Goal: Contribute content: Add original content to the website for others to see

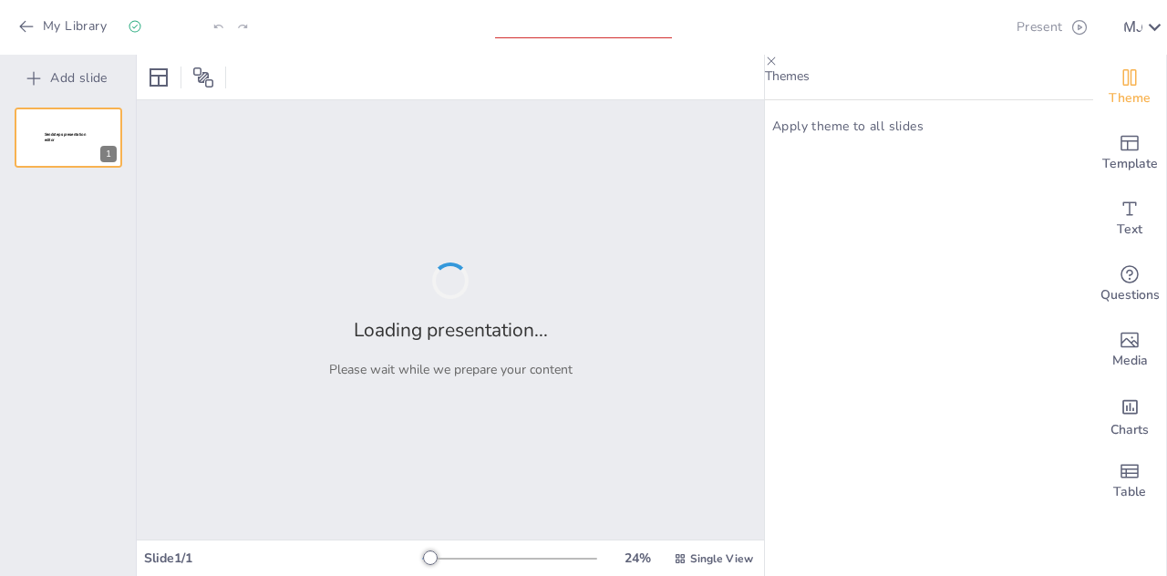
type input "Transición del Pensamiento Geométrico al Análisis: Fundamentos de la Geometría …"
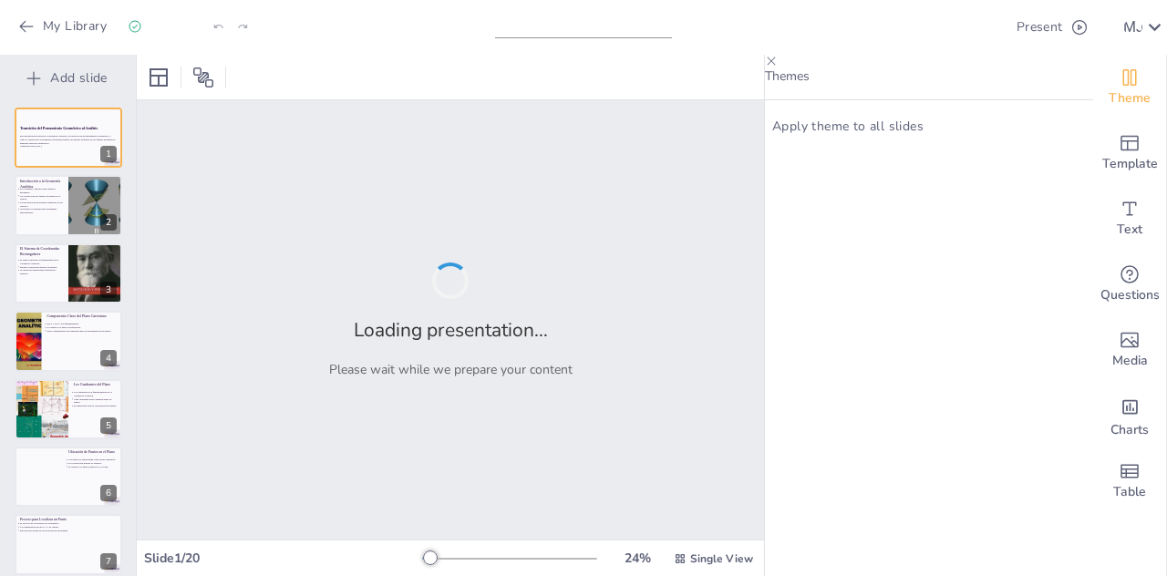
checkbox input "true"
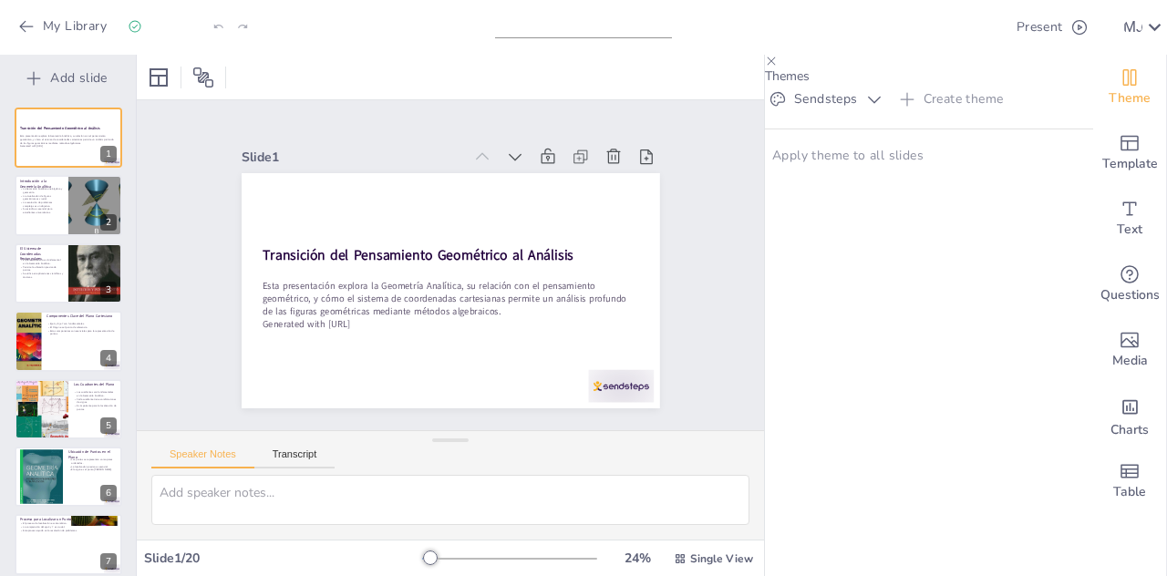
checkbox input "true"
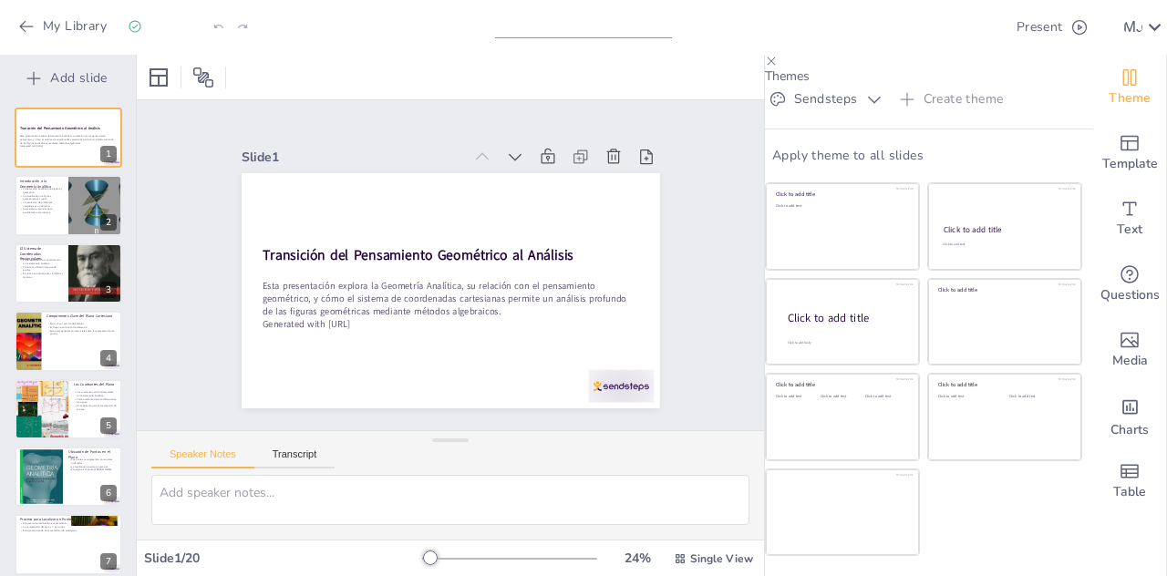
checkbox input "true"
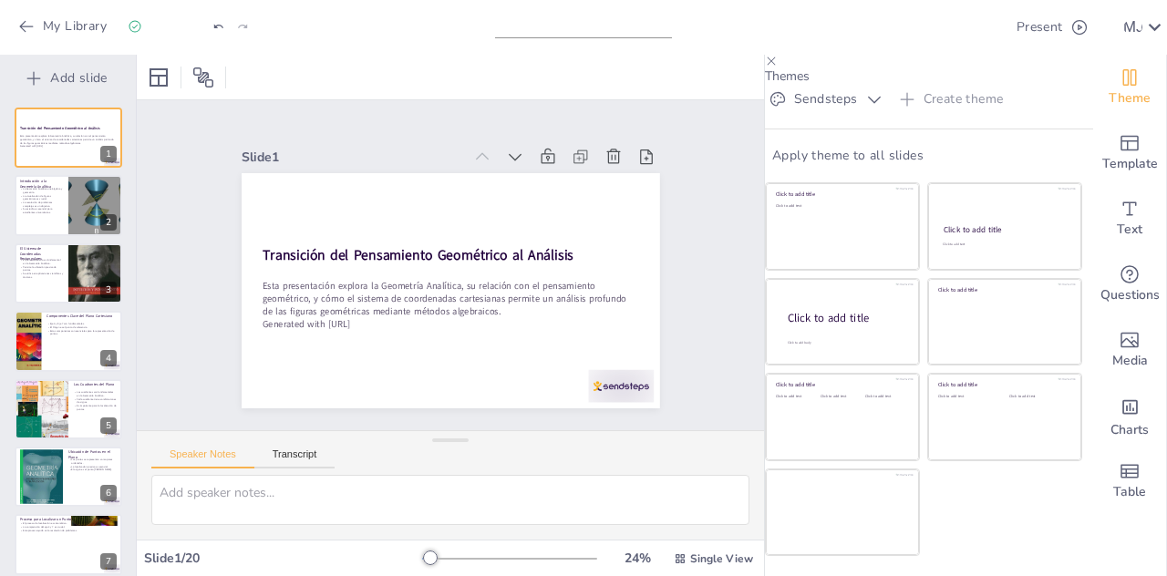
scroll to position [8, 0]
checkbox input "true"
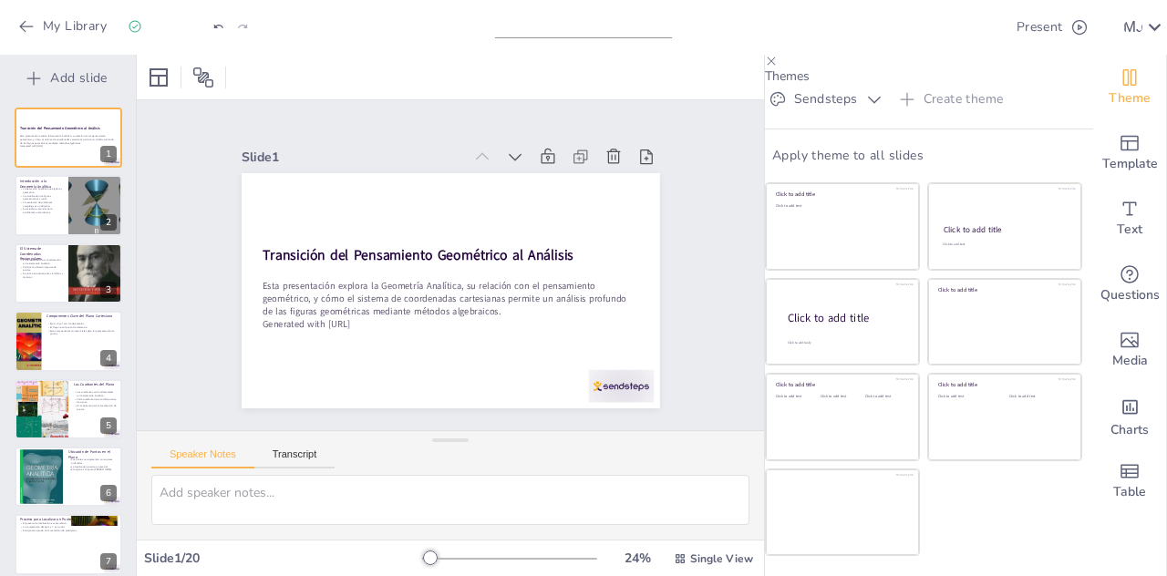
checkbox input "true"
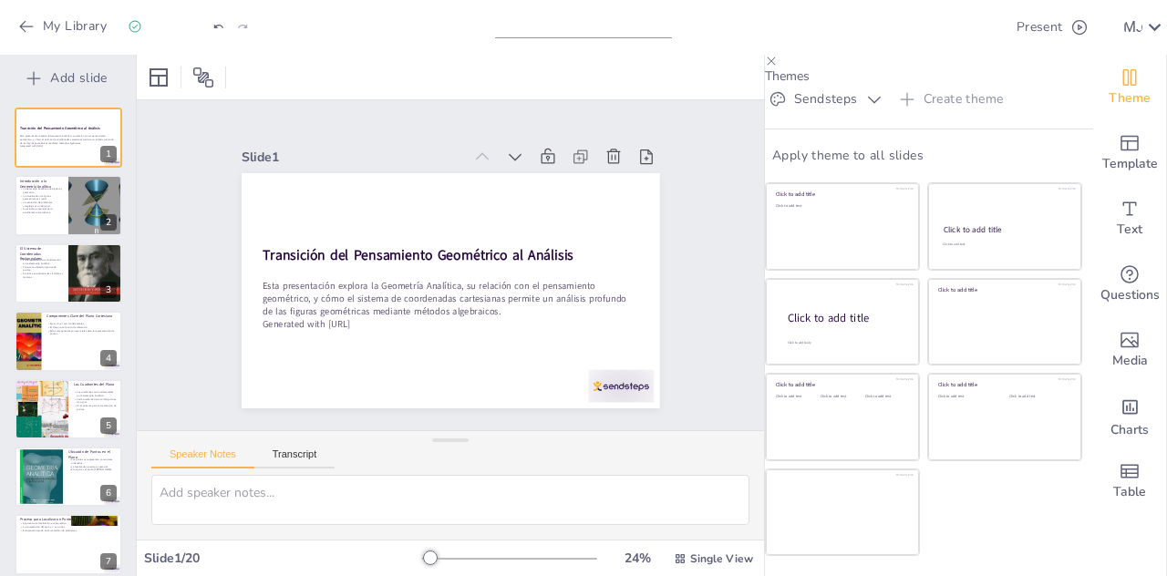
checkbox input "true"
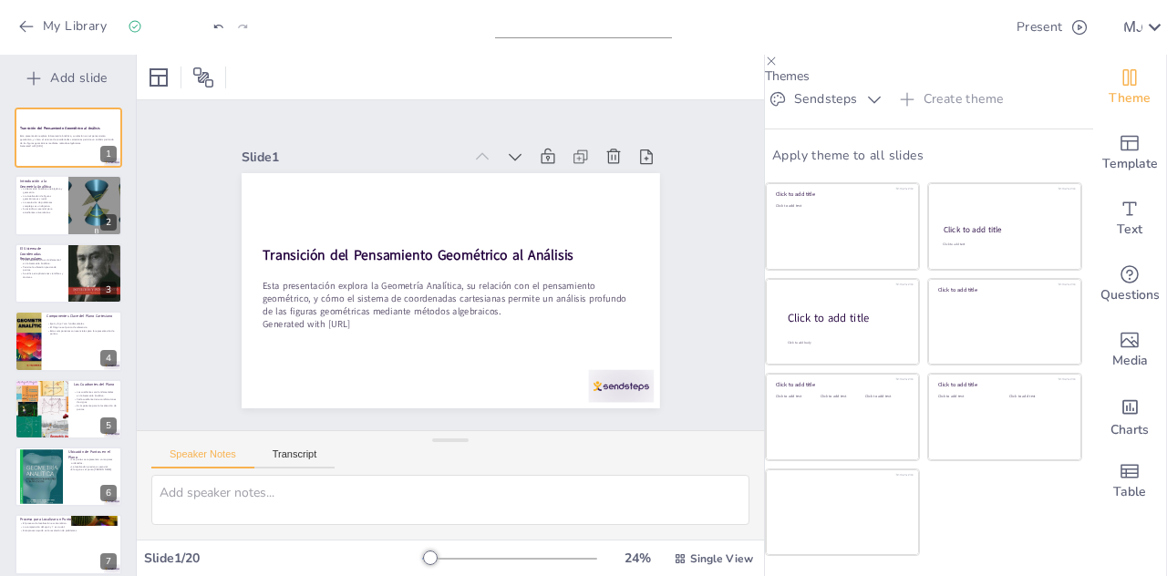
checkbox input "true"
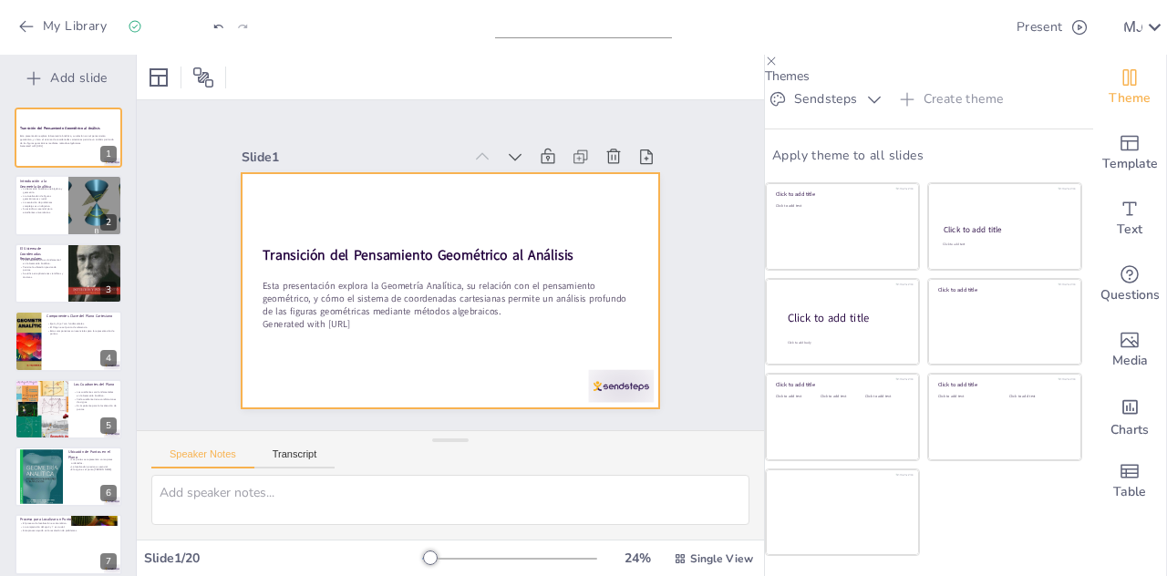
checkbox input "true"
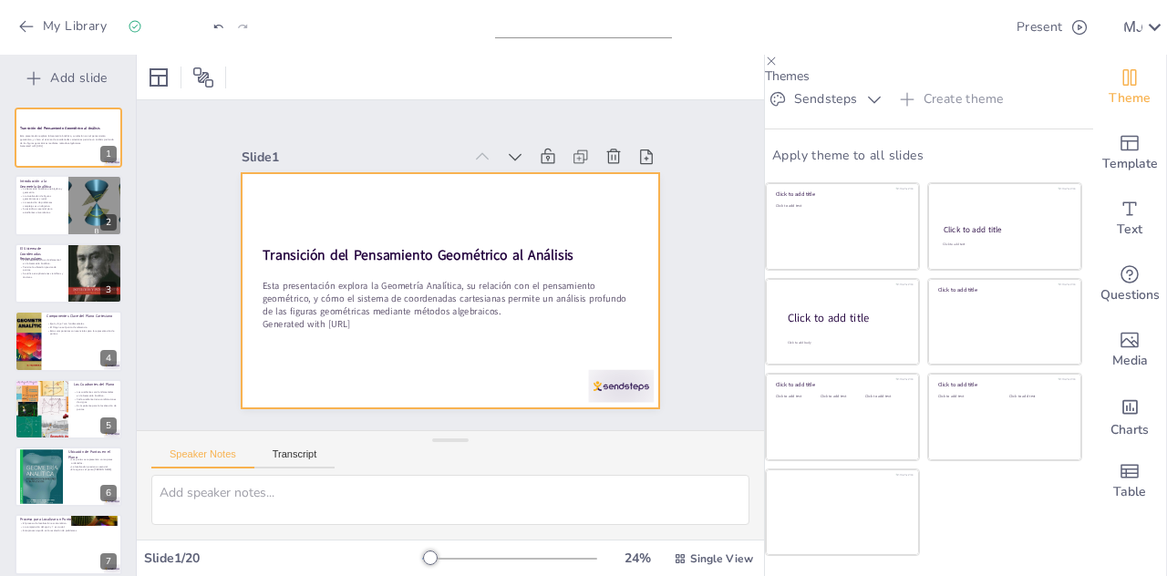
checkbox input "true"
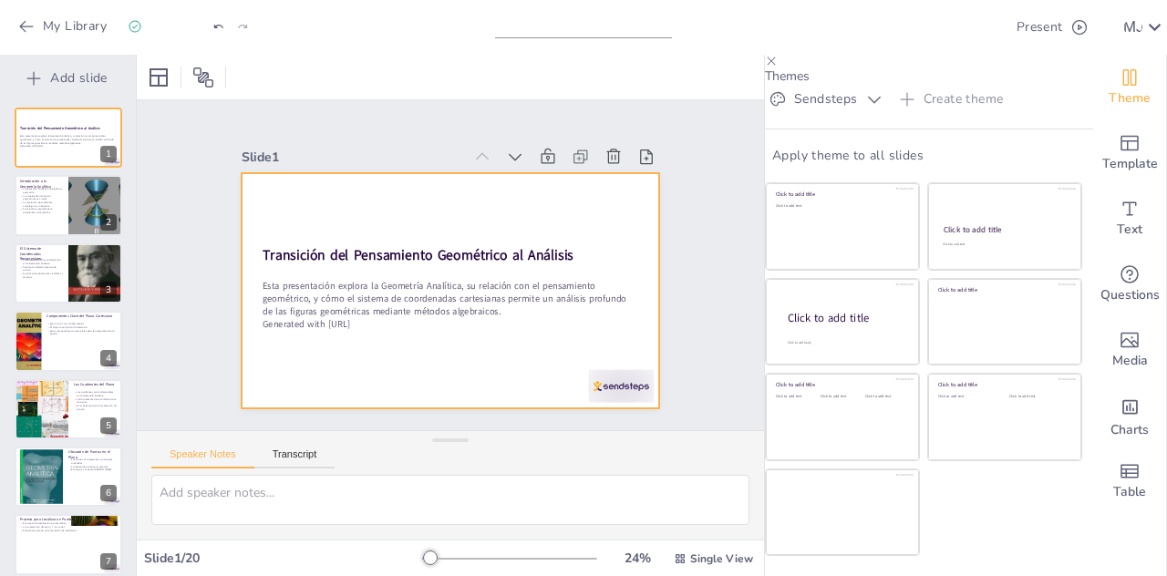
checkbox input "true"
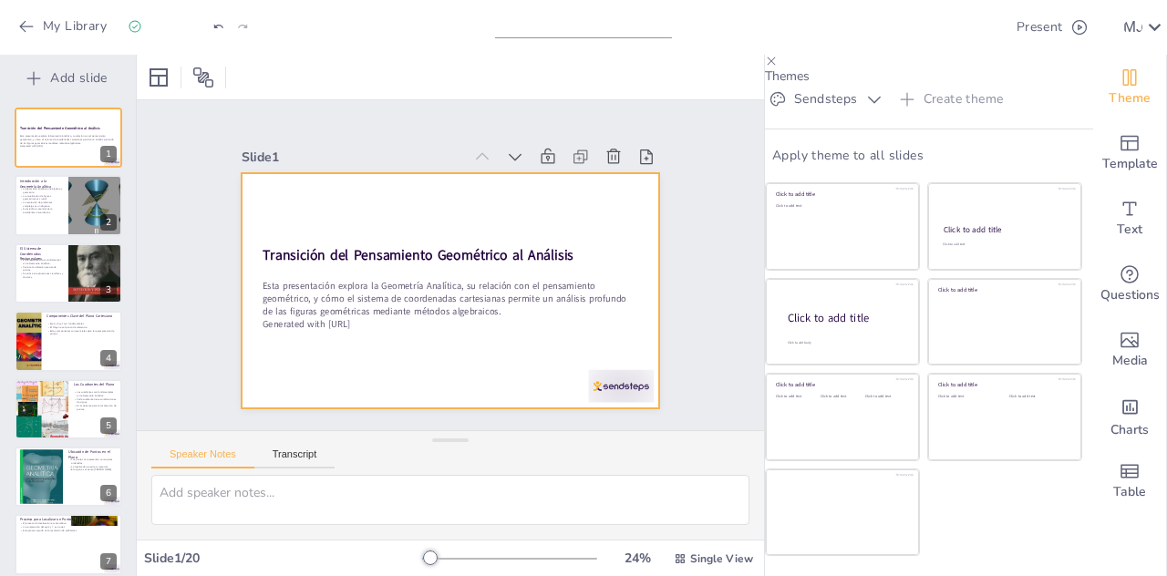
checkbox input "true"
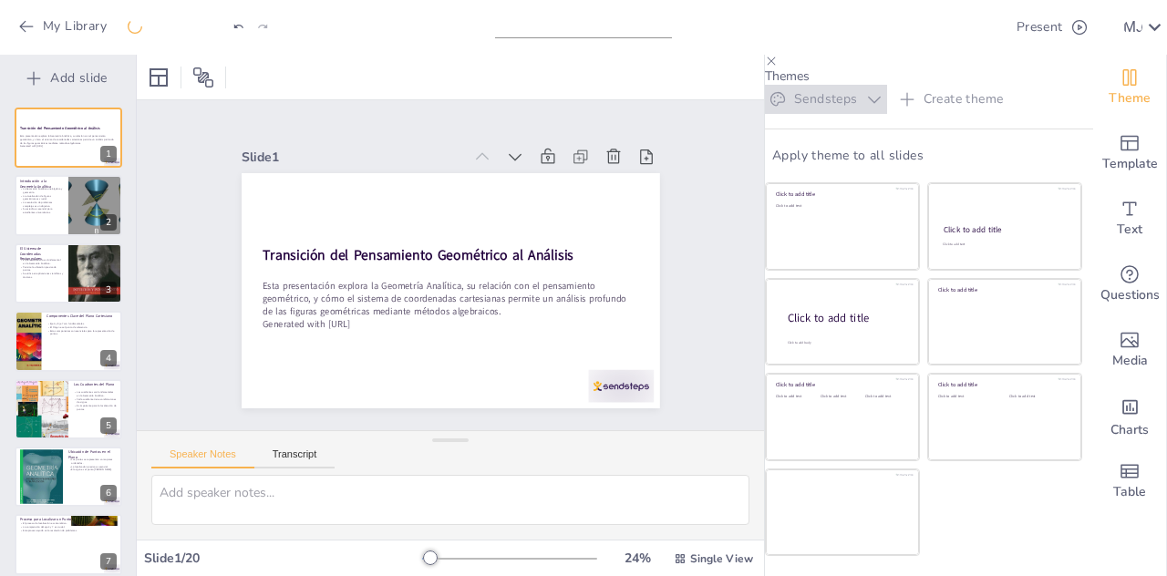
click at [837, 114] on button "Sendsteps" at bounding box center [826, 99] width 122 height 29
checkbox input "true"
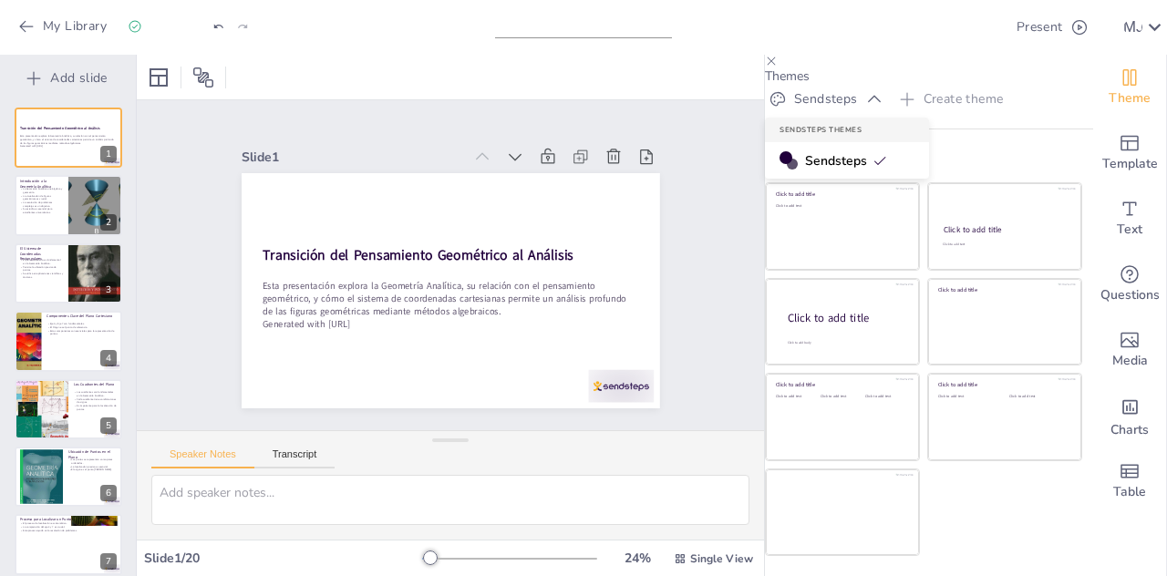
checkbox input "true"
click at [681, 211] on div "Slide 1 Transición del Pensamiento Geométrico al Análisis Esta presentación exp…" at bounding box center [450, 264] width 592 height 473
checkbox input "true"
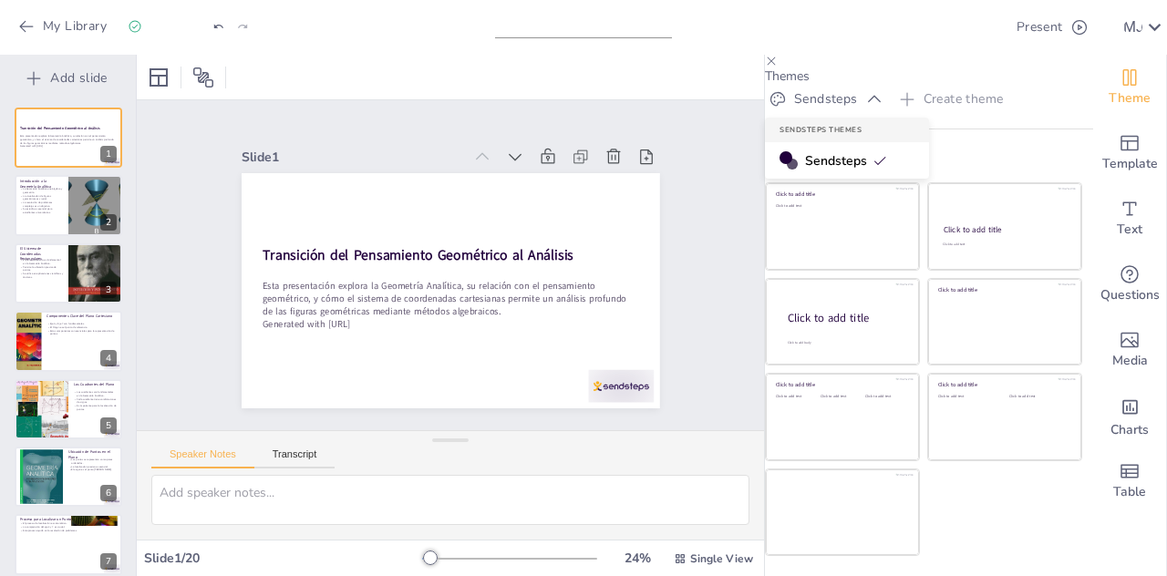
checkbox input "true"
click at [681, 211] on div "Slide 1 Transición del Pensamiento Geométrico al Análisis Esta presentación exp…" at bounding box center [450, 265] width 561 height 578
checkbox input "true"
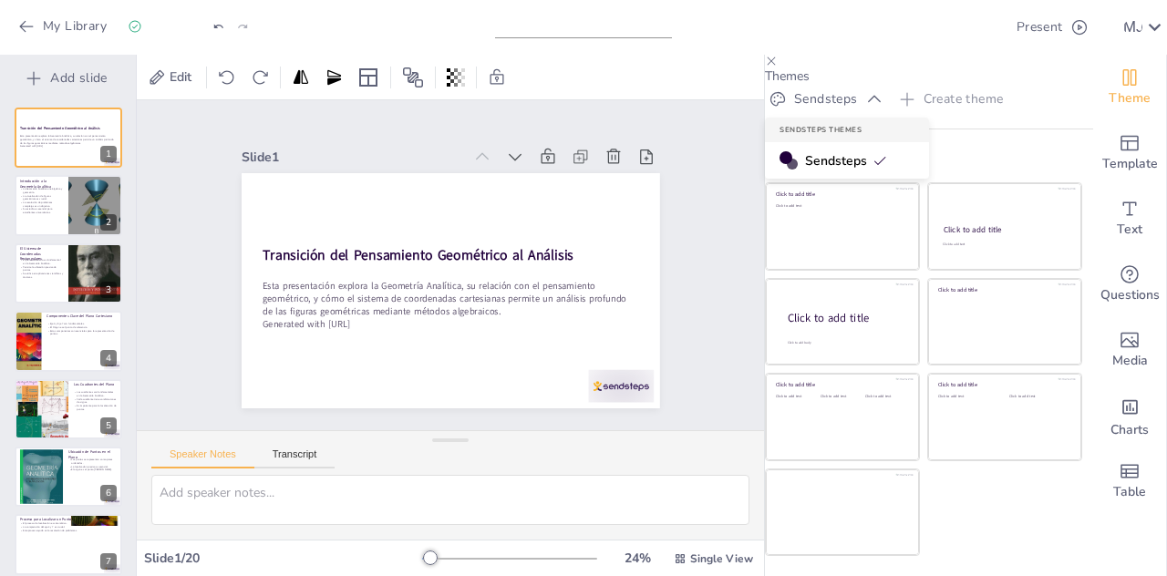
checkbox input "true"
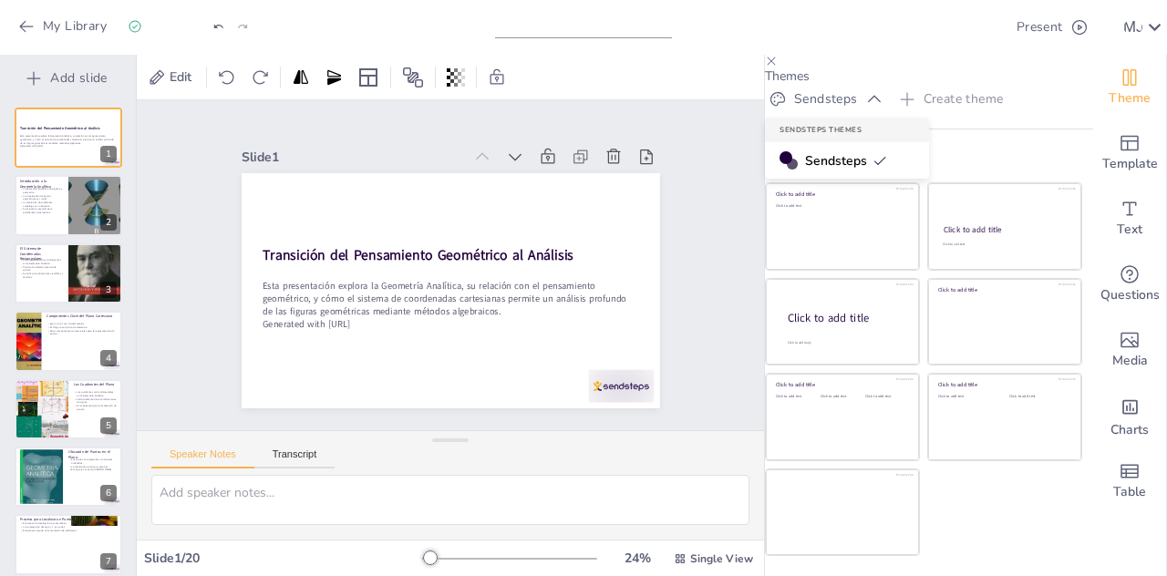
checkbox input "true"
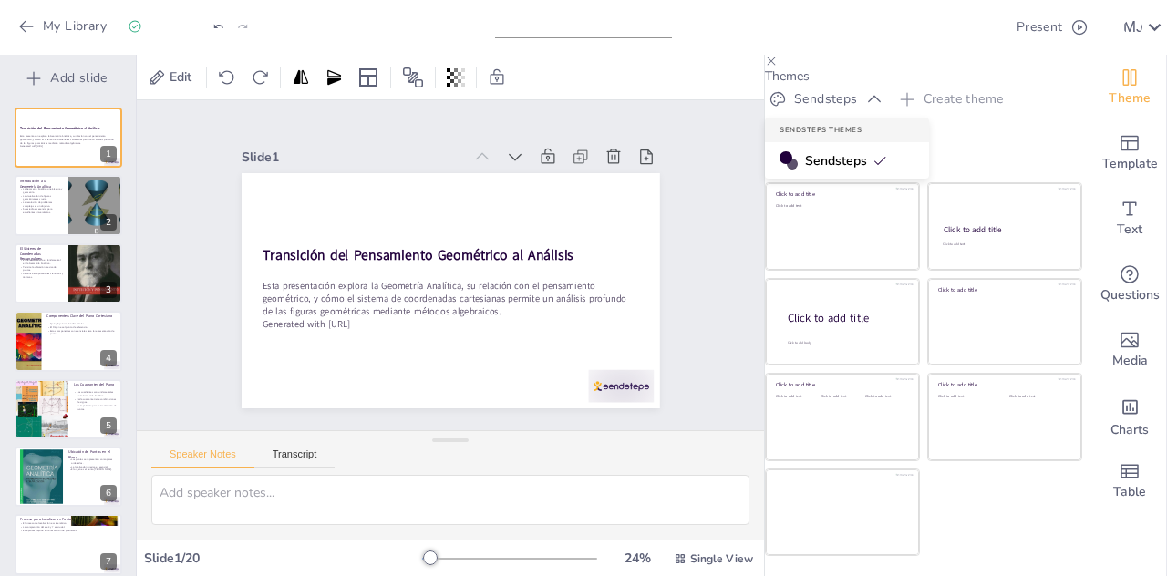
checkbox input "true"
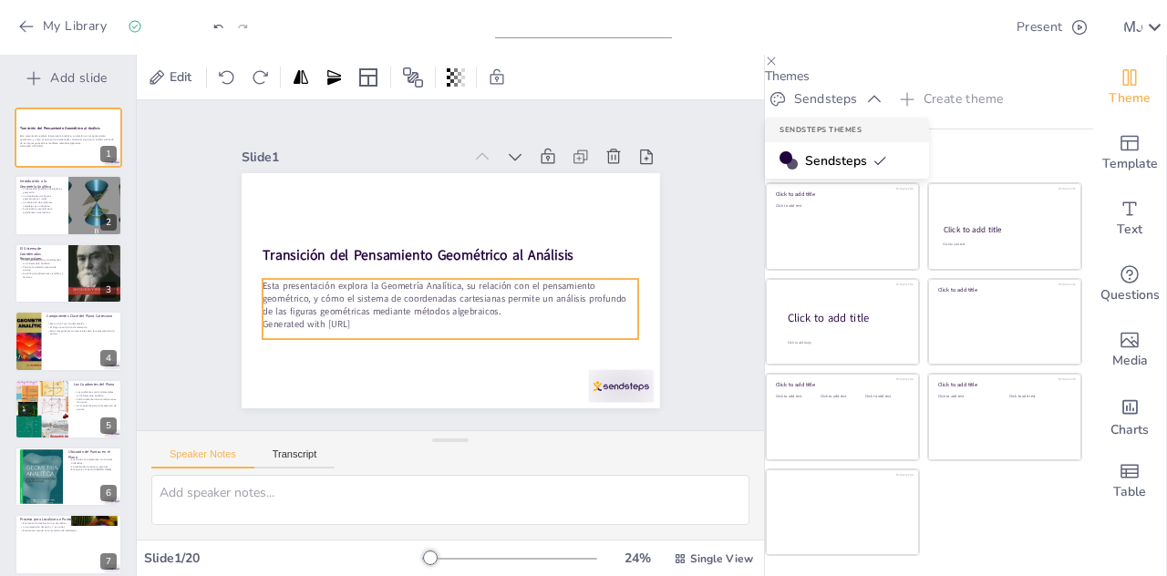
checkbox input "true"
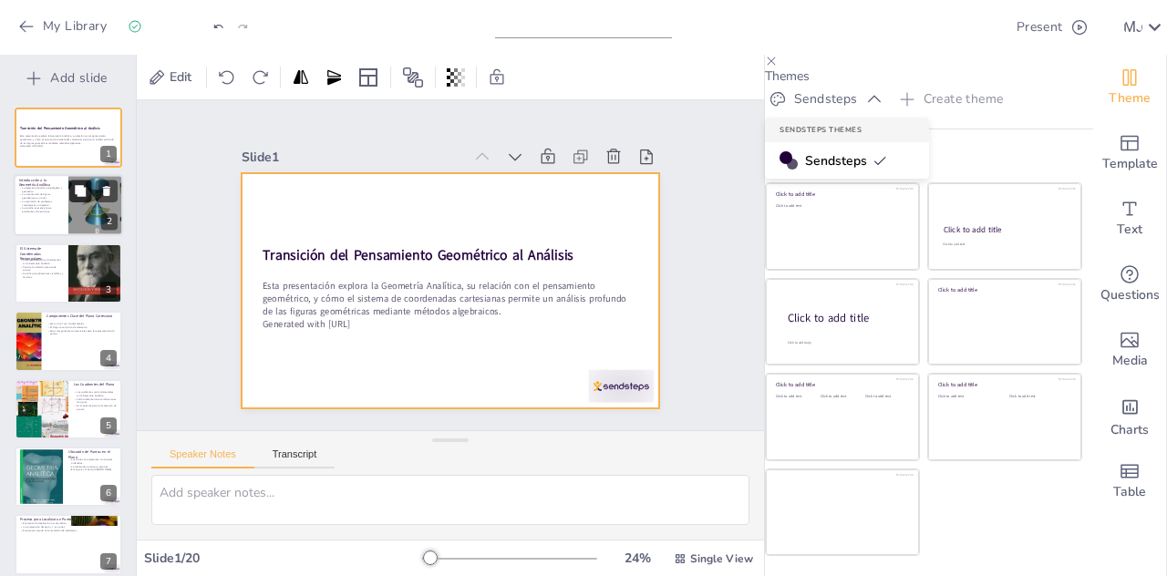
checkbox input "true"
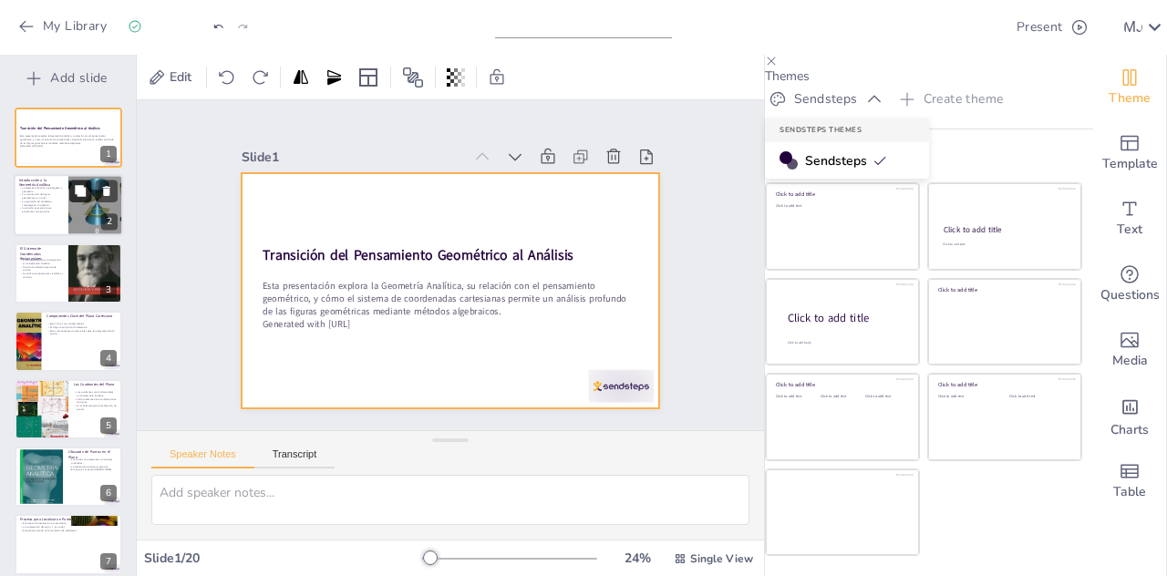
checkbox input "true"
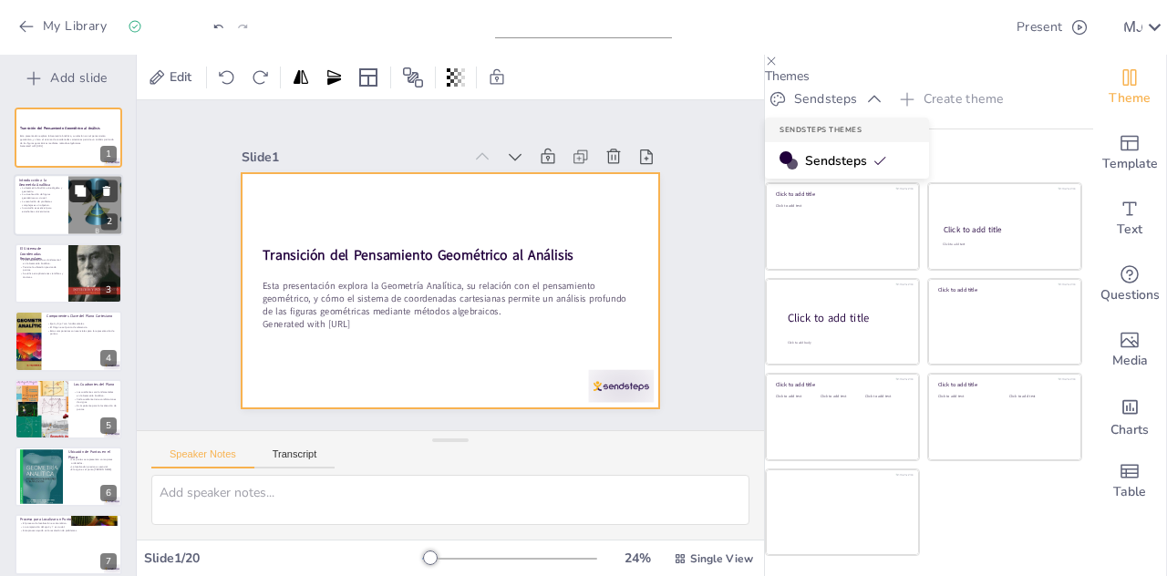
checkbox input "true"
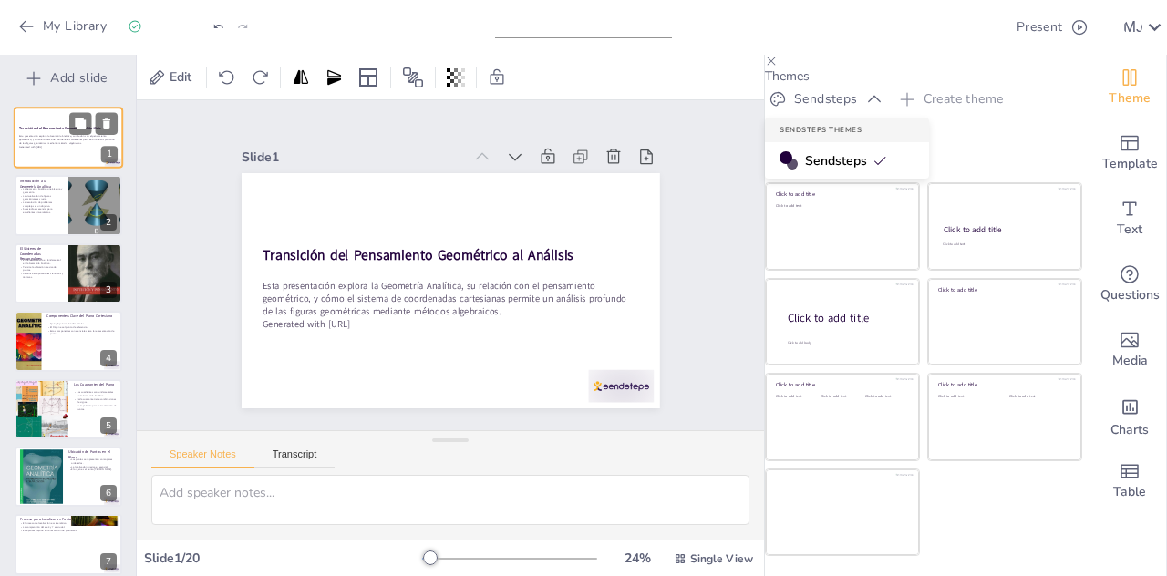
checkbox input "true"
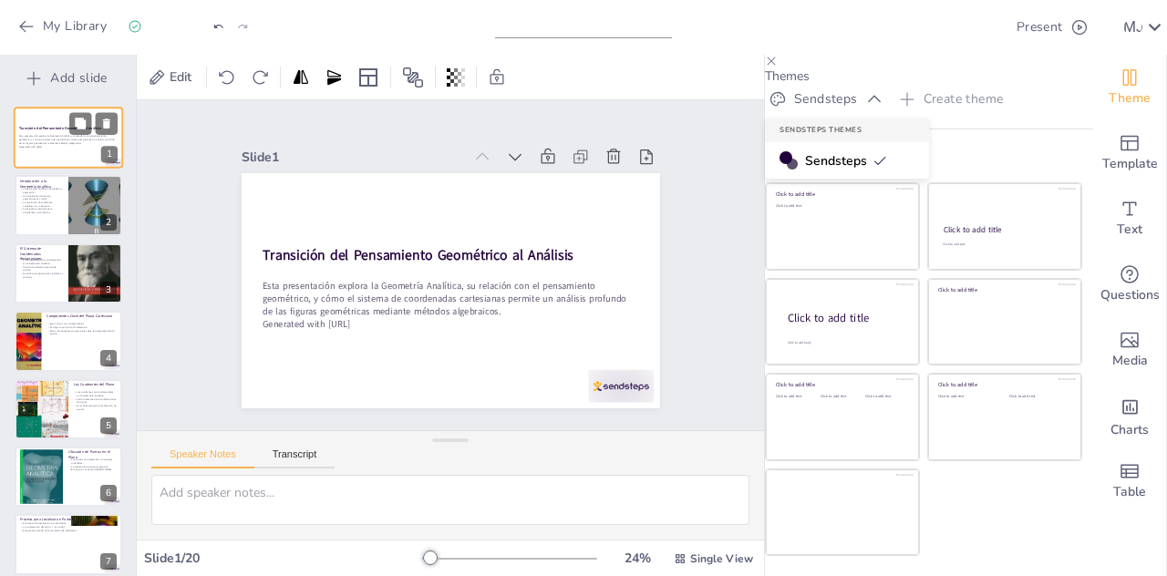
checkbox input "true"
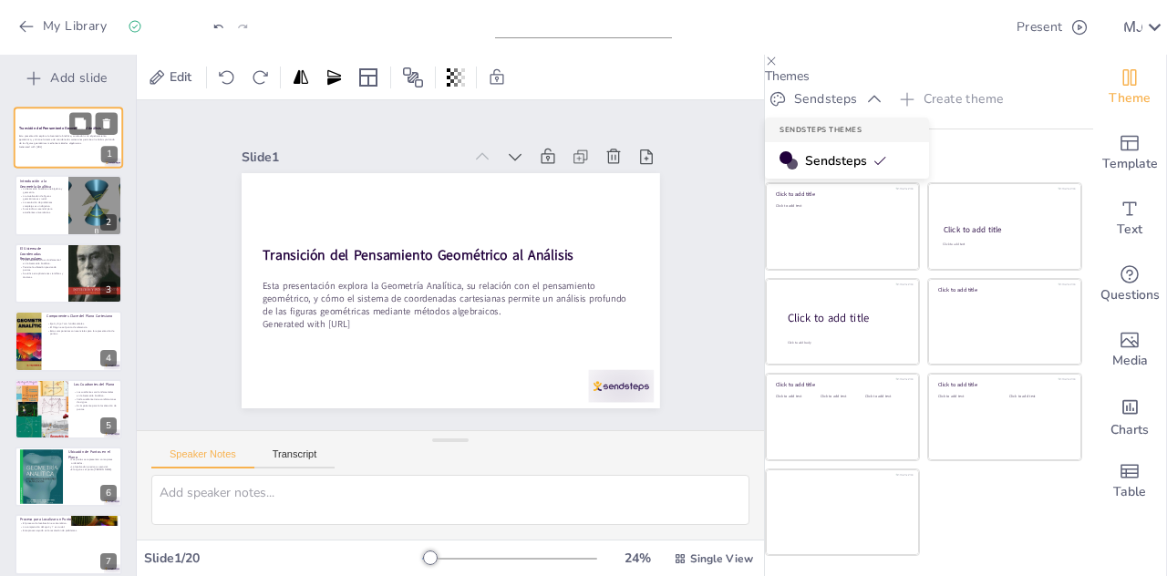
checkbox input "true"
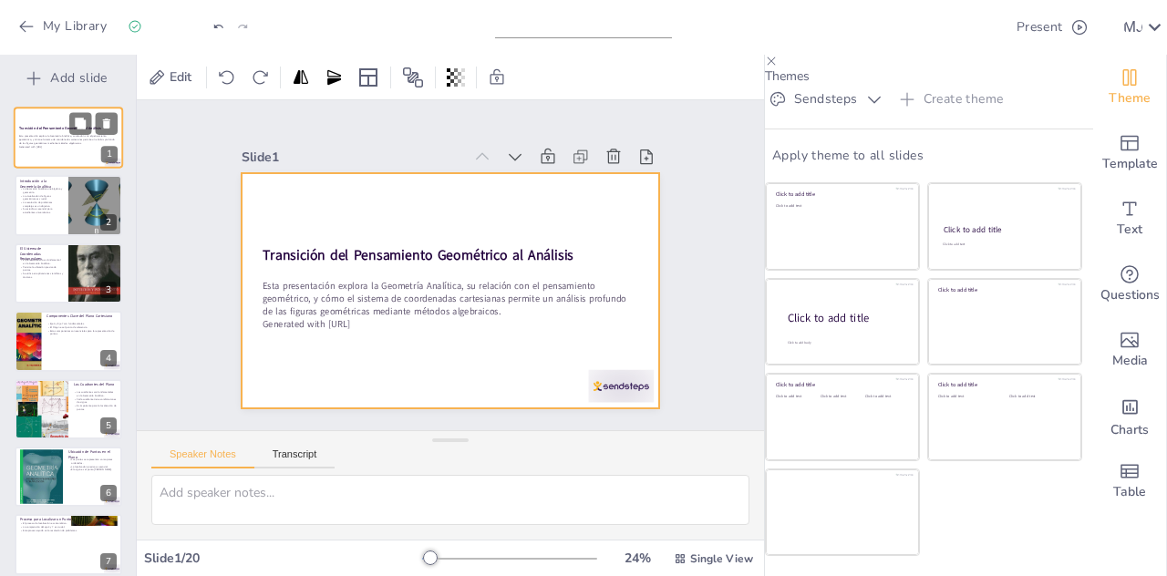
click at [67, 149] on div at bounding box center [68, 138] width 109 height 62
checkbox input "true"
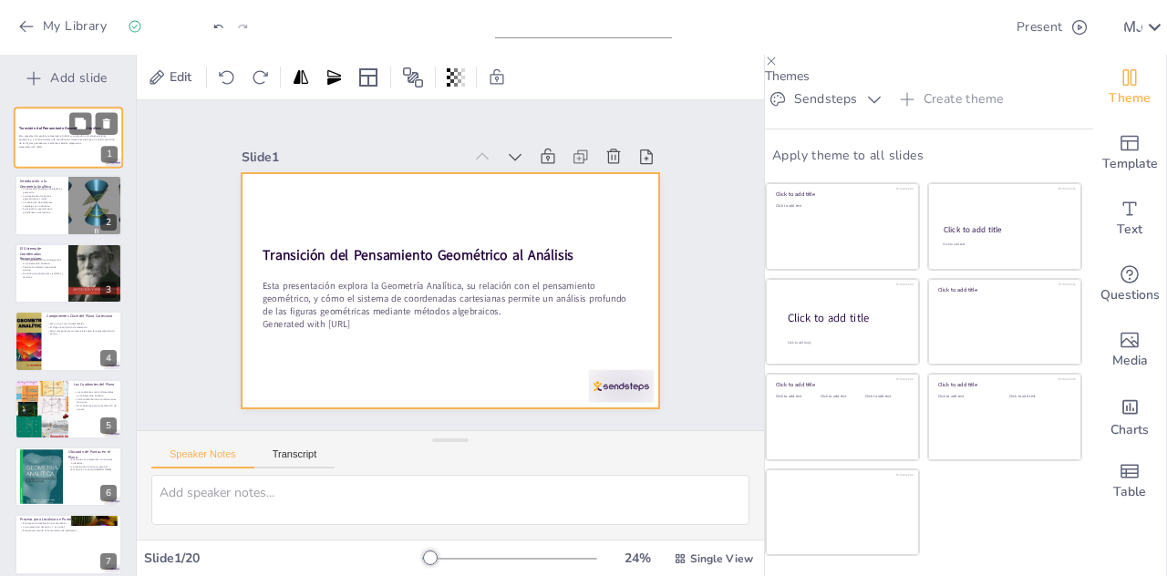
checkbox input "true"
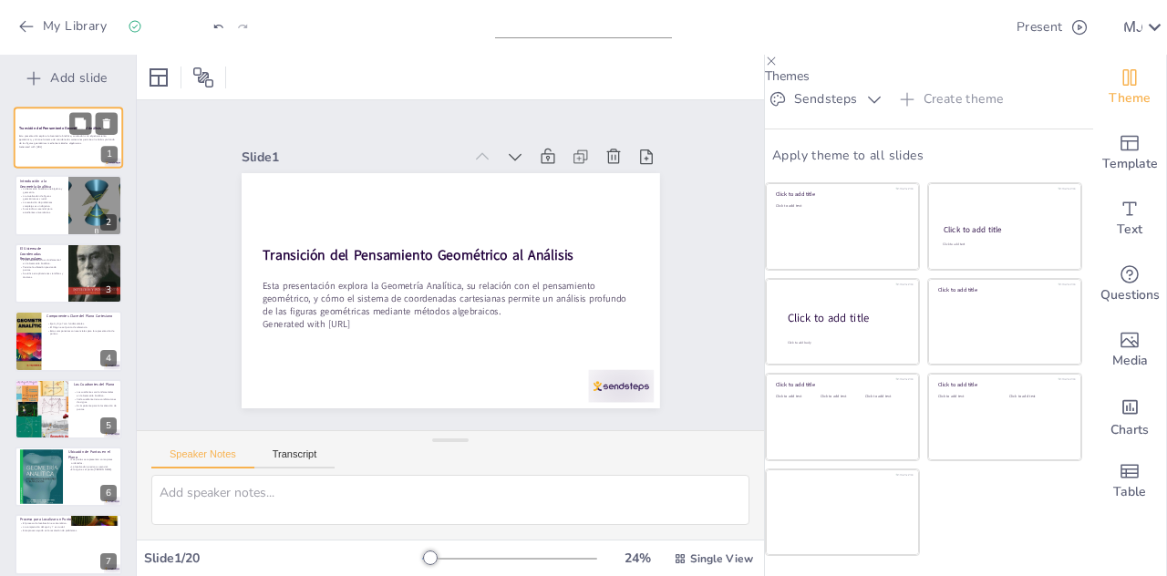
checkbox input "true"
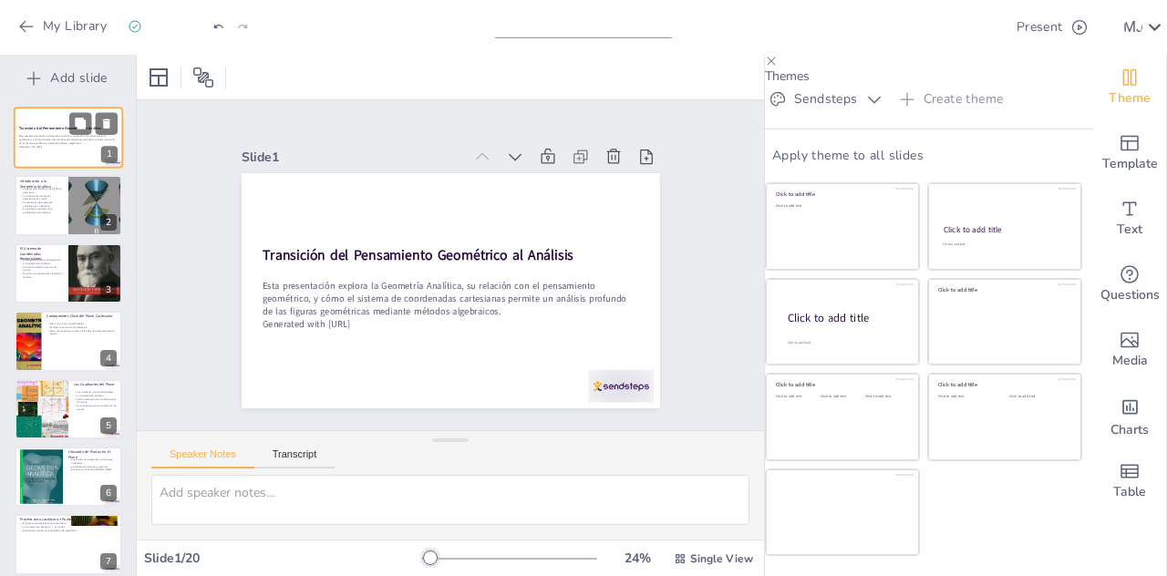
checkbox input "true"
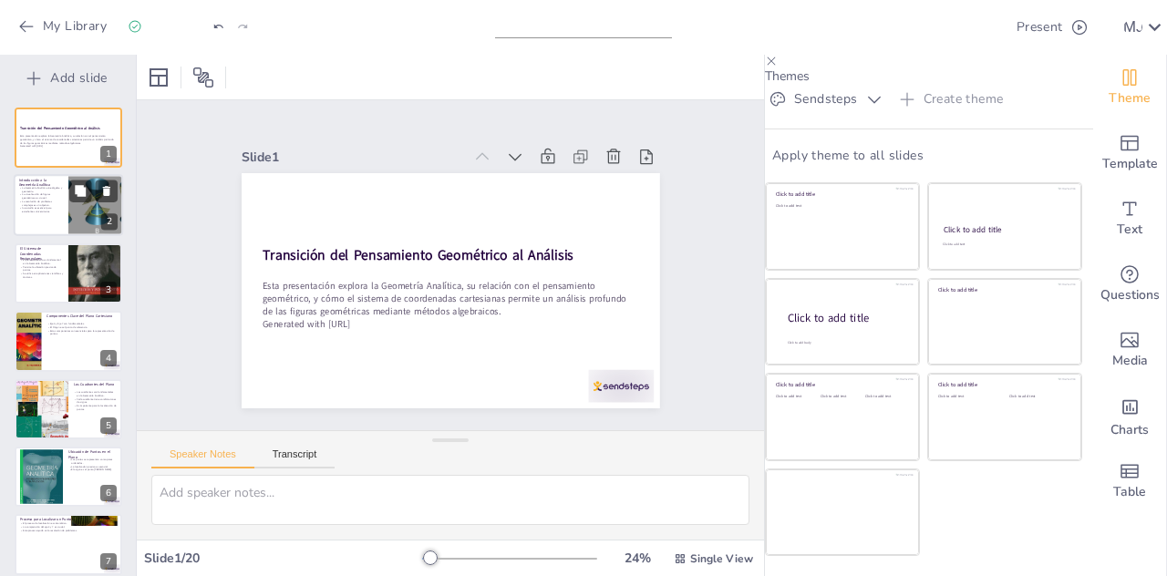
checkbox input "true"
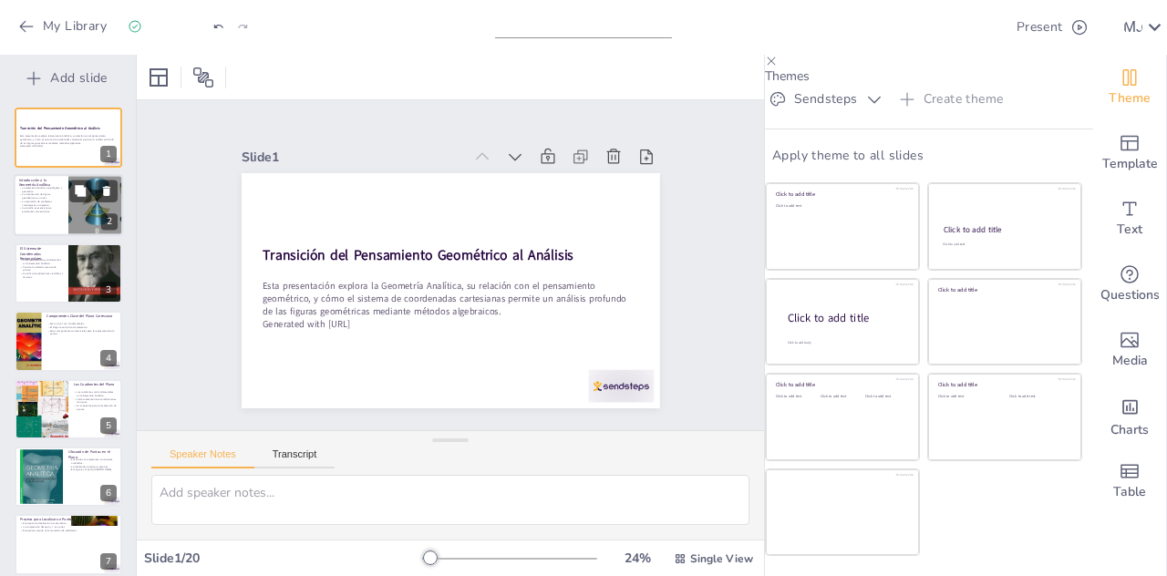
checkbox input "true"
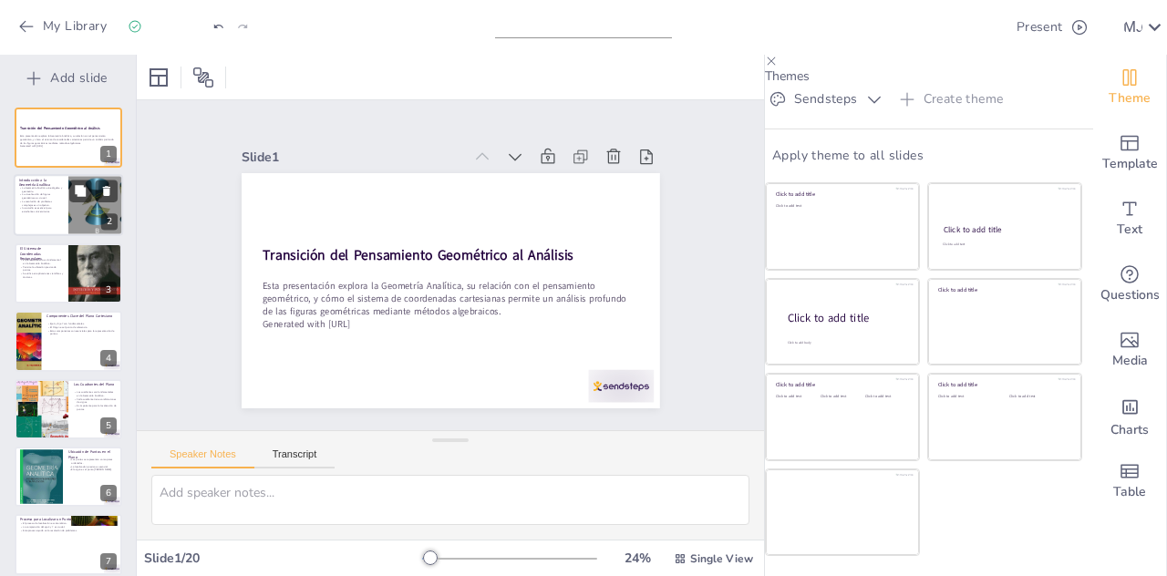
checkbox input "true"
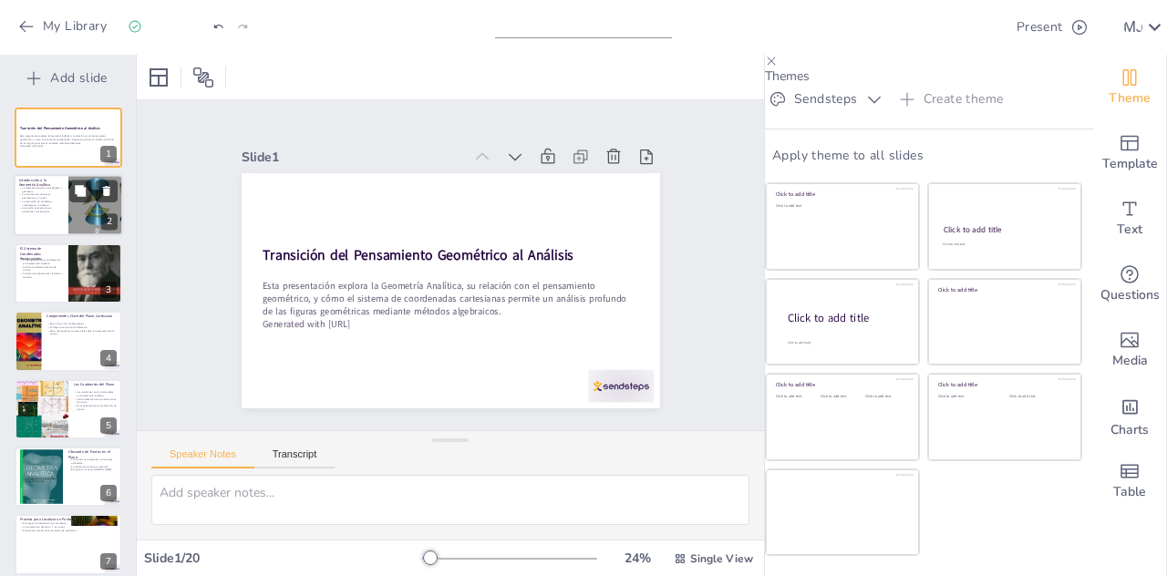
checkbox input "true"
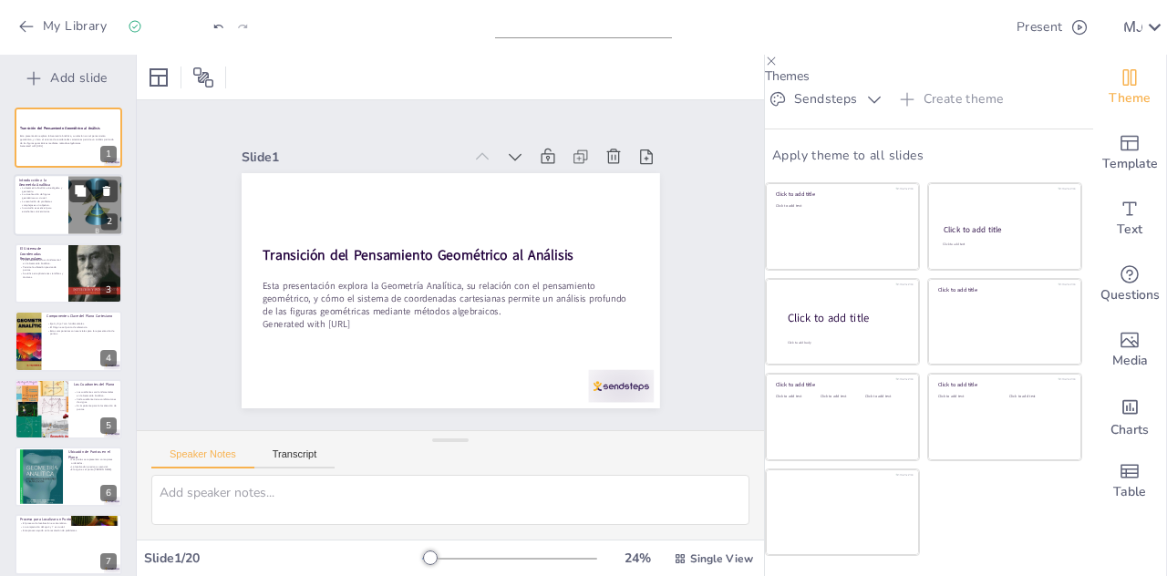
click at [54, 201] on p "La resolución de problemas complejos es un objetivo." at bounding box center [41, 204] width 44 height 6
type textarea "La conexión entre álgebra y geometría es fundamental en la Geometría Analítica,…"
checkbox input "true"
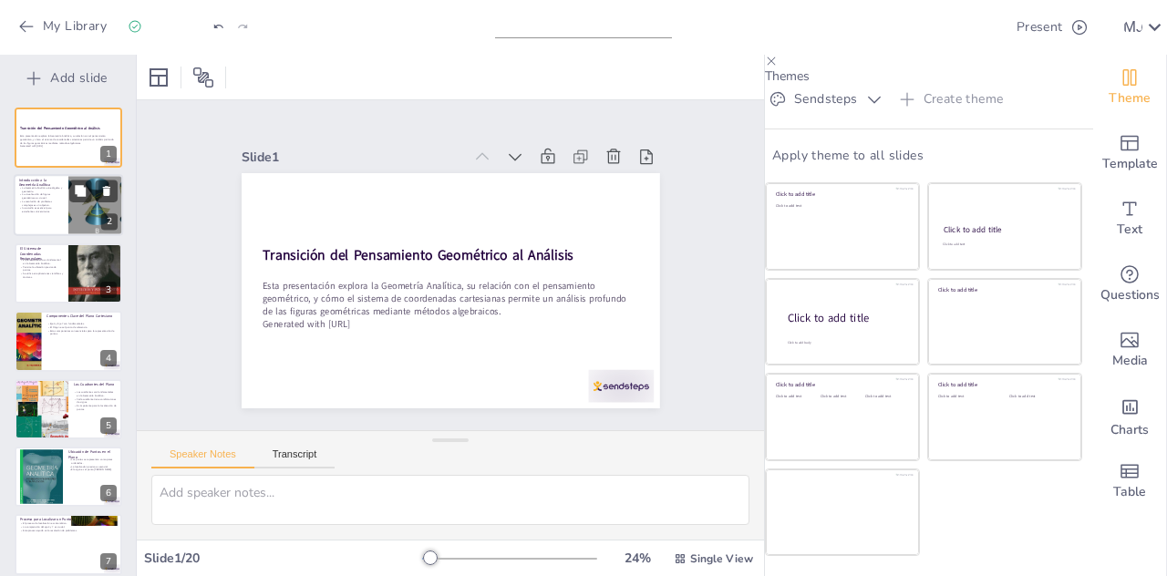
checkbox input "true"
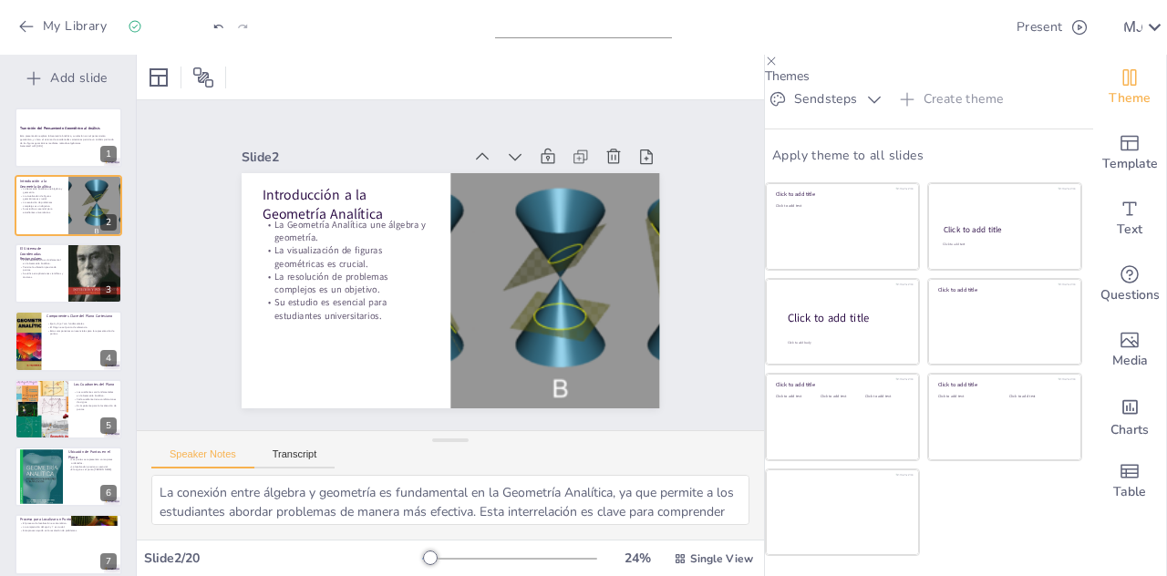
checkbox input "true"
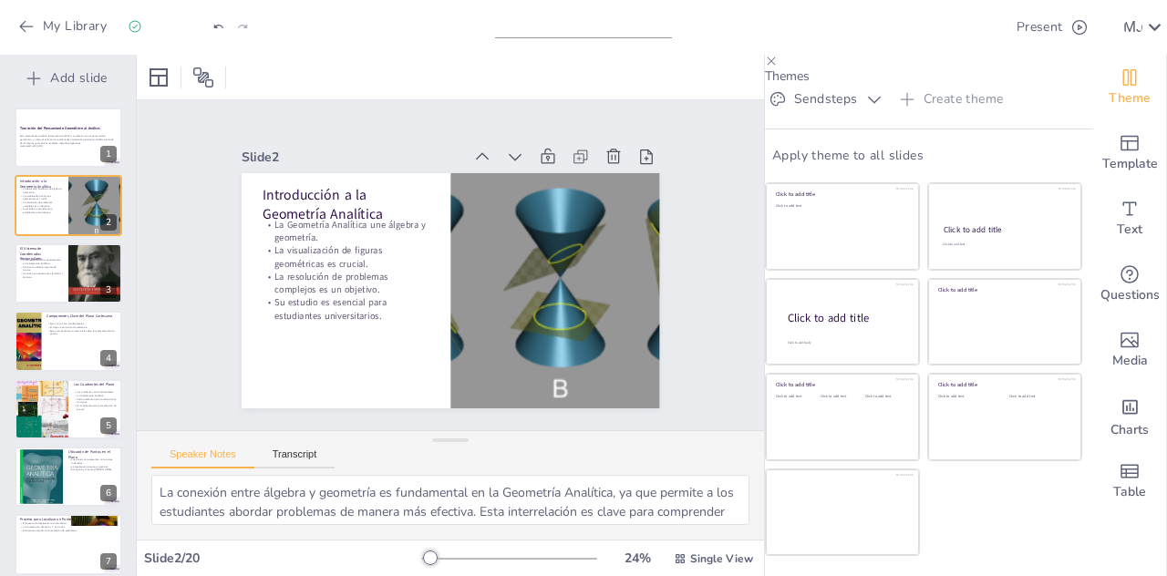
checkbox input "true"
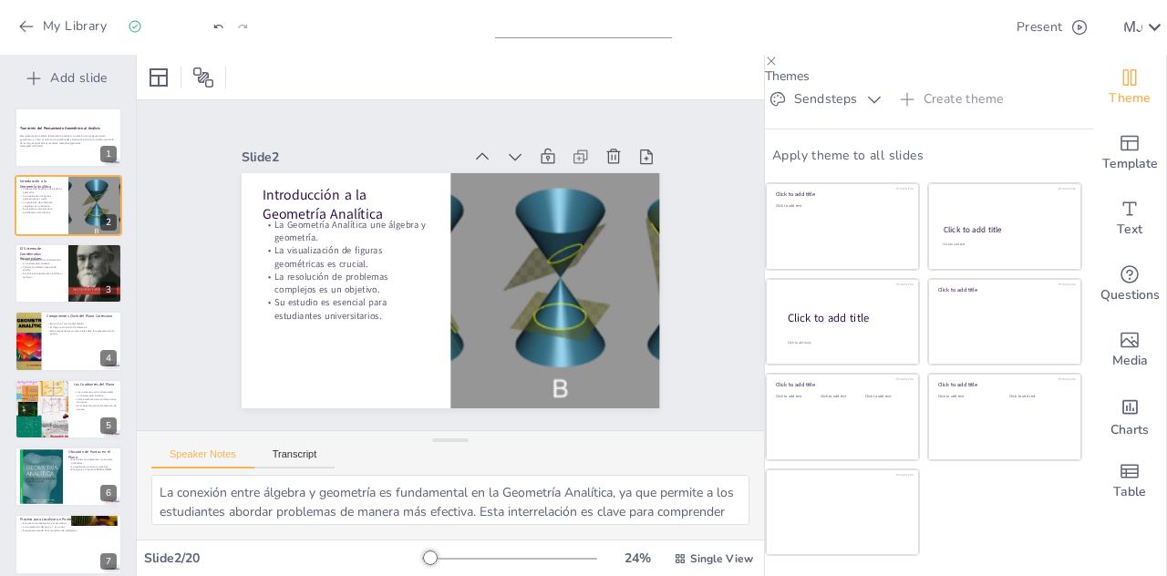
checkbox input "true"
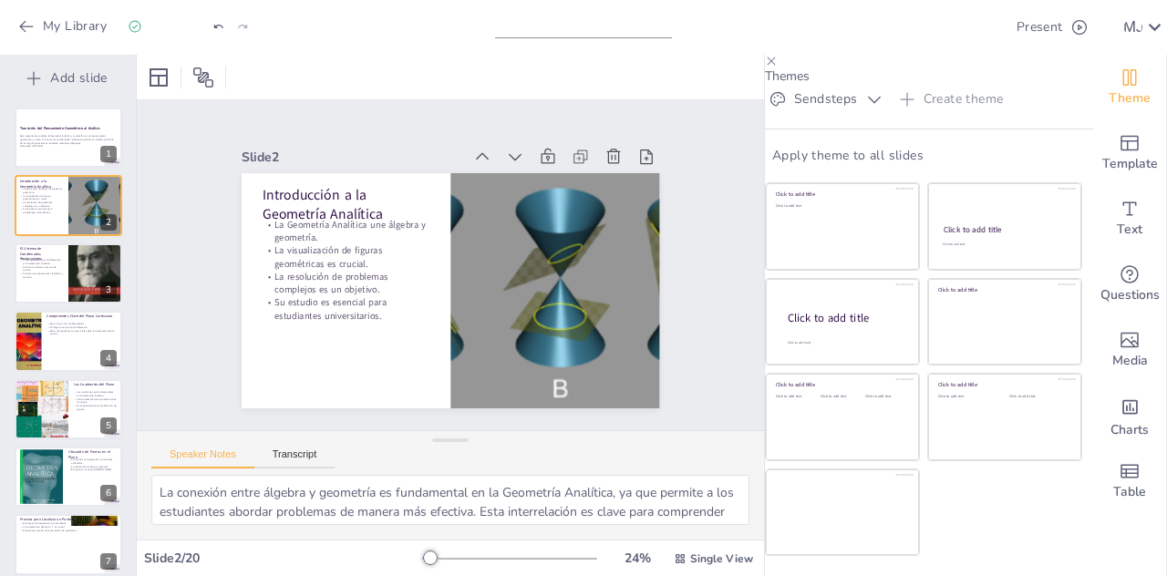
checkbox input "true"
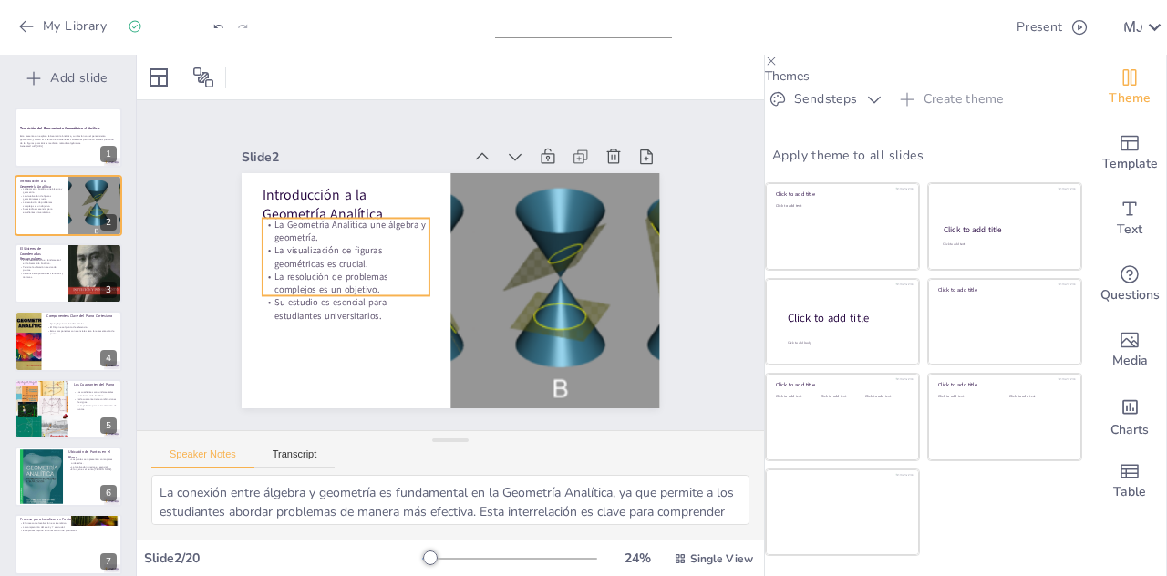
click at [298, 203] on p "La Geometría Analítica une álgebra y geometría." at bounding box center [377, 183] width 158 height 106
checkbox input "true"
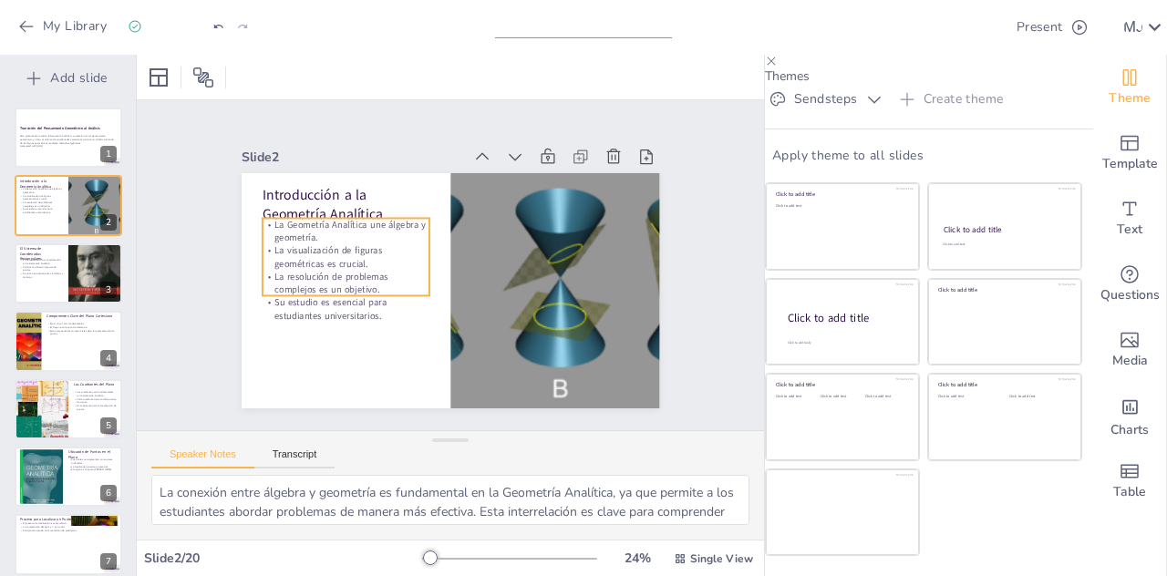
checkbox input "true"
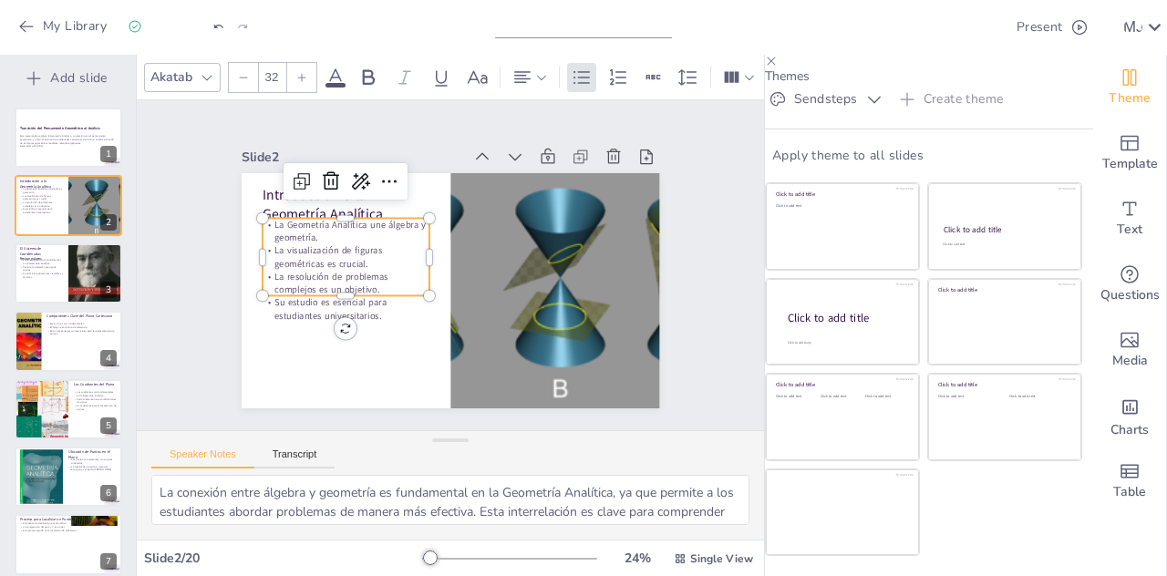
checkbox input "true"
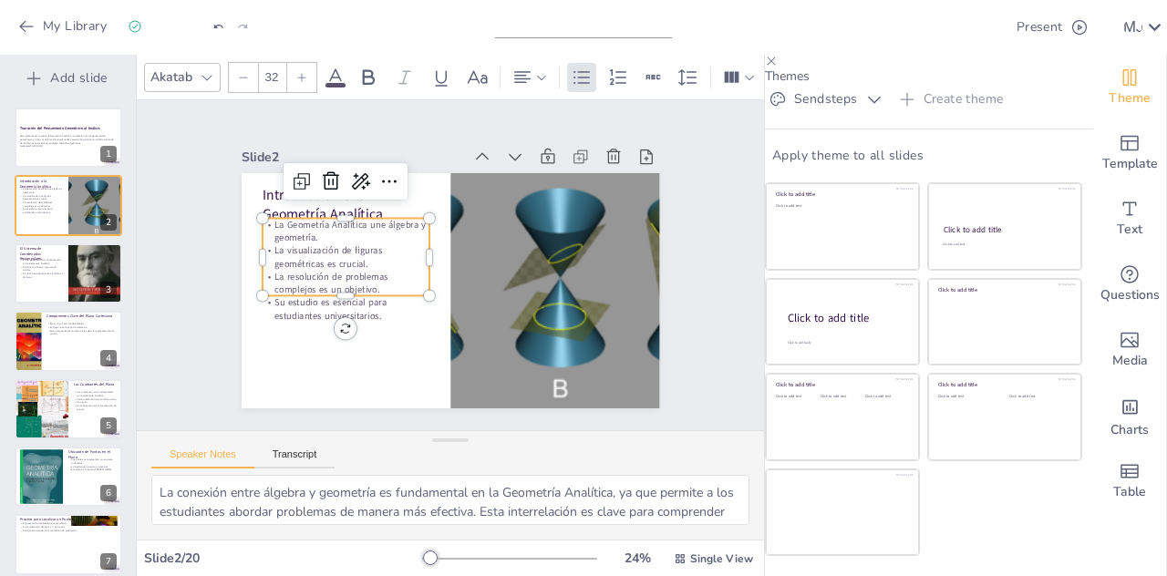
checkbox input "true"
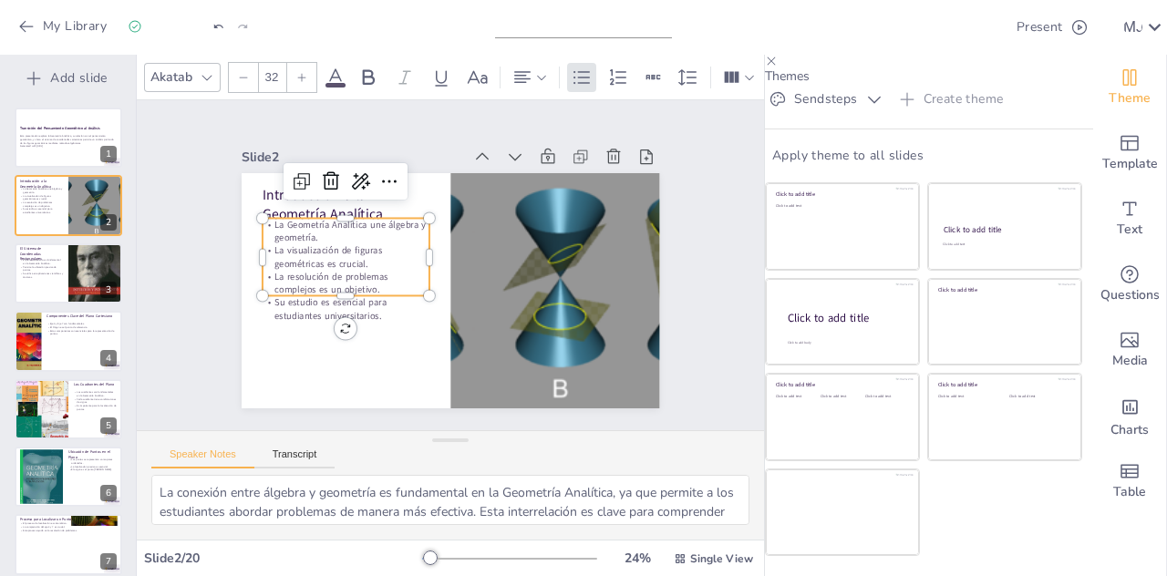
checkbox input "true"
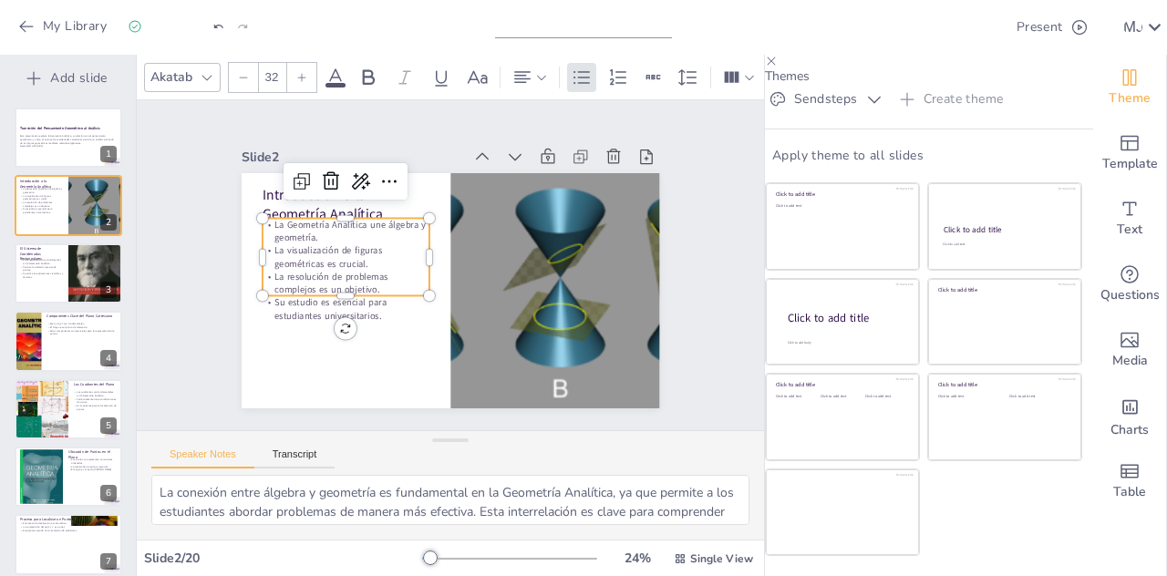
checkbox input "true"
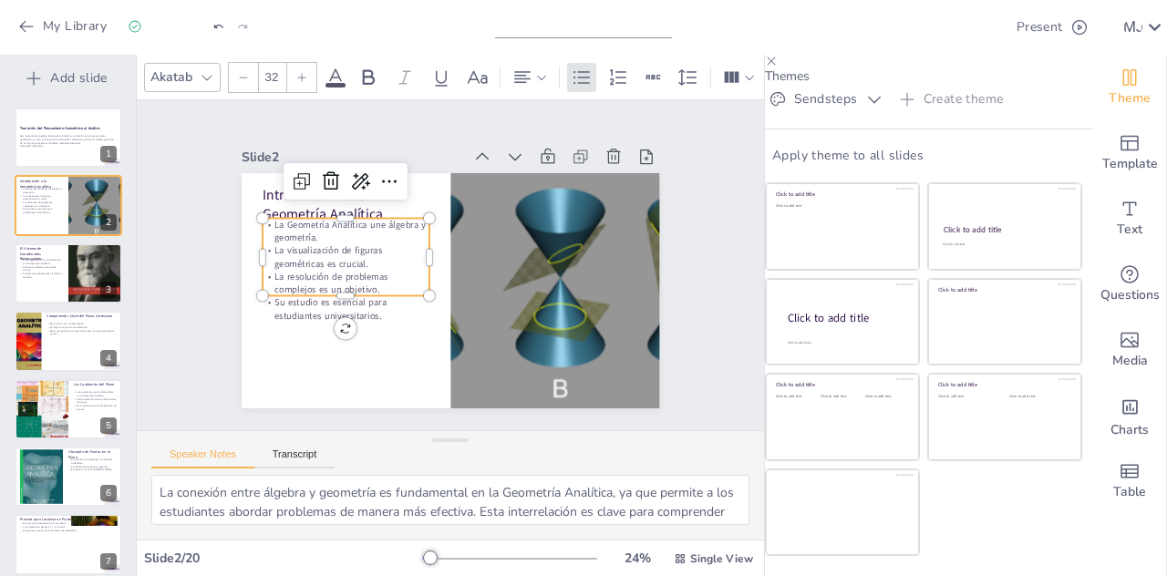
click at [399, 238] on p "Su estudio es esencial para estudiantes universitarios." at bounding box center [429, 153] width 60 height 169
checkbox input "true"
click at [281, 288] on p "Su estudio es esencial para estudiantes universitarios." at bounding box center [338, 286] width 169 height 60
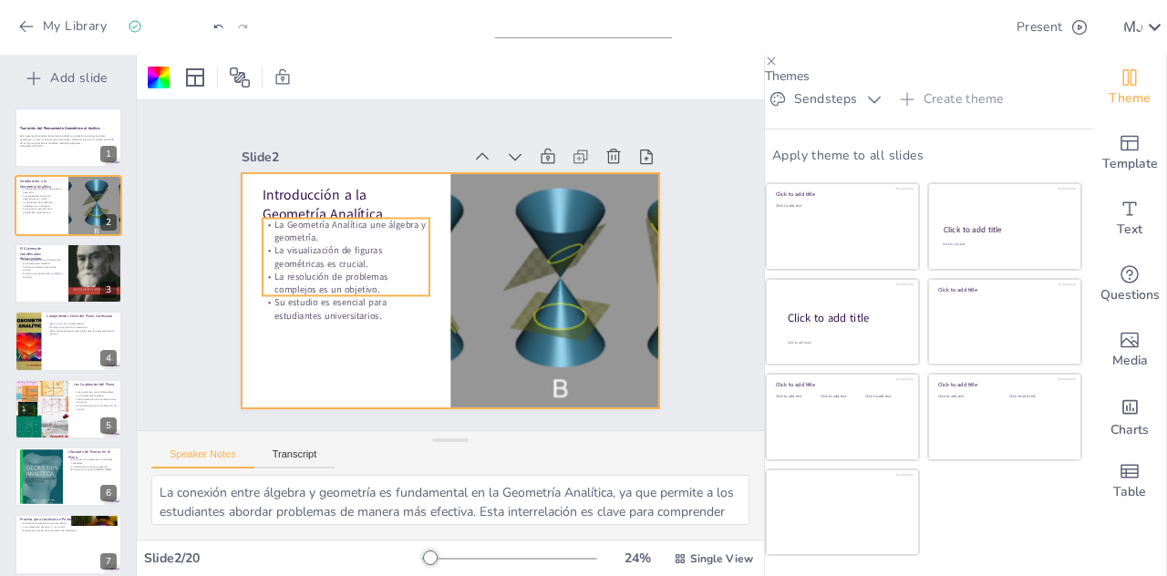
click at [464, 256] on p "La resolución de problemas complejos es un objetivo." at bounding box center [548, 226] width 169 height 60
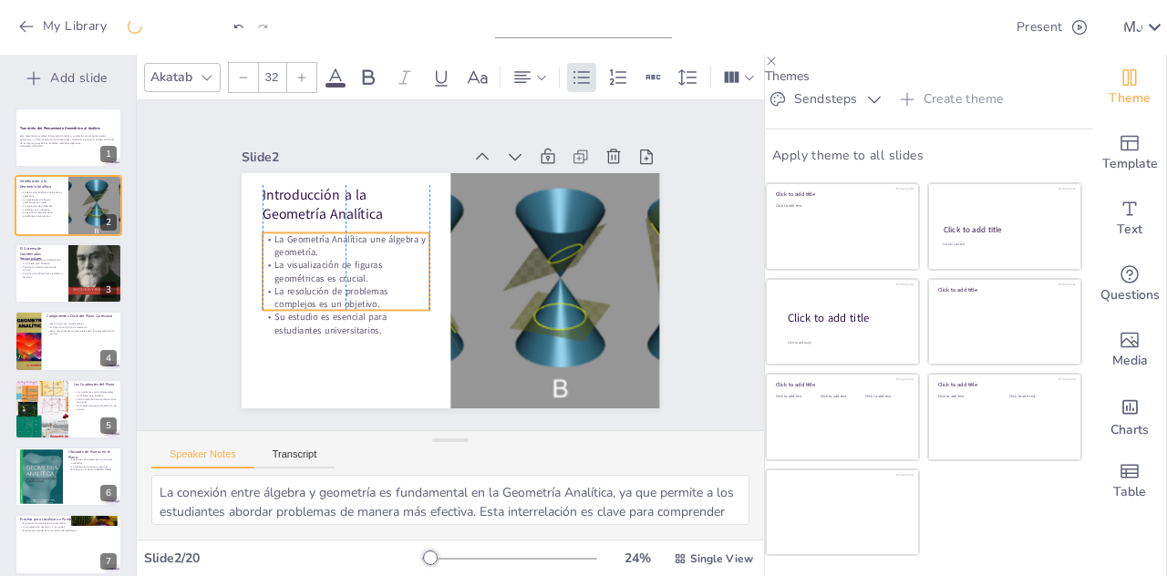
drag, startPoint x: 295, startPoint y: 247, endPoint x: 294, endPoint y: 262, distance: 14.7
click at [324, 260] on p "La visualización de figuras geométricas es crucial." at bounding box center [383, 184] width 119 height 150
click at [202, 295] on div "Slide 1 Transición del Pensamiento Geométrico al Análisis Esta presentación exp…" at bounding box center [449, 265] width 537 height 589
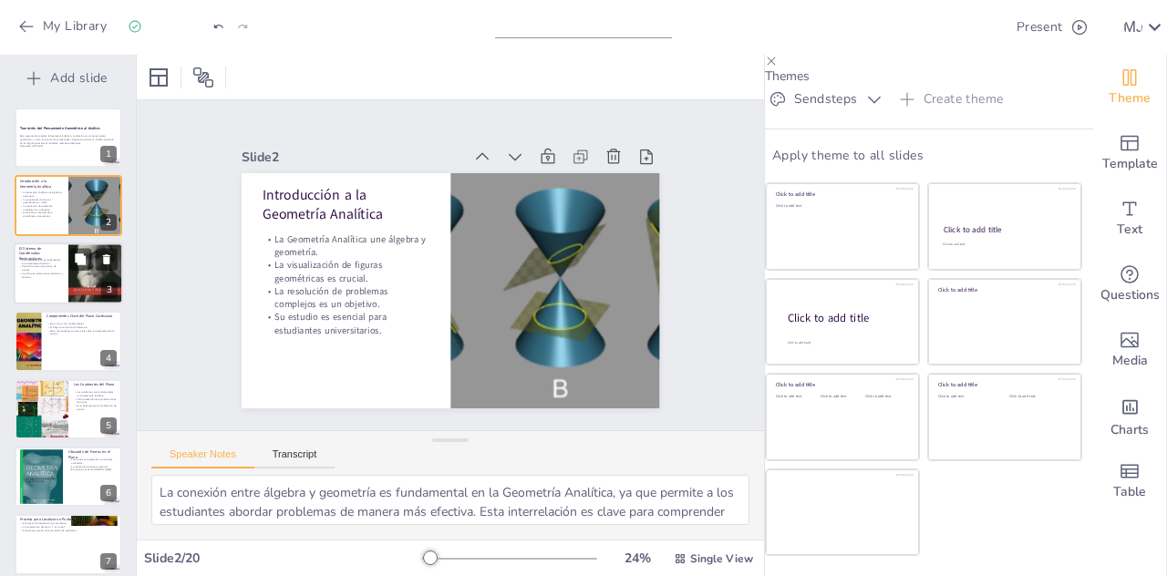
click at [42, 265] on p "Permite la ubicación precisa de puntos." at bounding box center [41, 268] width 44 height 6
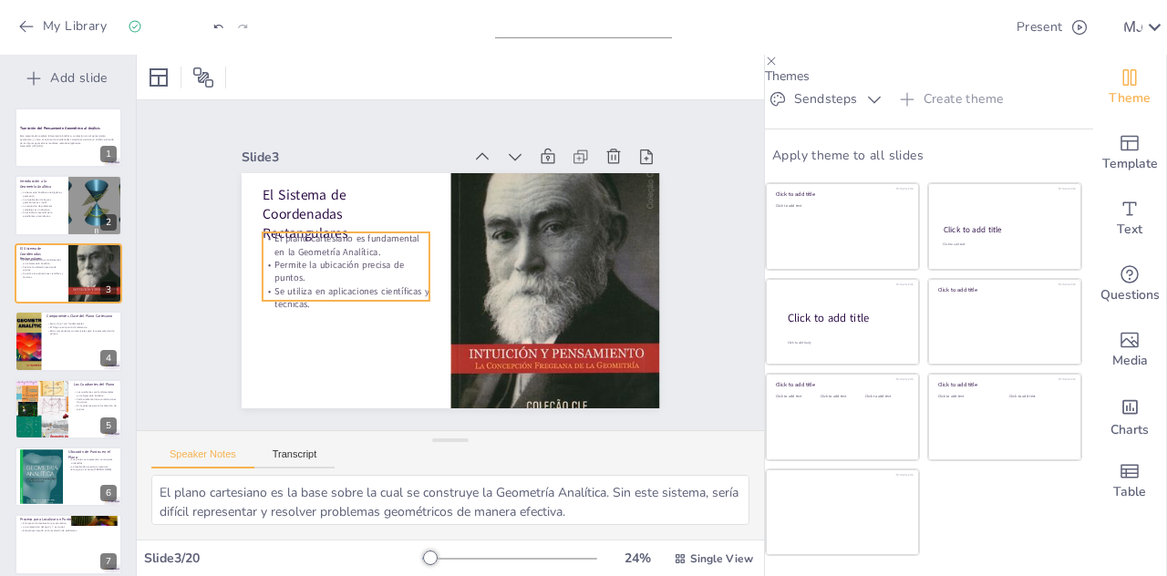
click at [328, 250] on p "Permite la ubicación precisa de puntos." at bounding box center [362, 209] width 150 height 119
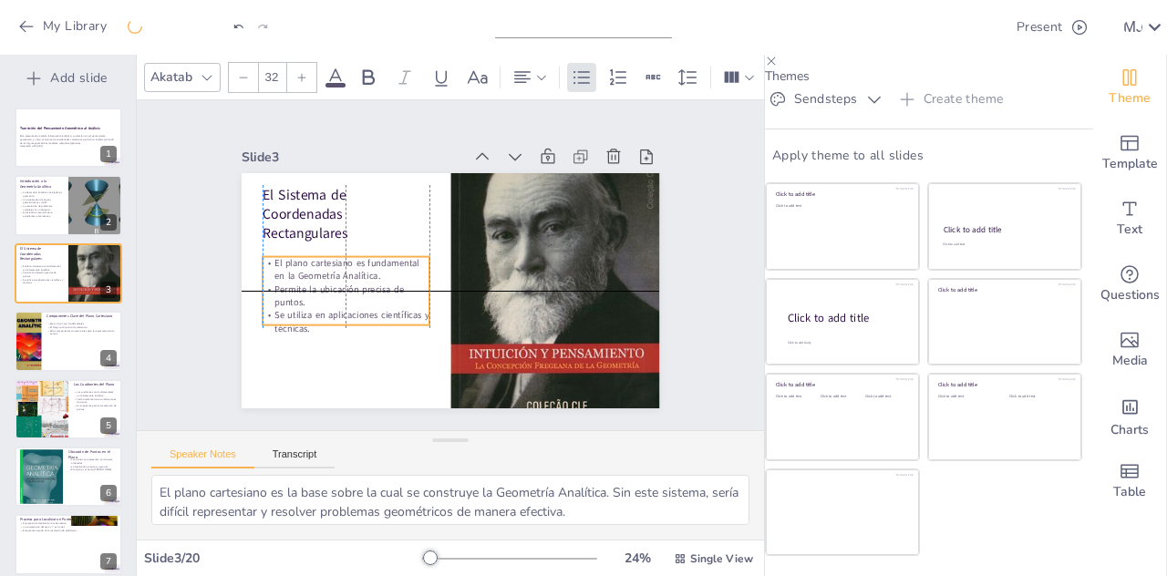
drag, startPoint x: 328, startPoint y: 250, endPoint x: 321, endPoint y: 277, distance: 28.3
click at [321, 277] on p "Permite la ubicación precisa de puntos." at bounding box center [342, 251] width 163 height 92
click at [198, 331] on div "Slide 1 Transición del Pensamiento Geométrico al Análisis Esta presentación exp…" at bounding box center [450, 265] width 594 height 508
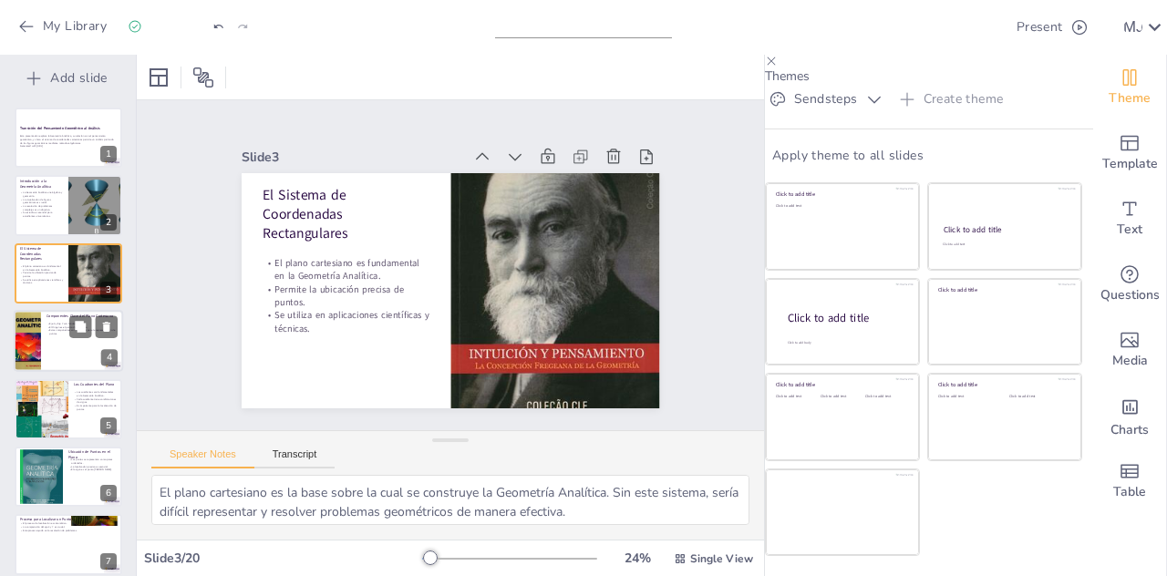
click at [58, 327] on div at bounding box center [68, 341] width 109 height 62
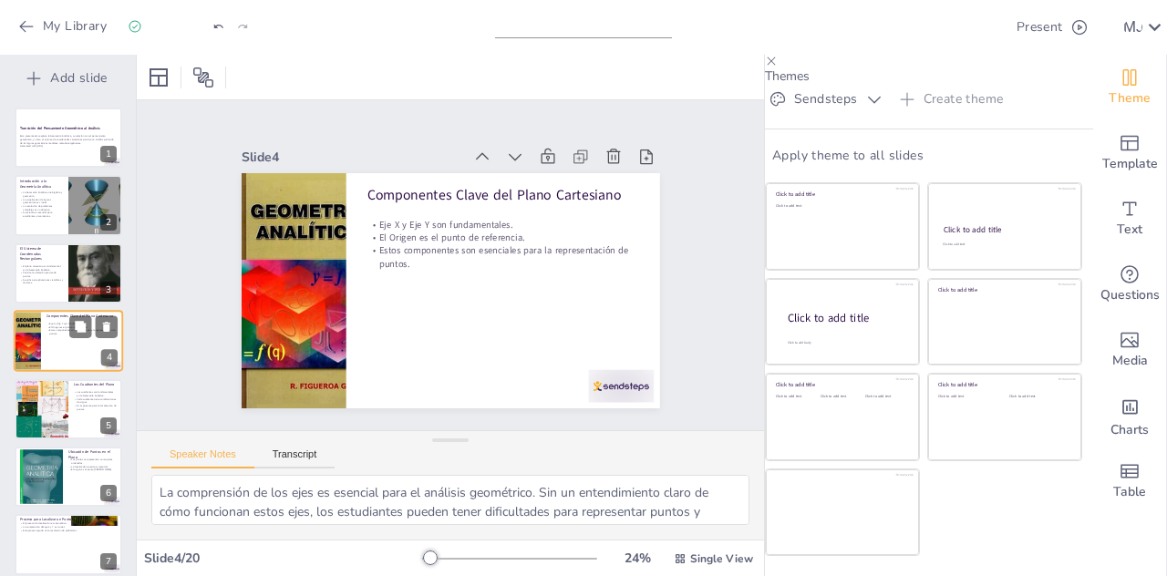
scroll to position [6, 0]
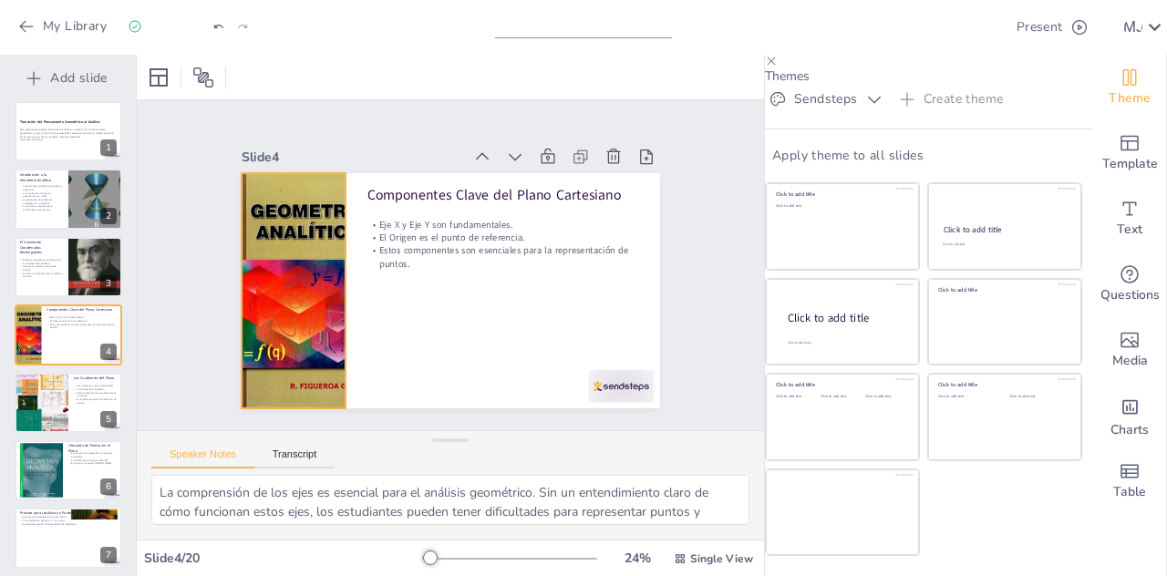
click at [266, 311] on div at bounding box center [308, 193] width 274 height 289
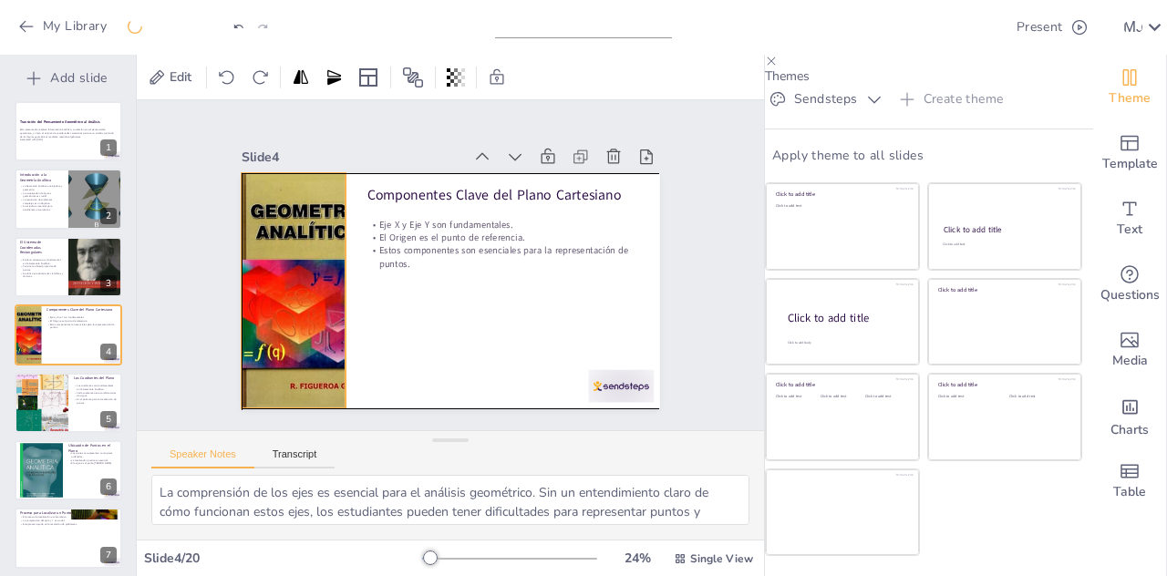
click at [270, 313] on div at bounding box center [296, 225] width 249 height 284
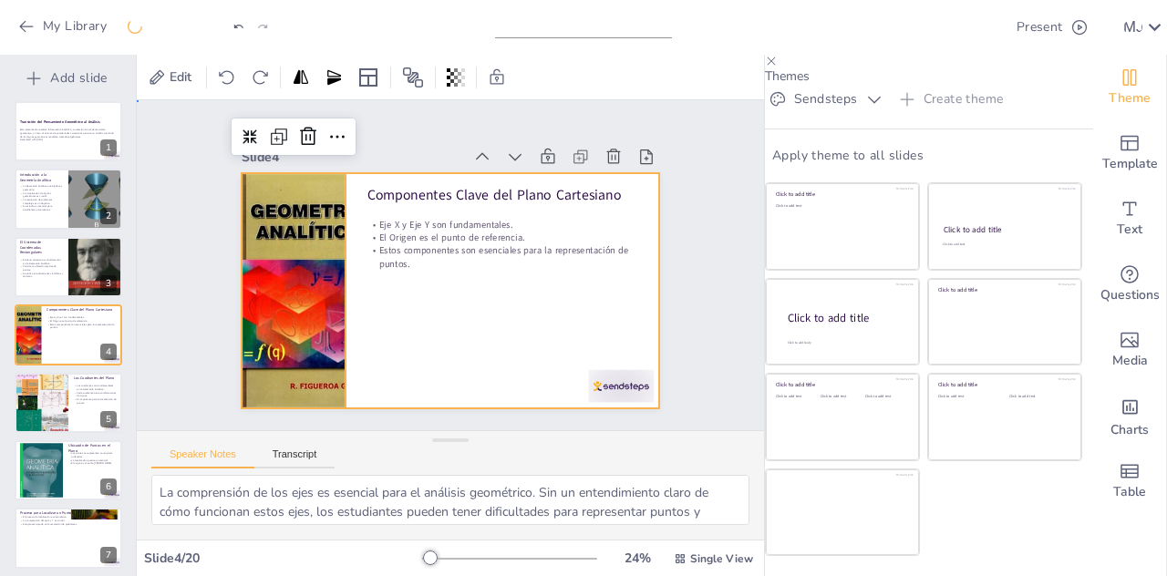
click at [375, 340] on div at bounding box center [441, 288] width 478 height 385
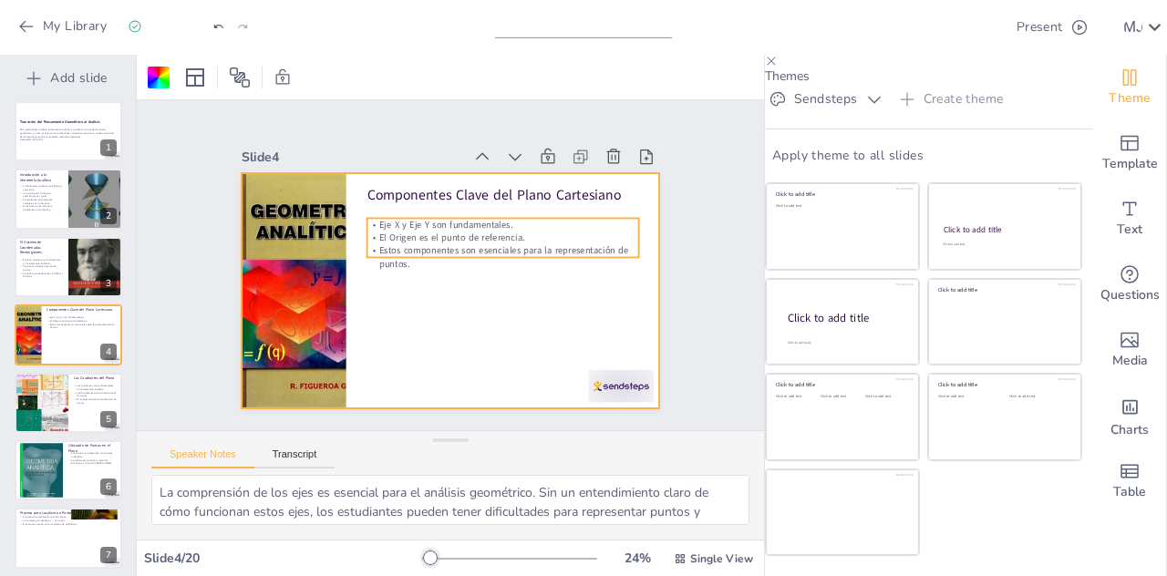
click at [427, 236] on p "Estos componentes son esenciales para la representación de puntos." at bounding box center [497, 289] width 235 height 181
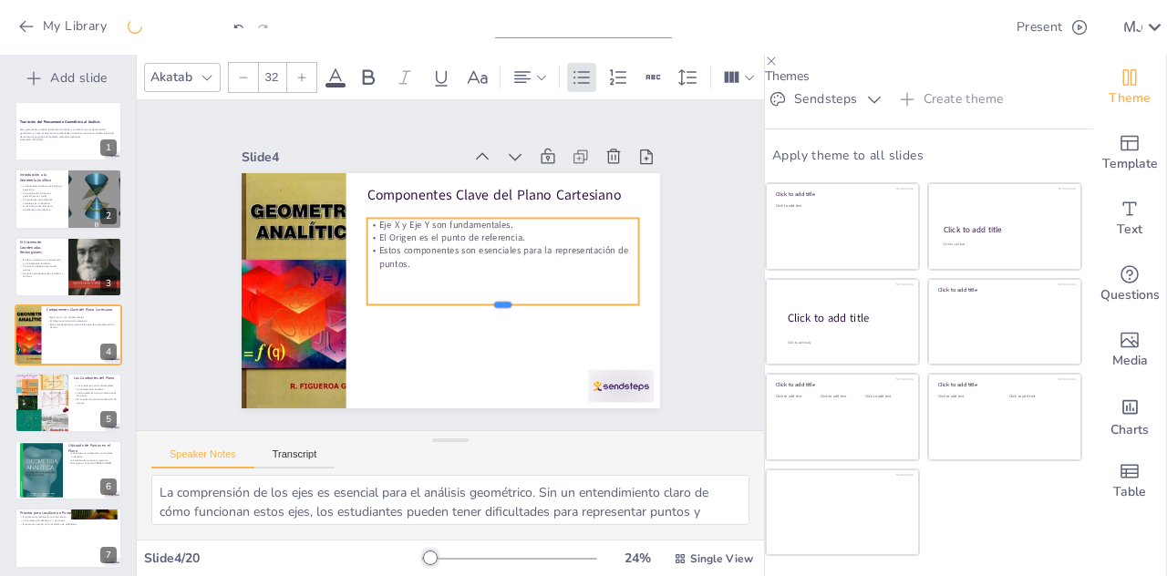
drag, startPoint x: 483, startPoint y: 245, endPoint x: 496, endPoint y: 352, distance: 107.5
click at [496, 352] on div at bounding box center [442, 335] width 171 height 229
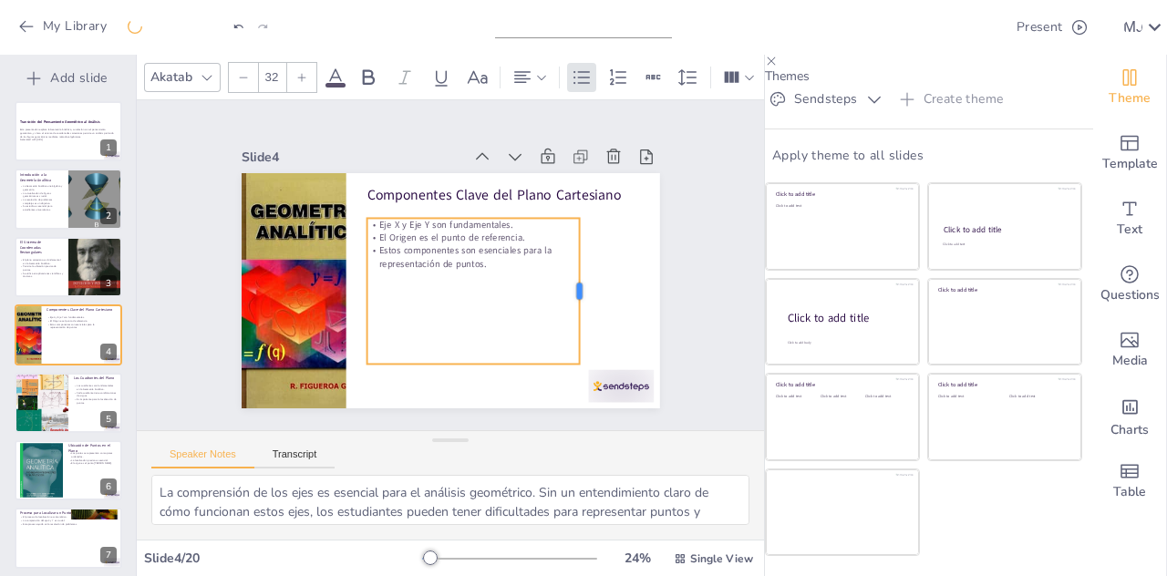
drag, startPoint x: 623, startPoint y: 274, endPoint x: 564, endPoint y: 276, distance: 59.3
click at [564, 316] on div at bounding box center [534, 375] width 109 height 119
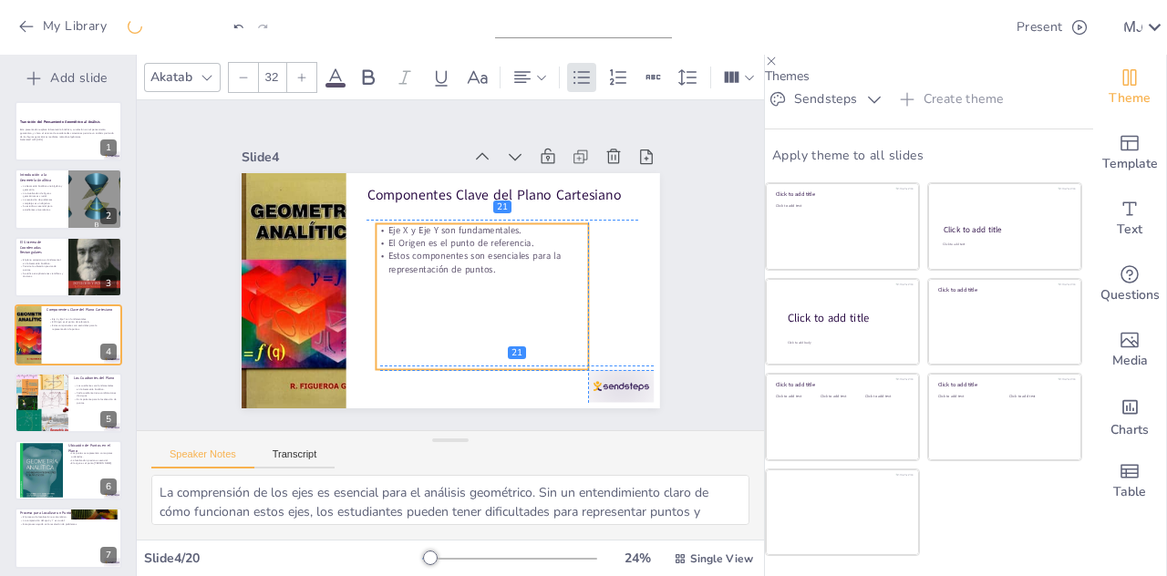
drag, startPoint x: 497, startPoint y: 285, endPoint x: 511, endPoint y: 289, distance: 14.4
click at [511, 289] on div "Eje X y Eje Y son fundamentales. El Origen es el punto de referencia. Estos com…" at bounding box center [452, 309] width 255 height 251
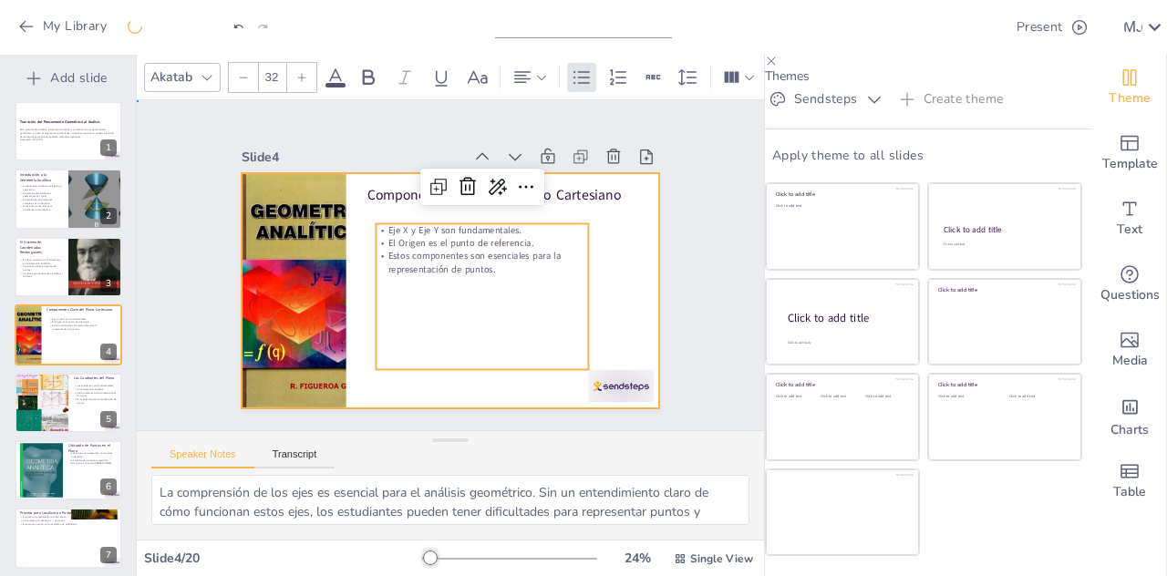
click at [625, 269] on div at bounding box center [434, 284] width 468 height 455
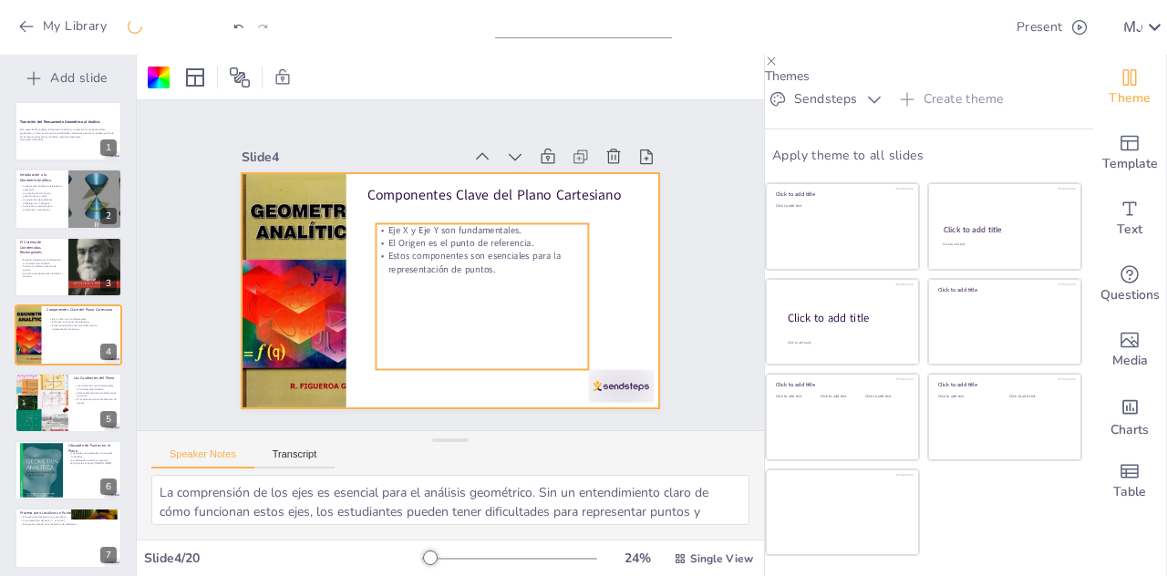
click at [460, 249] on p "Estos componentes son esenciales para la representación de puntos." at bounding box center [468, 291] width 129 height 197
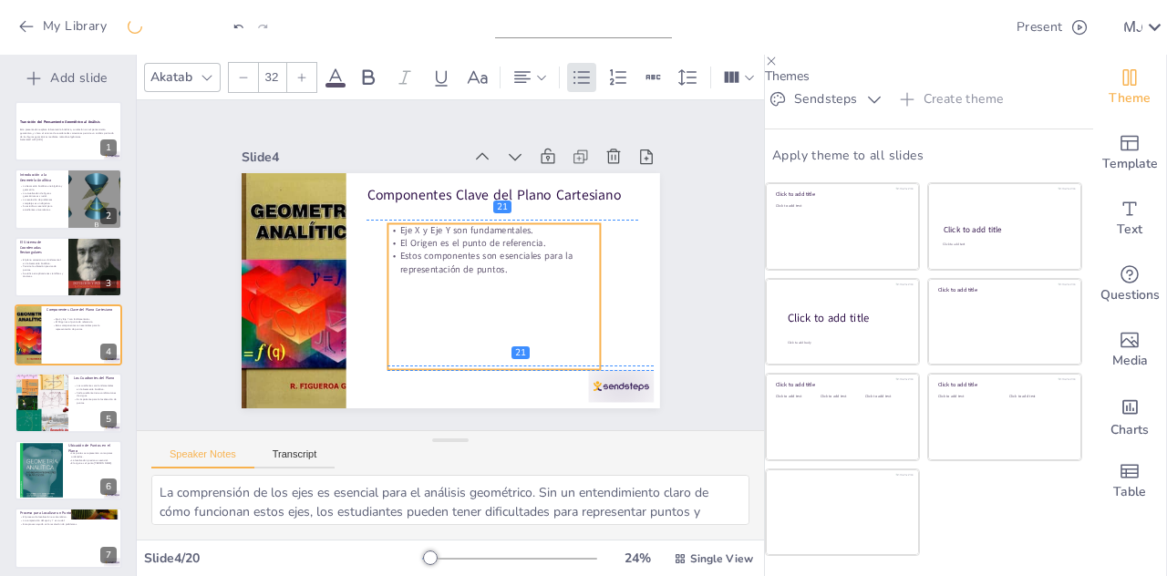
drag, startPoint x: 475, startPoint y: 271, endPoint x: 487, endPoint y: 269, distance: 12.0
click at [487, 269] on div "Eje X y Eje Y son fundamentales. El Origen es el punto de referencia. Estos com…" at bounding box center [472, 314] width 257 height 233
click at [532, 435] on div at bounding box center [496, 469] width 70 height 68
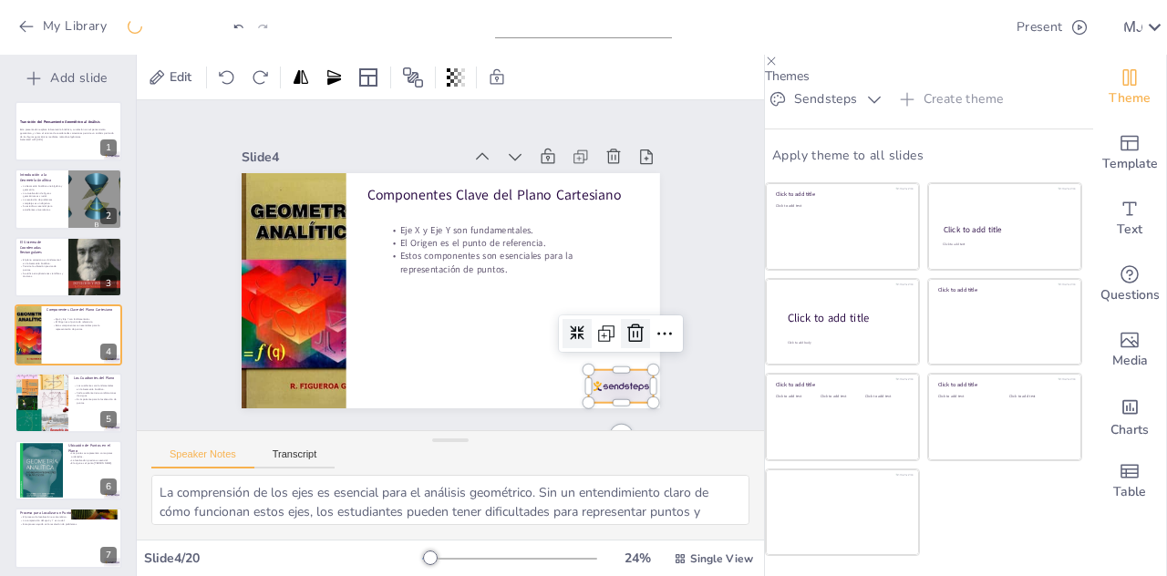
click at [603, 391] on icon at bounding box center [592, 402] width 22 height 23
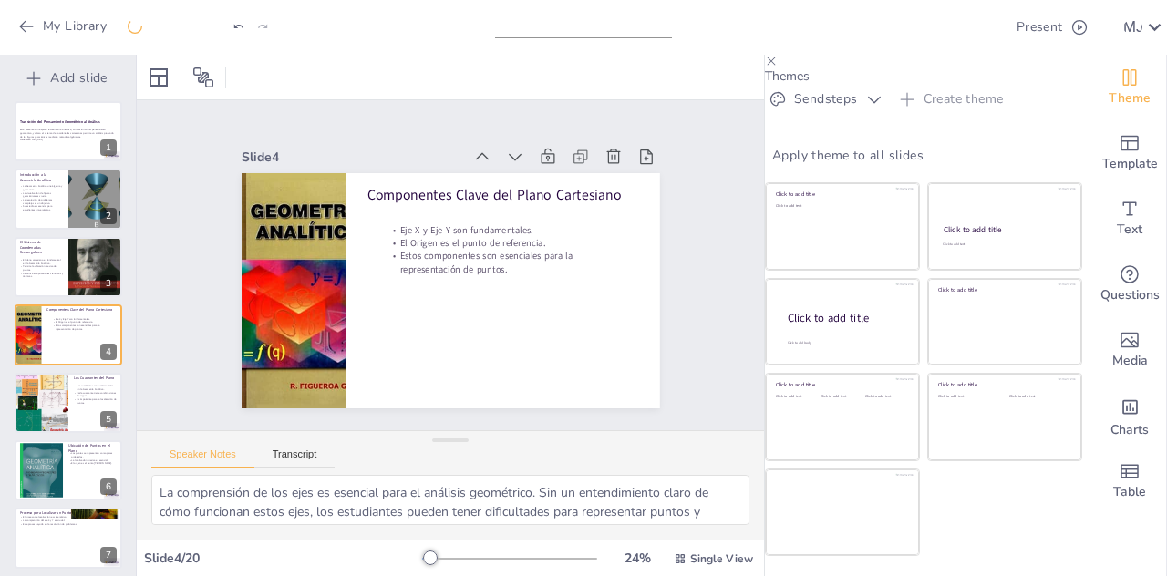
click at [688, 351] on div "Slide 1 Transición del Pensamiento Geométrico al Análisis Esta presentación exp…" at bounding box center [450, 265] width 568 height 388
click at [69, 112] on button at bounding box center [80, 117] width 22 height 22
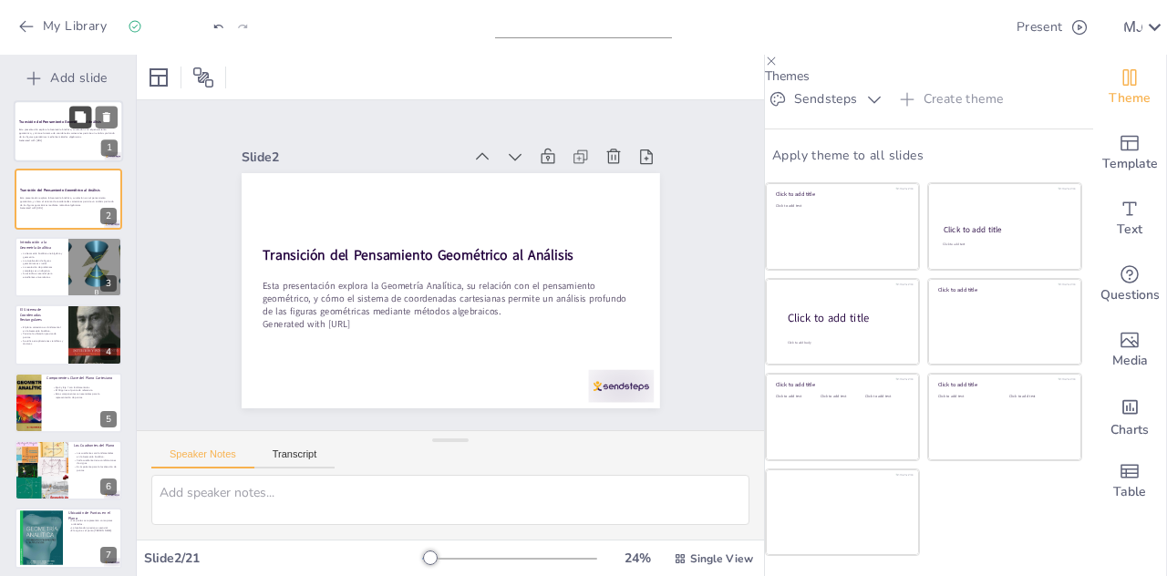
scroll to position [0, 0]
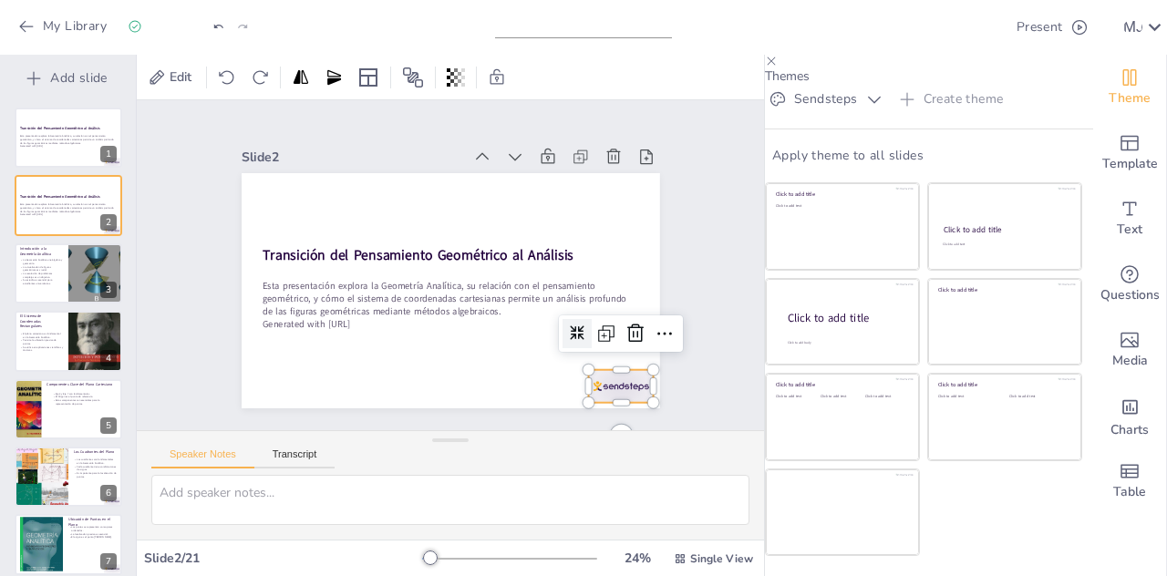
click at [554, 431] on div at bounding box center [518, 463] width 72 height 65
click at [276, 318] on icon at bounding box center [260, 319] width 31 height 31
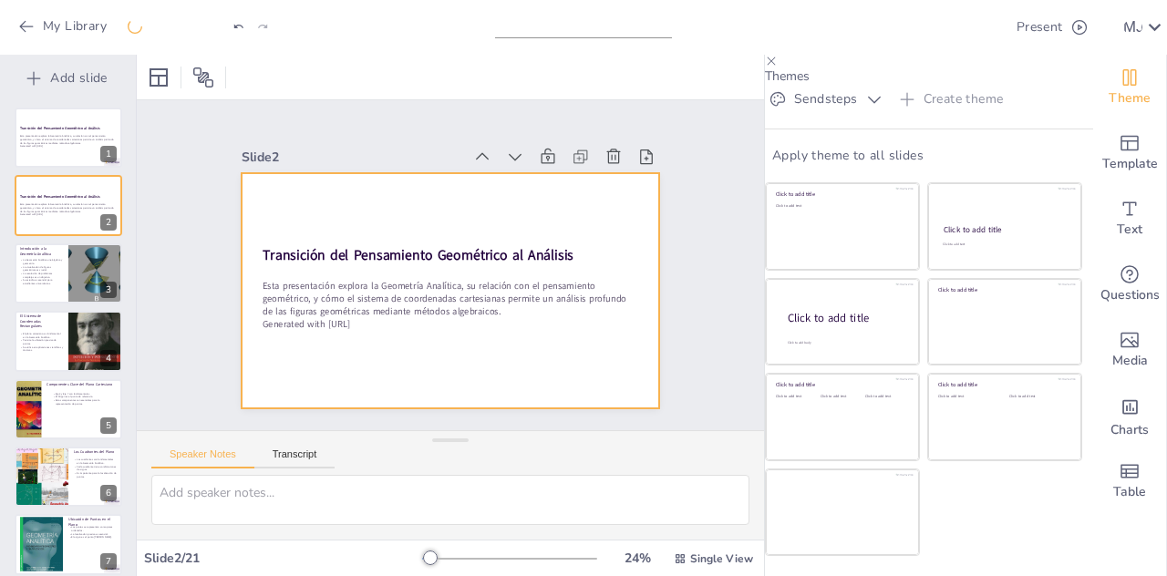
click at [293, 198] on div at bounding box center [426, 273] width 353 height 471
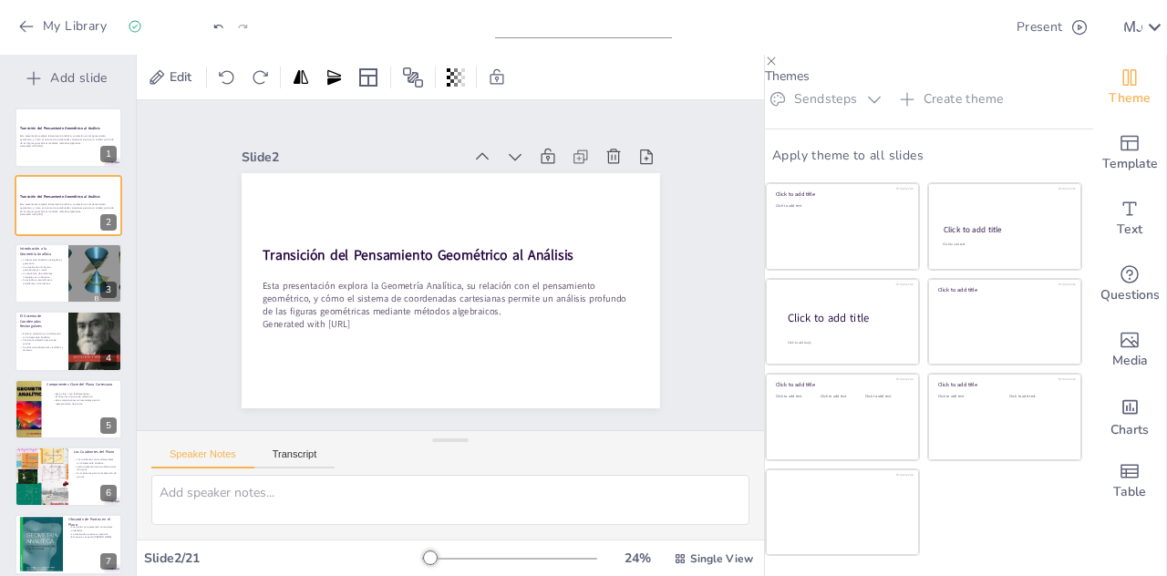
click at [832, 114] on button "Sendsteps" at bounding box center [826, 99] width 122 height 29
click at [41, 258] on p "La Geometría Analítica une álgebra y geometría." at bounding box center [41, 261] width 44 height 6
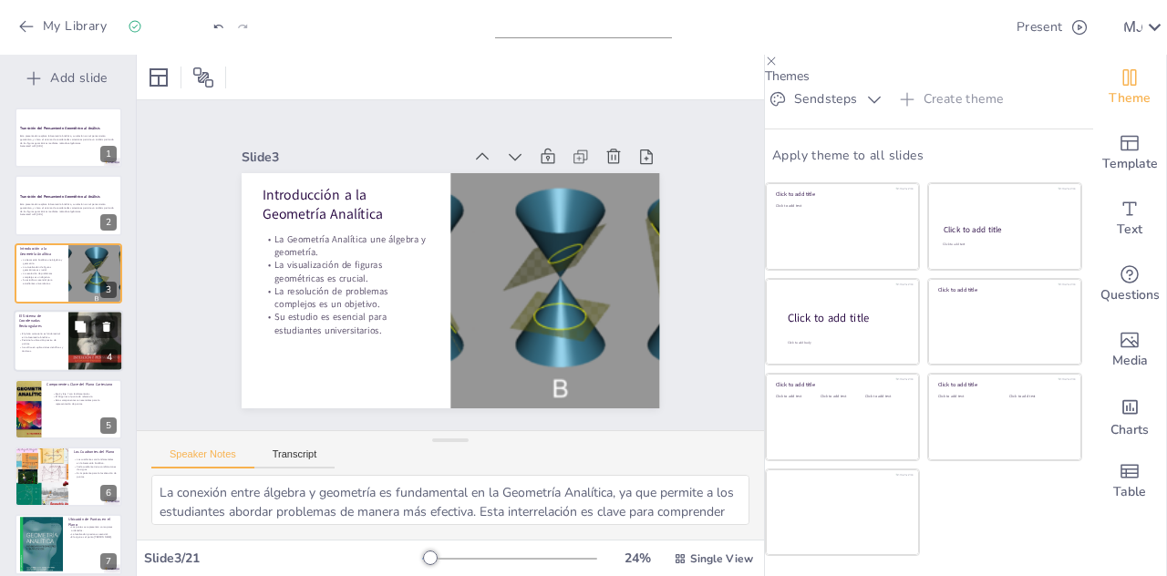
click at [28, 333] on p "El plano cartesiano es fundamental en la Geometría Analítica." at bounding box center [41, 336] width 44 height 6
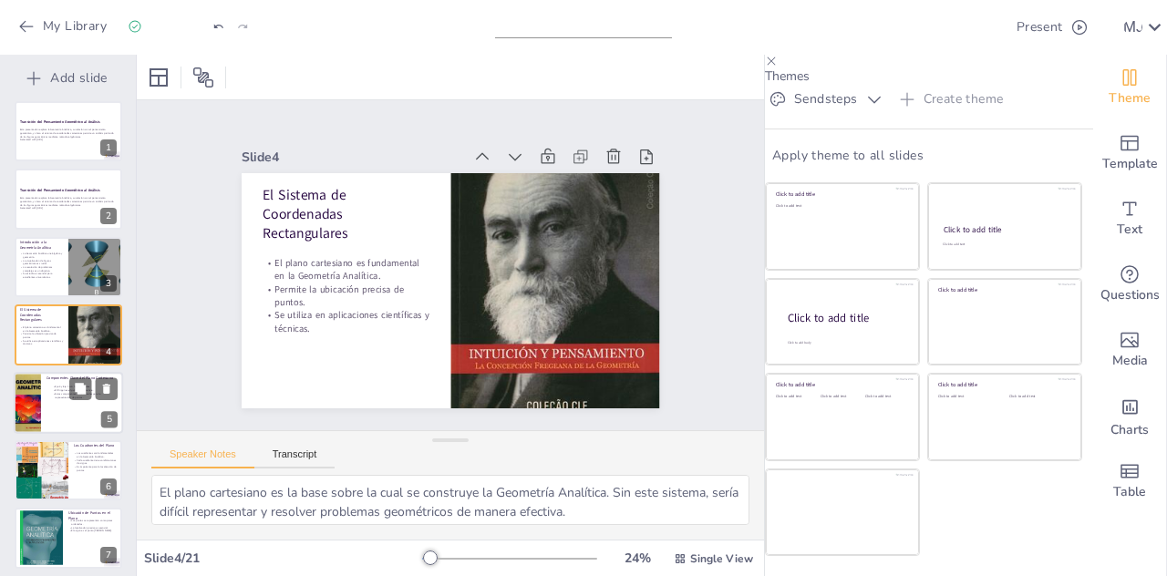
click at [56, 392] on p "Estos componentes son esenciales para la representación de puntos." at bounding box center [80, 395] width 56 height 6
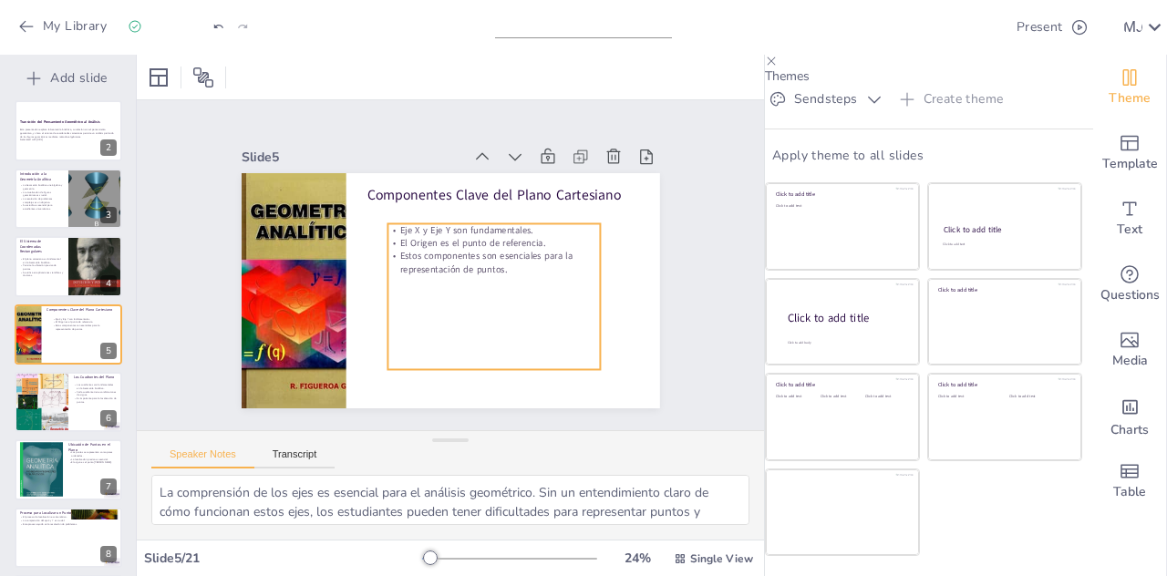
click at [439, 239] on p "Estos componentes son esenciales para la representación de puntos." at bounding box center [484, 292] width 175 height 161
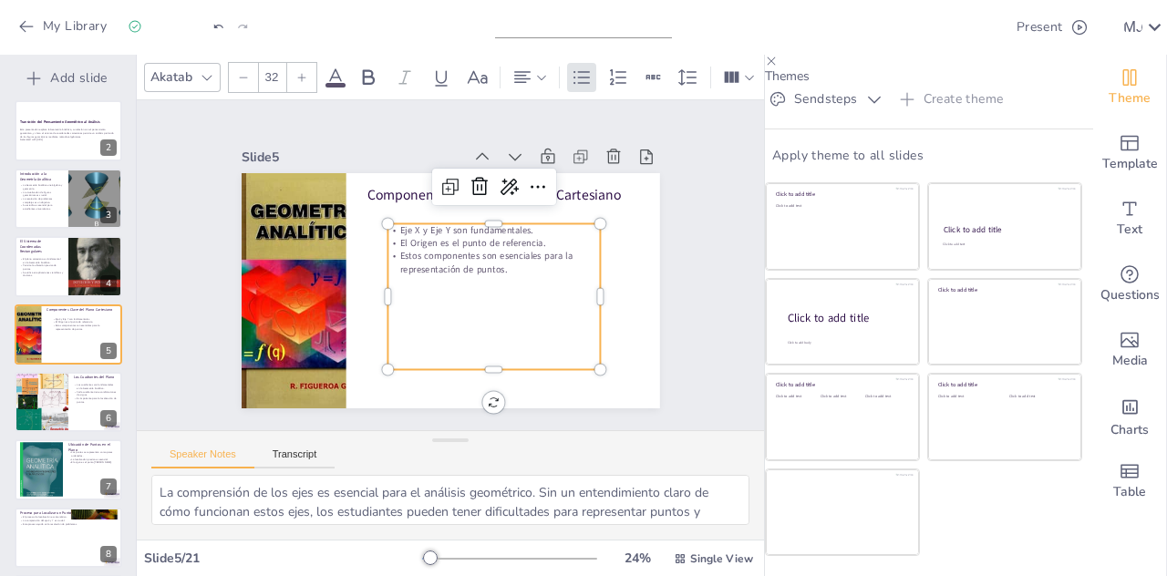
click at [487, 253] on p "Estos componentes son esenciales para la representación de puntos." at bounding box center [484, 292] width 175 height 161
click at [472, 253] on p "Estos componentes son esenciales para la representación de puntos." at bounding box center [448, 309] width 48 height 214
click at [482, 253] on p "Estos componentes son esenciales para la representación de puntos." at bounding box center [490, 280] width 205 height 110
click at [462, 242] on p "Estos componentes son esenciales para la representación de puntos." at bounding box center [443, 308] width 69 height 213
drag, startPoint x: 580, startPoint y: 285, endPoint x: 568, endPoint y: 283, distance: 12.2
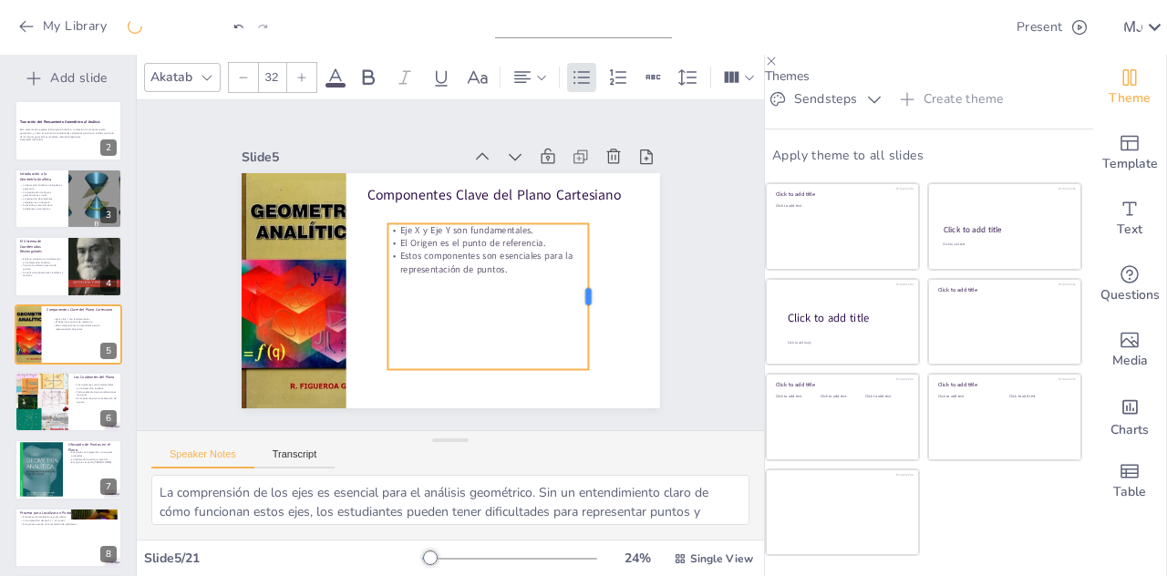
click at [568, 313] on div at bounding box center [550, 376] width 98 height 127
click at [308, 63] on div at bounding box center [301, 77] width 29 height 29
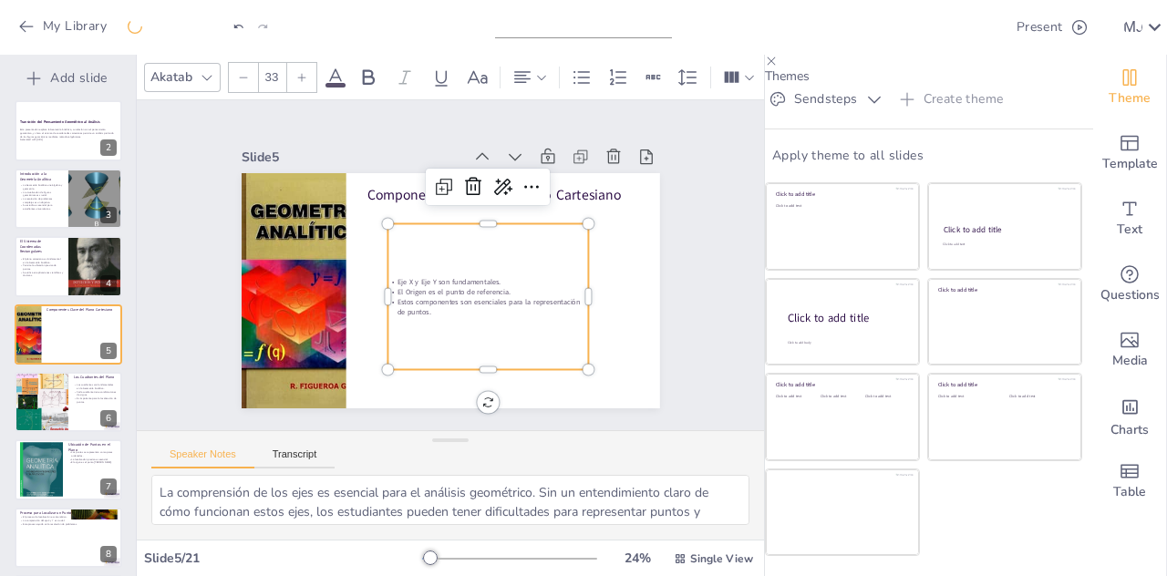
click at [304, 72] on icon at bounding box center [301, 77] width 11 height 11
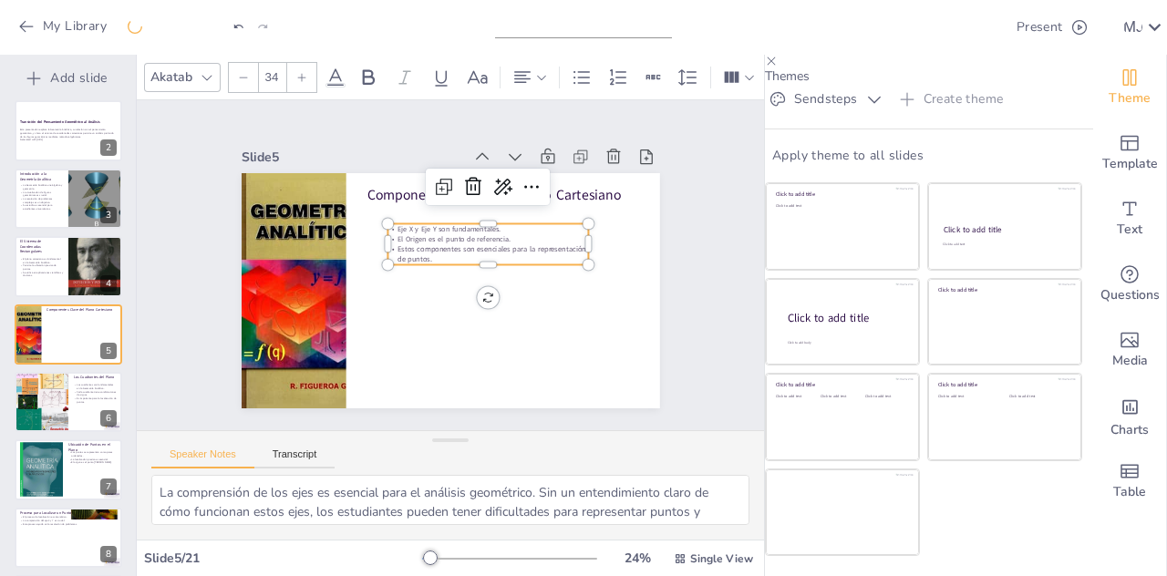
click at [419, 264] on div at bounding box center [488, 271] width 201 height 15
click at [303, 69] on div at bounding box center [301, 77] width 29 height 29
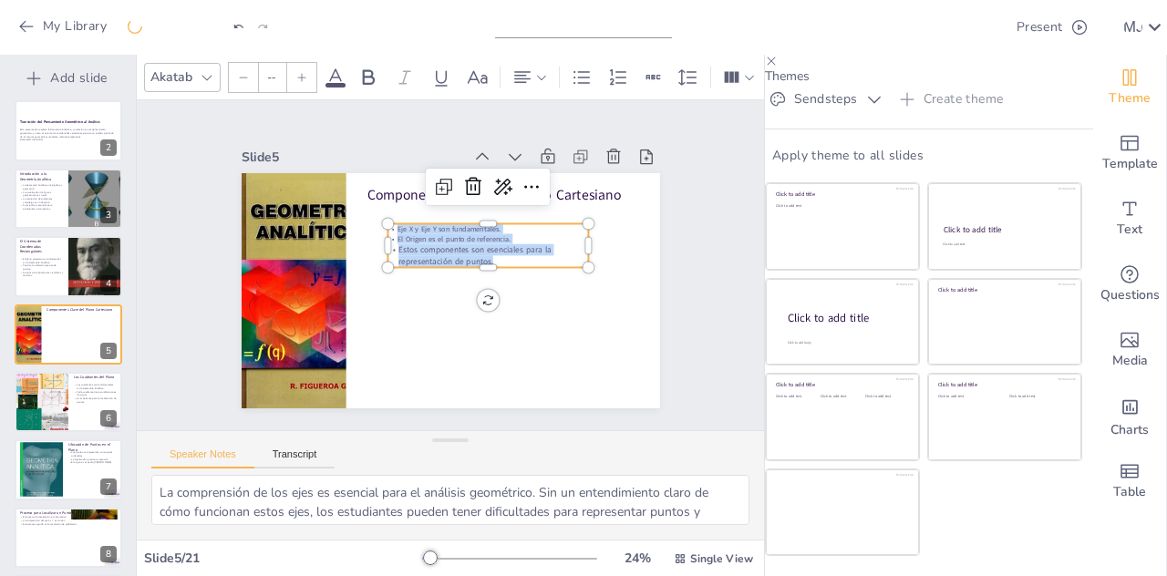
drag, startPoint x: 475, startPoint y: 242, endPoint x: 368, endPoint y: 211, distance: 111.1
click at [368, 211] on div "Componentes Clave del Plano Cartesiano Eje X y Eje Y son fundamentales. El Orig…" at bounding box center [435, 285] width 477 height 436
click at [270, 65] on input "--" at bounding box center [272, 77] width 26 height 29
click at [295, 70] on div at bounding box center [301, 77] width 29 height 29
click at [278, 65] on input "NaN" at bounding box center [272, 77] width 26 height 29
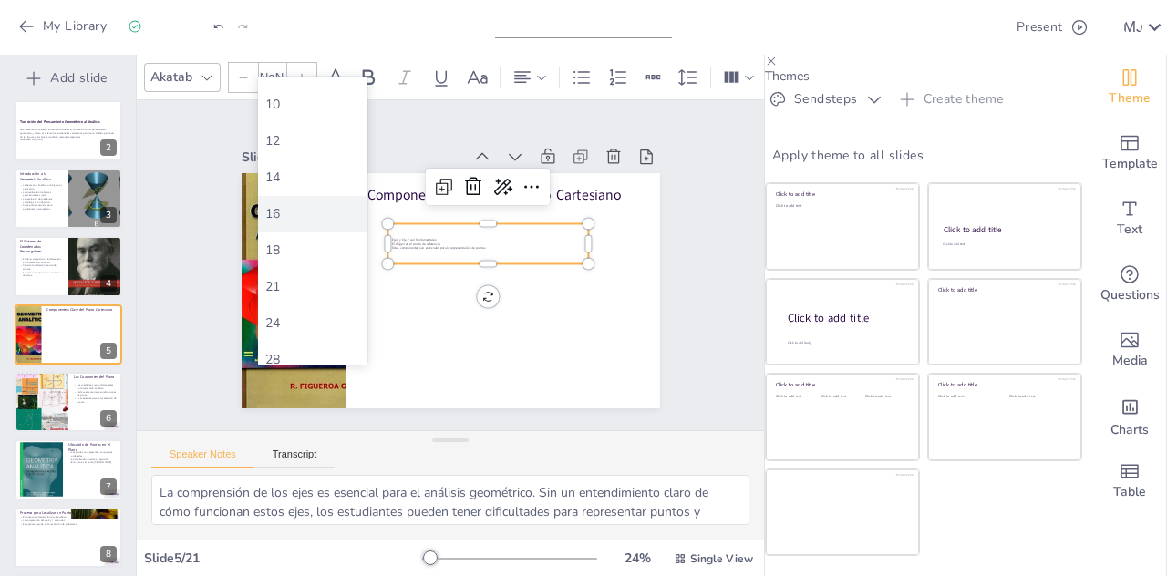
scroll to position [64, 0]
click at [289, 327] on div "24" at bounding box center [312, 322] width 95 height 17
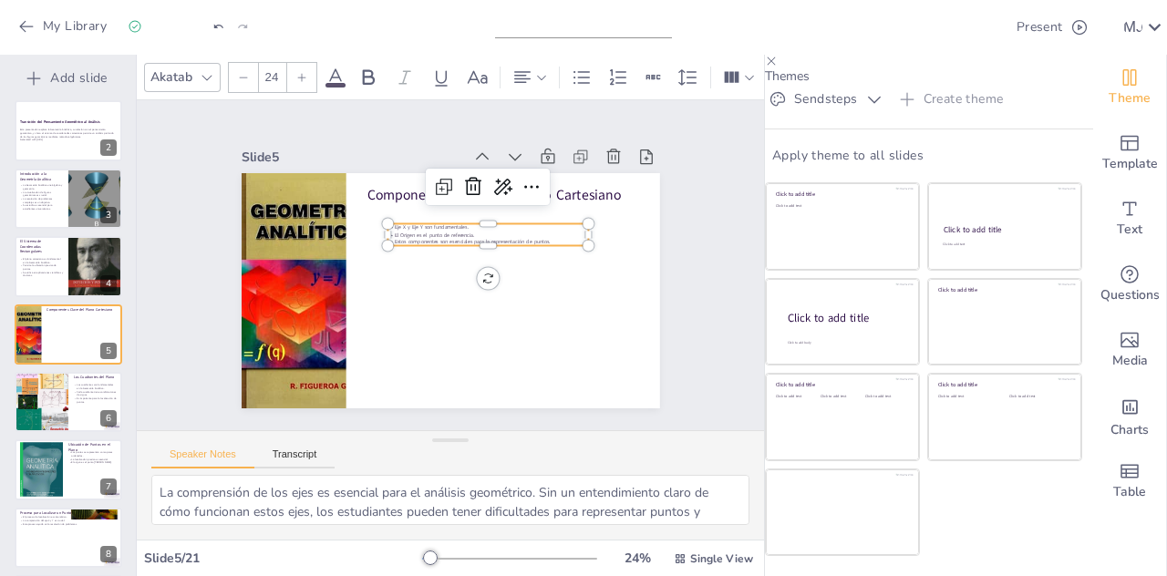
click at [267, 72] on input "24" at bounding box center [272, 77] width 26 height 29
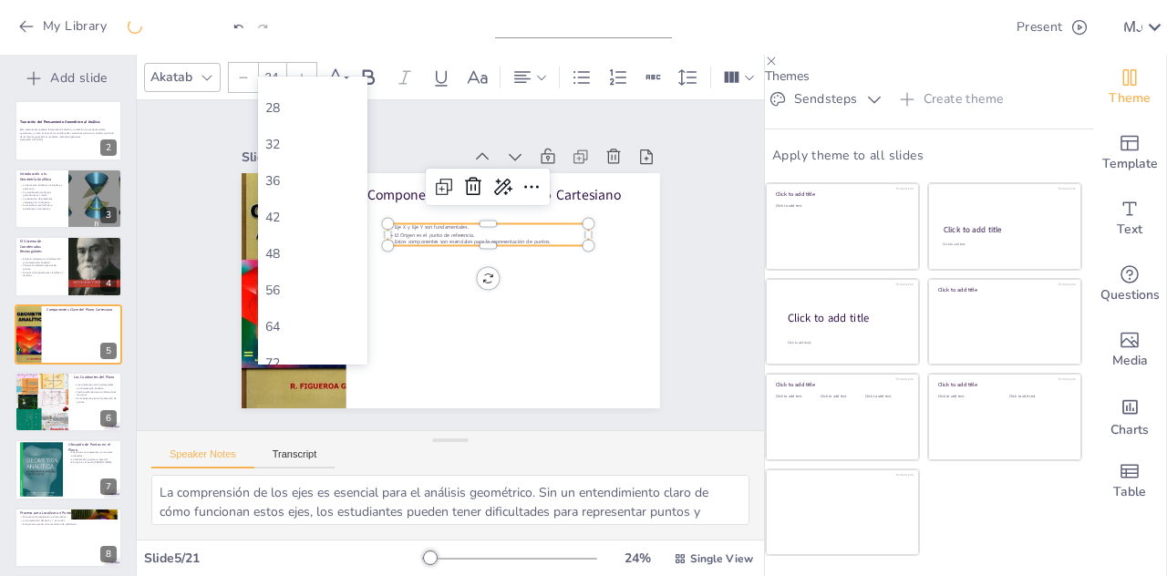
scroll to position [316, 0]
click at [301, 284] on div "56" at bounding box center [312, 289] width 95 height 17
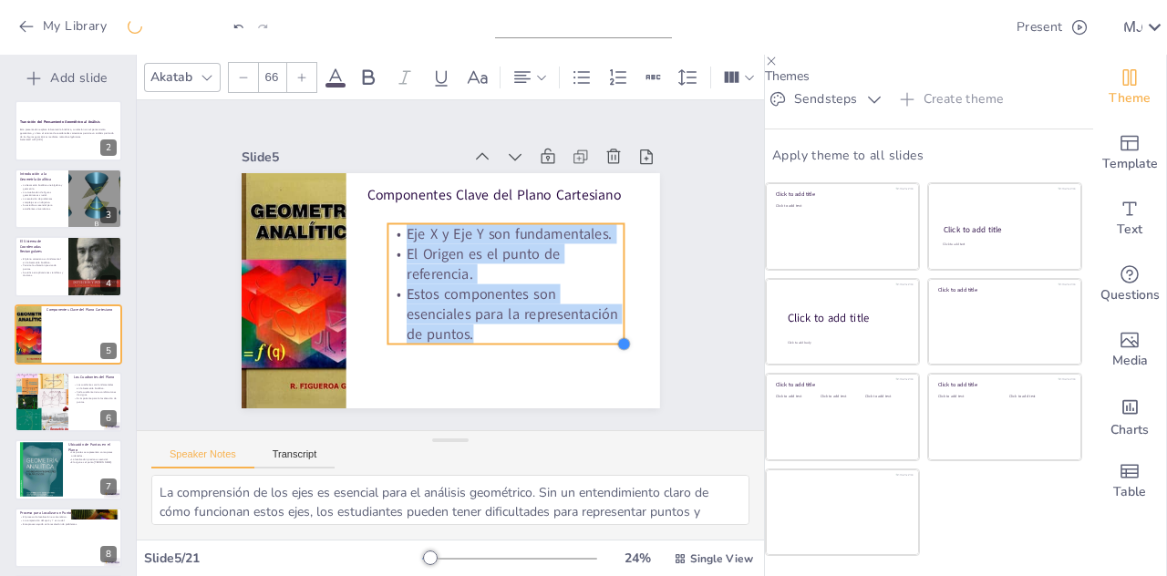
drag, startPoint x: 566, startPoint y: 312, endPoint x: 553, endPoint y: 330, distance: 22.8
click at [553, 330] on div "Componentes Clave del Plano Cartesiano Eje X y Eje Y son fundamentales. El Orig…" at bounding box center [435, 285] width 477 height 436
click at [521, 269] on p "Estos componentes son esenciales para la representación de puntos." at bounding box center [435, 338] width 171 height 235
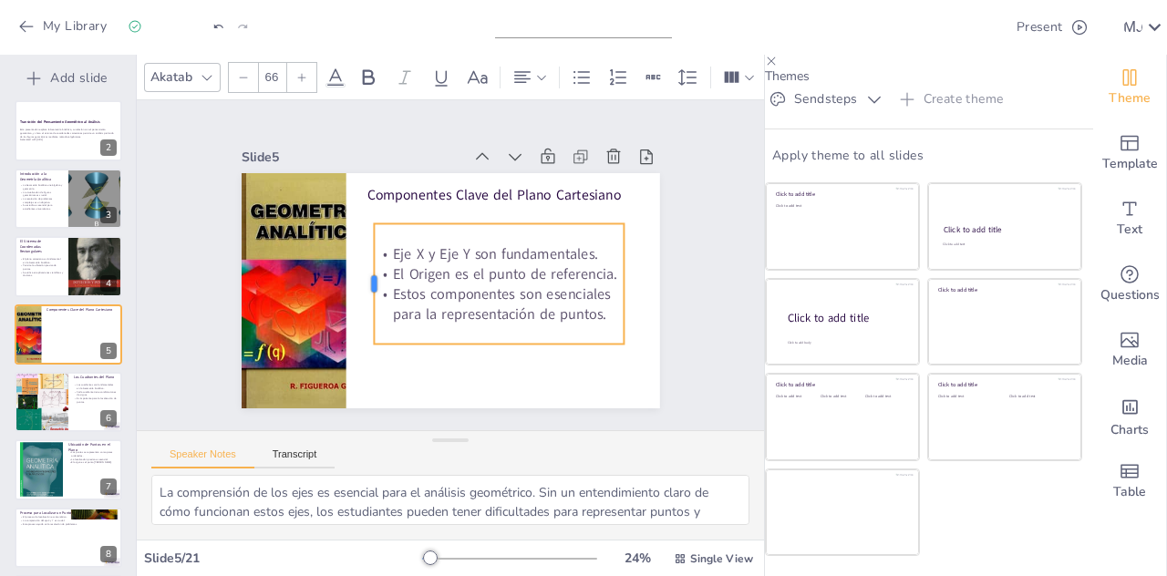
drag, startPoint x: 363, startPoint y: 274, endPoint x: 349, endPoint y: 265, distance: 16.4
click at [420, 220] on div at bounding box center [476, 183] width 112 height 73
click at [526, 333] on div at bounding box center [469, 362] width 243 height 91
click at [675, 326] on div "Slide 1 Transición del Pensamiento Geométrico al Análisis Esta presentación exp…" at bounding box center [450, 265] width 561 height 578
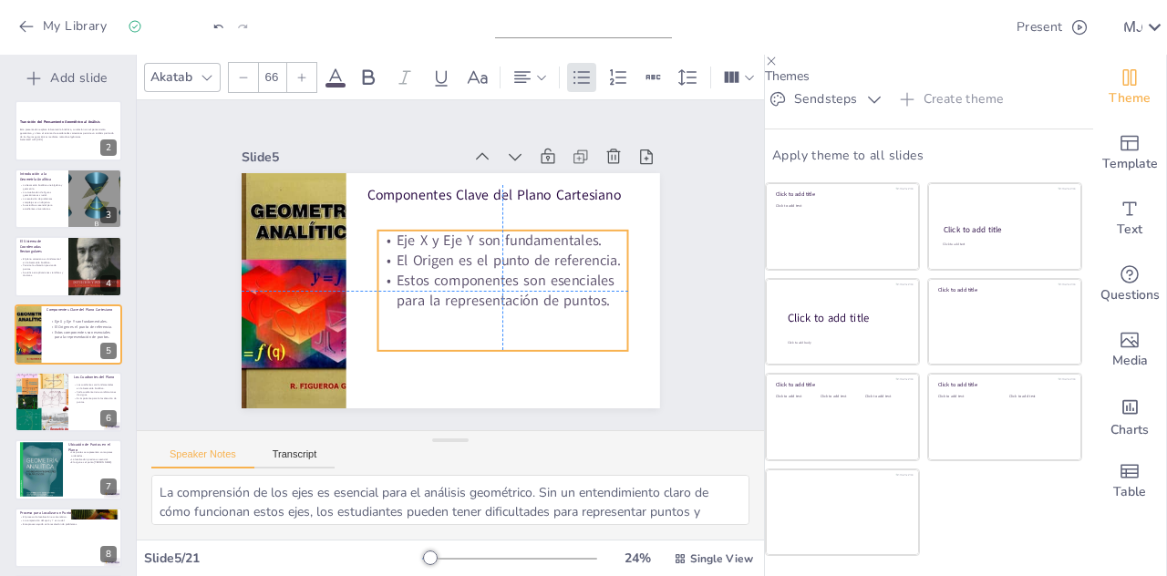
click at [526, 267] on p "Estos componentes son esenciales para la representación de puntos." at bounding box center [493, 306] width 251 height 116
click at [684, 316] on div "Slide 1 Transición del Pensamiento Geométrico al Análisis Esta presentación exp…" at bounding box center [450, 265] width 592 height 473
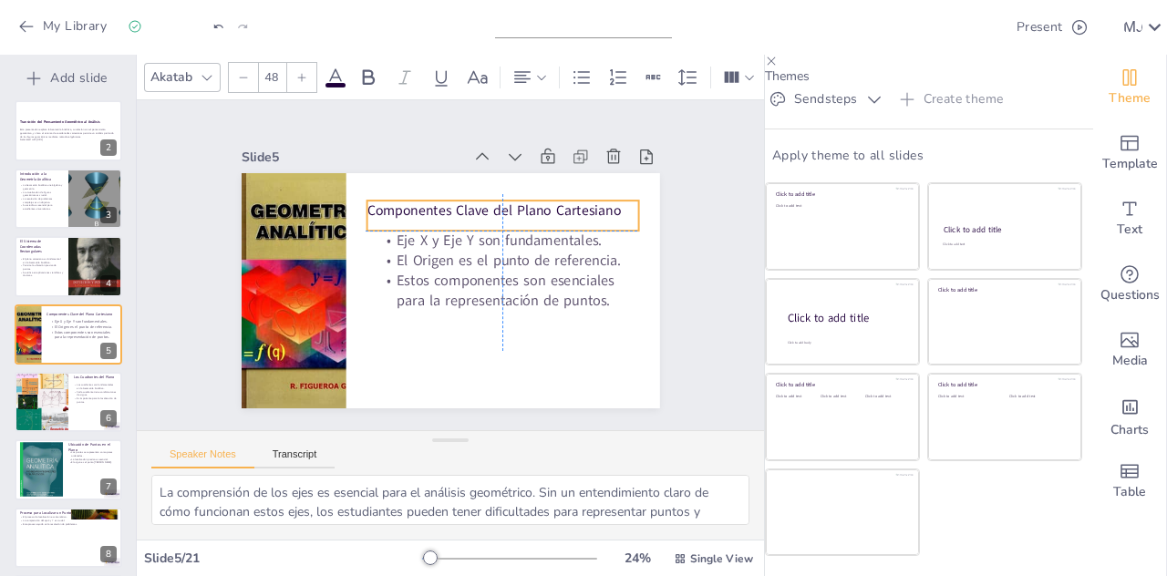
drag, startPoint x: 564, startPoint y: 180, endPoint x: 563, endPoint y: 189, distance: 9.2
click at [549, 215] on p "Componentes Clave del Plano Cartesiano" at bounding box center [472, 337] width 153 height 245
click at [654, 246] on div "Slide 1 Transición del Pensamiento Geométrico al Análisis Esta presentación exp…" at bounding box center [450, 265] width 508 height 594
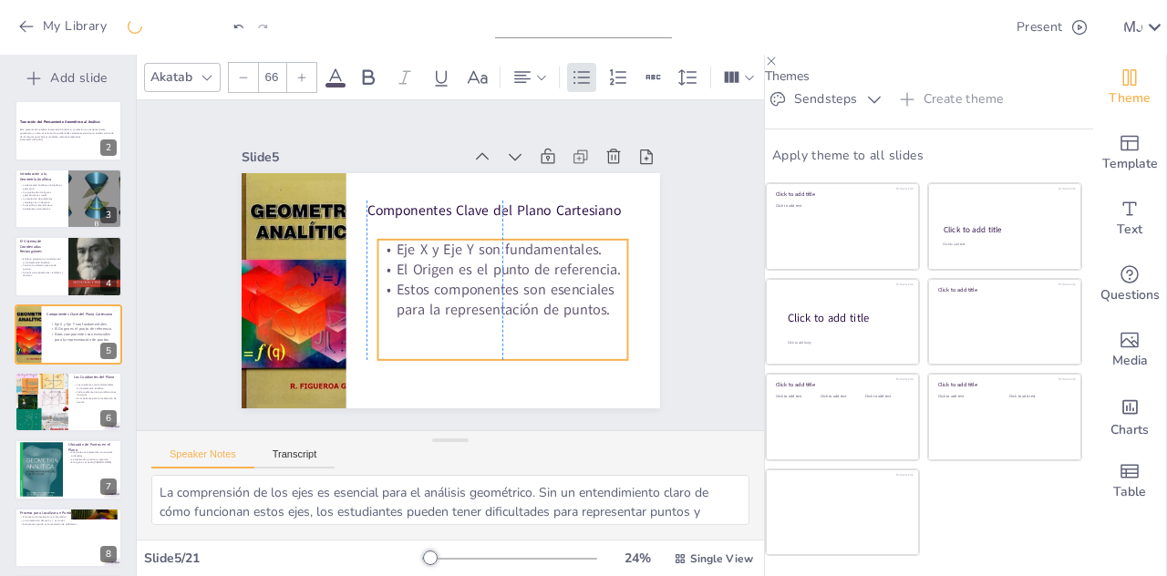
click at [529, 239] on p "Eje X y Eje Y son fundamentales." at bounding box center [505, 267] width 244 height 97
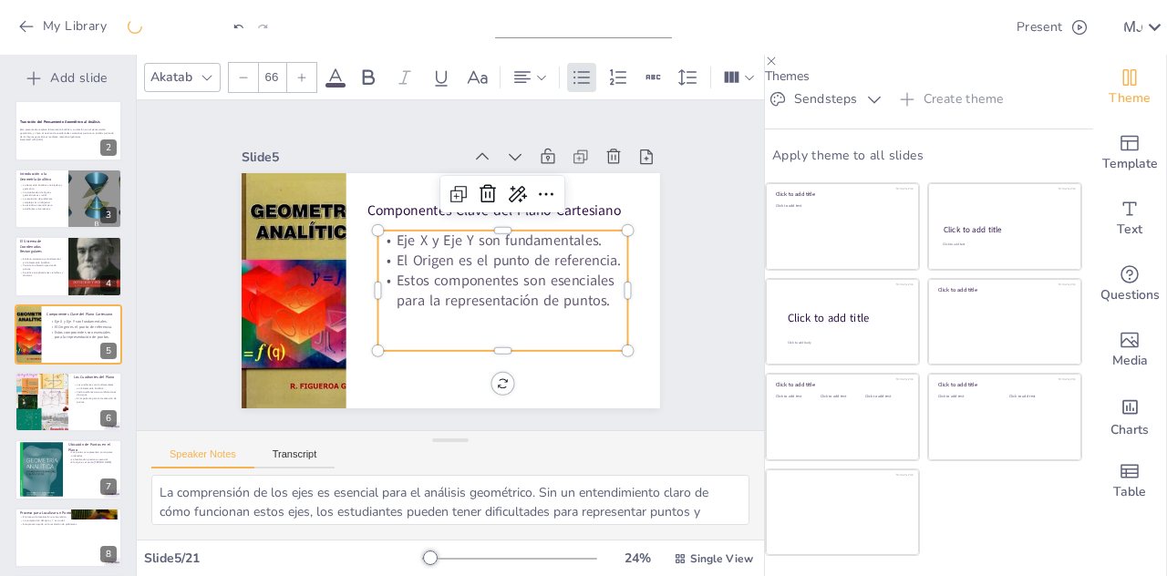
click at [699, 266] on div "Slide 1 Transición del Pensamiento Geométrico al Análisis Esta presentación exp…" at bounding box center [451, 264] width 709 height 599
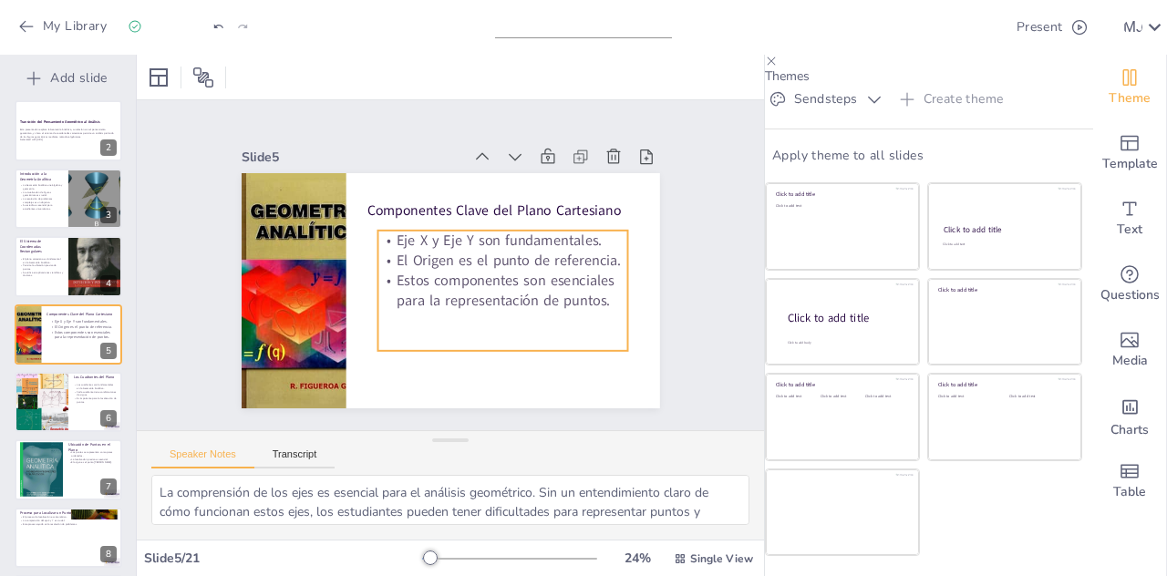
click at [575, 264] on p "Estos componentes son esenciales para la representación de puntos." at bounding box center [488, 310] width 245 height 139
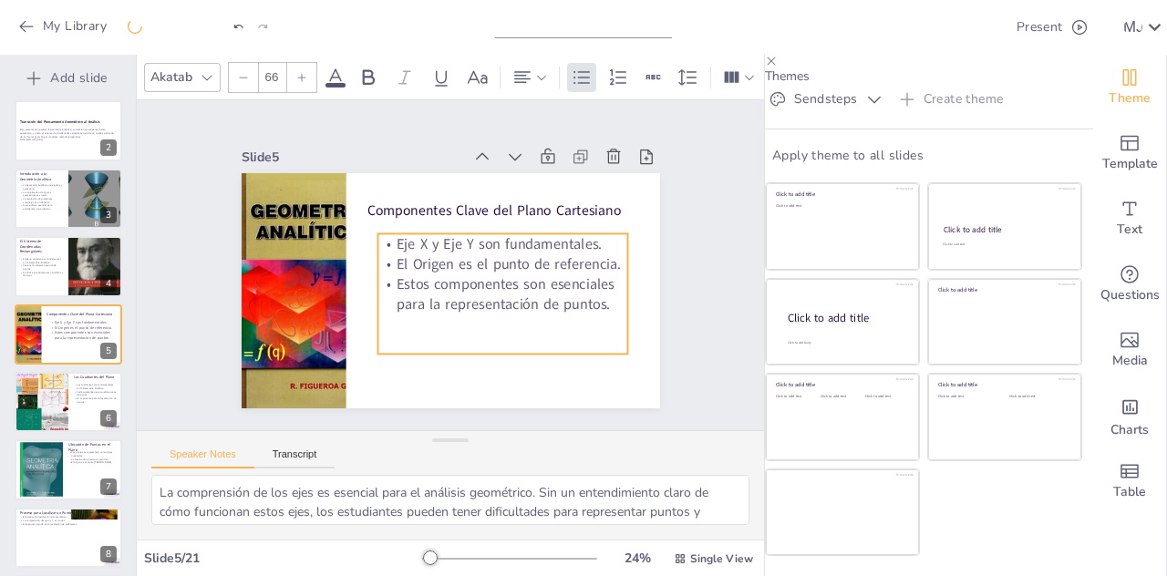
click at [689, 307] on div "Slide 1 Transición del Pensamiento Geométrico al Análisis Esta presentación exp…" at bounding box center [450, 265] width 561 height 578
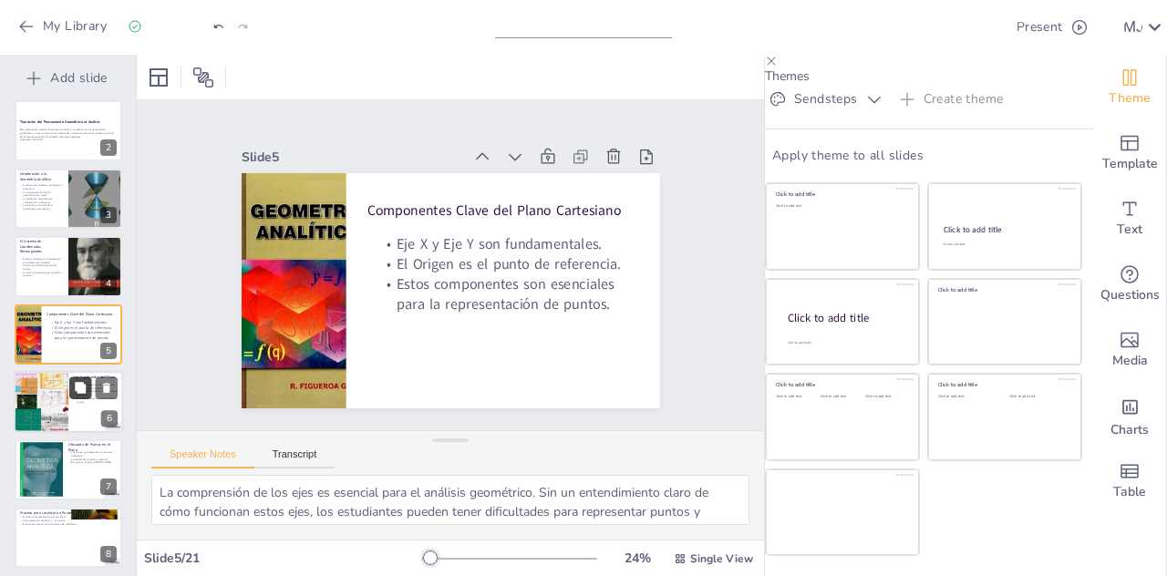
click at [75, 377] on button at bounding box center [80, 388] width 22 height 22
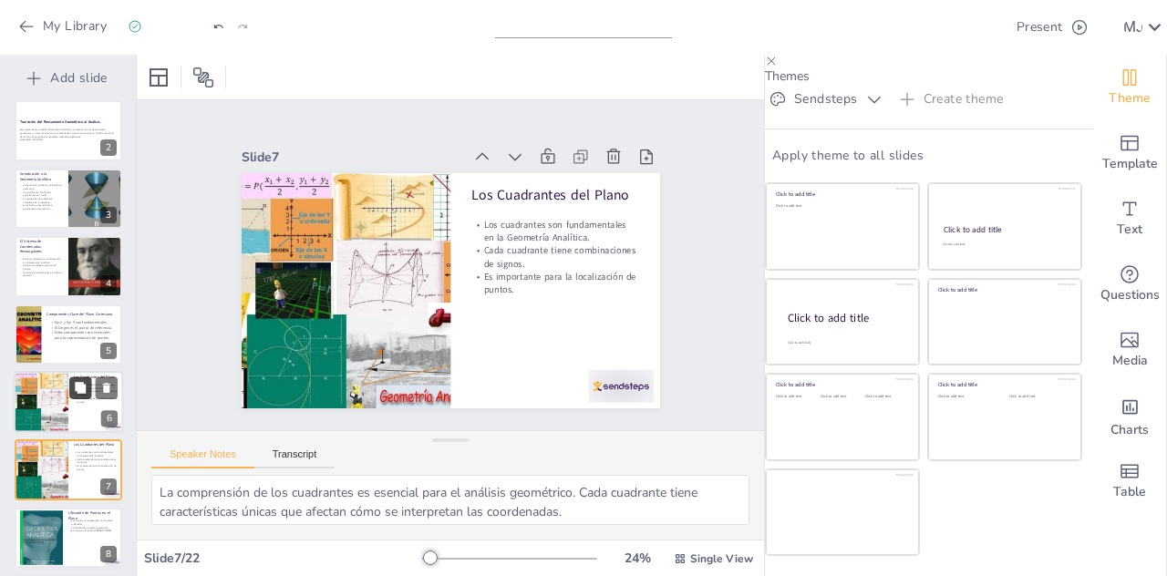
scroll to position [210, 0]
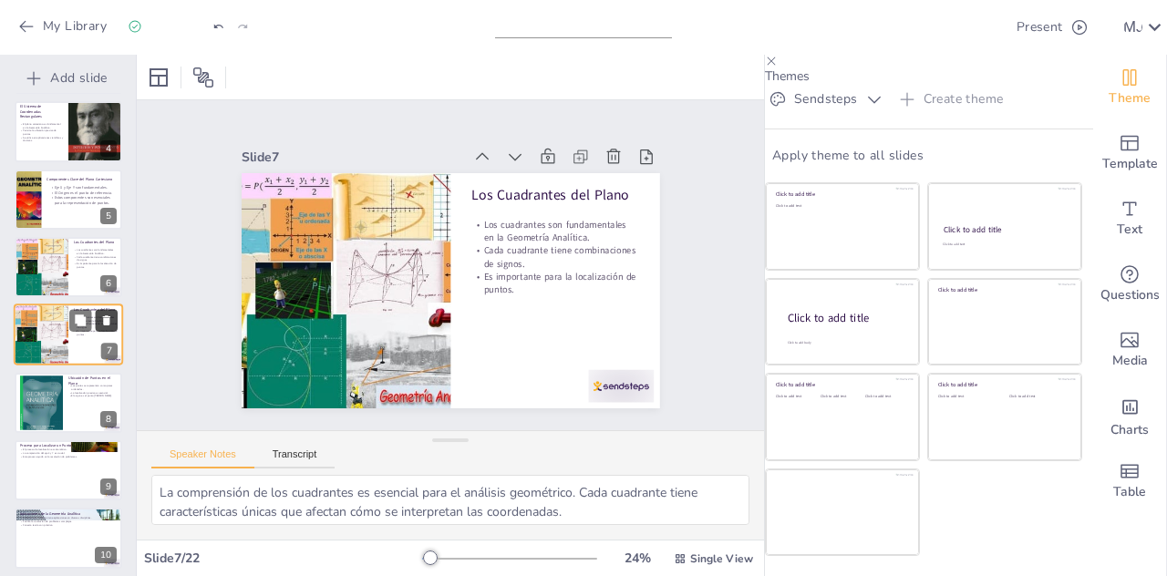
click at [106, 316] on icon at bounding box center [106, 321] width 7 height 10
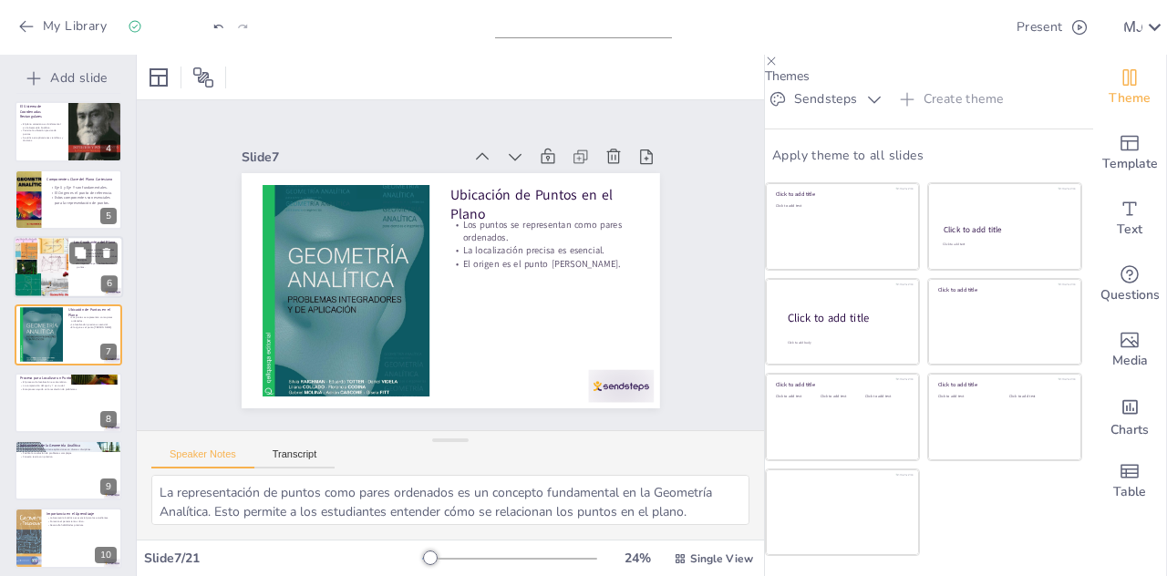
click at [51, 247] on div at bounding box center [41, 267] width 82 height 62
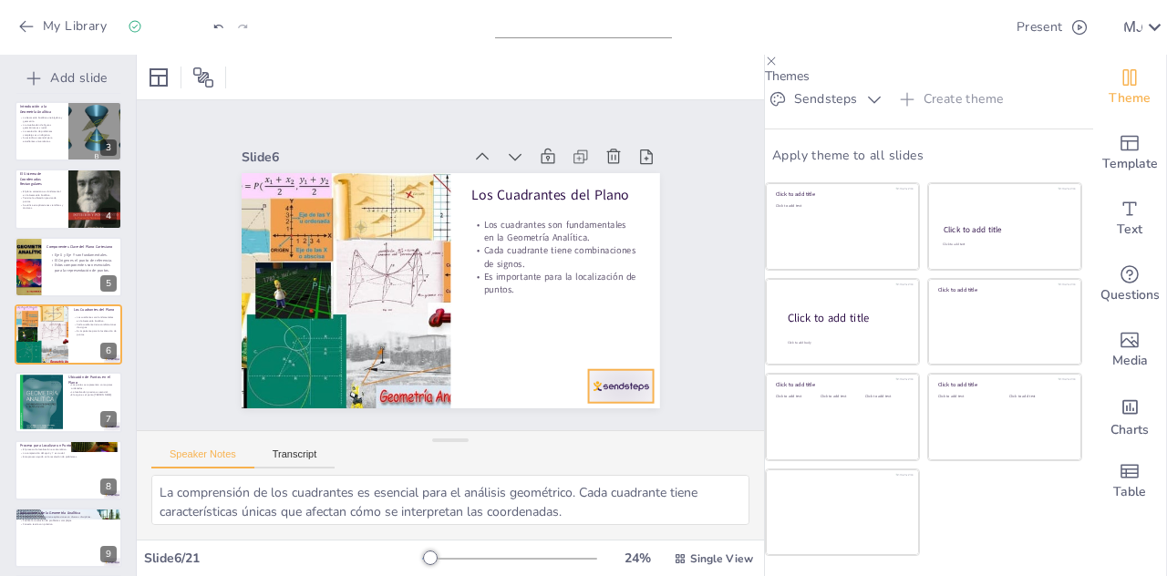
click at [461, 437] on div at bounding box center [430, 473] width 61 height 73
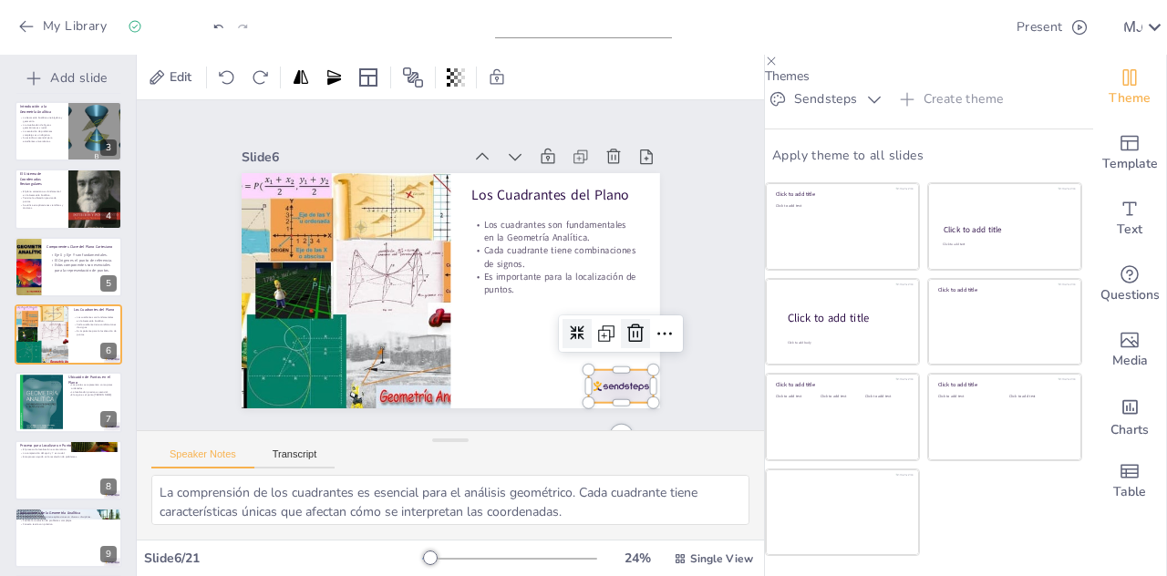
click at [615, 357] on icon at bounding box center [618, 370] width 26 height 26
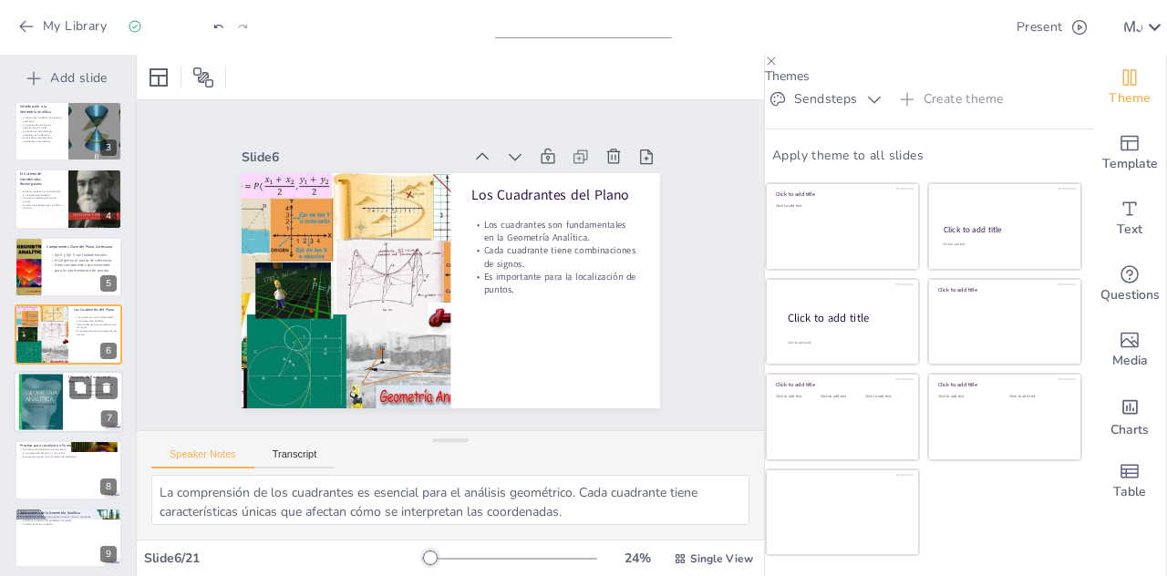
click at [48, 395] on div at bounding box center [41, 402] width 44 height 62
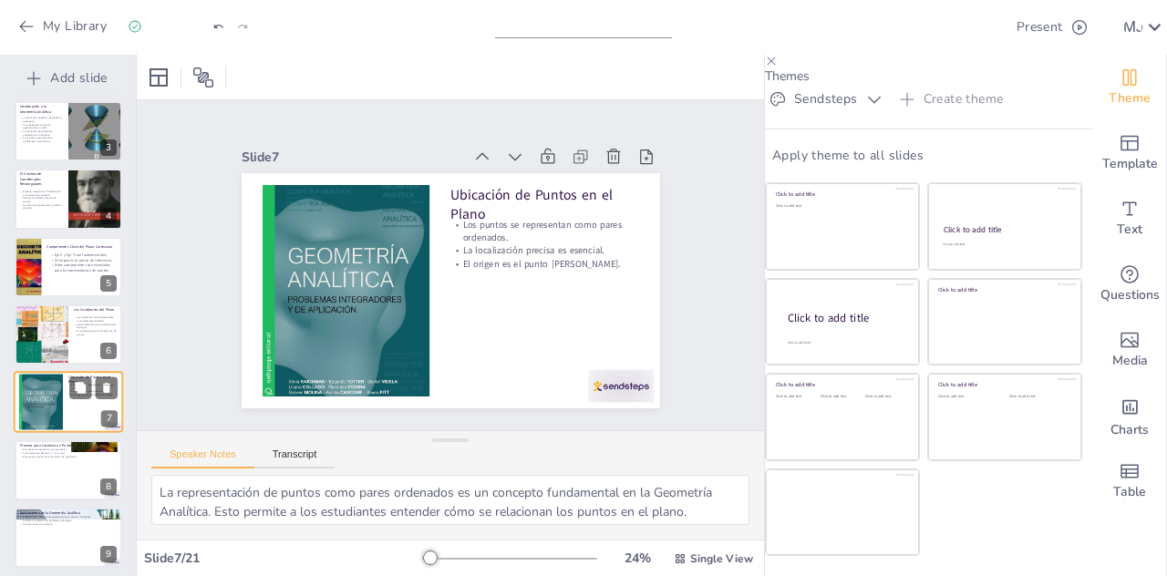
scroll to position [210, 0]
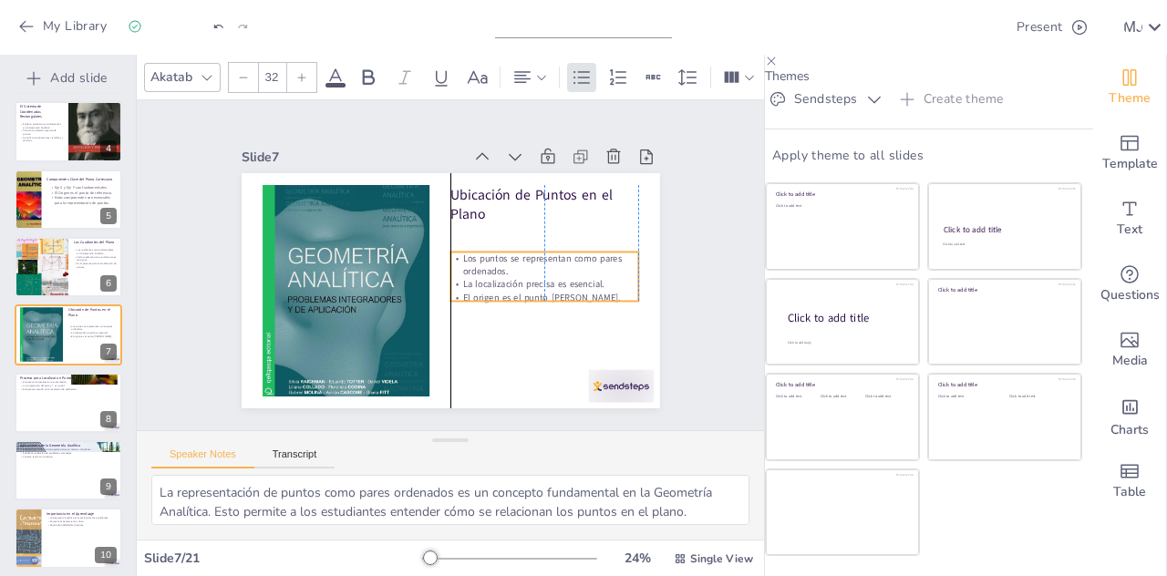
drag, startPoint x: 516, startPoint y: 224, endPoint x: 516, endPoint y: 258, distance: 33.7
click at [516, 258] on p "Los puntos se representan como pares ordenados." at bounding box center [532, 312] width 176 height 117
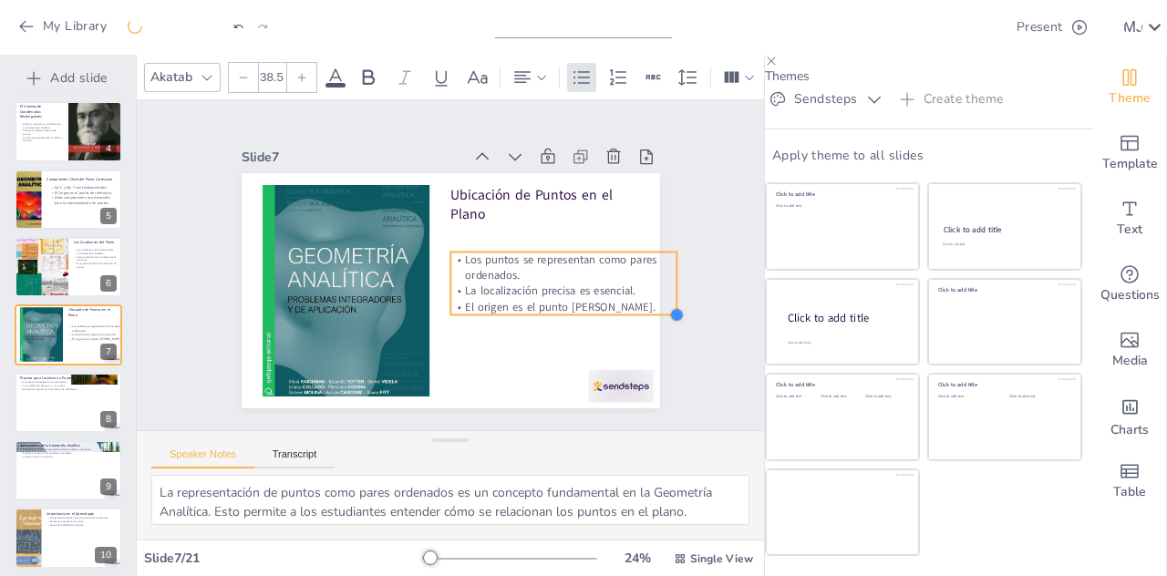
drag, startPoint x: 614, startPoint y: 285, endPoint x: 618, endPoint y: 295, distance: 11.0
click at [618, 295] on div "Ubicación de Puntos en el Plano Los puntos se representan como pares ordenados.…" at bounding box center [451, 290] width 419 height 235
drag, startPoint x: 657, startPoint y: 260, endPoint x: 625, endPoint y: 253, distance: 32.7
click at [646, 253] on div at bounding box center [653, 283] width 15 height 63
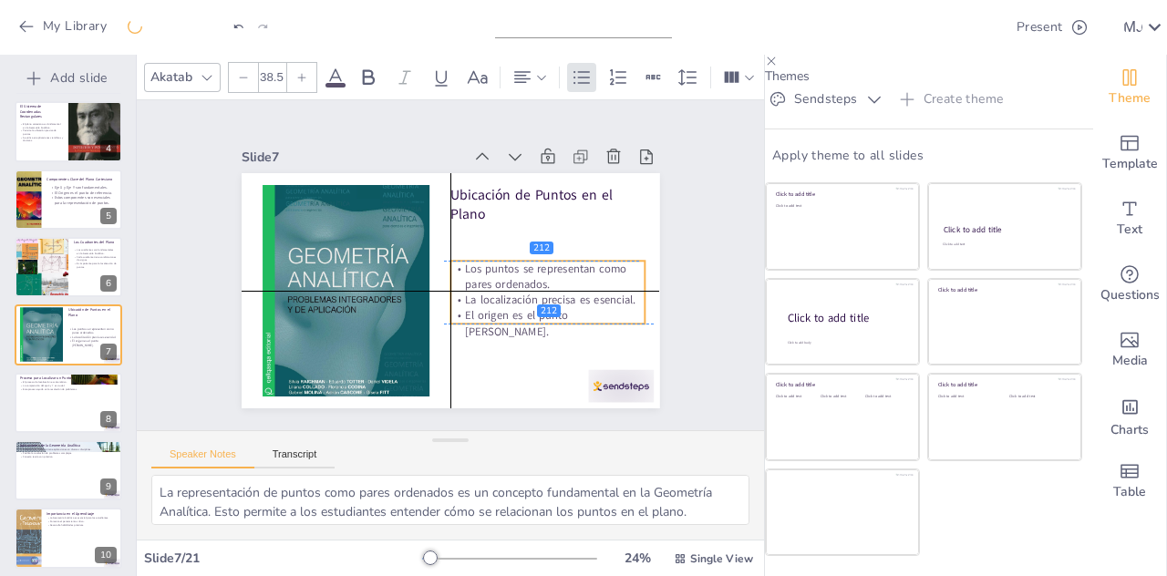
drag, startPoint x: 572, startPoint y: 261, endPoint x: 565, endPoint y: 273, distance: 13.5
click at [565, 273] on p "Los puntos se representan como pares ordenados." at bounding box center [548, 276] width 195 height 31
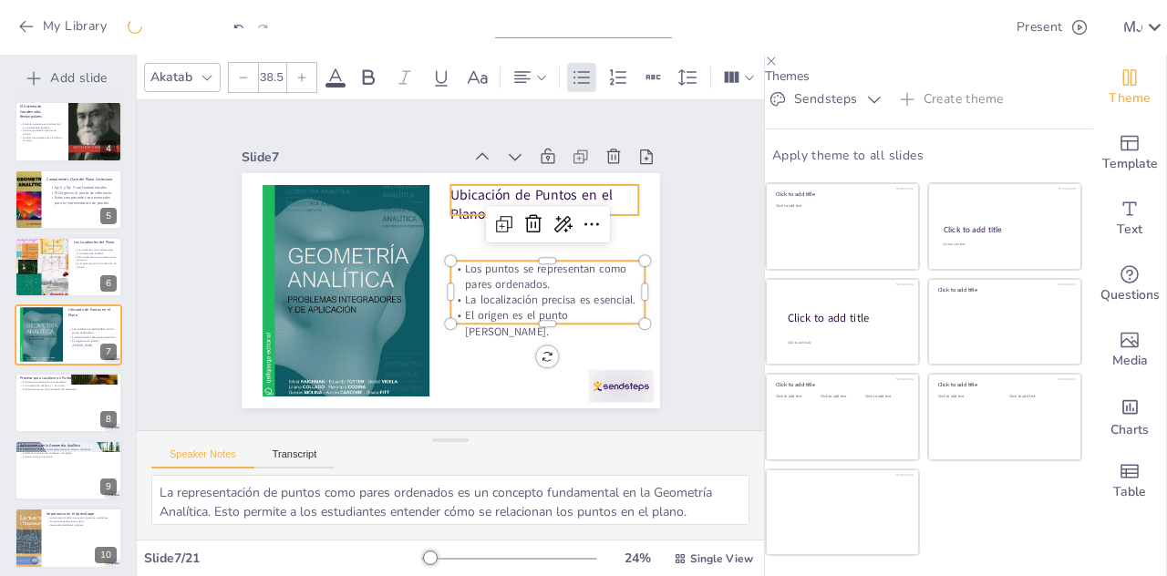
click at [463, 189] on p "Ubicación de Puntos en el Plano" at bounding box center [559, 237] width 192 height 96
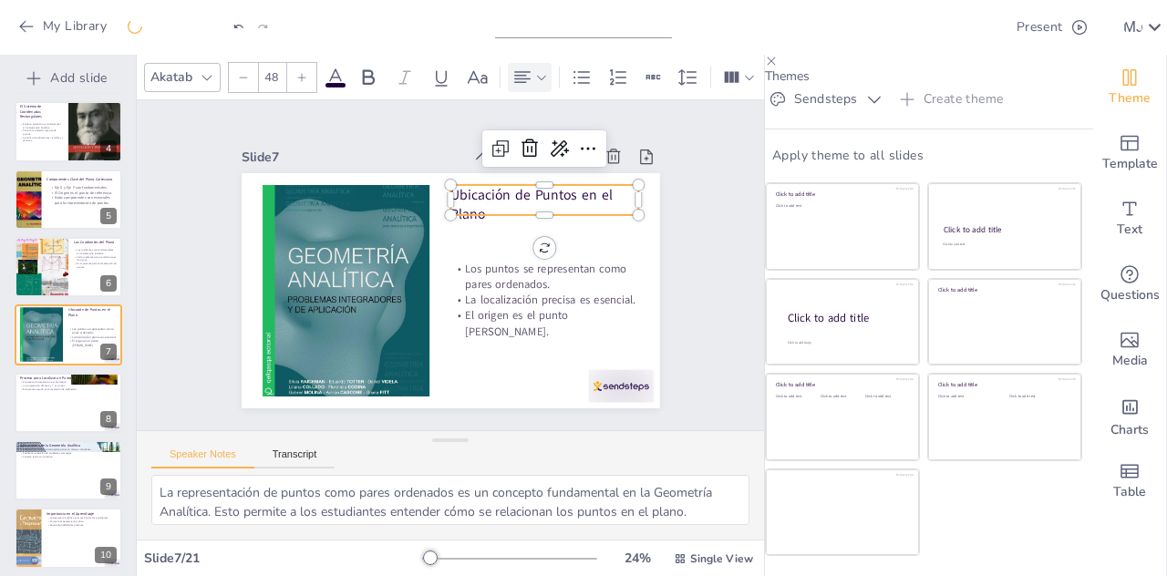
click at [535, 71] on icon at bounding box center [541, 77] width 13 height 13
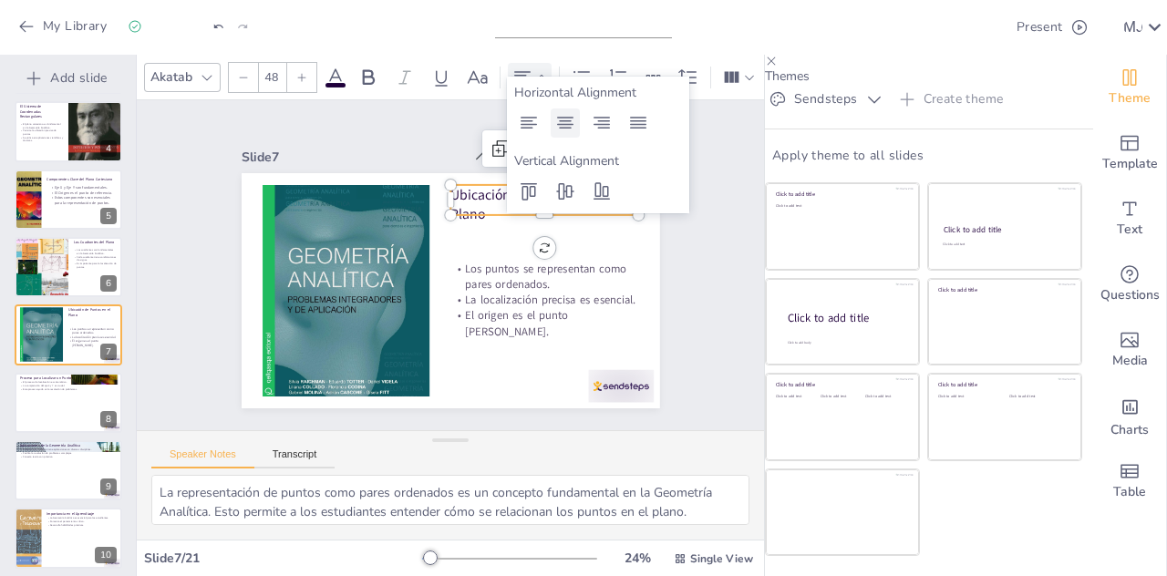
click at [565, 117] on icon at bounding box center [565, 123] width 16 height 12
click at [684, 302] on div "Slide 1 Transición del Pensamiento Geométrico al Análisis Esta presentación exp…" at bounding box center [450, 264] width 592 height 473
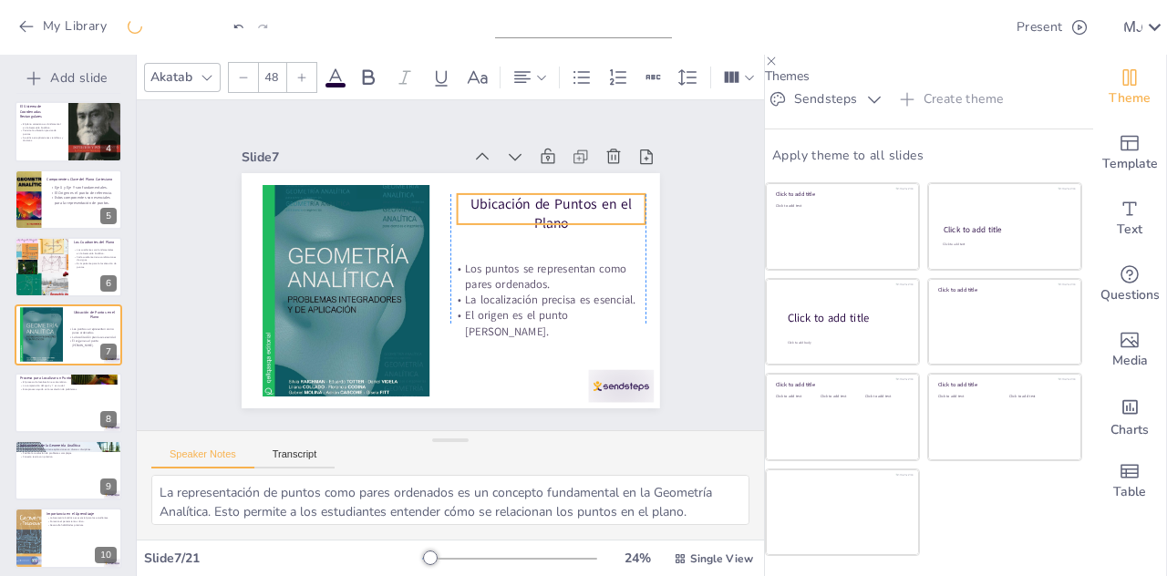
click at [537, 200] on p "Ubicación de Puntos en el Plano" at bounding box center [563, 247] width 192 height 95
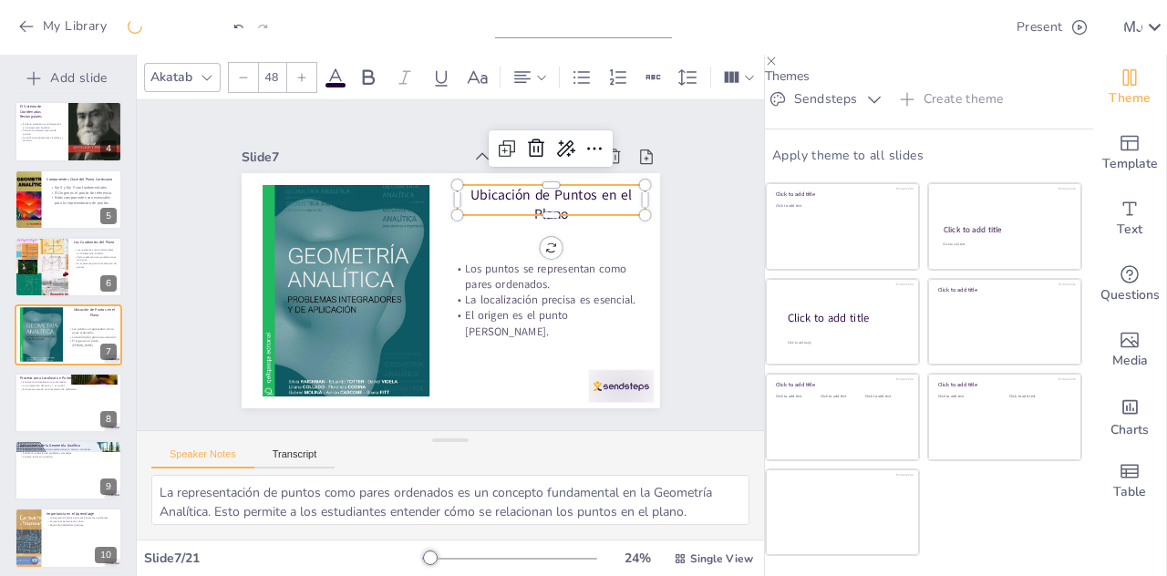
click at [673, 263] on div "Slide 1 Transición del Pensamiento Geométrico al Análisis Esta presentación exp…" at bounding box center [450, 265] width 568 height 388
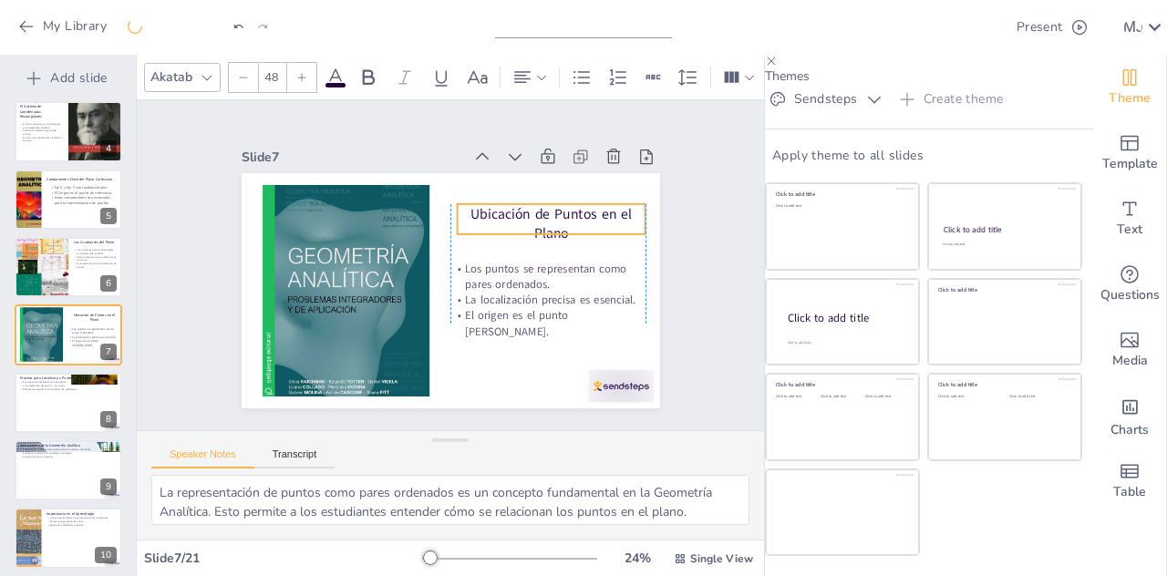
drag, startPoint x: 546, startPoint y: 195, endPoint x: 546, endPoint y: 214, distance: 19.2
click at [546, 214] on p "Ubicación de Puntos en el Plano" at bounding box center [551, 223] width 188 height 39
click at [675, 272] on div "Slide 1 Transición del Pensamiento Geométrico al Análisis Esta presentación exp…" at bounding box center [450, 265] width 594 height 508
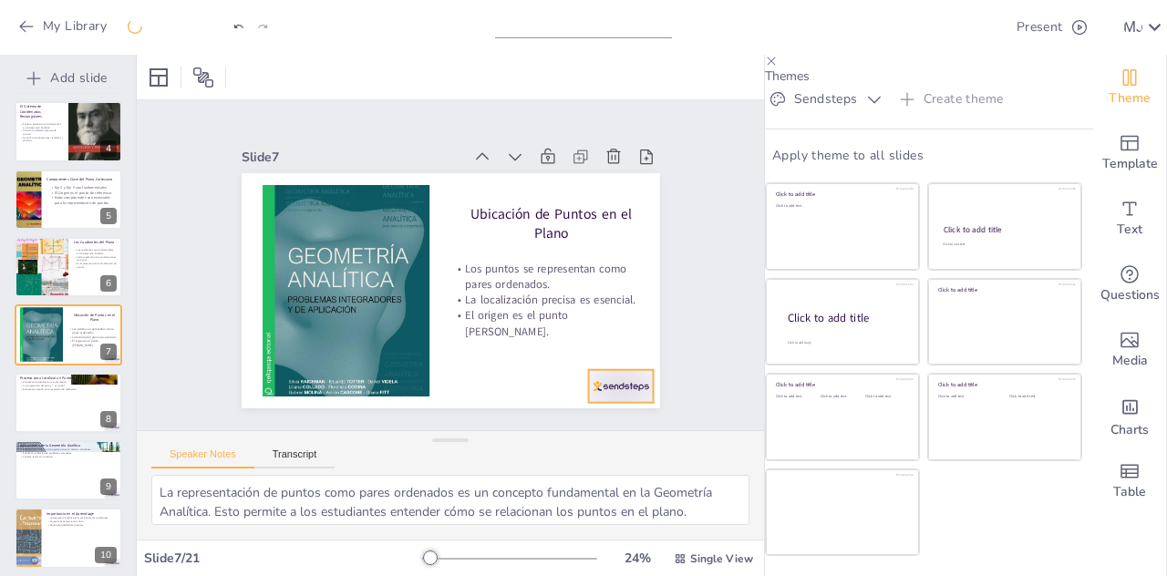
click at [532, 435] on div at bounding box center [496, 469] width 70 height 68
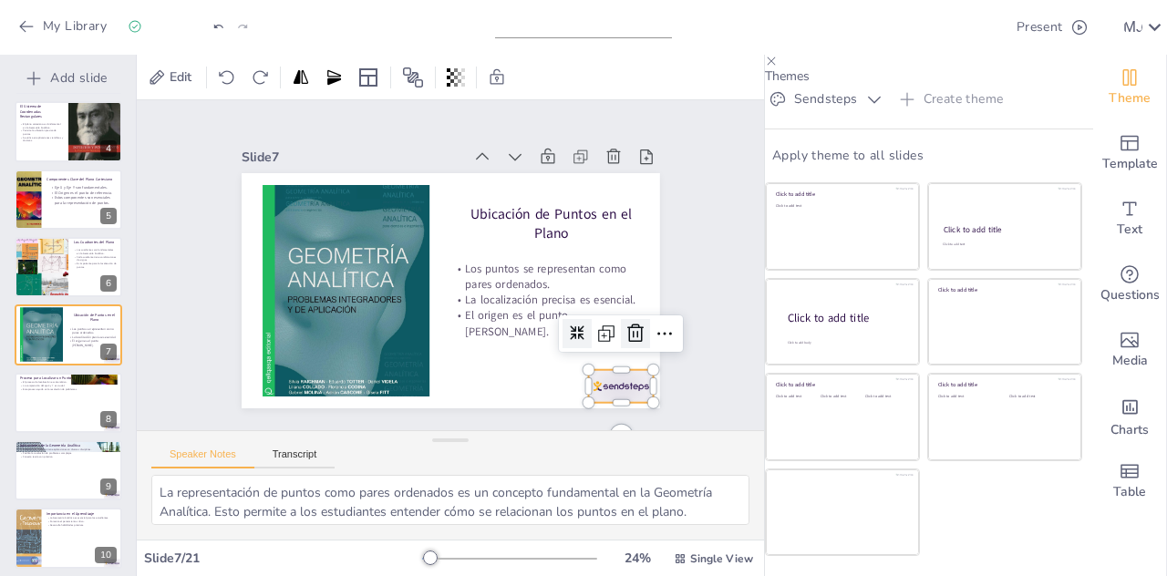
click at [558, 424] on icon at bounding box center [542, 439] width 31 height 31
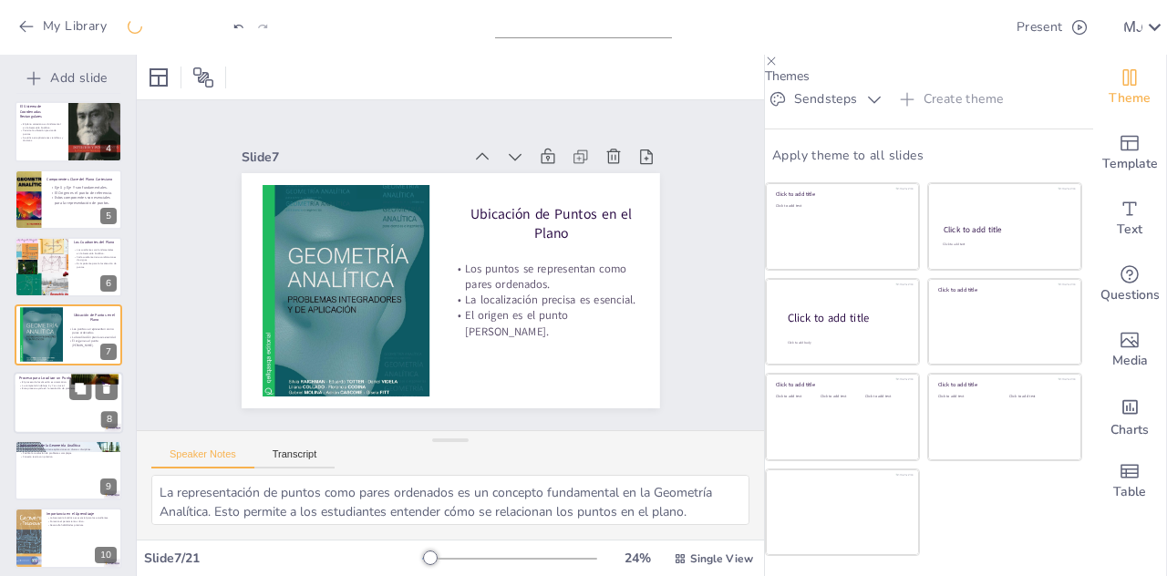
click at [68, 401] on div at bounding box center [68, 403] width 109 height 62
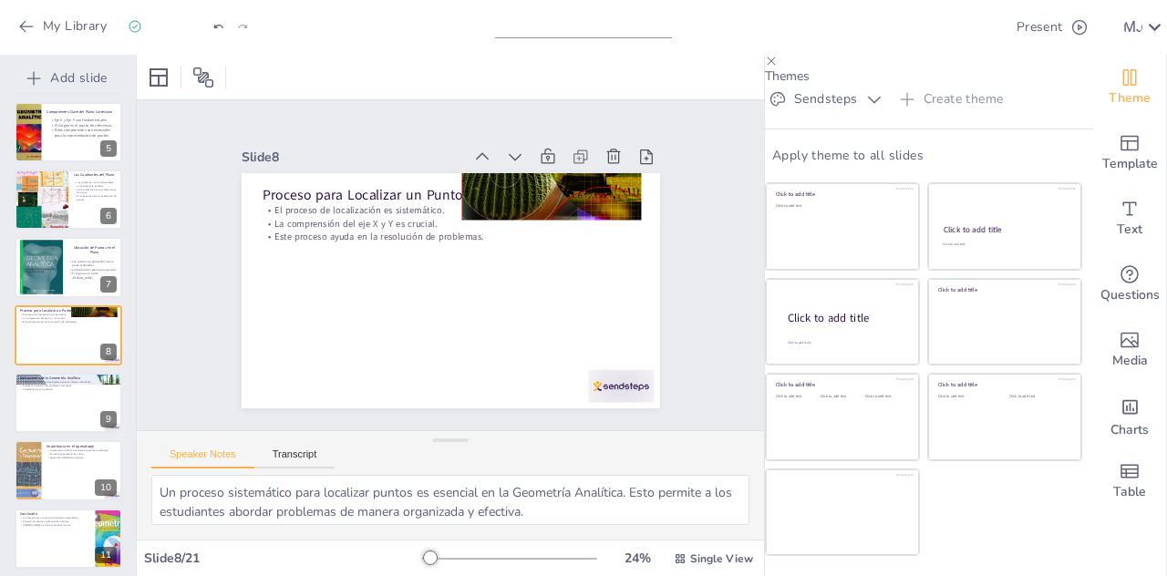
scroll to position [0, 0]
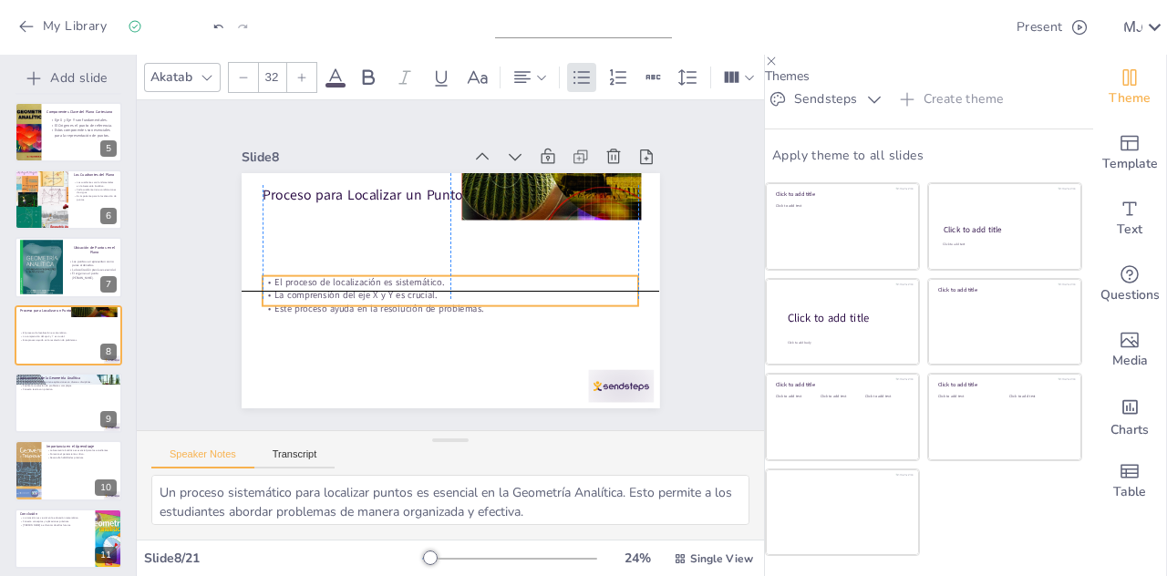
drag, startPoint x: 372, startPoint y: 203, endPoint x: 374, endPoint y: 268, distance: 64.8
click at [374, 268] on div "Proceso para Localizar un Punto El proceso de localización es sistemático. La c…" at bounding box center [512, 197] width 311 height 280
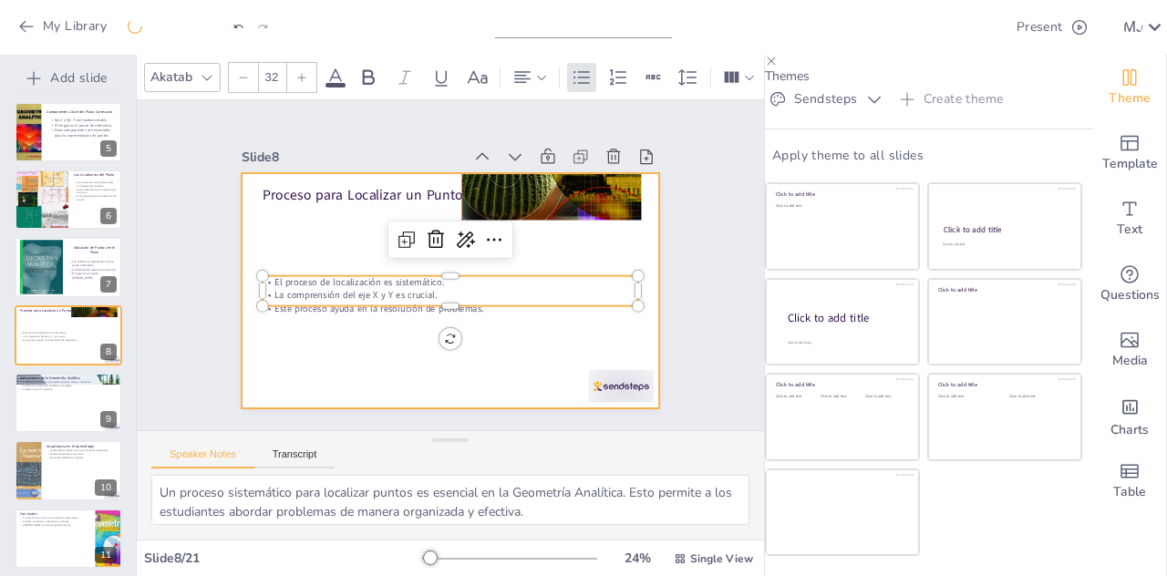
click at [343, 353] on div at bounding box center [431, 282] width 455 height 469
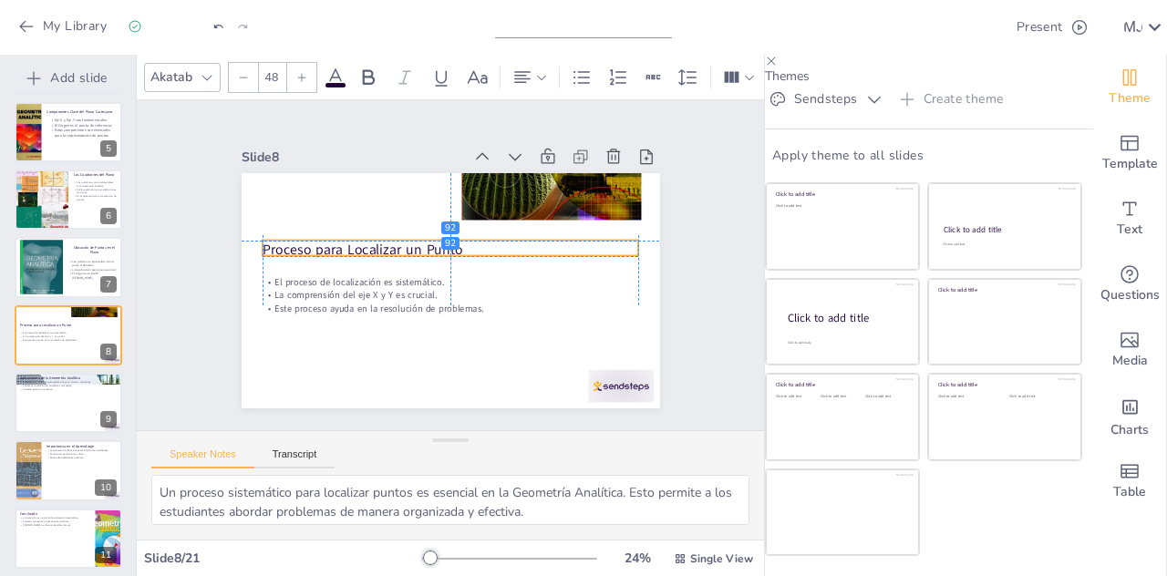
drag, startPoint x: 356, startPoint y: 192, endPoint x: 356, endPoint y: 243, distance: 50.2
click at [356, 243] on p "Proceso para Localizar un Punto" at bounding box center [461, 255] width 266 height 293
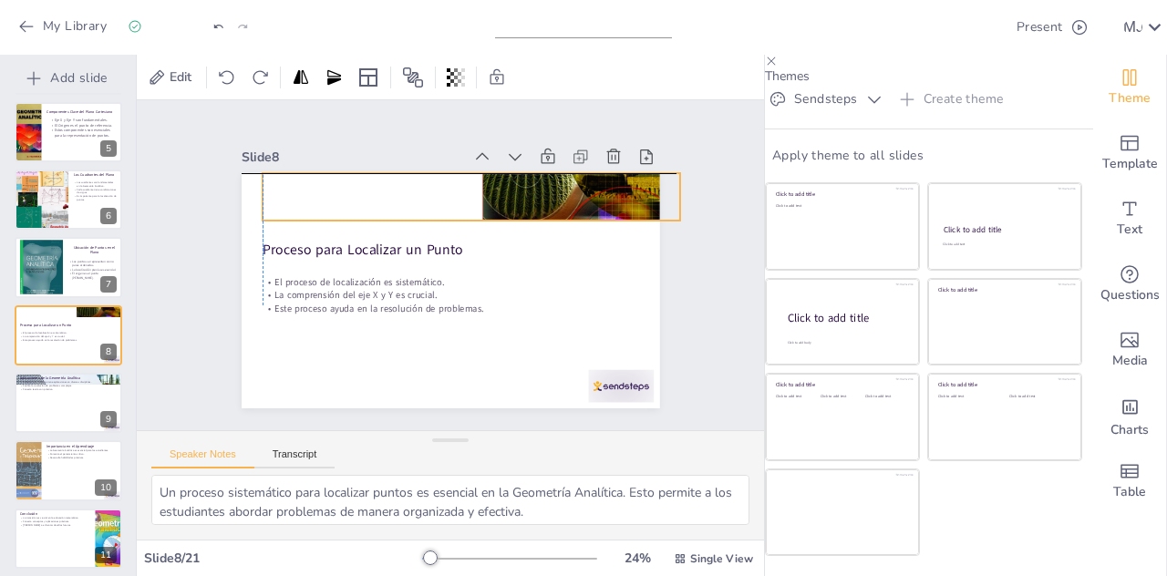
drag, startPoint x: 550, startPoint y: 181, endPoint x: 567, endPoint y: 183, distance: 17.4
click at [567, 183] on div at bounding box center [518, 287] width 271 height 419
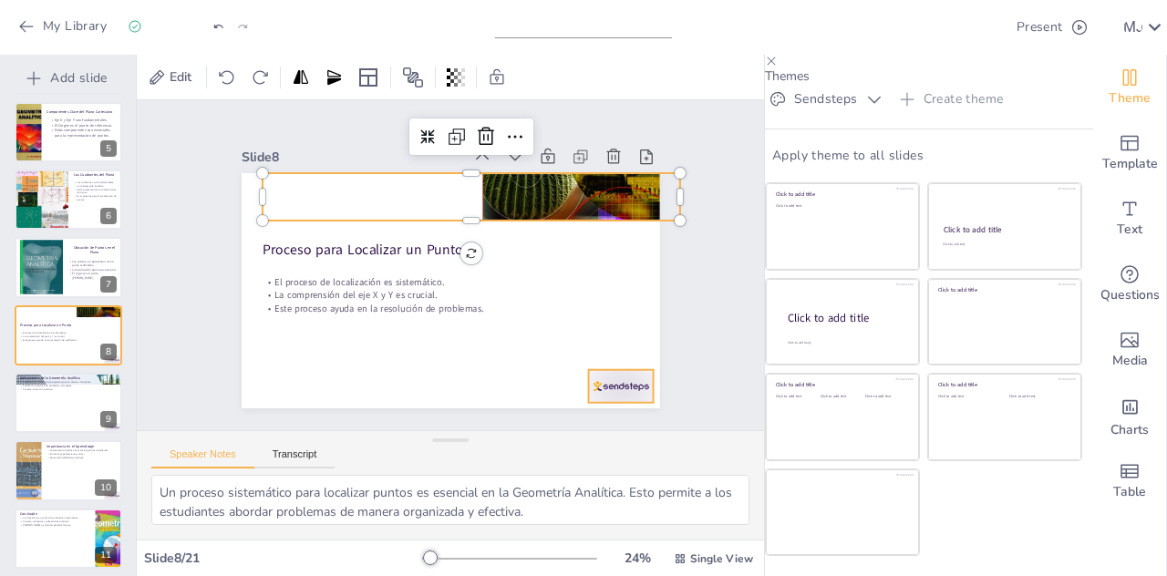
click at [327, 147] on div at bounding box center [293, 127] width 68 height 39
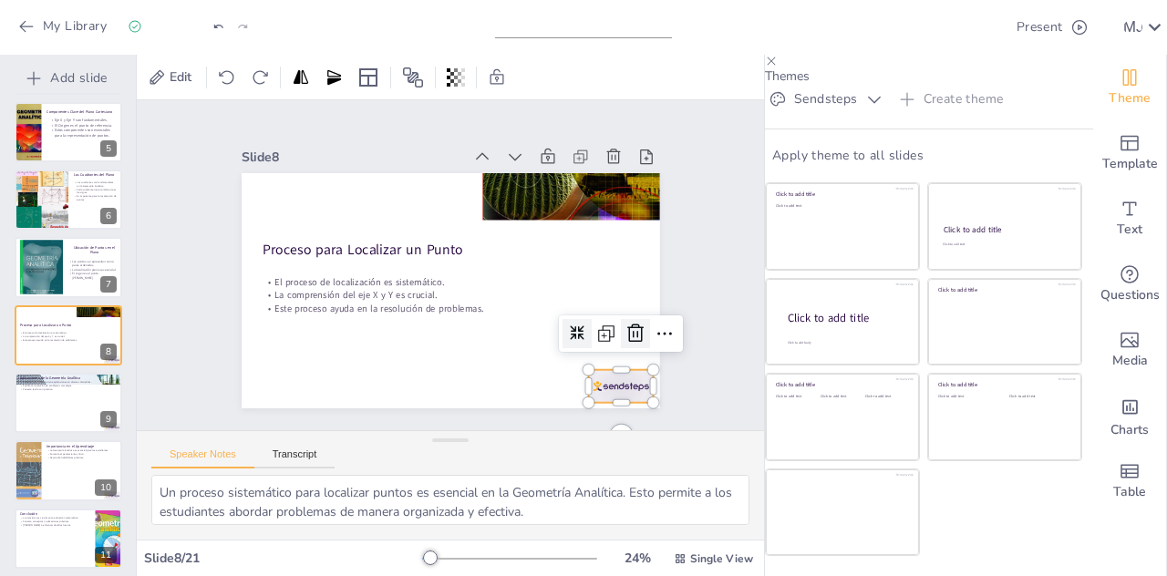
click at [612, 357] on icon at bounding box center [618, 370] width 26 height 26
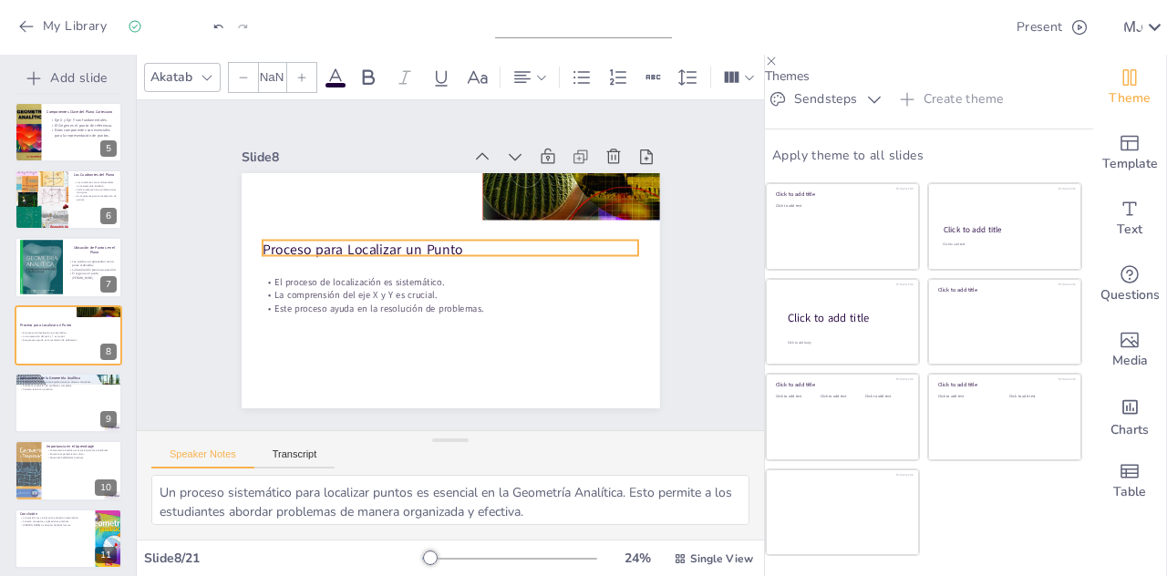
click at [412, 243] on p "Proceso para Localizar un Punto" at bounding box center [452, 250] width 377 height 58
drag, startPoint x: 616, startPoint y: 247, endPoint x: 378, endPoint y: 248, distance: 237.1
click at [378, 248] on div "Proceso para Localizar un Punto El proceso de localización es sistemático. La c…" at bounding box center [441, 288] width 478 height 385
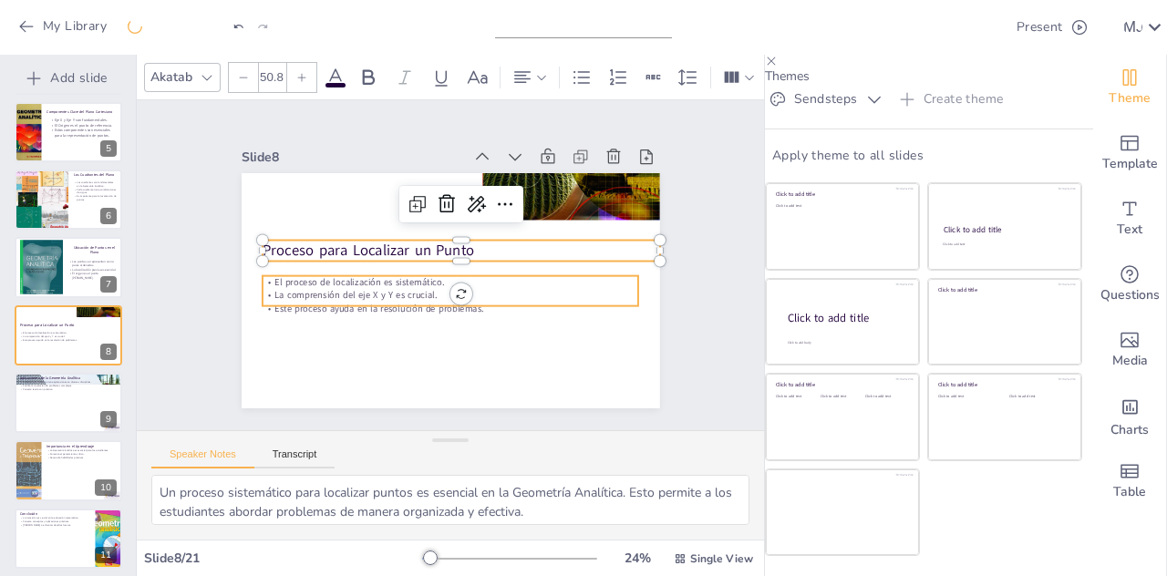
scroll to position [2, 0]
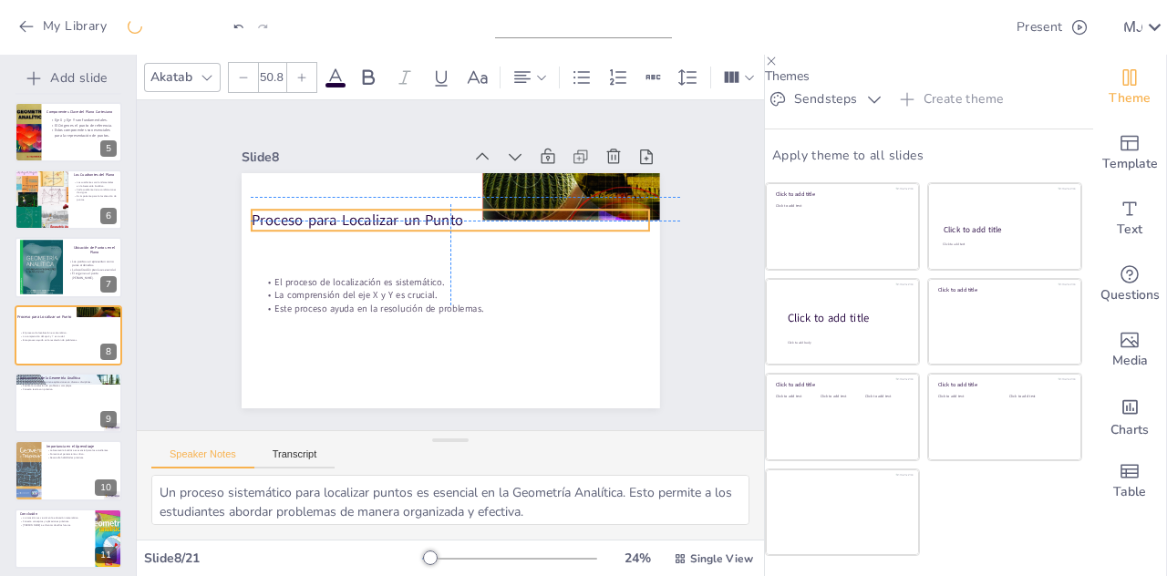
drag, startPoint x: 388, startPoint y: 242, endPoint x: 377, endPoint y: 205, distance: 38.4
click at [377, 205] on p "Proceso para Localizar un Punto" at bounding box center [469, 224] width 372 height 181
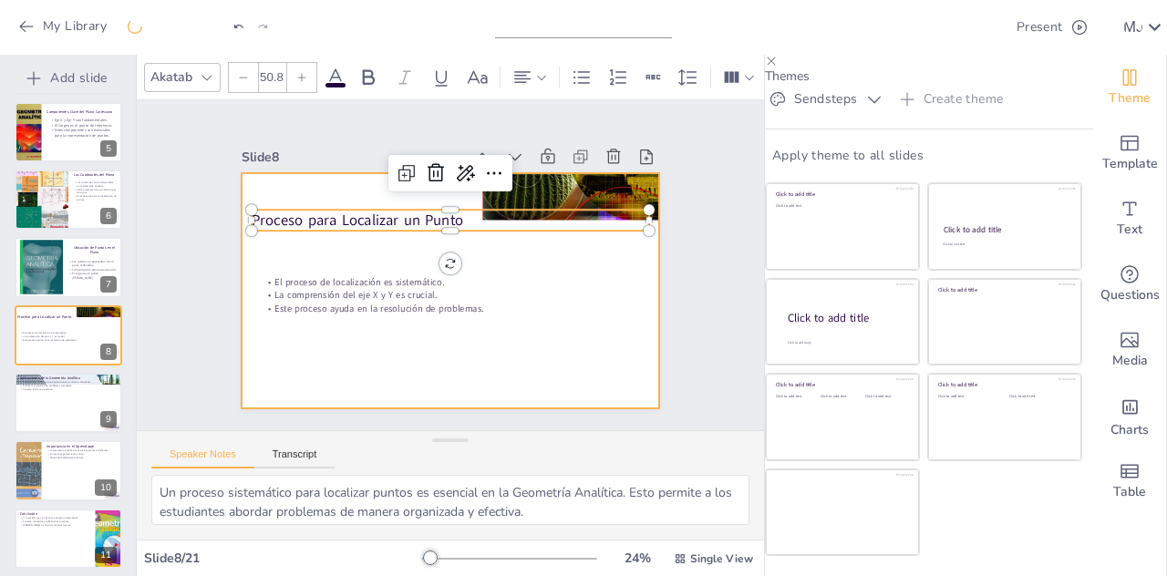
click at [385, 265] on div at bounding box center [445, 290] width 458 height 317
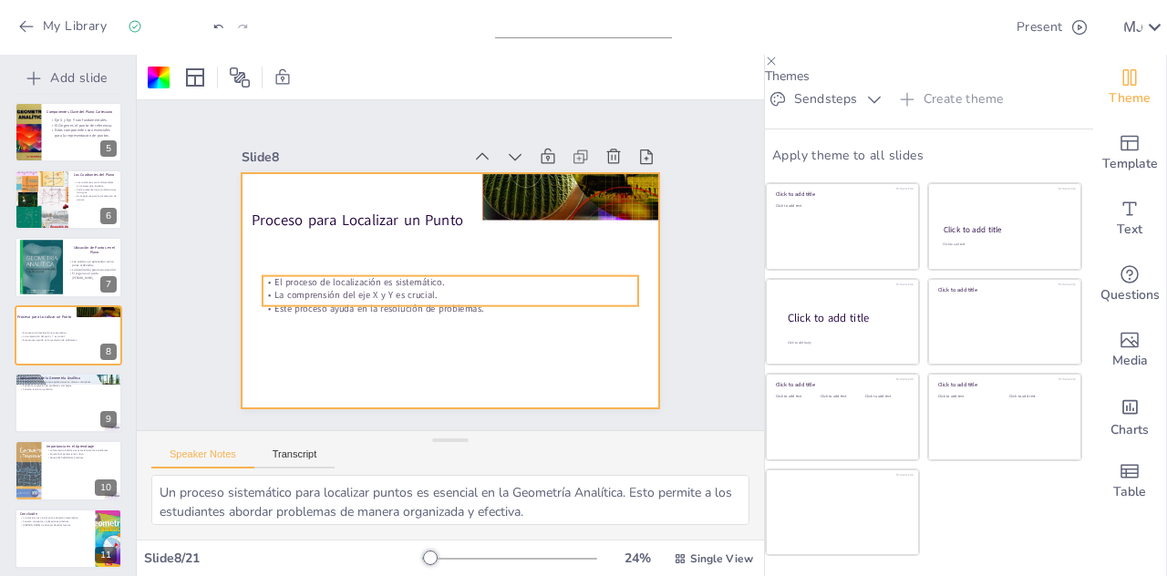
click at [384, 293] on p "La comprensión del eje X y Y es crucial." at bounding box center [435, 292] width 333 height 200
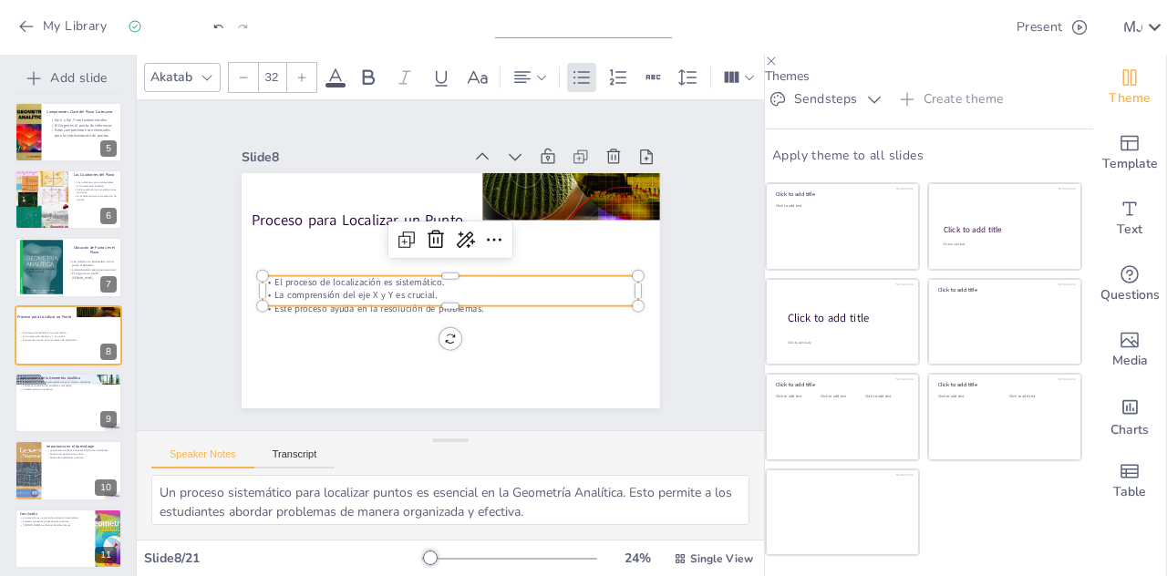
click at [293, 69] on div at bounding box center [301, 77] width 29 height 29
click at [503, 295] on p "Este proceso ayuda en la resolución de problemas." at bounding box center [429, 295] width 311 height 230
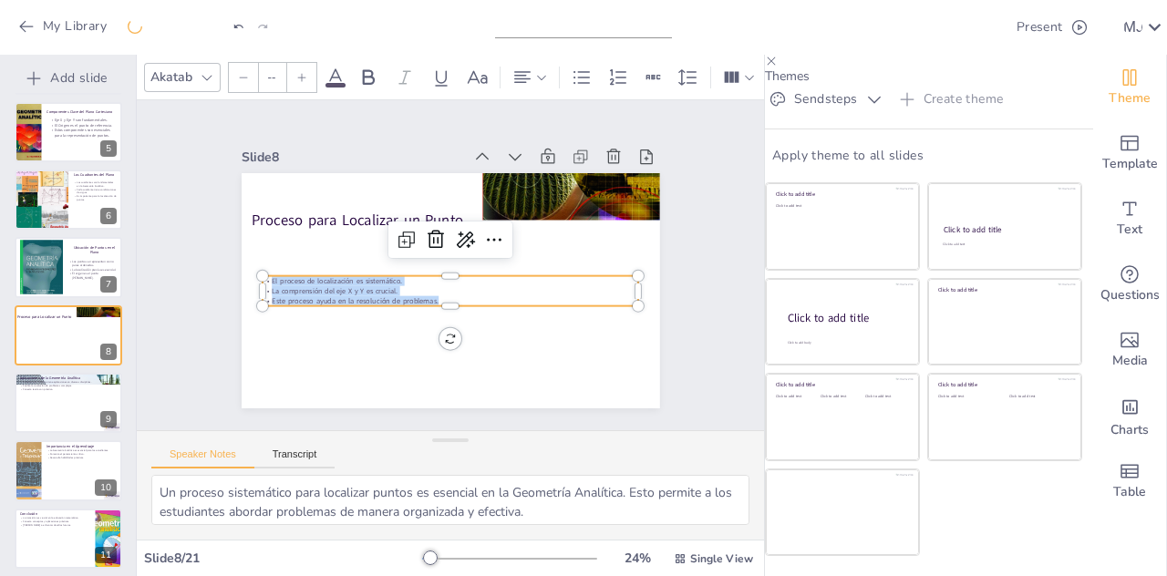
drag, startPoint x: 503, startPoint y: 295, endPoint x: 245, endPoint y: 259, distance: 260.6
click at [245, 259] on div "Proceso para Localizar un Punto El proceso de localización es sistemático. La c…" at bounding box center [438, 287] width 480 height 413
click at [305, 79] on div at bounding box center [301, 77] width 29 height 29
click at [290, 72] on div at bounding box center [301, 77] width 29 height 29
click at [464, 290] on p "Este proceso ayuda en la resolución de problemas." at bounding box center [439, 299] width 361 height 127
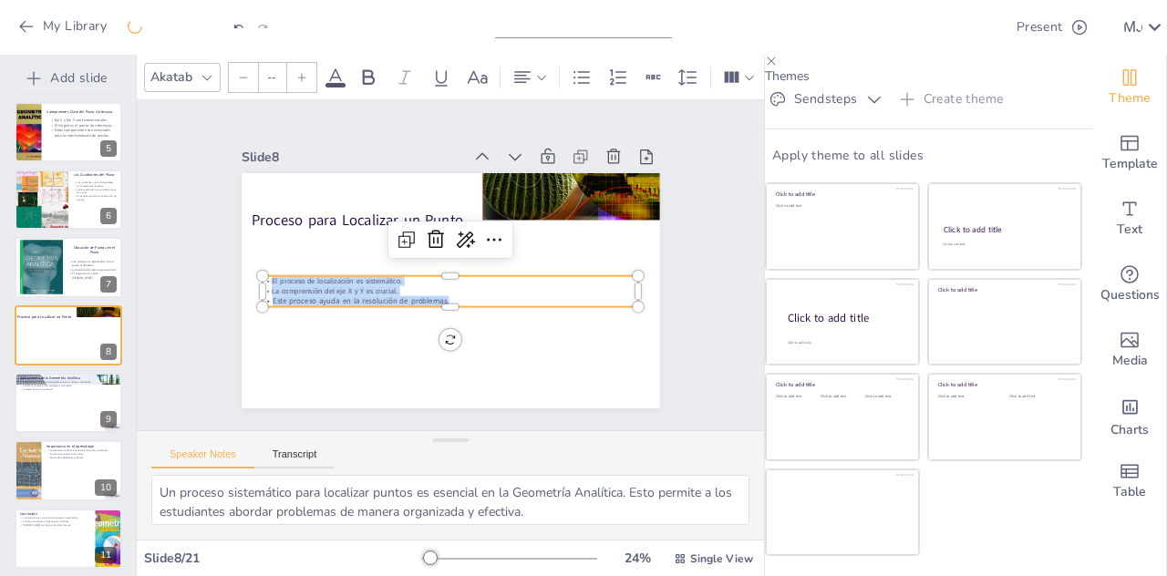
drag, startPoint x: 464, startPoint y: 290, endPoint x: 235, endPoint y: 272, distance: 229.6
click at [235, 272] on div "Proceso para Localizar un Punto El proceso de localización es sistemático. La c…" at bounding box center [438, 287] width 480 height 413
click at [275, 67] on input "--" at bounding box center [272, 77] width 26 height 29
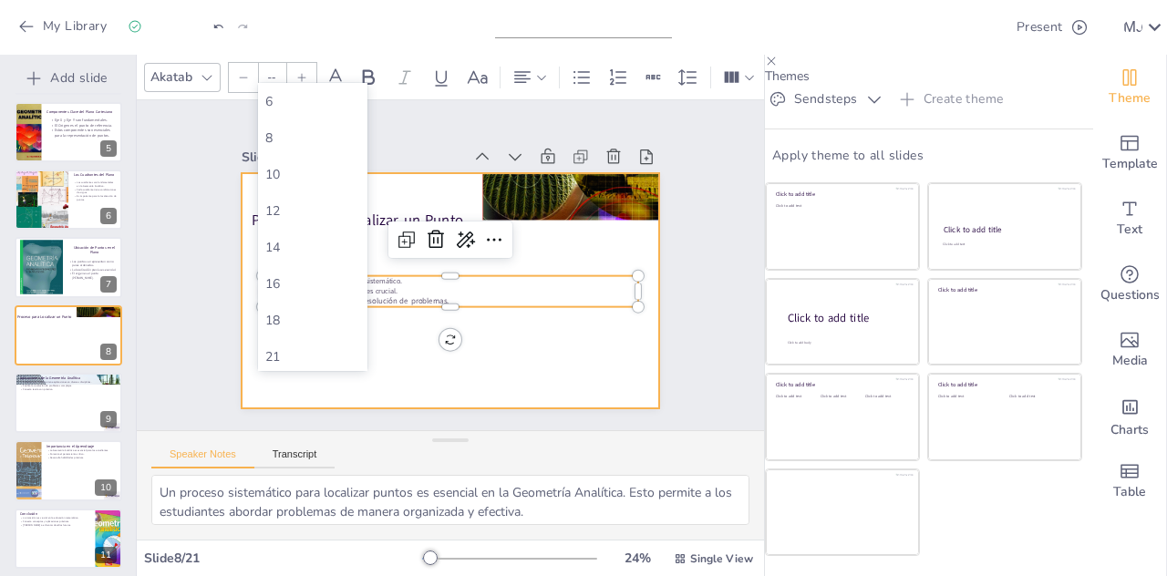
click at [474, 313] on div at bounding box center [441, 288] width 478 height 385
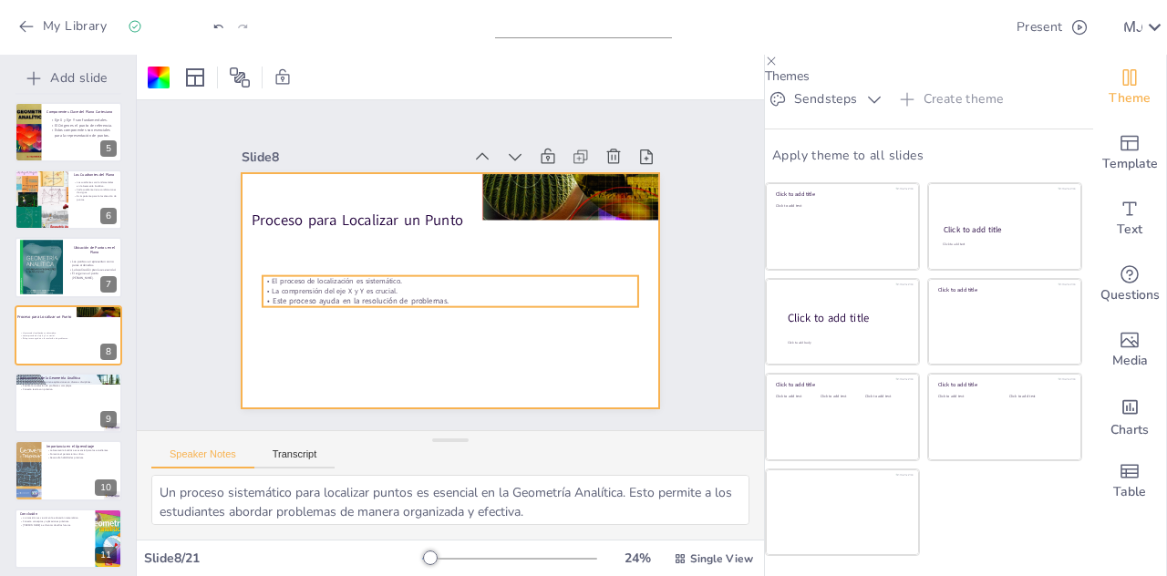
click at [463, 293] on p "Este proceso ayuda en la resolución de problemas." at bounding box center [436, 298] width 348 height 163
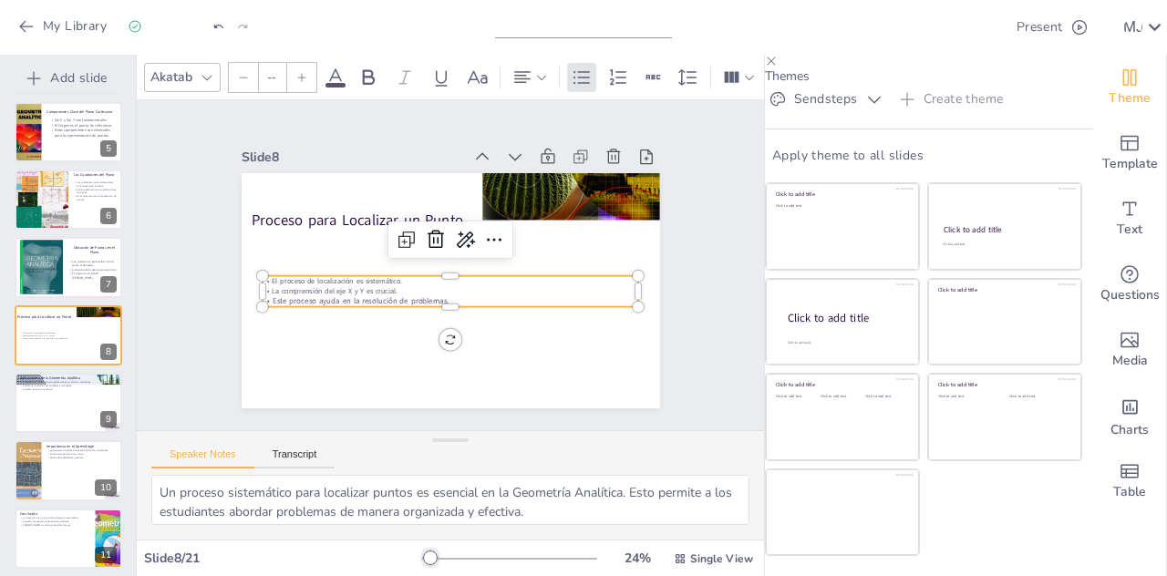
click at [275, 70] on input "--" at bounding box center [272, 77] width 26 height 29
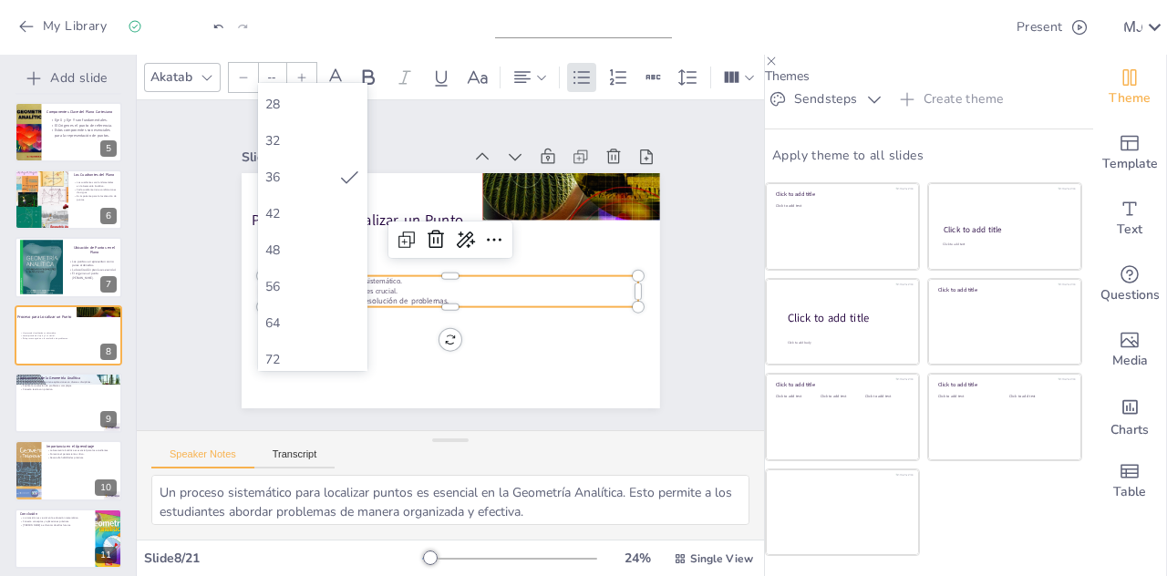
scroll to position [326, 0]
click at [309, 290] on div "56" at bounding box center [312, 285] width 95 height 17
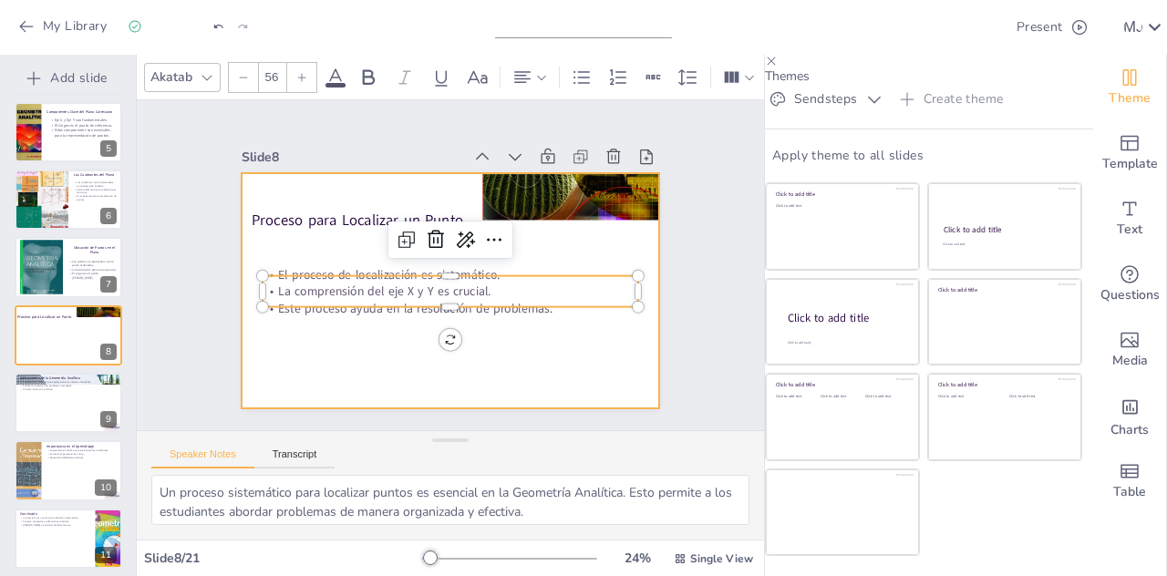
click at [336, 358] on div at bounding box center [445, 290] width 458 height 316
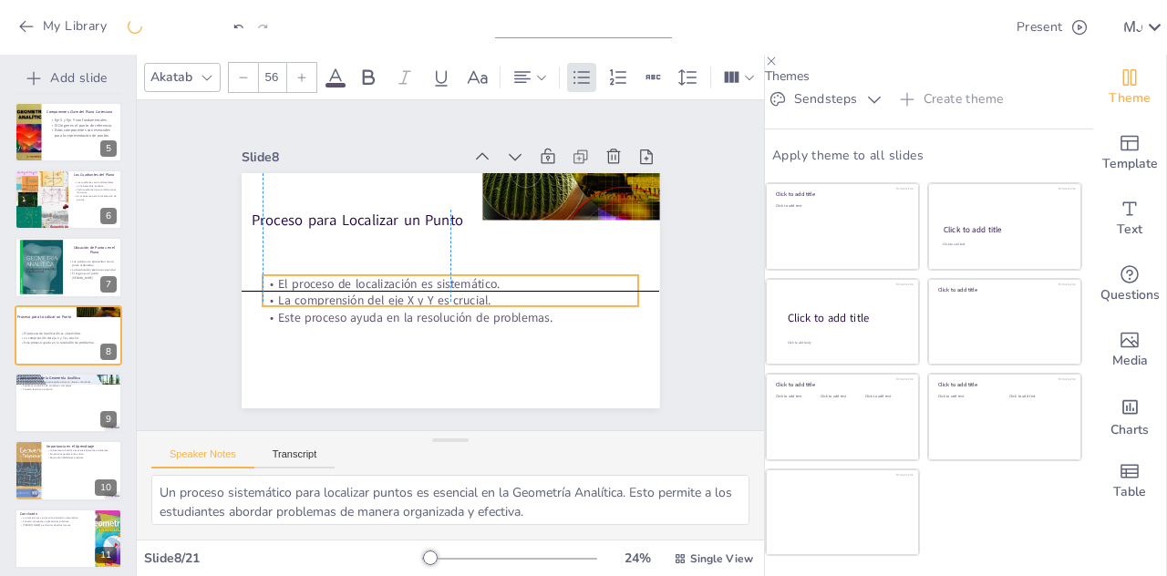
click at [430, 278] on div "El proceso de localización es sistemático. La comprensión del eje X y Y es cruc…" at bounding box center [436, 298] width 365 height 200
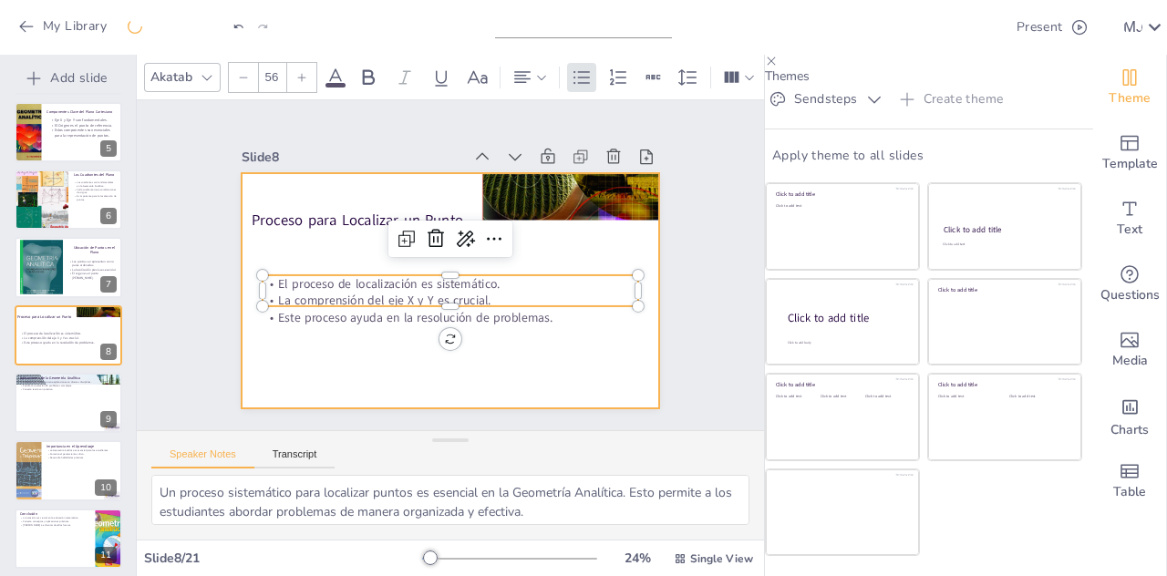
click at [445, 355] on div at bounding box center [445, 290] width 458 height 317
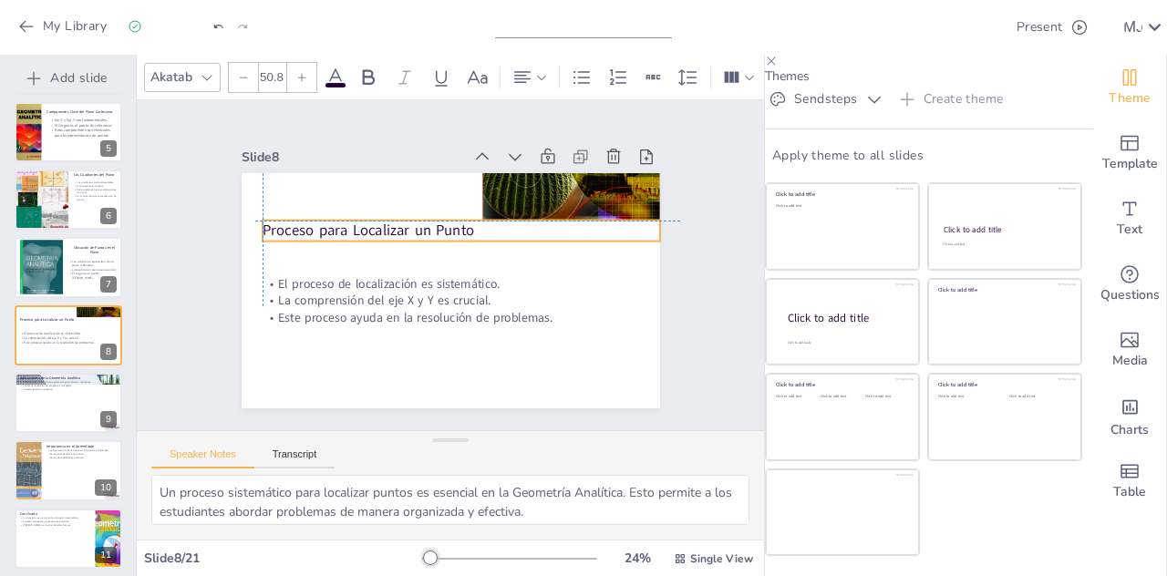
click at [383, 218] on p "Proceso para Localizar un Punto" at bounding box center [474, 238] width 372 height 181
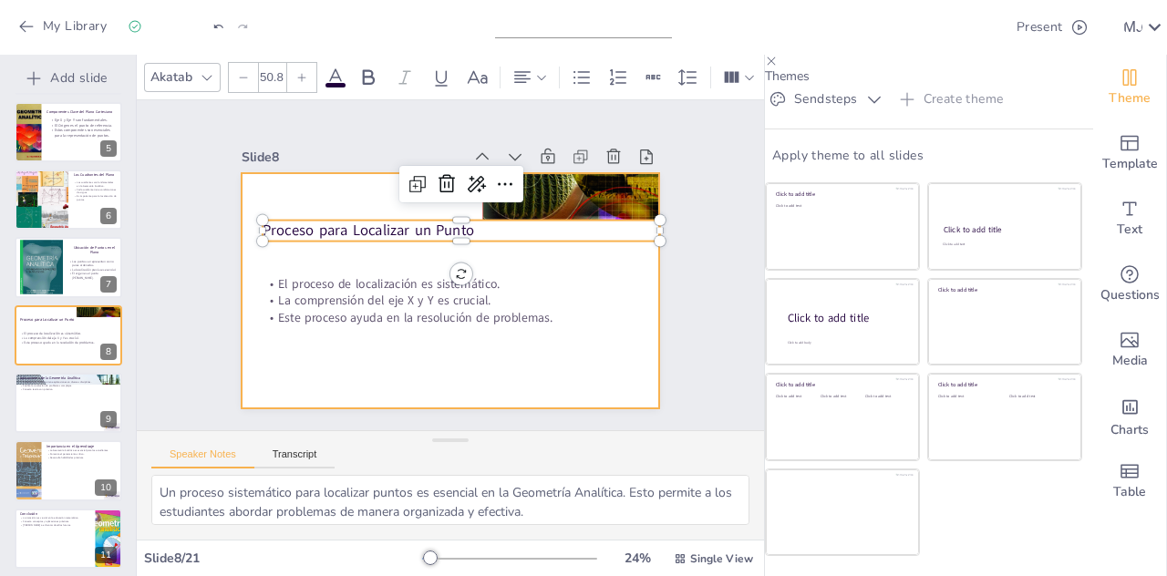
click at [436, 355] on div at bounding box center [434, 284] width 468 height 455
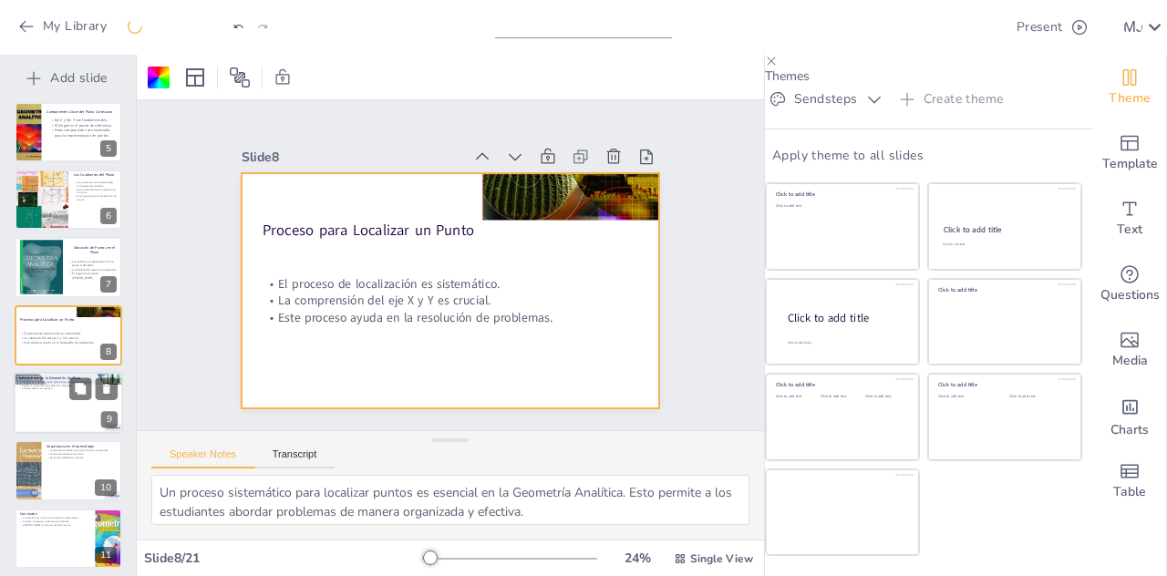
click at [57, 392] on div at bounding box center [68, 403] width 109 height 62
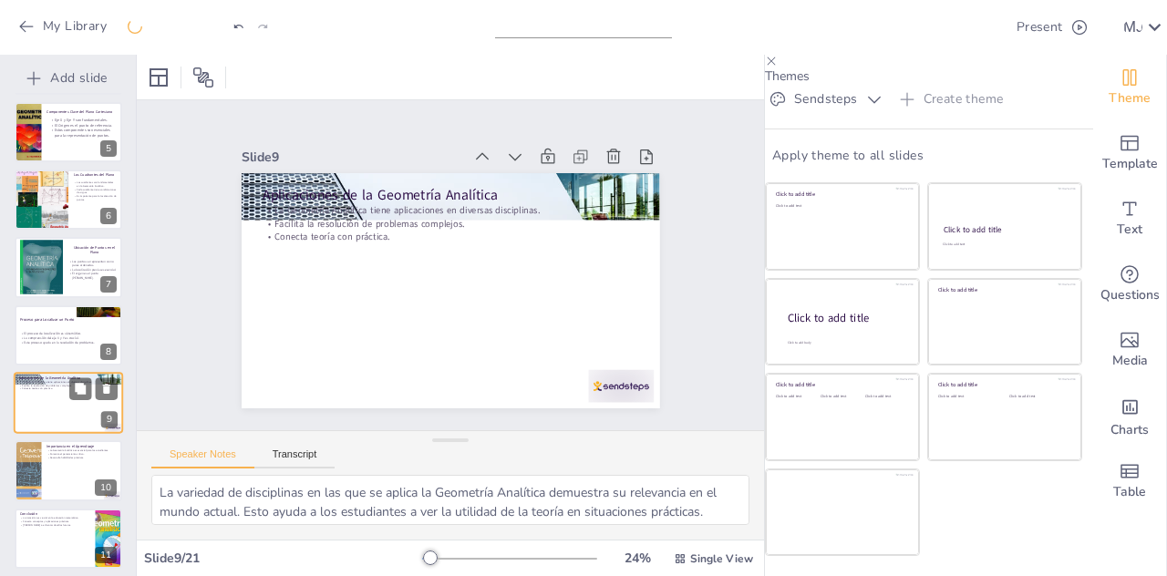
scroll to position [346, 0]
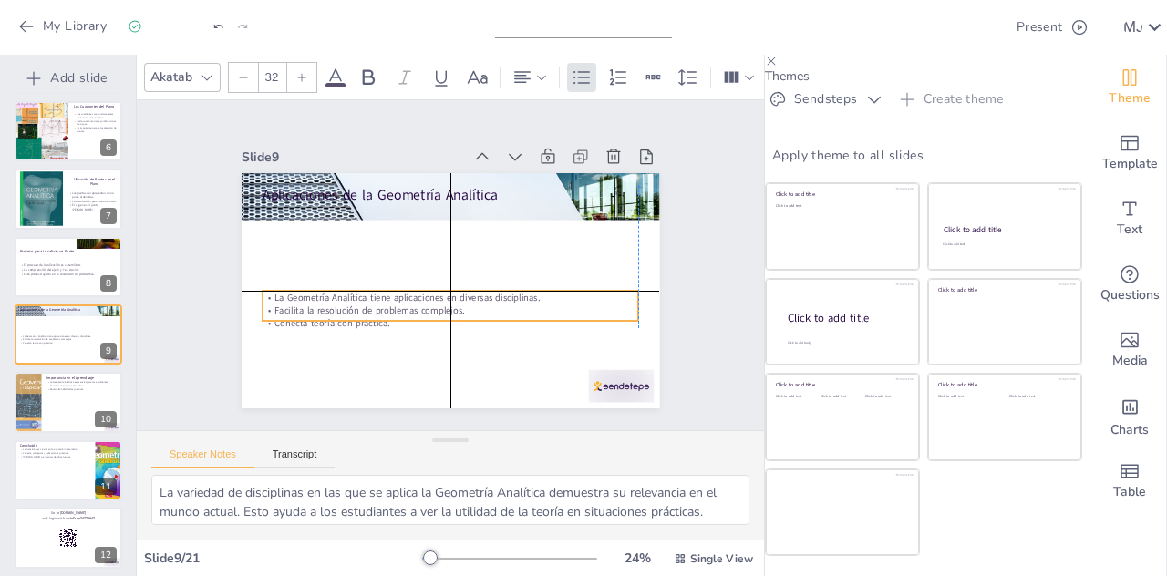
drag, startPoint x: 350, startPoint y: 232, endPoint x: 354, endPoint y: 325, distance: 93.1
click at [354, 266] on div "Aplicaciones de la Geometría Analítica La Geometría Analítica tiene aplicacione…" at bounding box center [488, 181] width 382 height 171
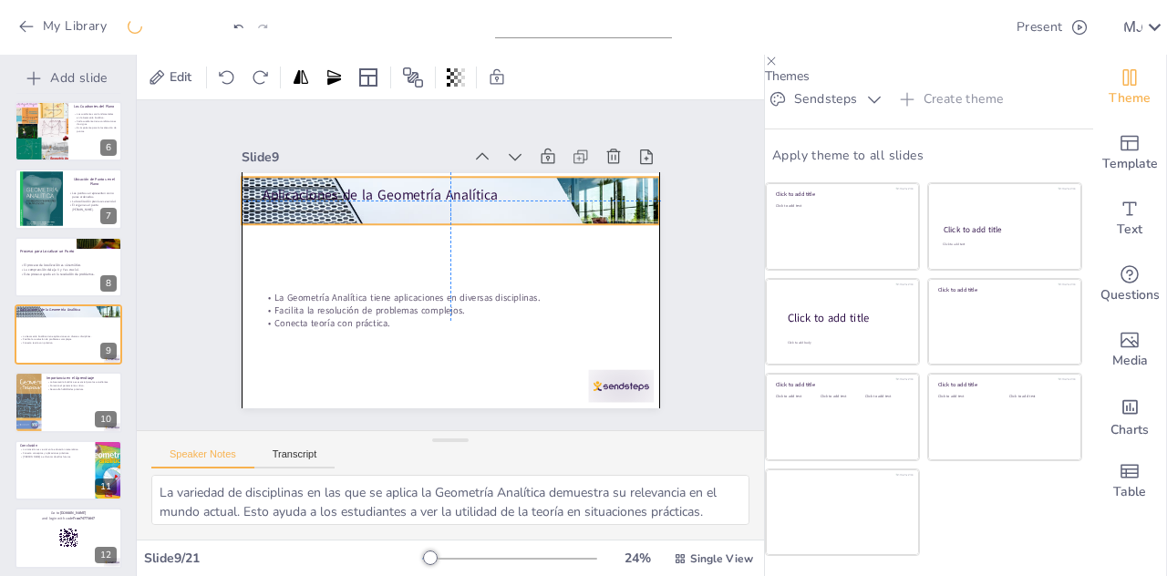
click at [402, 172] on div at bounding box center [515, 266] width 226 height 419
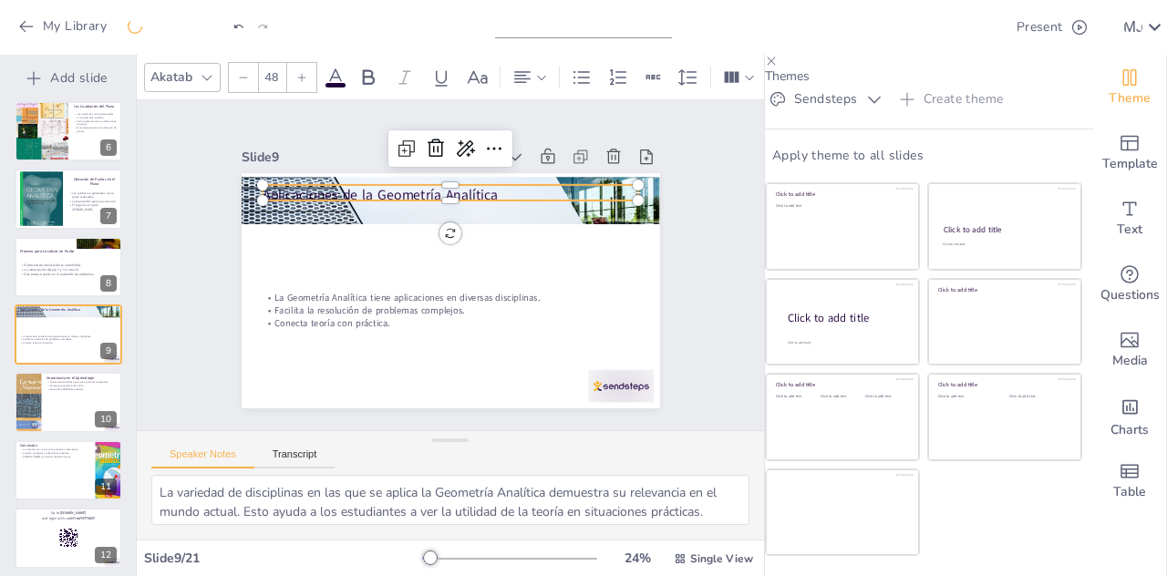
click at [382, 192] on div "Aplicaciones de la Geometría Analítica La Geometría Analítica tiene aplicacione…" at bounding box center [426, 255] width 385 height 478
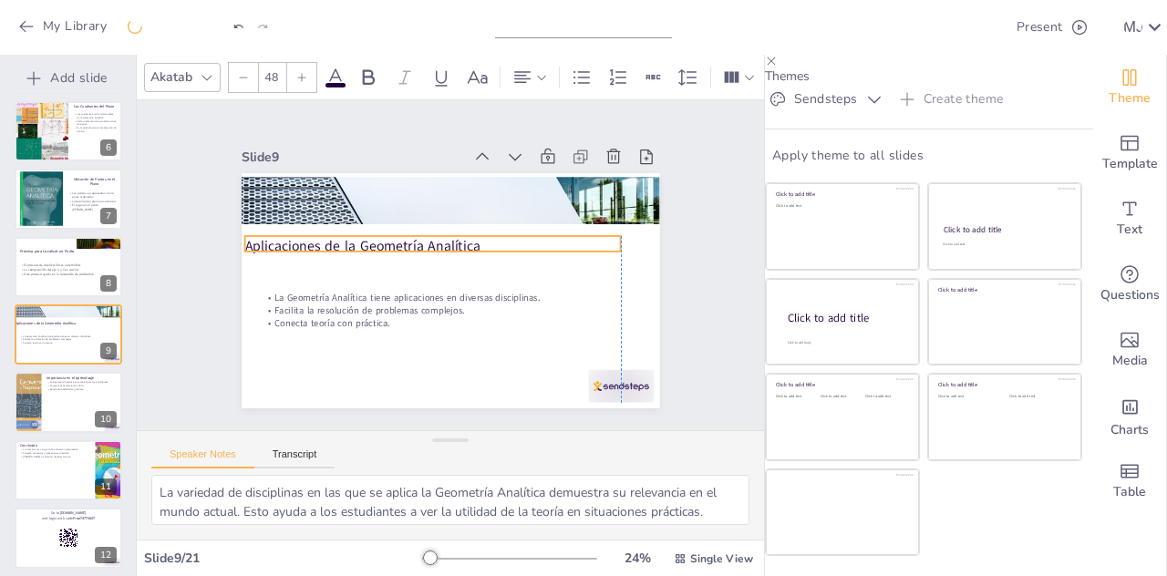
drag, startPoint x: 388, startPoint y: 187, endPoint x: 373, endPoint y: 234, distance: 49.6
click at [373, 234] on p "Aplicaciones de la Geometría Analítica" at bounding box center [445, 239] width 336 height 205
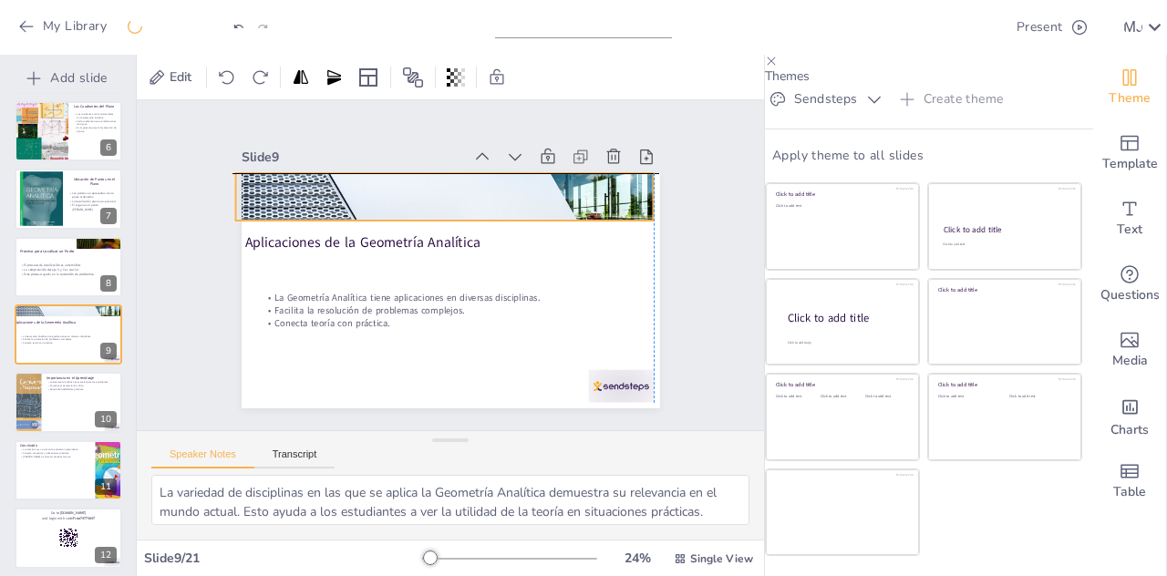
drag, startPoint x: 505, startPoint y: 194, endPoint x: 496, endPoint y: 191, distance: 9.8
click at [496, 191] on div at bounding box center [459, 197] width 456 height 308
click at [498, 192] on div at bounding box center [517, 248] width 344 height 468
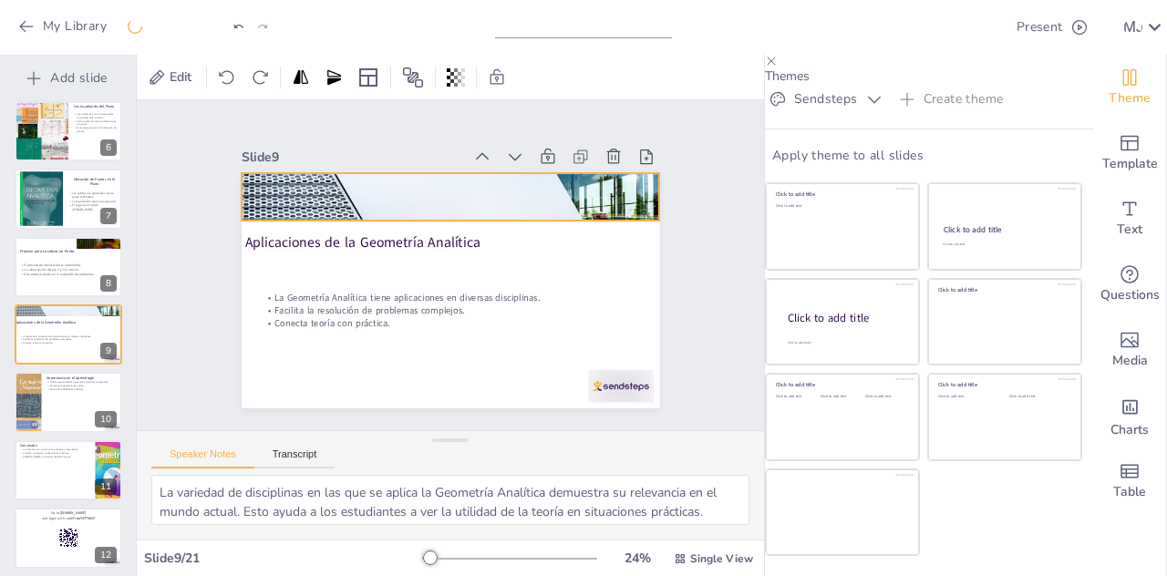
click at [433, 239] on div "Aplicaciones de la Geometría Analítica La Geometría Analítica tiene aplicacione…" at bounding box center [451, 290] width 419 height 235
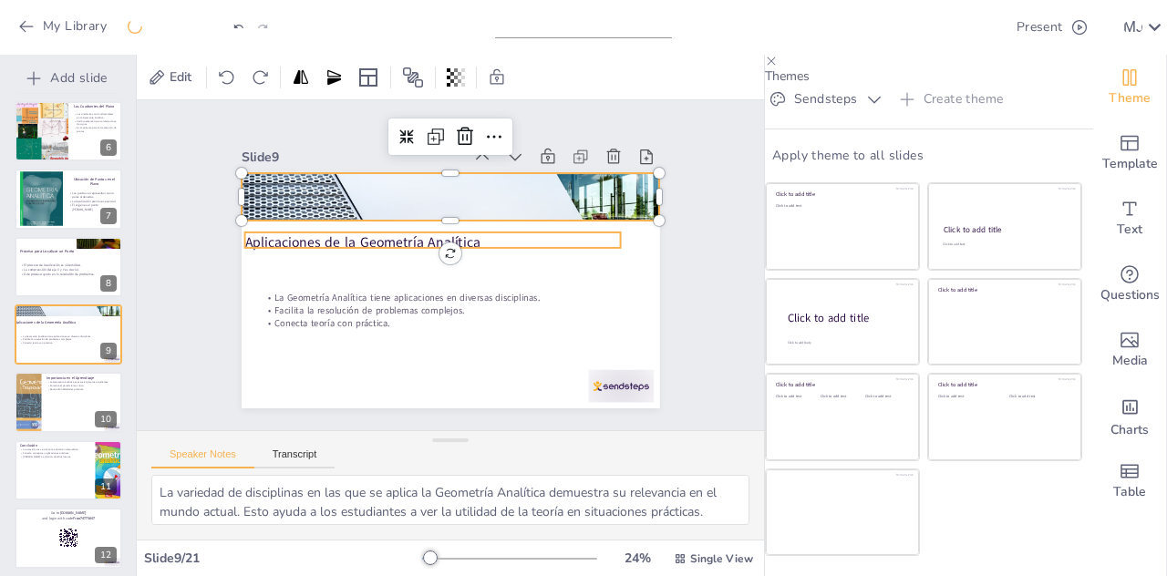
click at [450, 227] on p "Aplicaciones de la Geometría Analítica" at bounding box center [441, 238] width 364 height 135
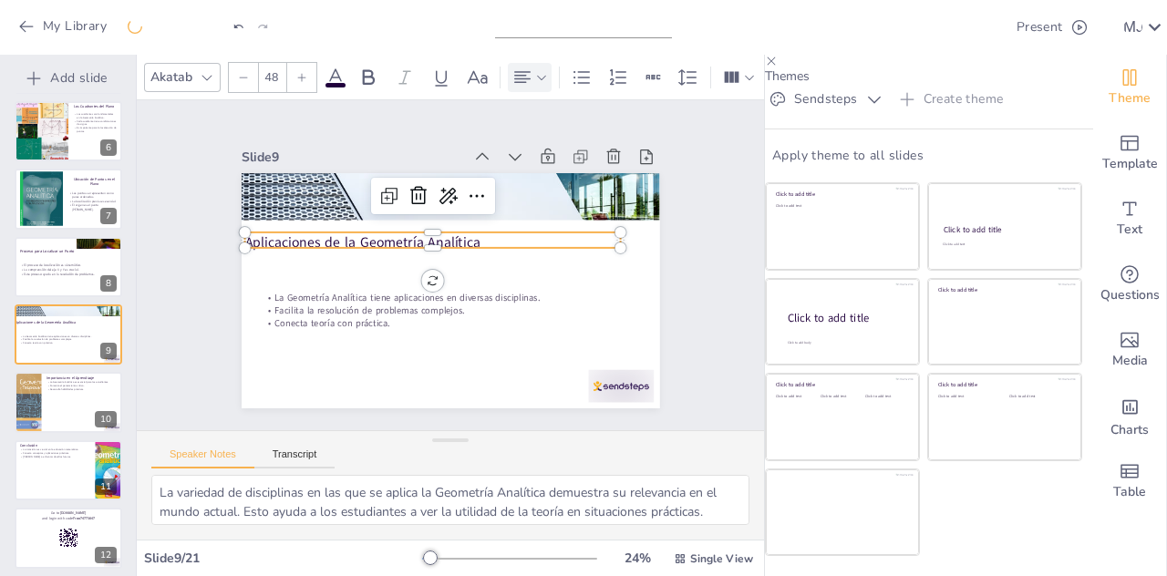
click at [519, 71] on icon at bounding box center [522, 77] width 16 height 12
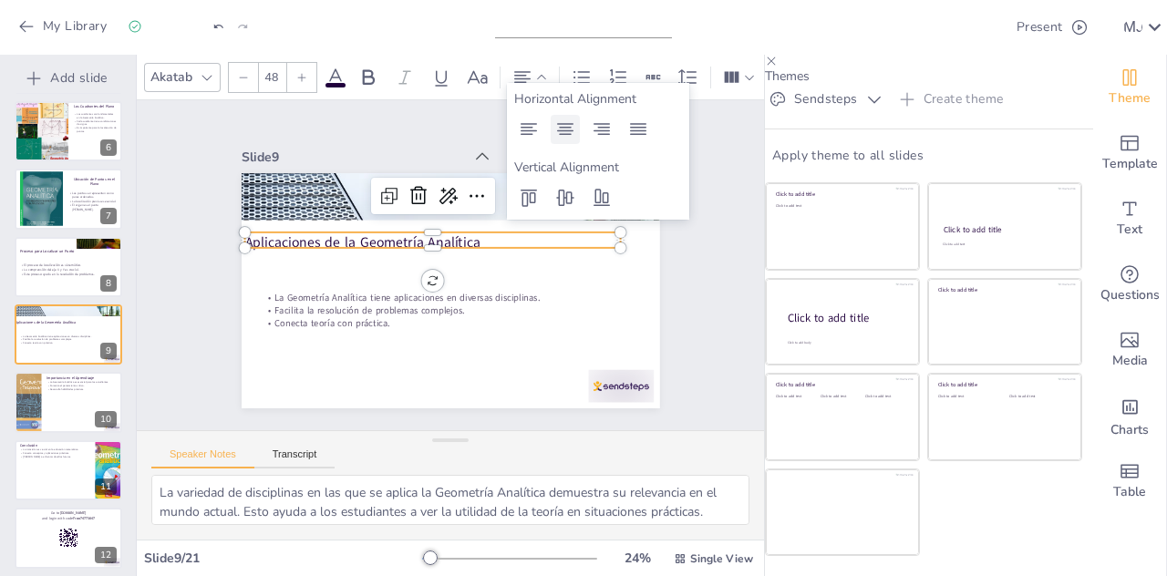
click at [564, 122] on icon at bounding box center [565, 130] width 22 height 22
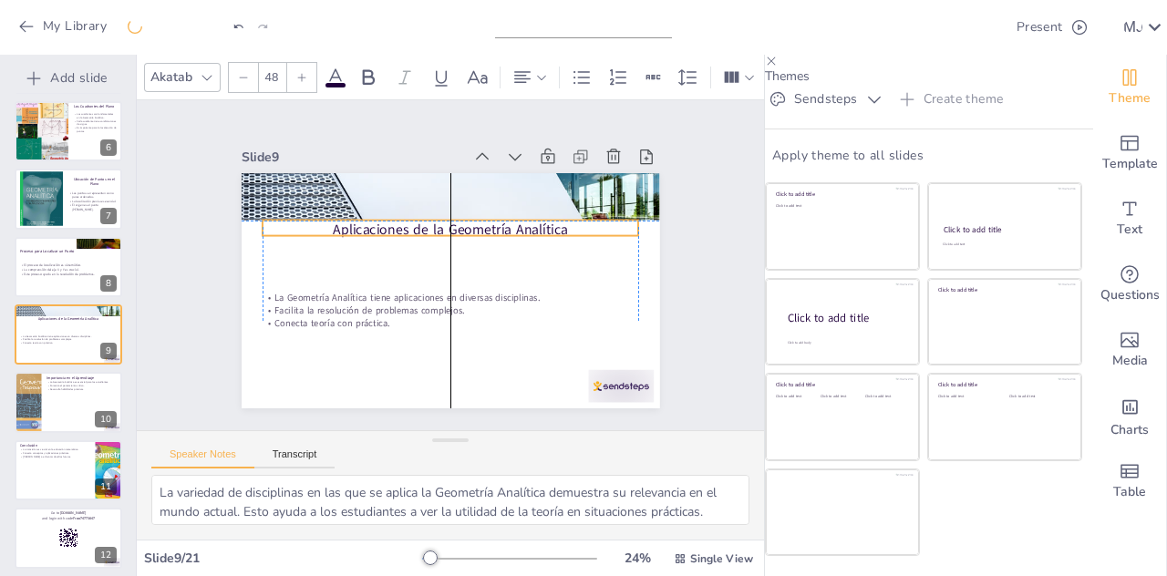
drag, startPoint x: 511, startPoint y: 229, endPoint x: 529, endPoint y: 223, distance: 19.0
click at [529, 223] on p "Aplicaciones de la Geometría Analítica" at bounding box center [461, 231] width 364 height 135
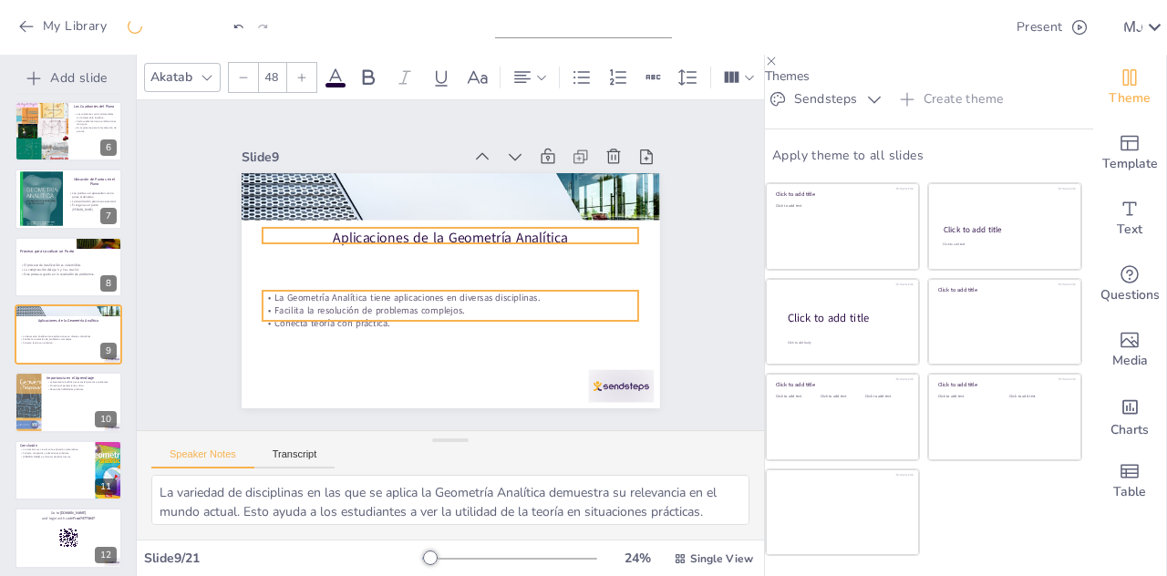
click at [387, 295] on p "Facilita la resolución de problemas complejos." at bounding box center [436, 307] width 362 height 129
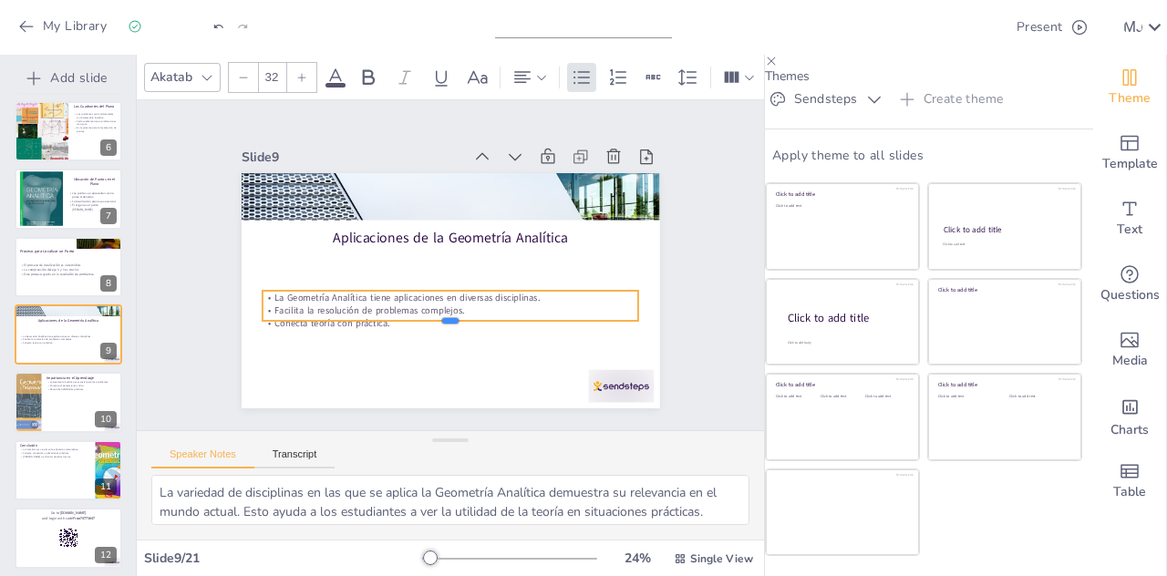
click at [372, 314] on div at bounding box center [437, 326] width 371 height 93
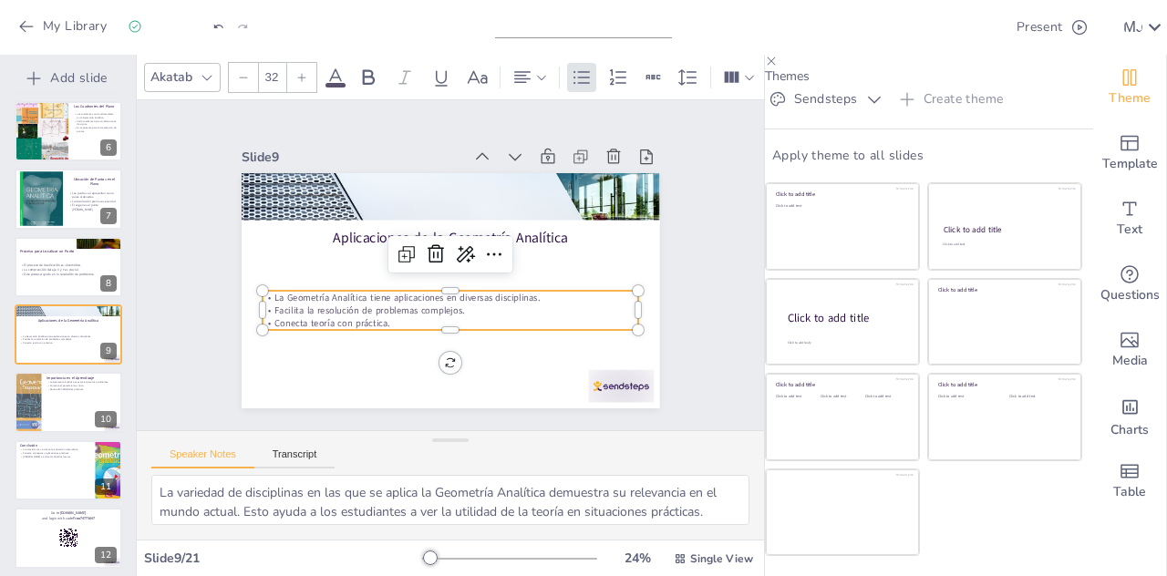
click at [355, 278] on div at bounding box center [443, 282] width 350 height 166
click at [274, 82] on input "32" at bounding box center [272, 77] width 26 height 29
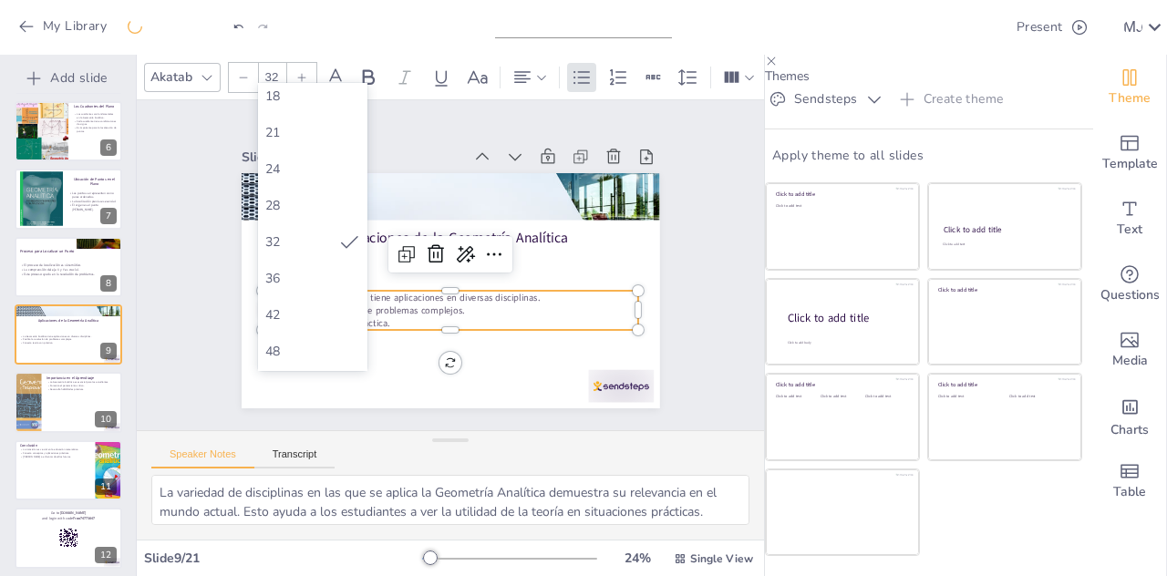
scroll to position [337, 0]
click at [301, 298] on div "64" at bounding box center [312, 312] width 109 height 36
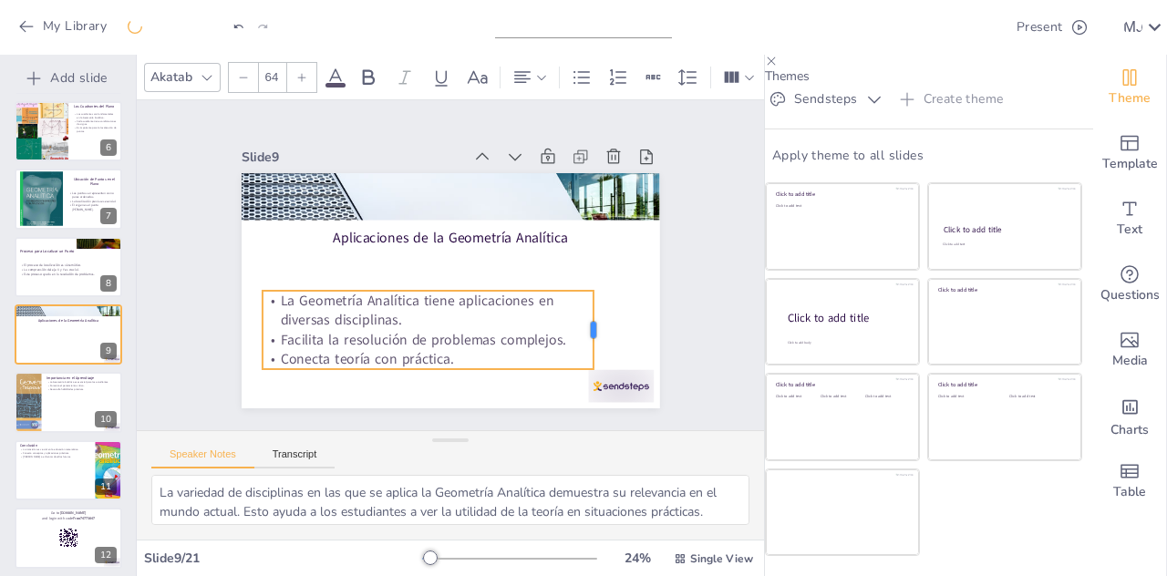
drag, startPoint x: 617, startPoint y: 297, endPoint x: 573, endPoint y: 296, distance: 44.7
click at [537, 389] on div at bounding box center [503, 420] width 67 height 63
click at [525, 359] on div at bounding box center [395, 364] width 320 height 117
click at [677, 307] on div "Slide 1 Transición del Pensamiento Geométrico al Análisis Esta presentación exp…" at bounding box center [450, 264] width 589 height 537
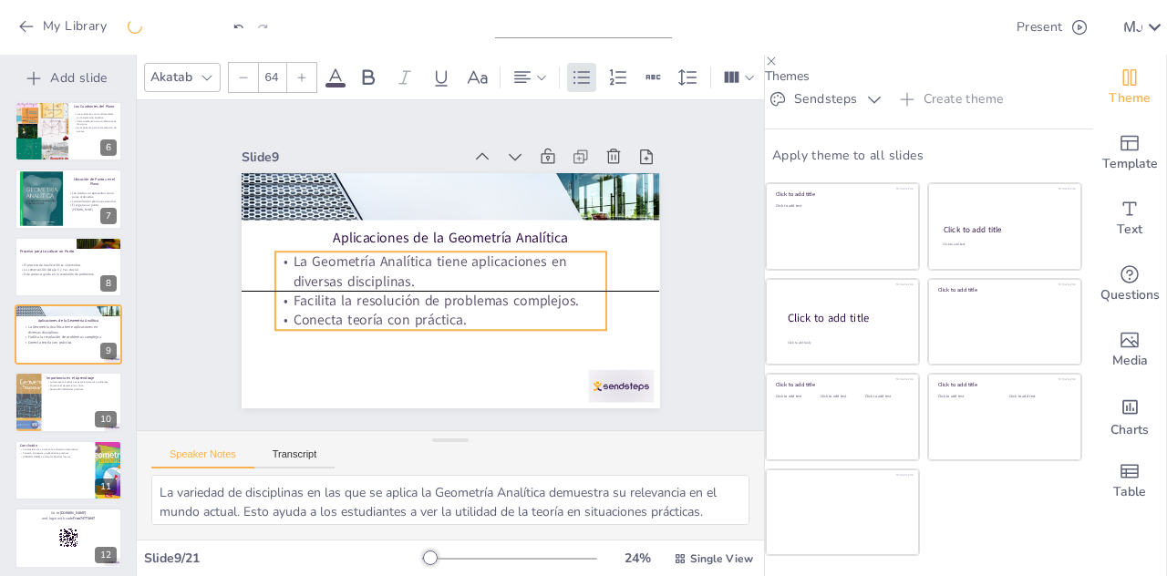
drag, startPoint x: 502, startPoint y: 311, endPoint x: 514, endPoint y: 278, distance: 35.2
click at [514, 278] on p "La Geometría Analítica tiene aplicaciones en diversas disciplinas." at bounding box center [441, 271] width 332 height 39
drag, startPoint x: 589, startPoint y: 289, endPoint x: 608, endPoint y: 294, distance: 19.7
click at [608, 340] on div at bounding box center [594, 377] width 52 height 75
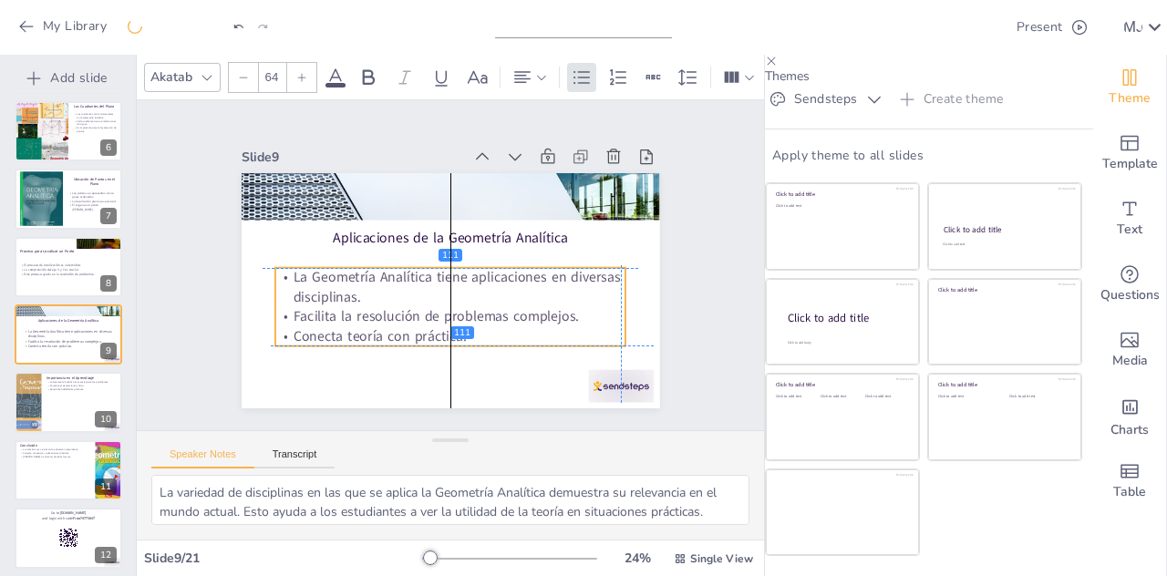
drag, startPoint x: 515, startPoint y: 279, endPoint x: 511, endPoint y: 293, distance: 14.4
click at [511, 293] on p "La Geometría Analítica tiene aplicaciones en diversas disciplinas." at bounding box center [445, 287] width 351 height 111
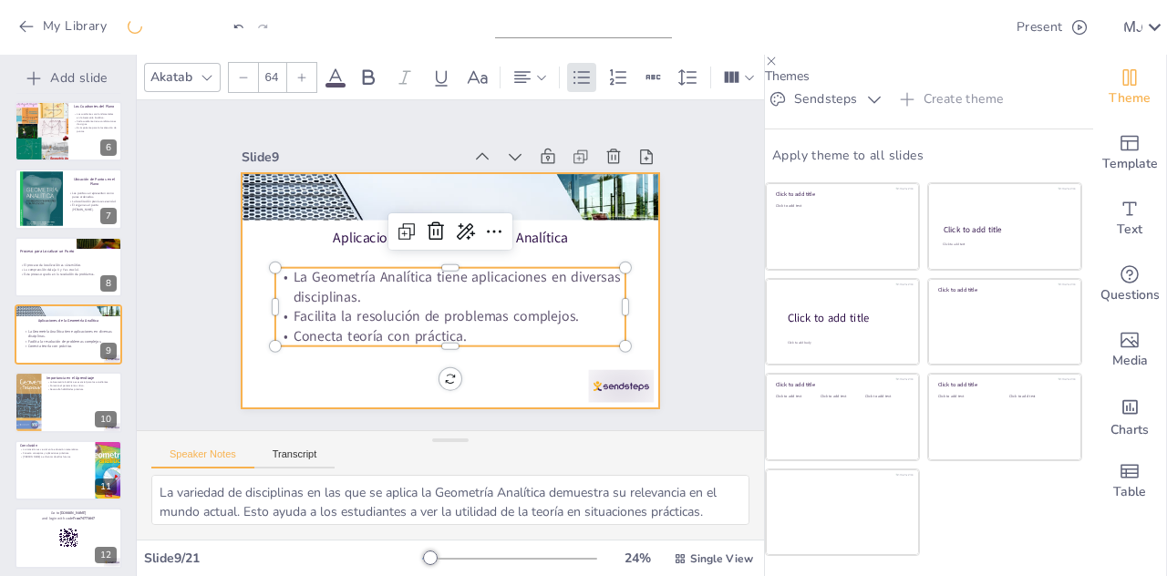
click at [585, 397] on div at bounding box center [592, 420] width 71 height 46
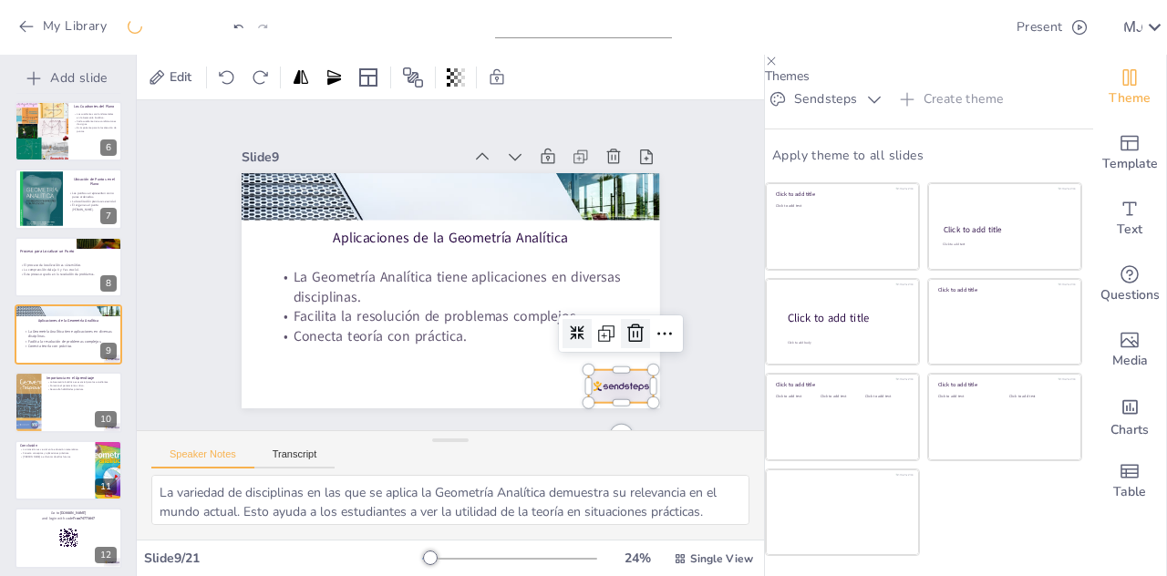
click at [554, 428] on icon at bounding box center [543, 440] width 24 height 25
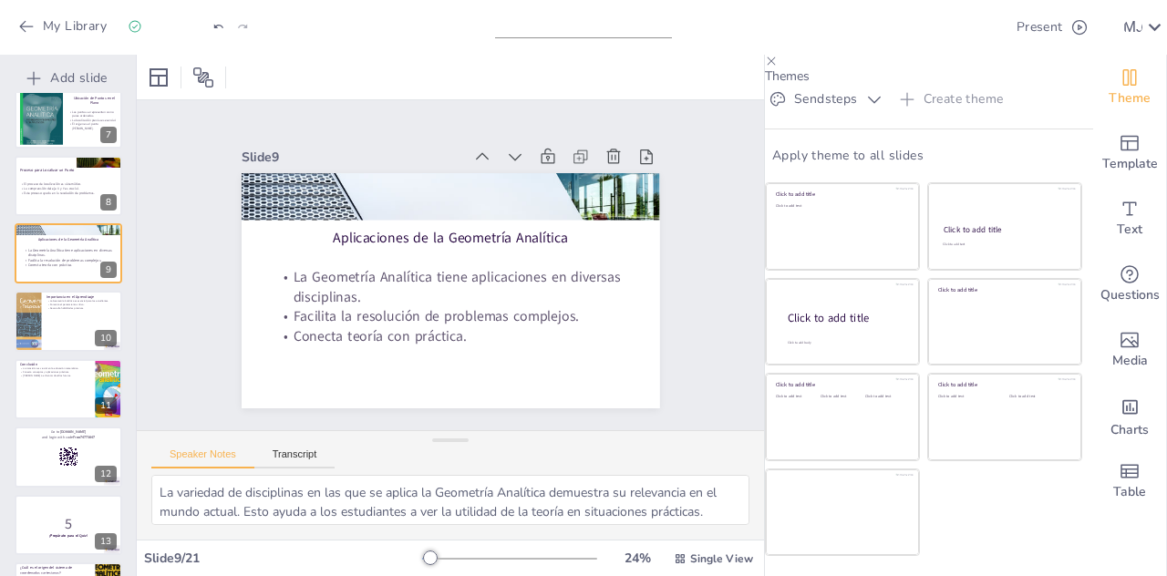
scroll to position [429, 0]
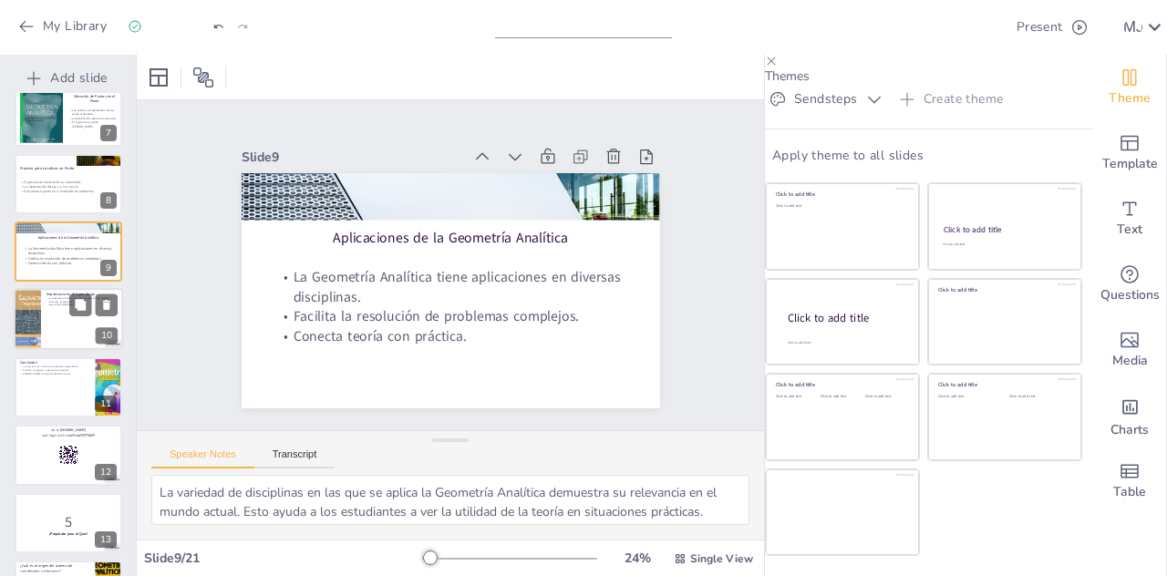
click at [52, 329] on div at bounding box center [68, 320] width 109 height 62
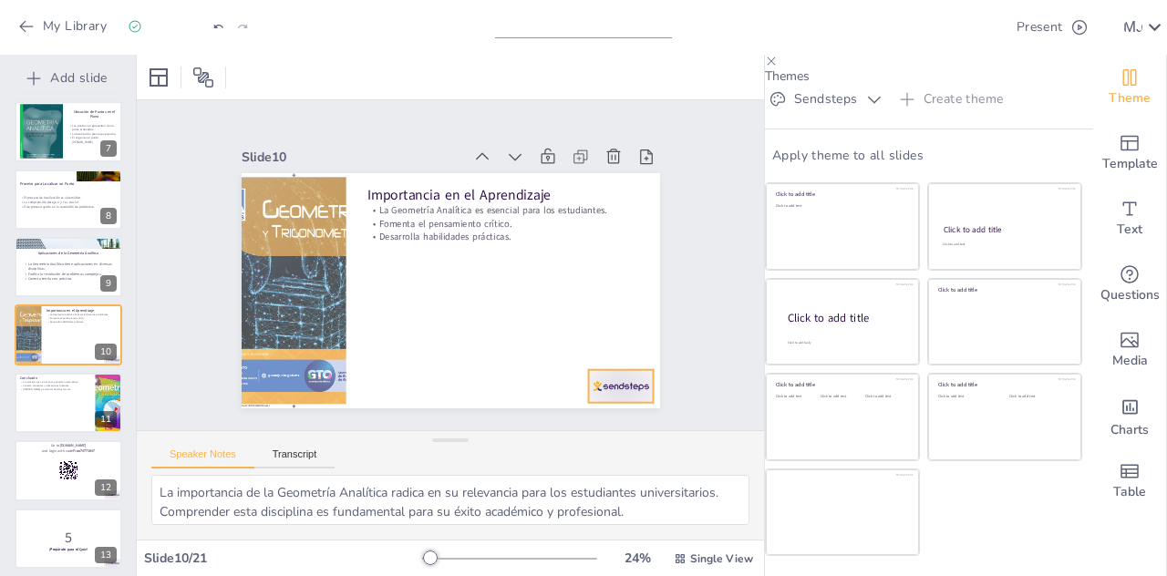
click at [575, 425] on div at bounding box center [538, 455] width 73 height 61
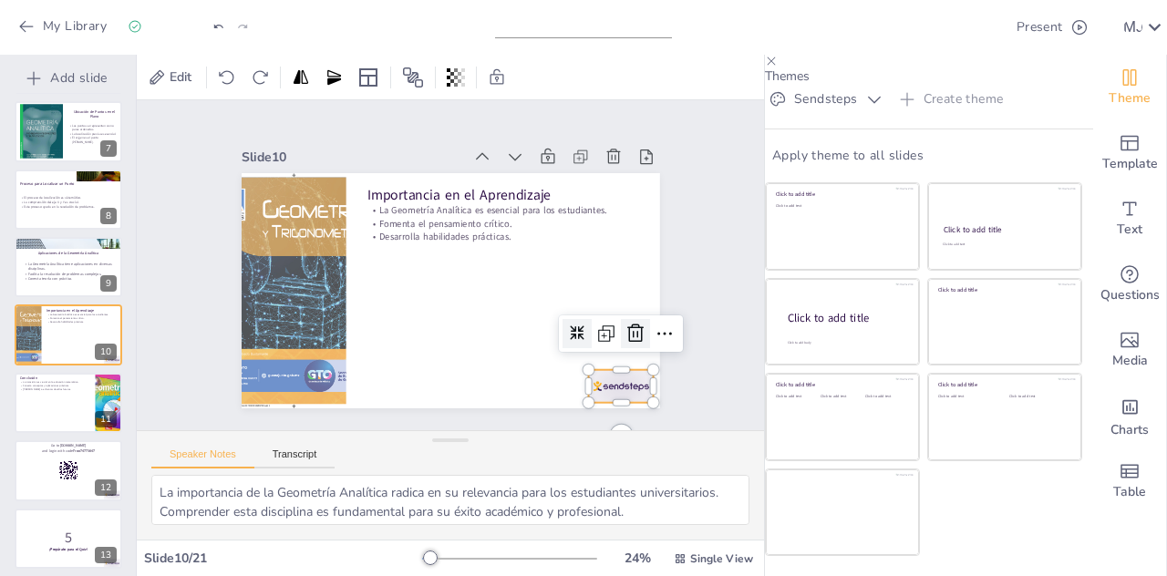
click at [592, 402] on icon at bounding box center [577, 417] width 30 height 30
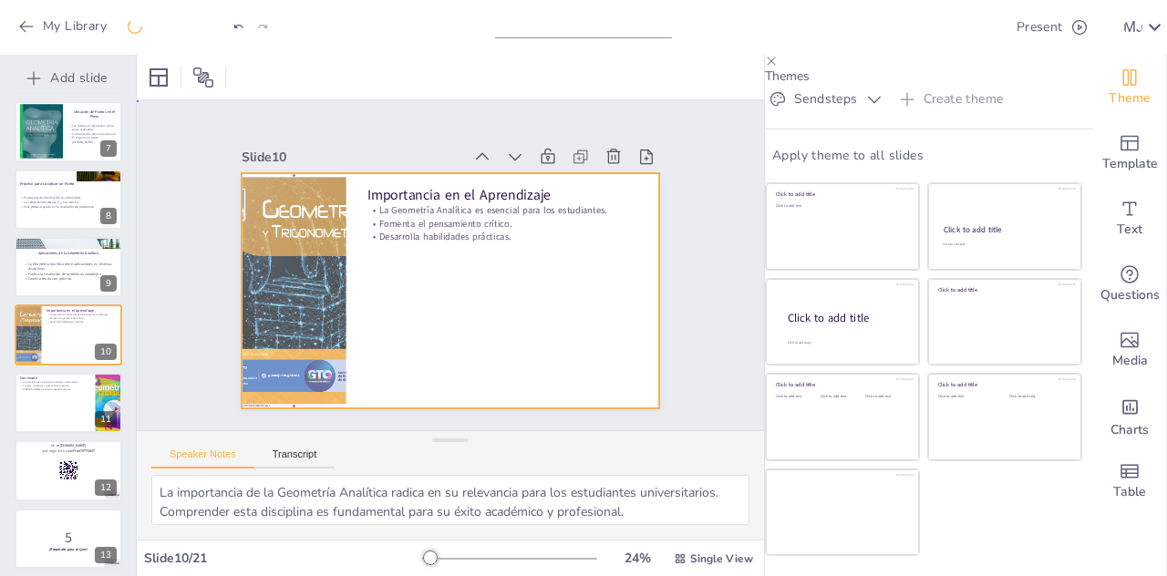
click at [485, 240] on div at bounding box center [426, 255] width 385 height 478
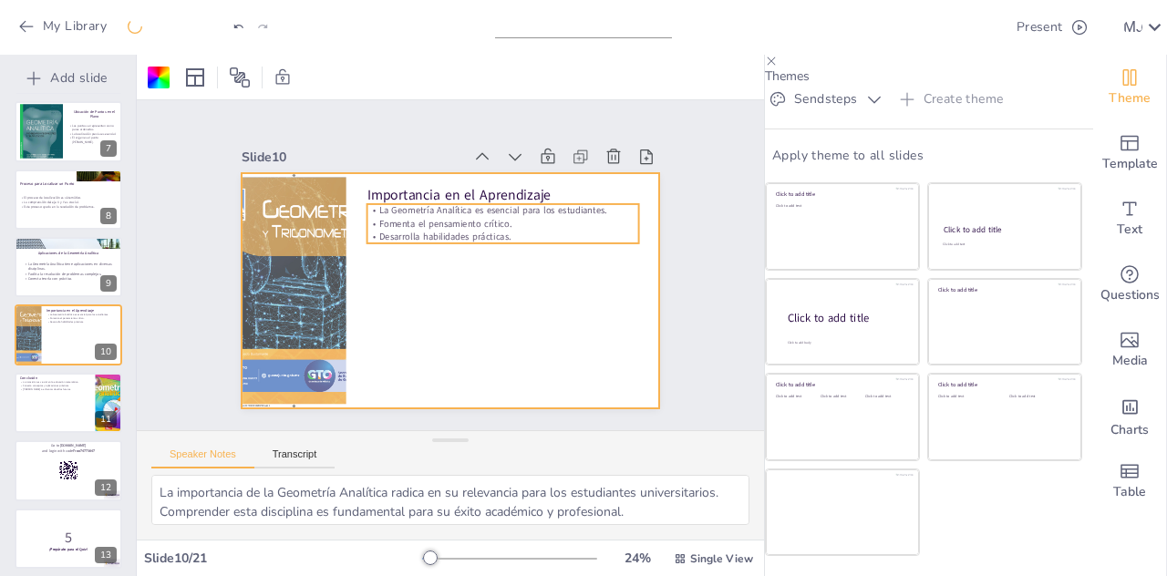
click at [465, 225] on p "Desarrolla habilidades prácticas." at bounding box center [510, 260] width 254 height 122
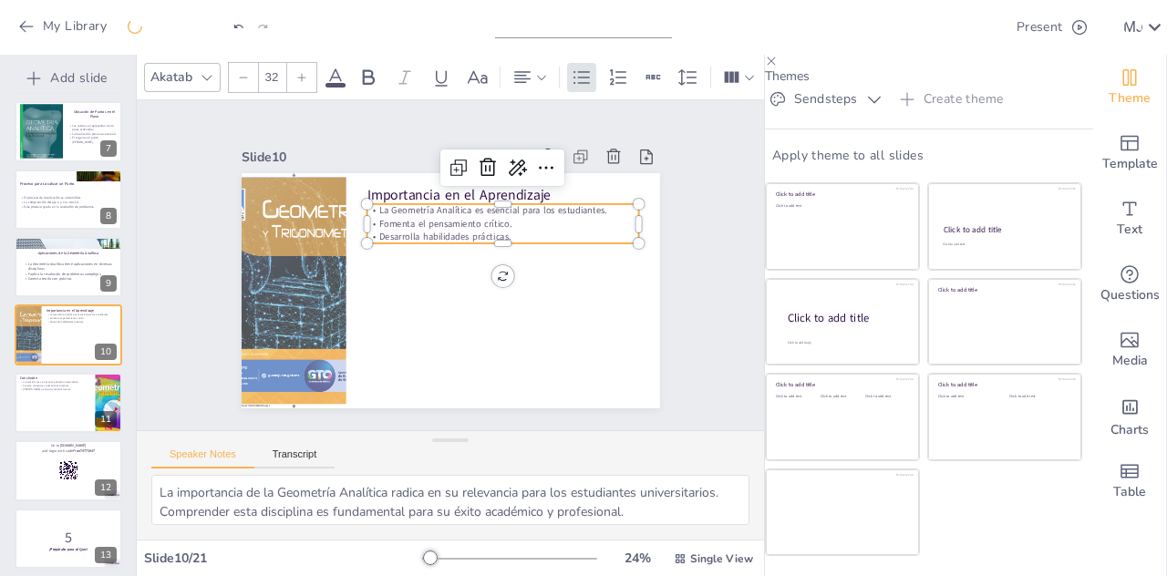
click at [303, 72] on icon at bounding box center [301, 77] width 11 height 11
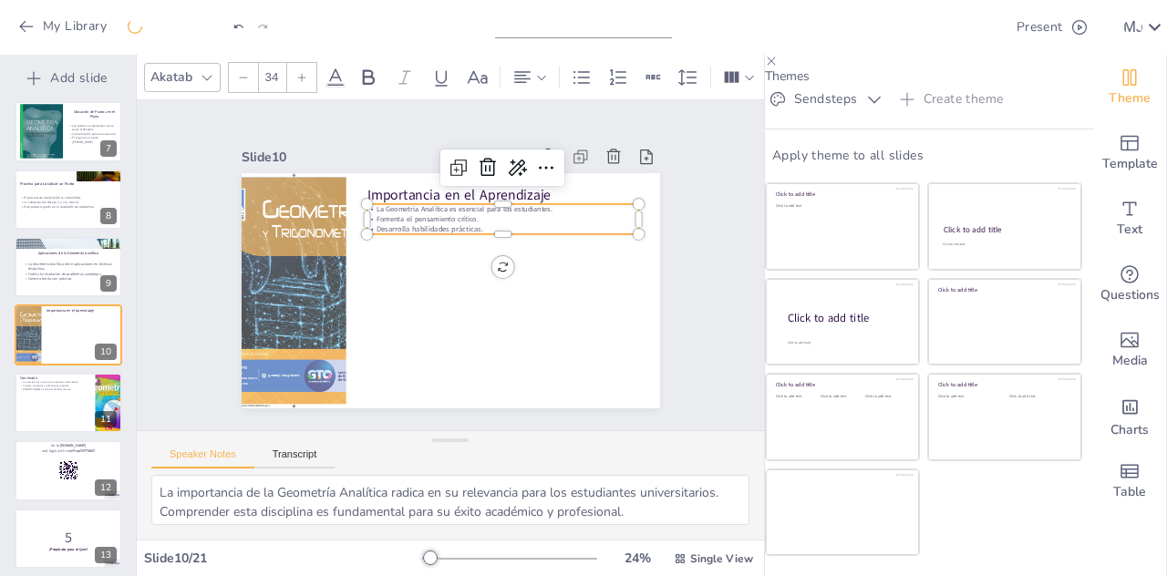
click at [303, 72] on icon at bounding box center [301, 77] width 11 height 11
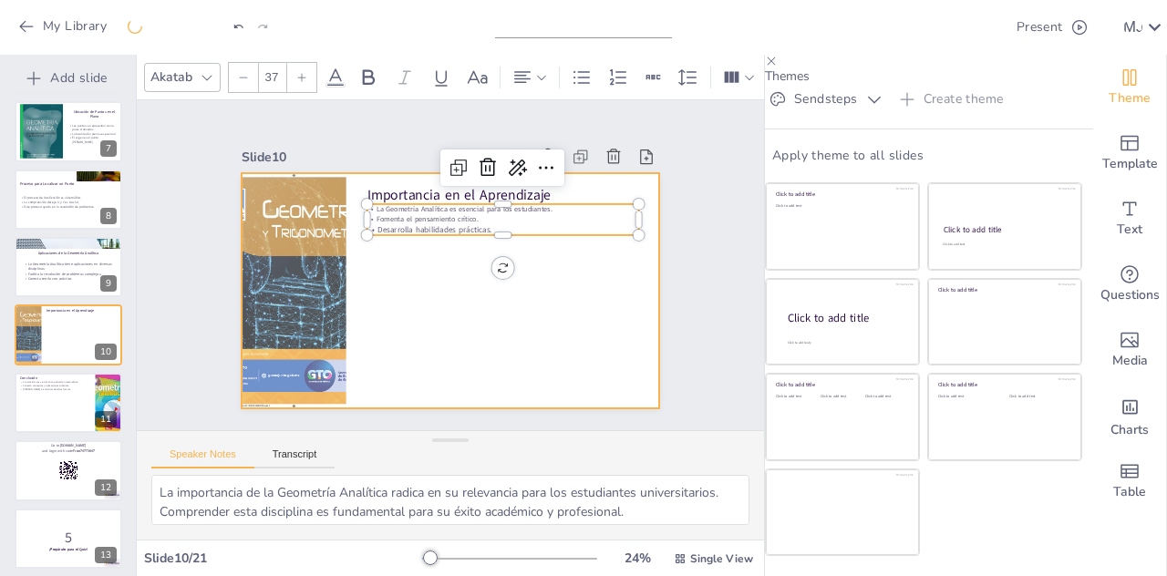
click at [435, 319] on div at bounding box center [442, 289] width 471 height 353
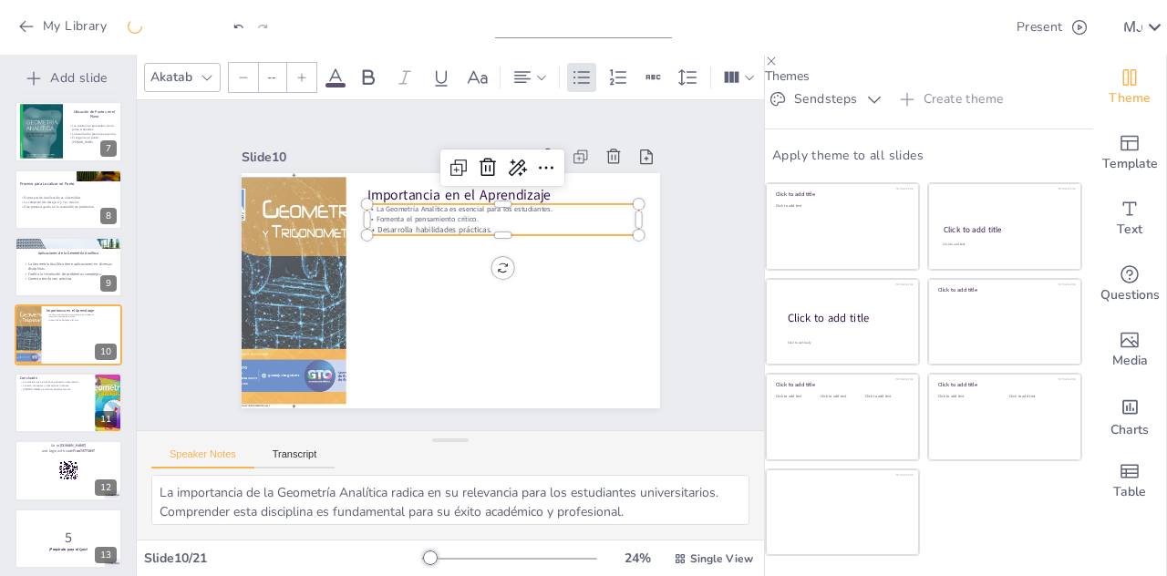
click at [405, 216] on p "Desarrolla habilidades prácticas." at bounding box center [511, 248] width 262 height 95
click at [478, 218] on p "Desarrolla habilidades prácticas." at bounding box center [509, 241] width 268 height 67
click at [467, 222] on p "Desarrolla habilidades prácticas." at bounding box center [511, 248] width 262 height 95
click at [467, 222] on p "Desarrolla habilidades prácticas." at bounding box center [513, 261] width 241 height 146
drag, startPoint x: 467, startPoint y: 220, endPoint x: 368, endPoint y: 191, distance: 103.6
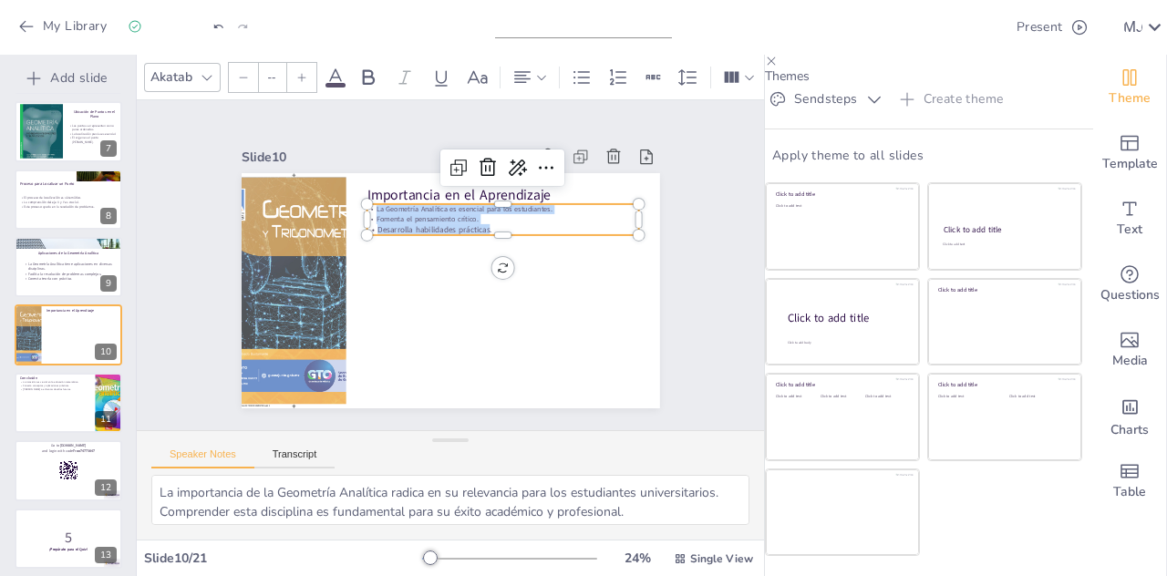
click at [368, 191] on div "Importancia en el Aprendizaje La Geometría Analítica es esencial para los estud…" at bounding box center [426, 275] width 385 height 478
click at [277, 76] on input "--" at bounding box center [272, 77] width 26 height 29
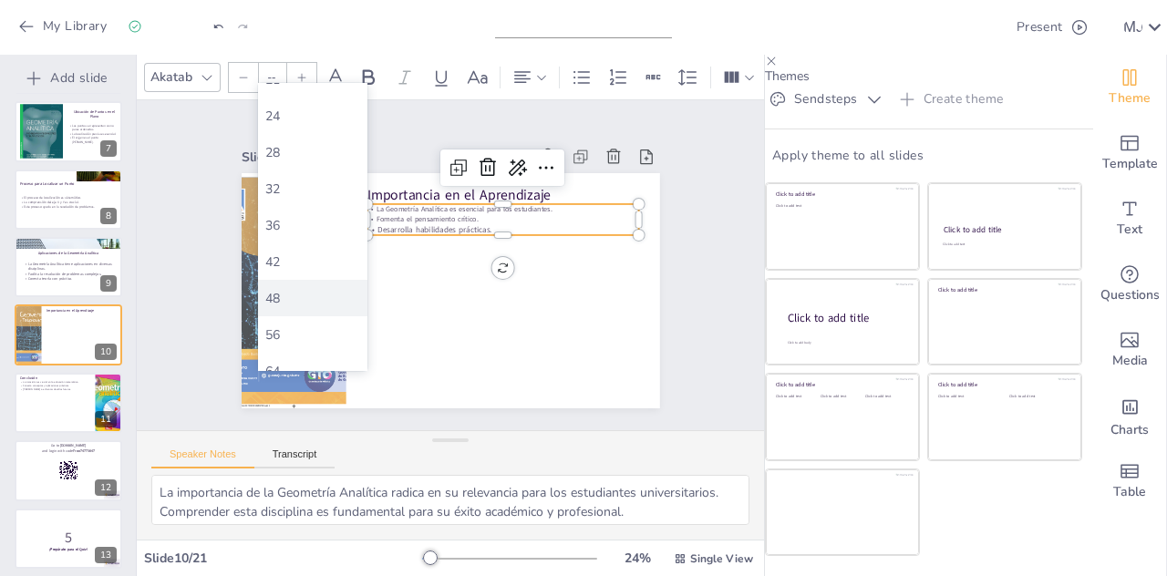
scroll to position [282, 0]
click at [292, 337] on div "56" at bounding box center [312, 330] width 95 height 17
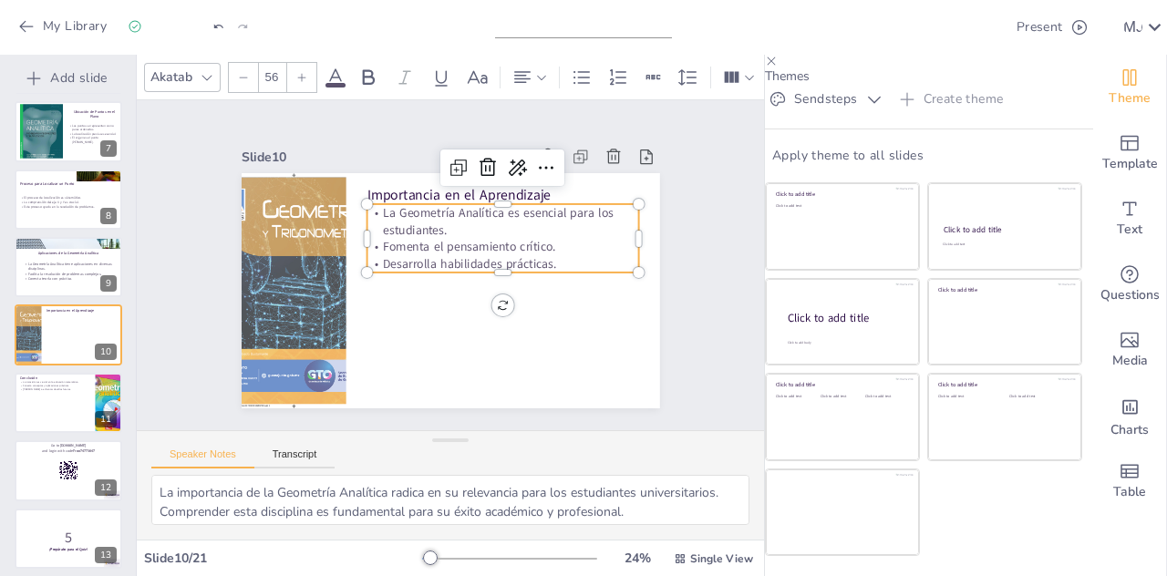
click at [553, 238] on p "Fomenta el pensamiento crítico." at bounding box center [465, 213] width 173 height 230
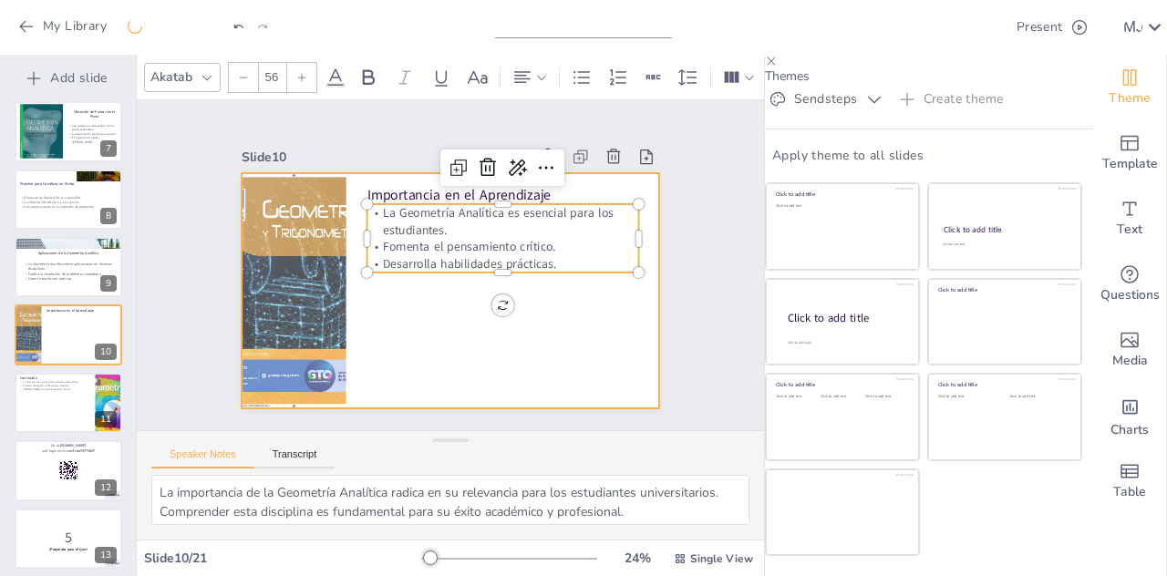
click at [584, 345] on div at bounding box center [425, 271] width 317 height 458
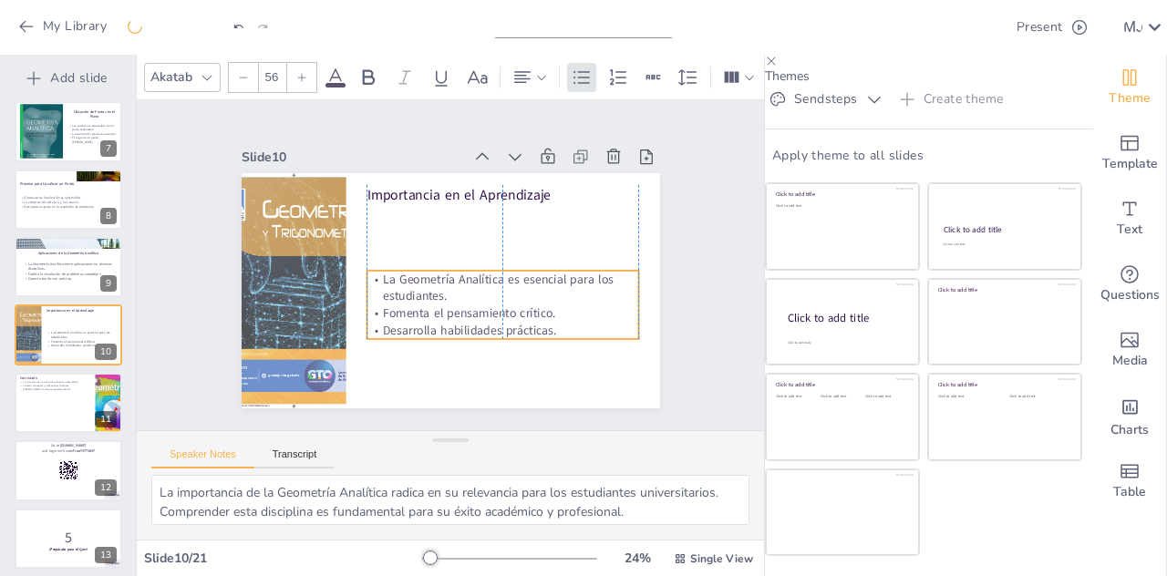
drag, startPoint x: 587, startPoint y: 230, endPoint x: 584, endPoint y: 296, distance: 66.7
click at [584, 296] on p "Fomenta el pensamiento crítico." at bounding box center [486, 327] width 264 height 100
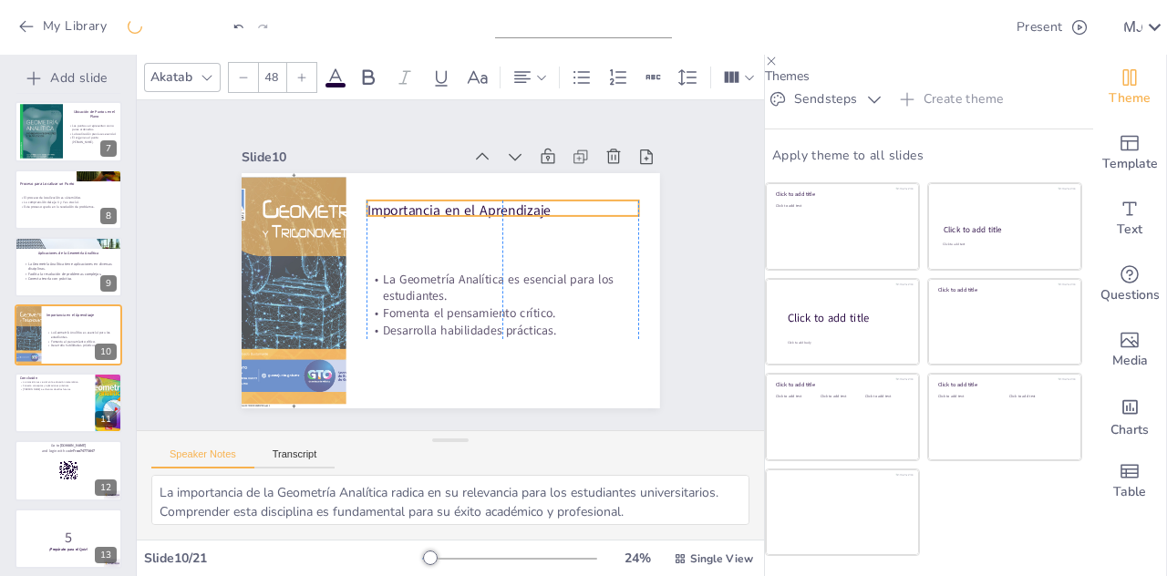
drag, startPoint x: 516, startPoint y: 184, endPoint x: 520, endPoint y: 200, distance: 15.9
click at [520, 243] on p "Importancia en el Aprendizaje" at bounding box center [448, 341] width 215 height 196
click at [545, 67] on div at bounding box center [530, 78] width 36 height 22
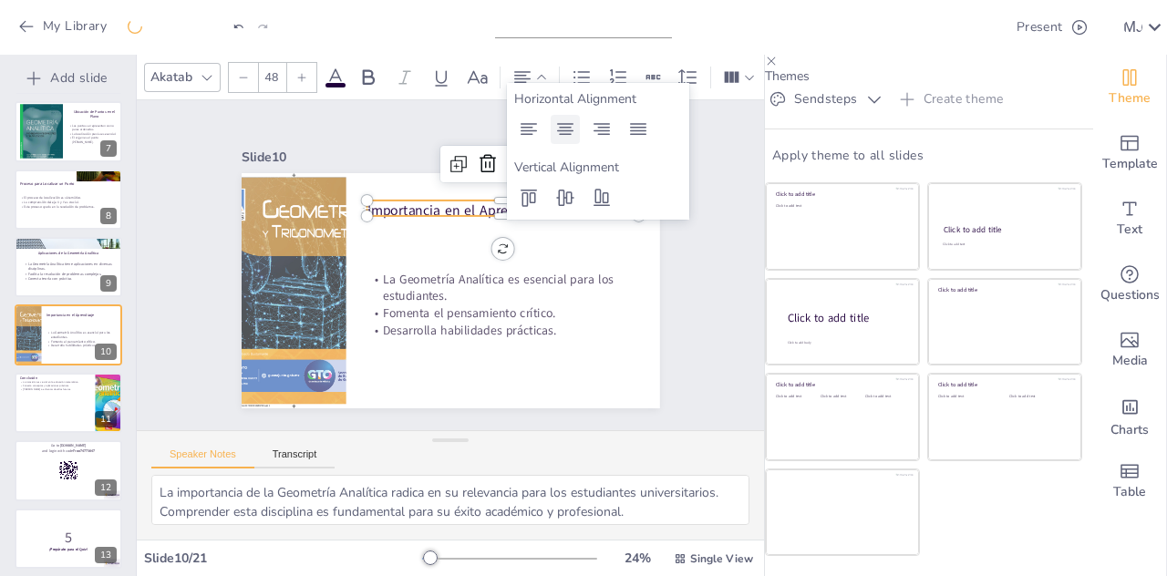
click at [565, 124] on icon at bounding box center [565, 129] width 16 height 12
click at [668, 332] on div "Slide 1 Transición del Pensamiento Geométrico al Análisis Esta presentación exp…" at bounding box center [450, 265] width 568 height 388
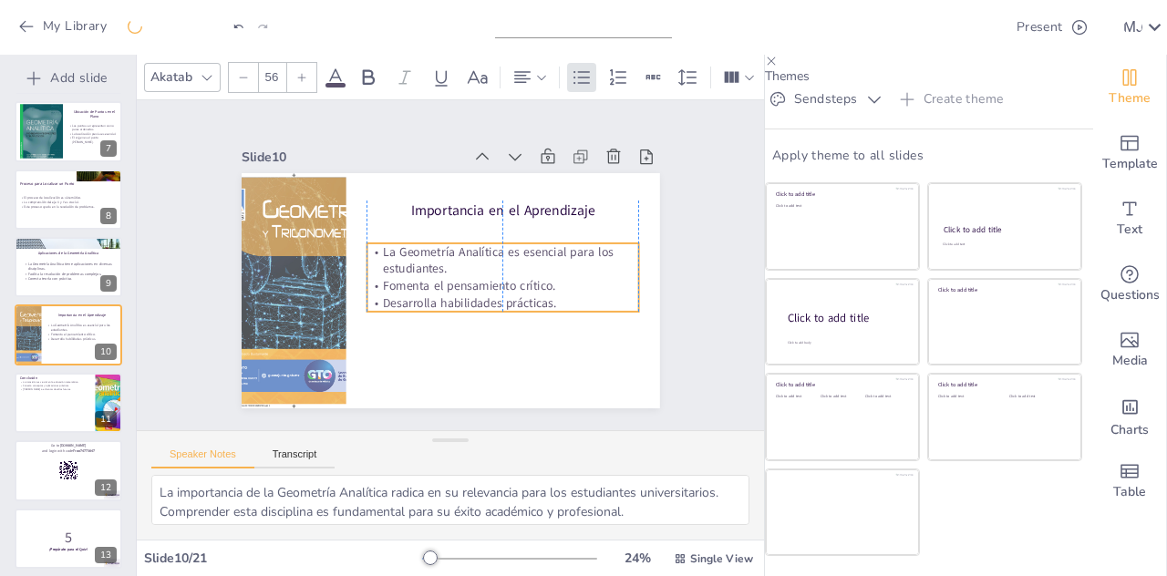
drag, startPoint x: 542, startPoint y: 306, endPoint x: 544, endPoint y: 278, distance: 27.5
click at [544, 278] on p "Fomenta el pensamiento crítico." at bounding box center [497, 296] width 269 height 73
click at [716, 300] on div "Slide 1 Transición del Pensamiento Geométrico al Análisis Esta presentación exp…" at bounding box center [450, 265] width 658 height 394
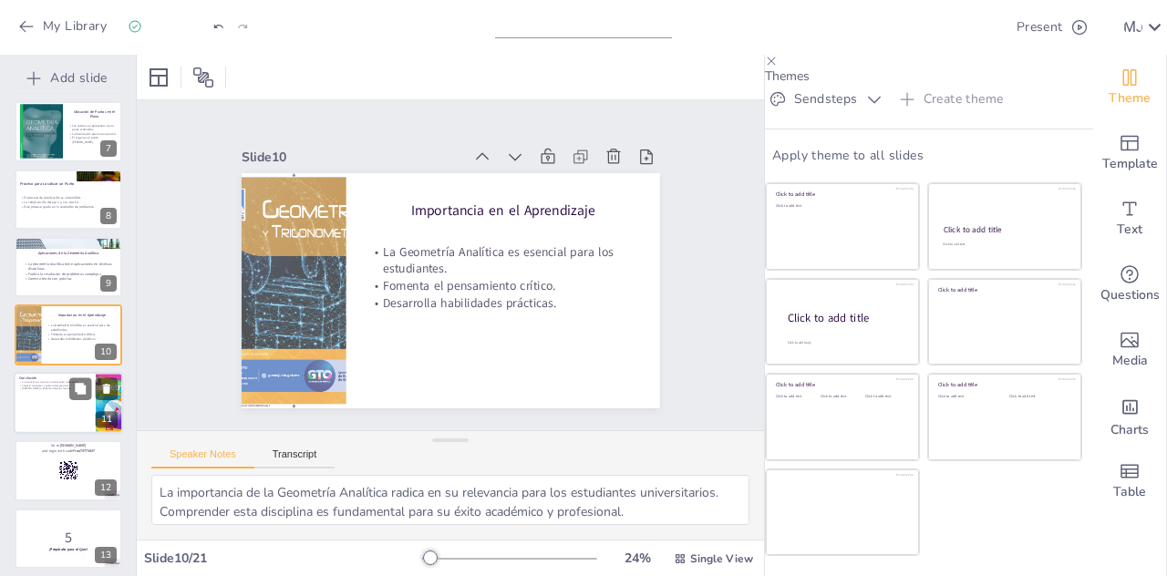
click at [57, 388] on p "[PERSON_NAME] a enfrentar desafíos futuros." at bounding box center [54, 389] width 71 height 4
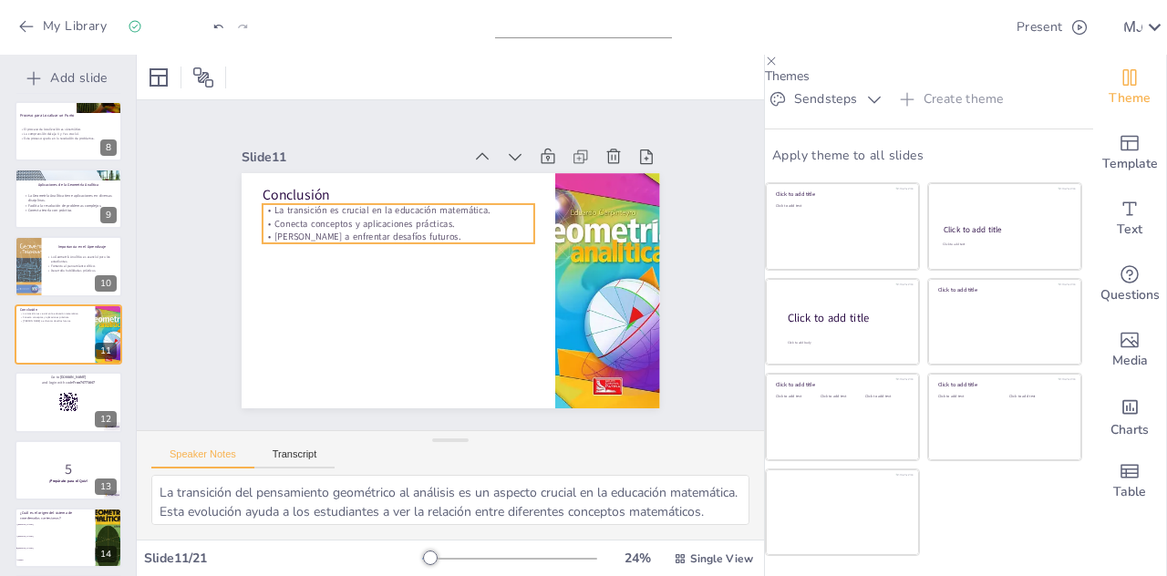
click at [327, 228] on p "[PERSON_NAME] a enfrentar desafíos futuros." at bounding box center [409, 222] width 263 height 97
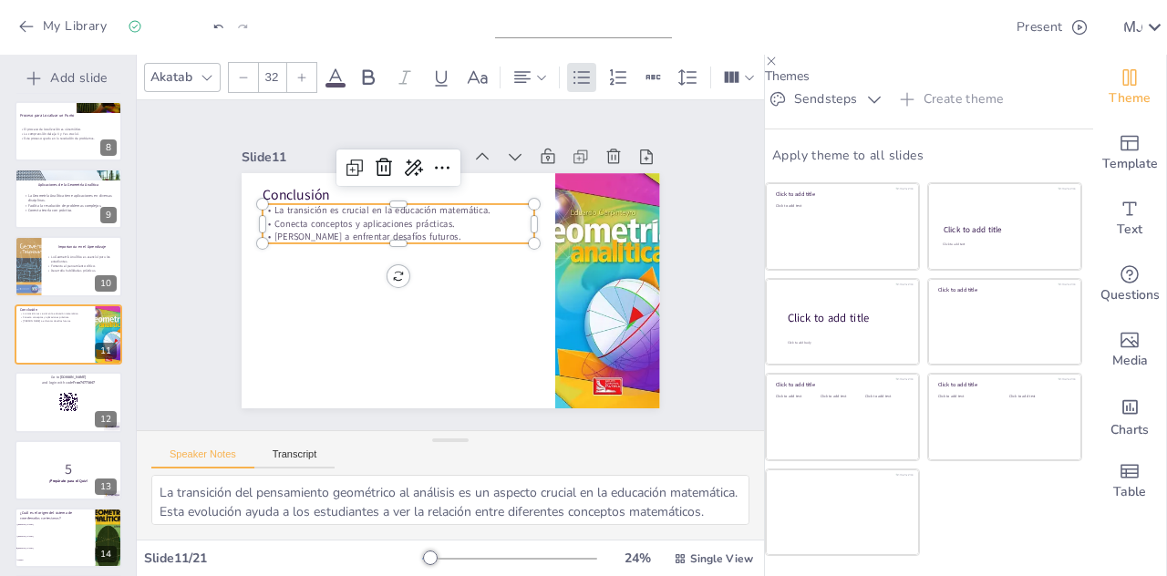
click at [397, 223] on p "[PERSON_NAME] a enfrentar desafíos futuros." at bounding box center [409, 222] width 263 height 97
click at [396, 227] on p "[PERSON_NAME] a enfrentar desafíos futuros." at bounding box center [414, 218] width 254 height 122
click at [396, 227] on p "[PERSON_NAME] a enfrentar desafíos futuros." at bounding box center [405, 226] width 269 height 69
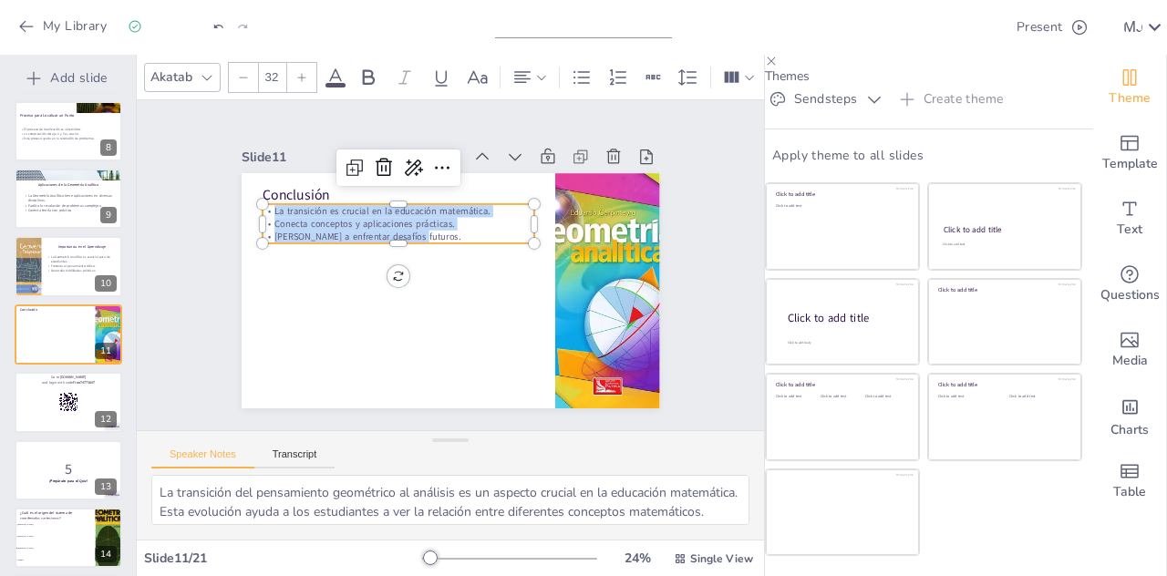
drag, startPoint x: 396, startPoint y: 227, endPoint x: 238, endPoint y: 190, distance: 162.1
click at [238, 190] on div "Conclusión La transición es crucial en la educación matemática. Conecta concept…" at bounding box center [441, 289] width 478 height 385
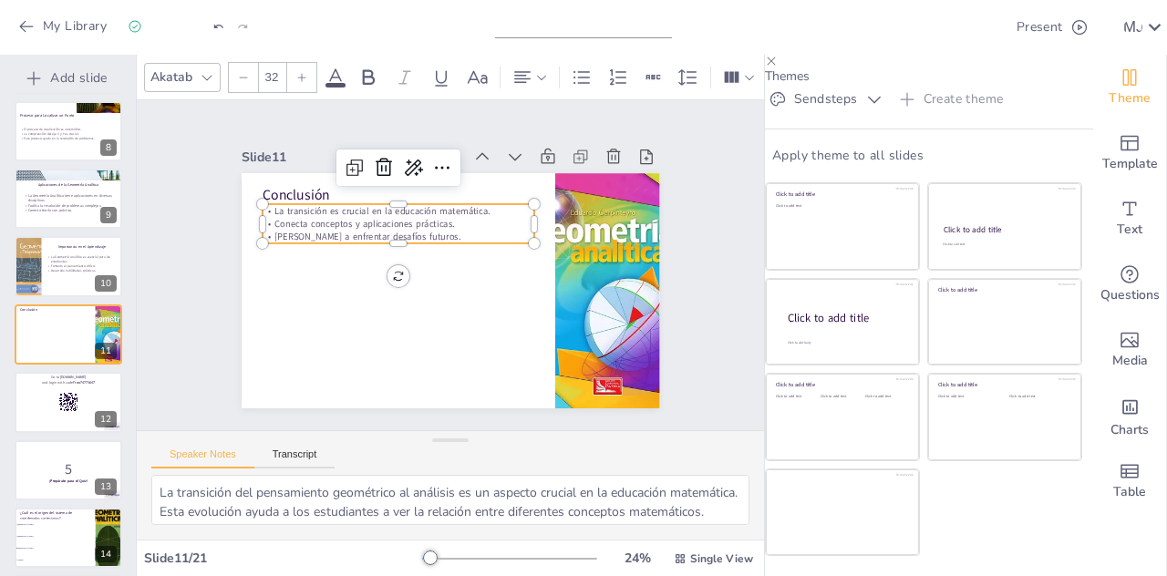
click at [272, 71] on input "32" at bounding box center [272, 77] width 26 height 29
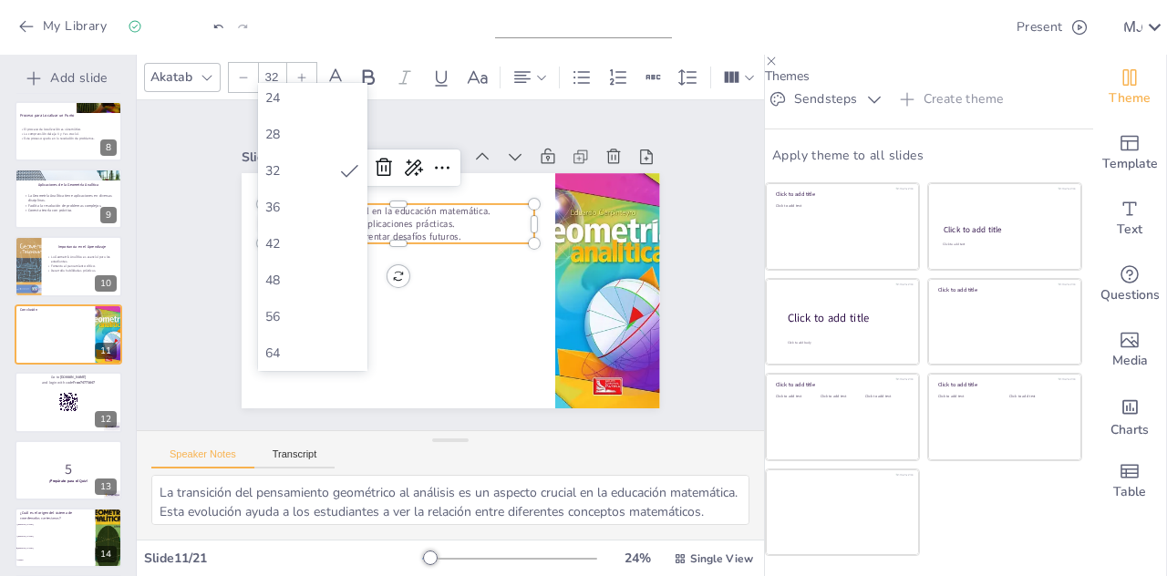
scroll to position [326, 0]
click at [305, 309] on div "64" at bounding box center [312, 323] width 109 height 36
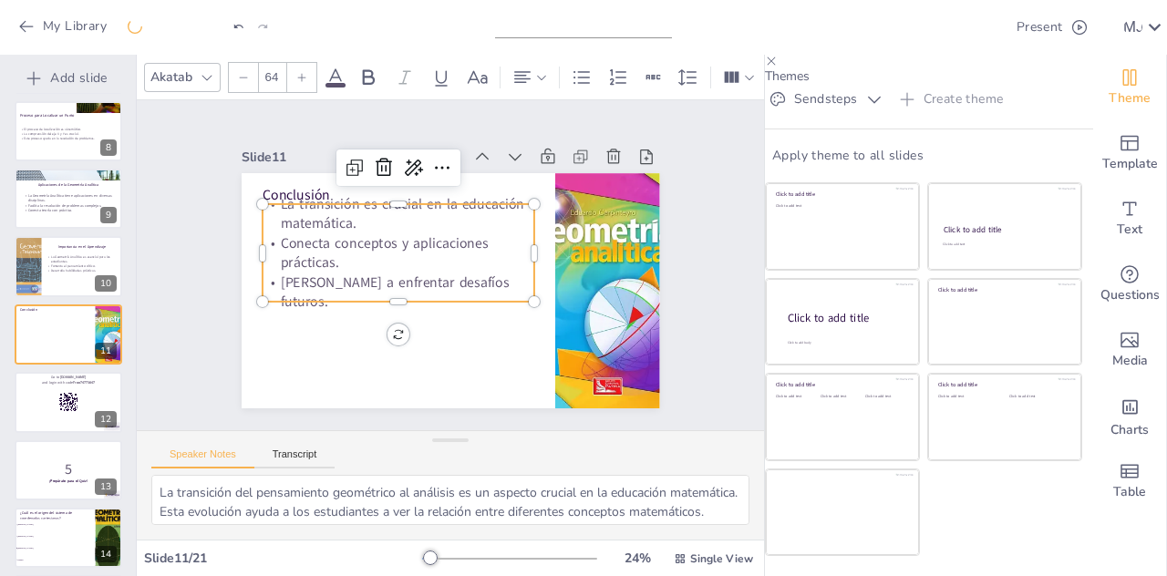
click at [472, 263] on p "Conecta conceptos y aplicaciones prácticas." at bounding box center [420, 221] width 228 height 211
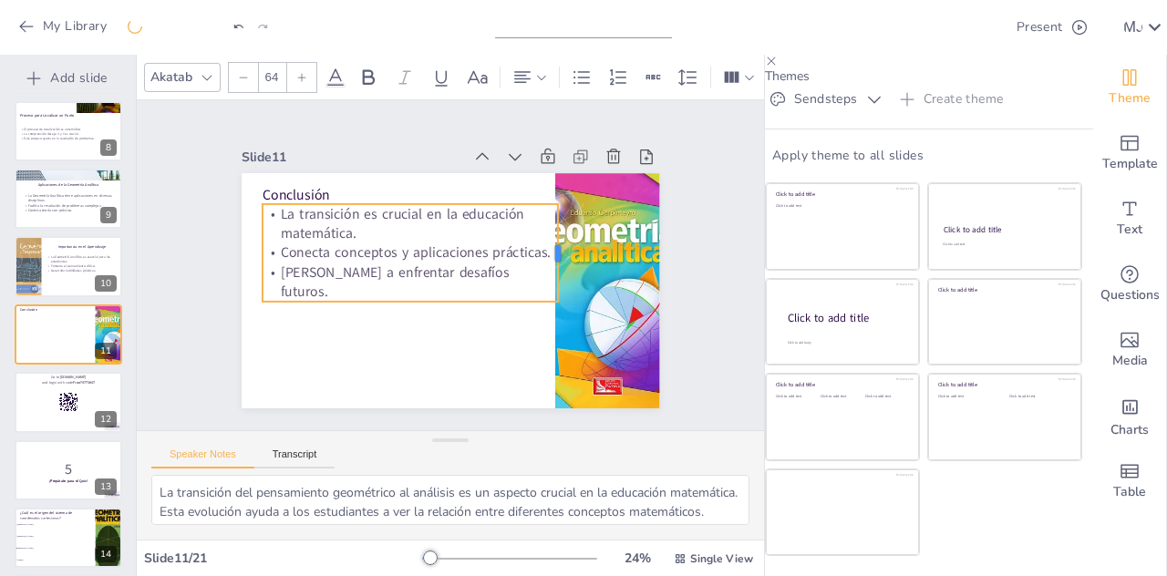
drag, startPoint x: 514, startPoint y: 244, endPoint x: 538, endPoint y: 249, distance: 24.1
click at [554, 249] on div at bounding box center [566, 265] width 25 height 98
click at [472, 238] on p "La transición es crucial en la educación matemática." at bounding box center [419, 215] width 297 height 99
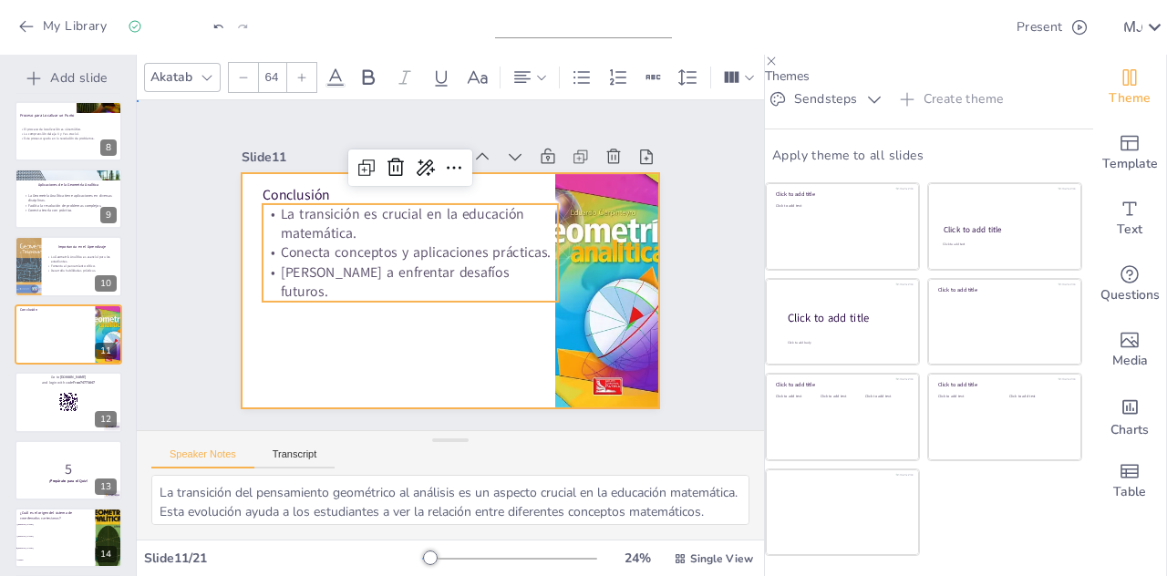
click at [478, 328] on div at bounding box center [442, 289] width 471 height 353
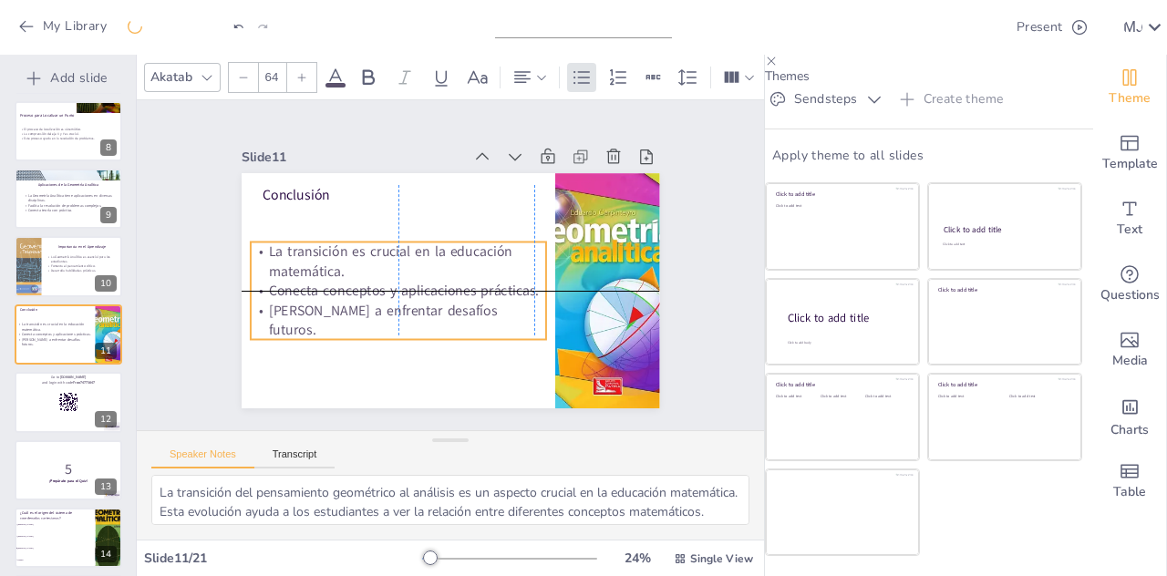
drag, startPoint x: 447, startPoint y: 264, endPoint x: 437, endPoint y: 267, distance: 10.4
click at [437, 267] on p "La transición es crucial en la educación matemática." at bounding box center [400, 250] width 297 height 99
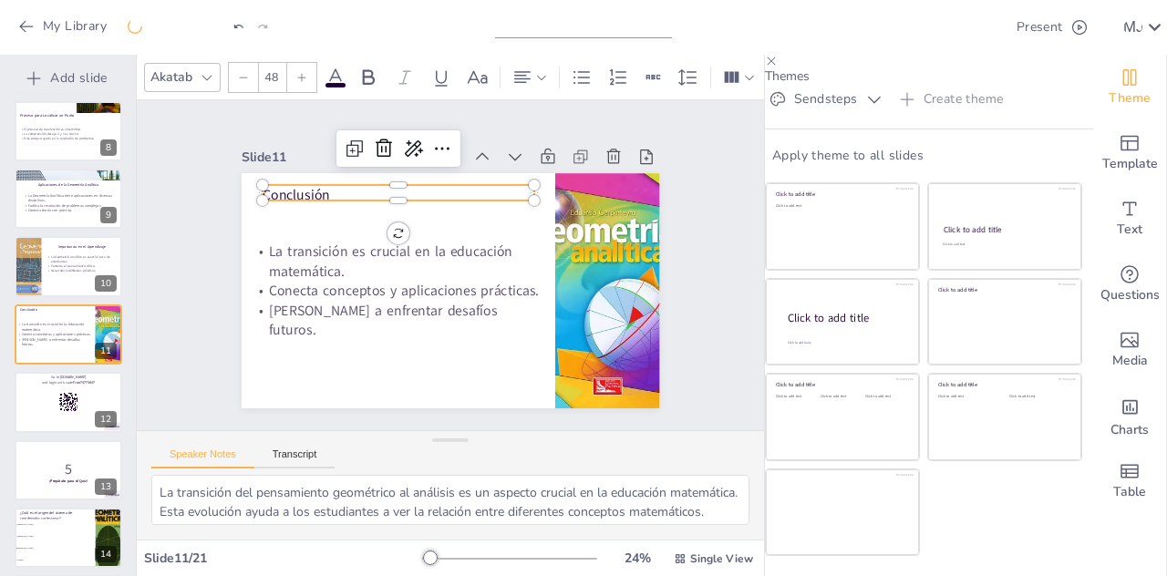
click at [318, 189] on p "Conclusión" at bounding box center [440, 178] width 245 height 153
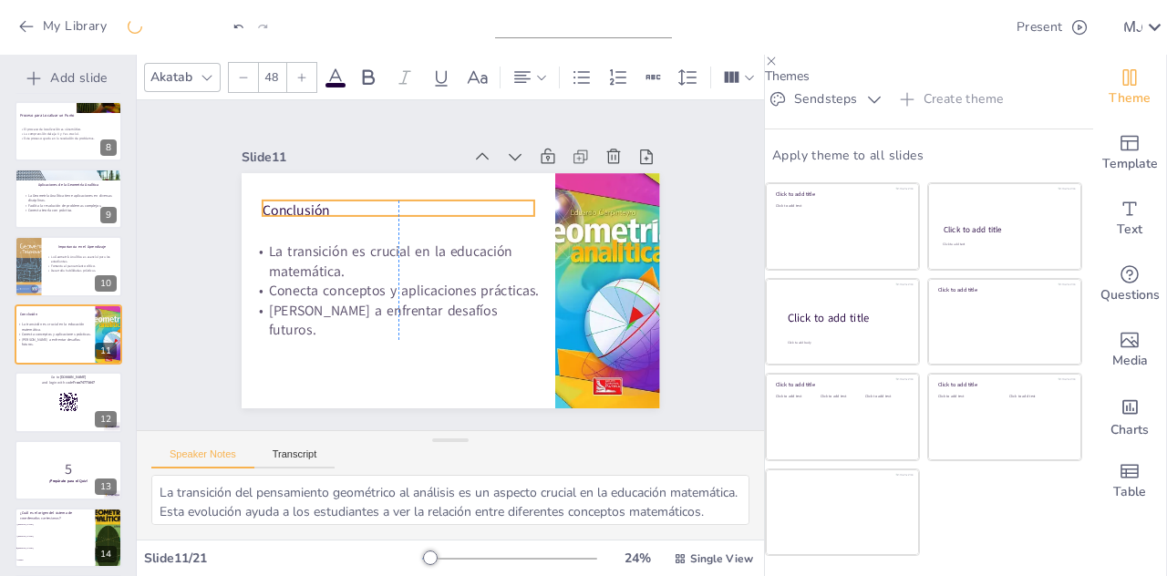
drag, startPoint x: 295, startPoint y: 189, endPoint x: 295, endPoint y: 204, distance: 15.5
click at [295, 204] on p "Conclusión" at bounding box center [410, 201] width 270 height 76
click at [516, 68] on icon at bounding box center [523, 78] width 22 height 22
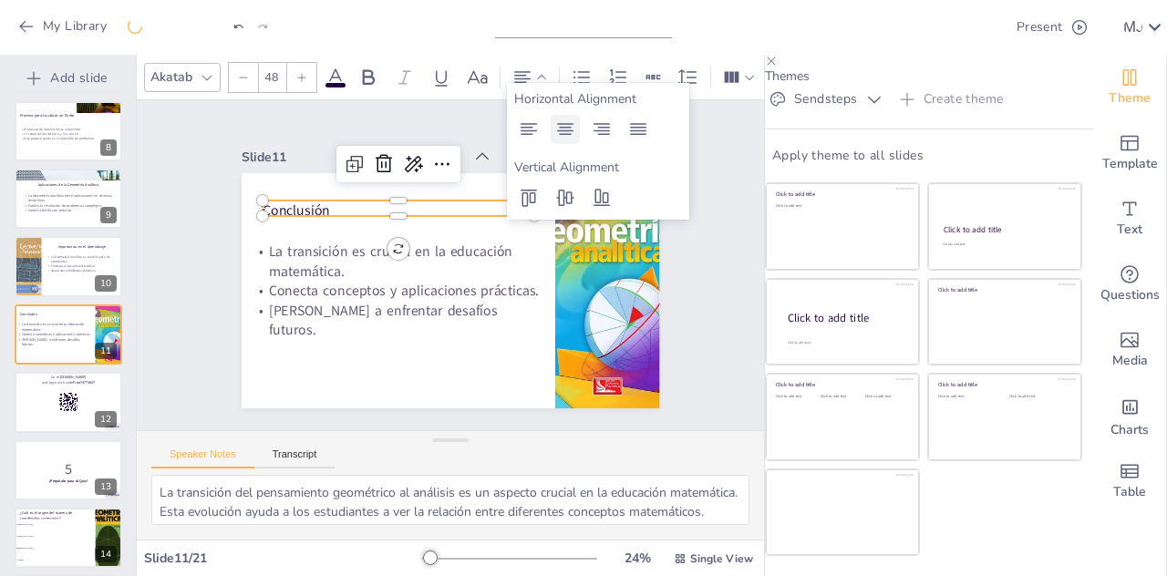
click at [567, 134] on icon at bounding box center [565, 129] width 16 height 12
click at [678, 262] on div "Slide 1 Transición del Pensamiento Geométrico al Análisis Esta presentación exp…" at bounding box center [450, 265] width 568 height 388
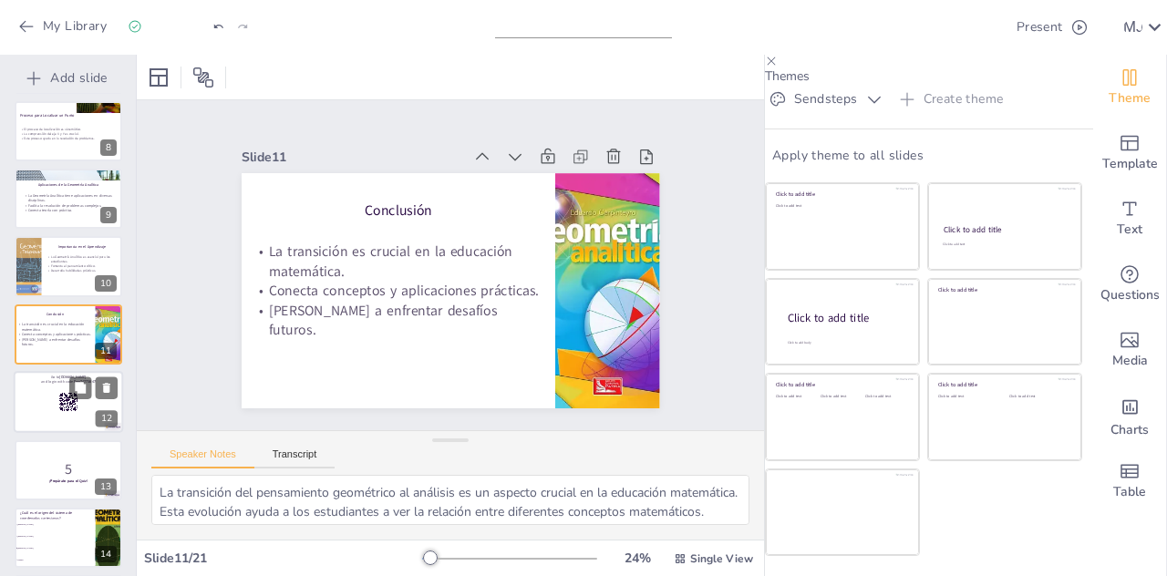
click at [61, 392] on icon at bounding box center [68, 402] width 20 height 20
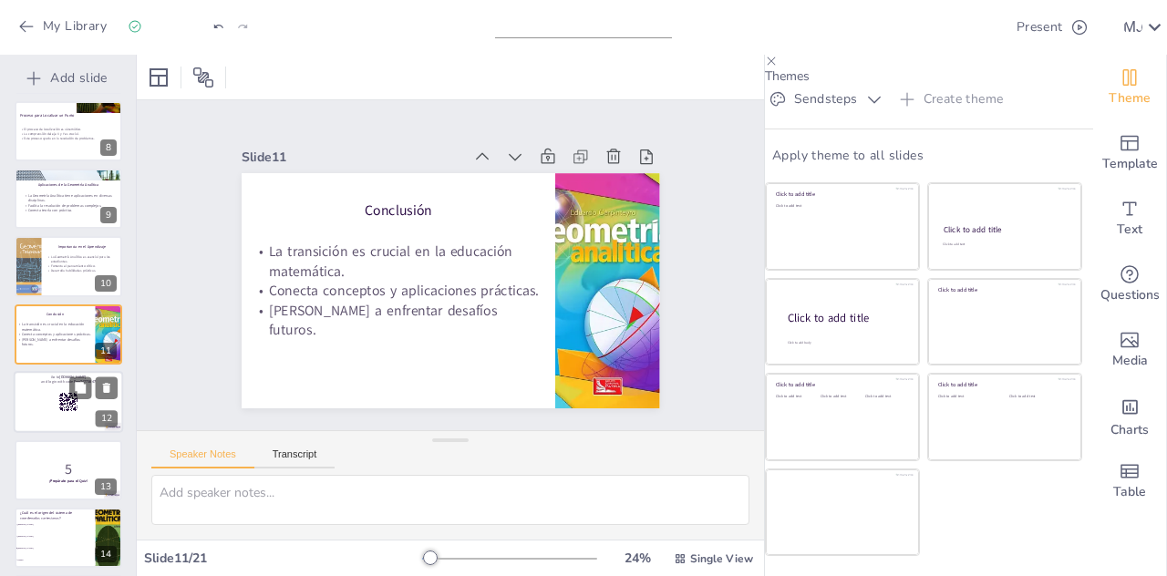
scroll to position [549, 0]
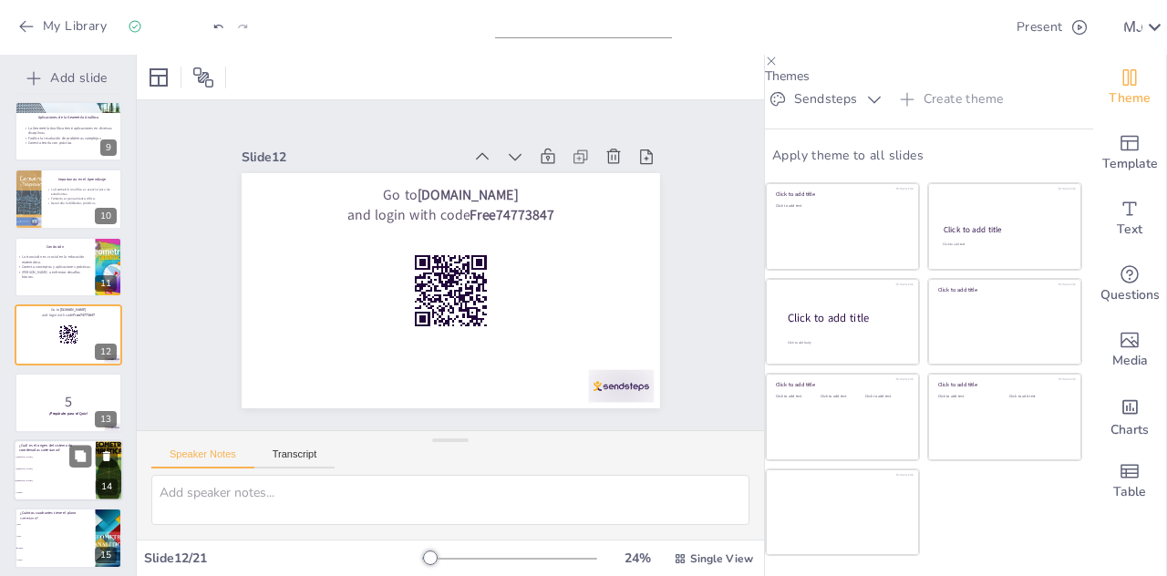
click at [46, 463] on li "[PERSON_NAME]" at bounding box center [55, 469] width 82 height 12
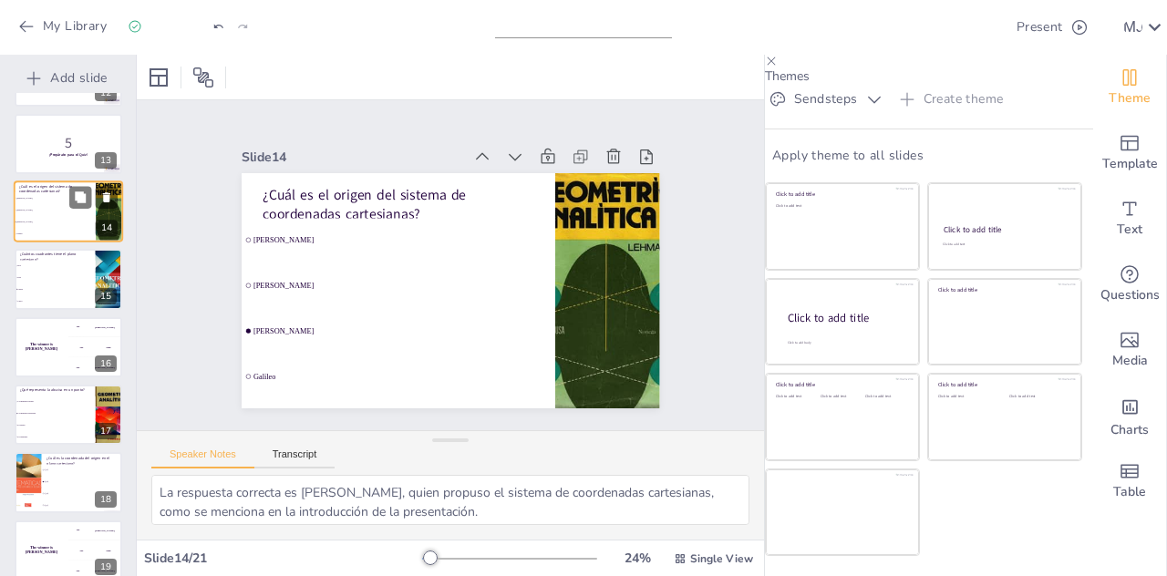
scroll to position [809, 0]
click at [35, 272] on li "Tres" at bounding box center [55, 278] width 82 height 12
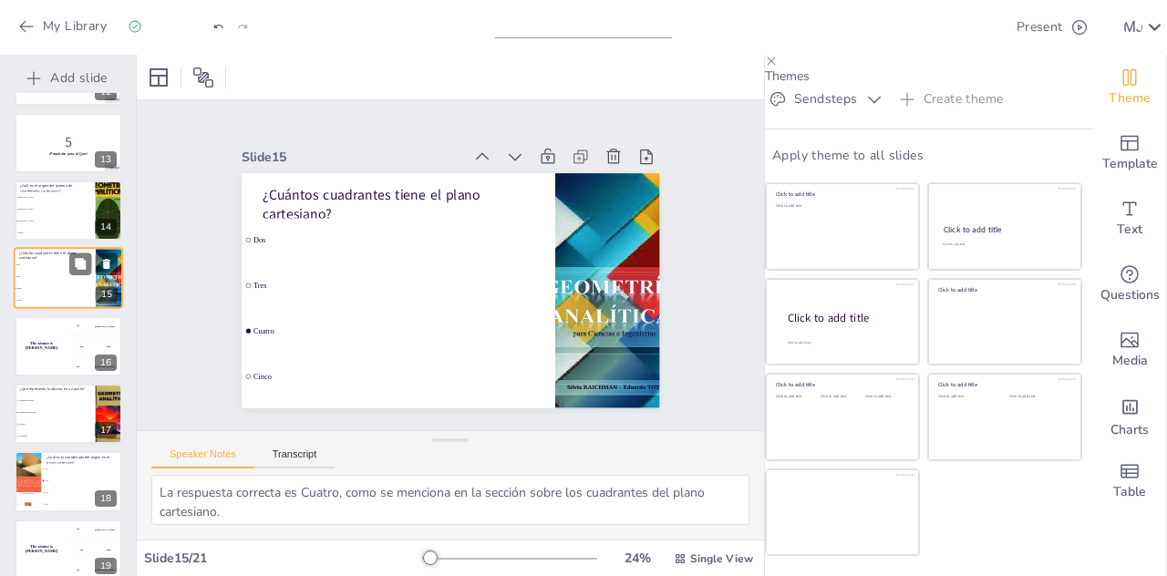
scroll to position [752, 0]
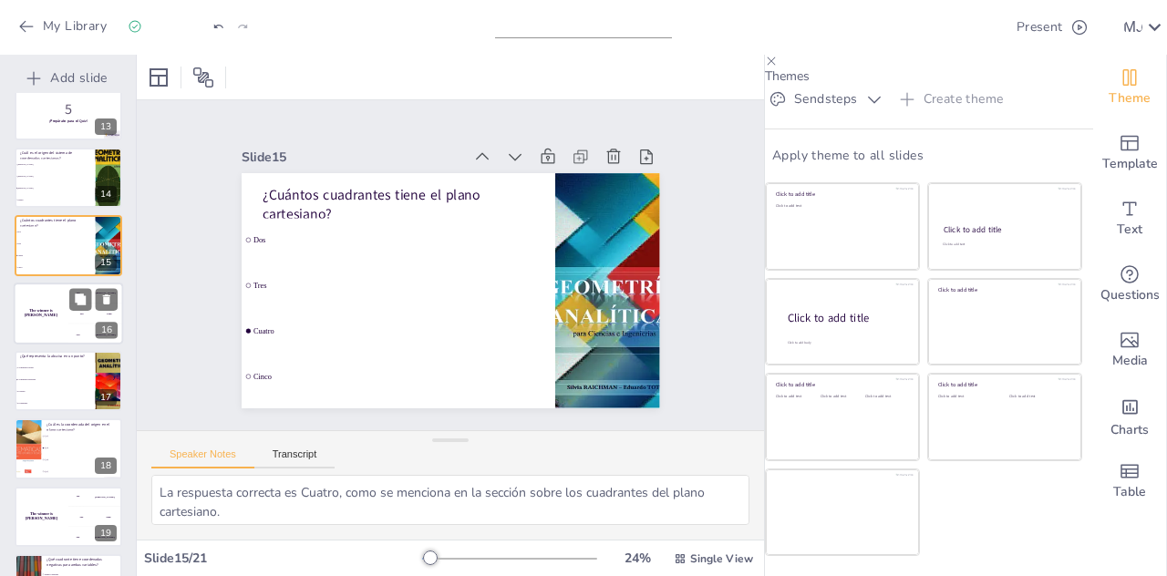
click at [36, 308] on h4 "The winner is [PERSON_NAME]" at bounding box center [41, 312] width 55 height 9
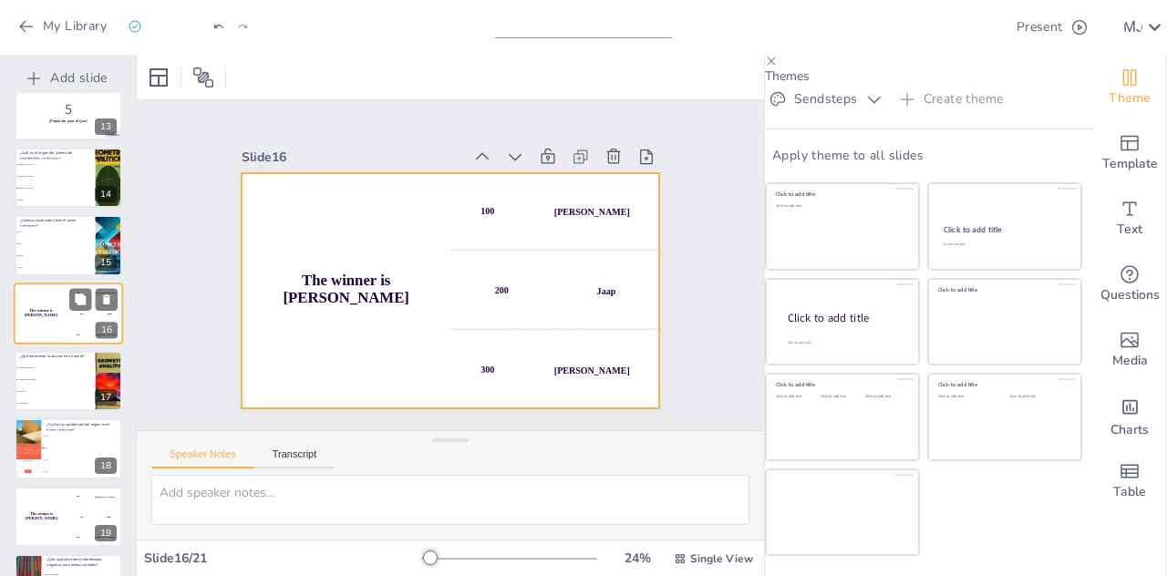
scroll to position [821, 0]
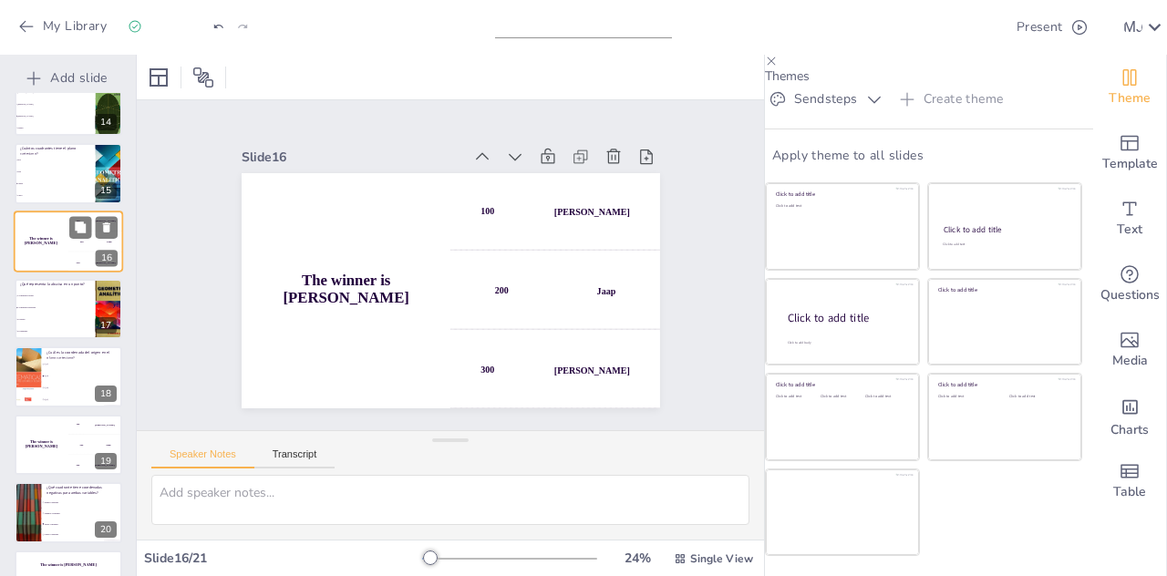
click at [36, 307] on li "La distancia horizontal" at bounding box center [55, 308] width 81 height 11
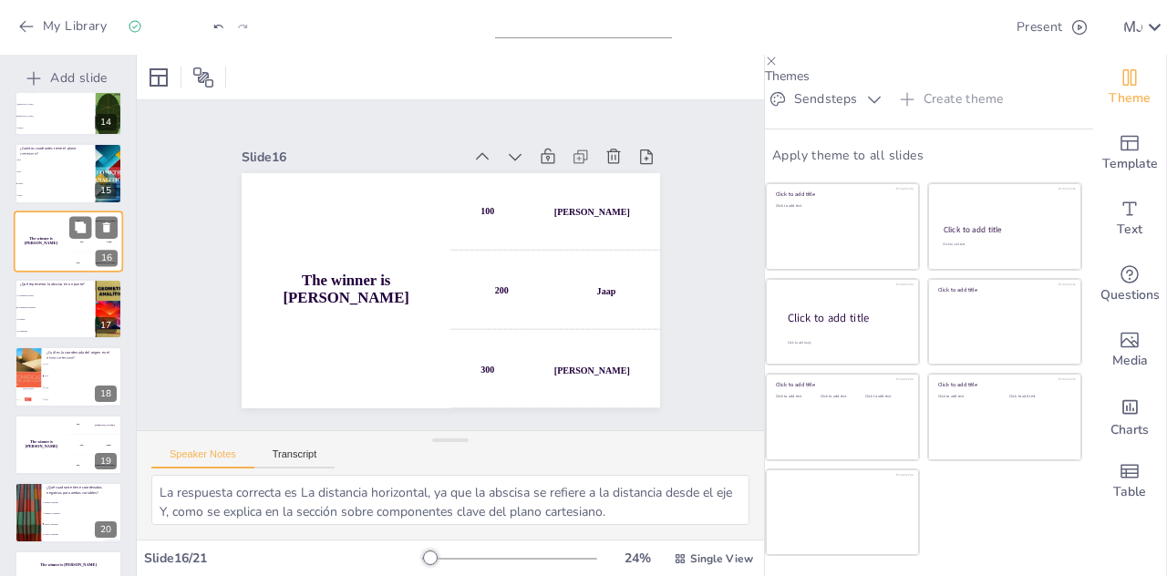
scroll to position [888, 0]
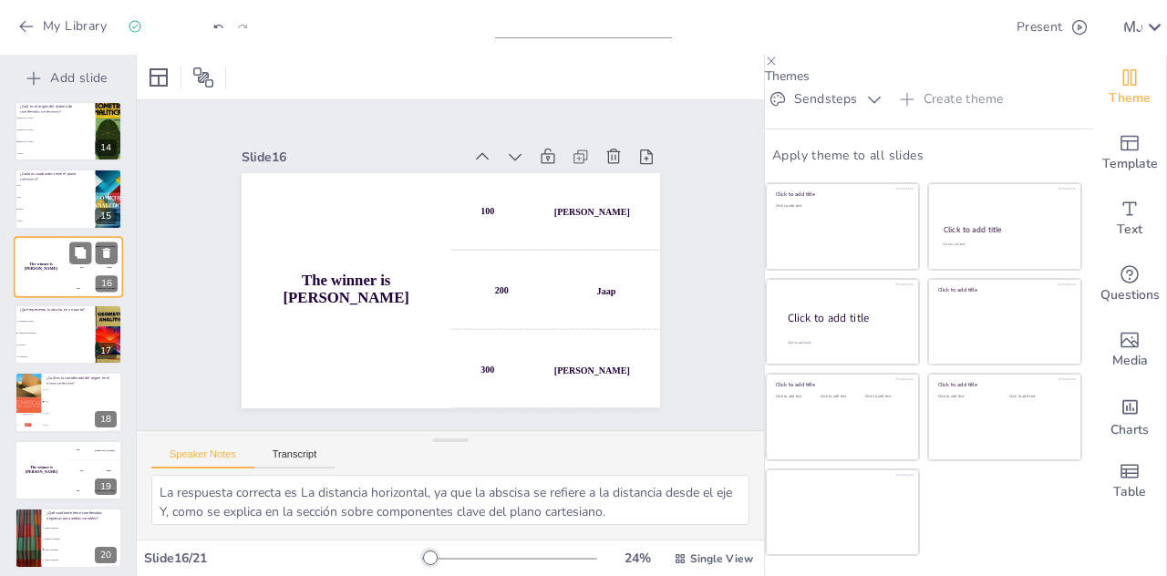
click at [36, 307] on p "¿Qué representa la abscisa en un punto?" at bounding box center [55, 309] width 70 height 5
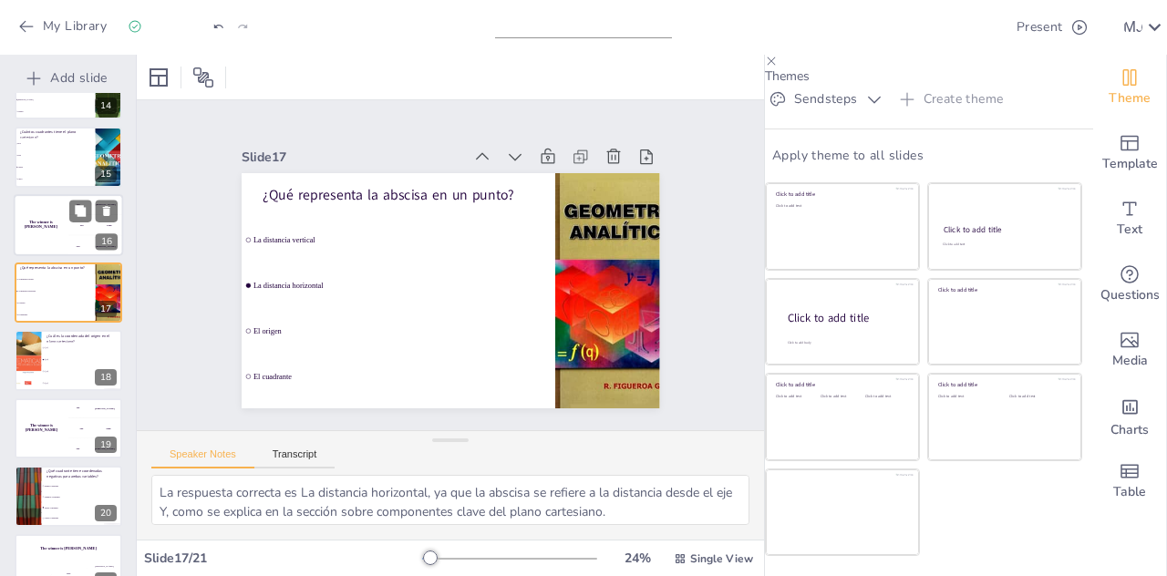
scroll to position [963, 0]
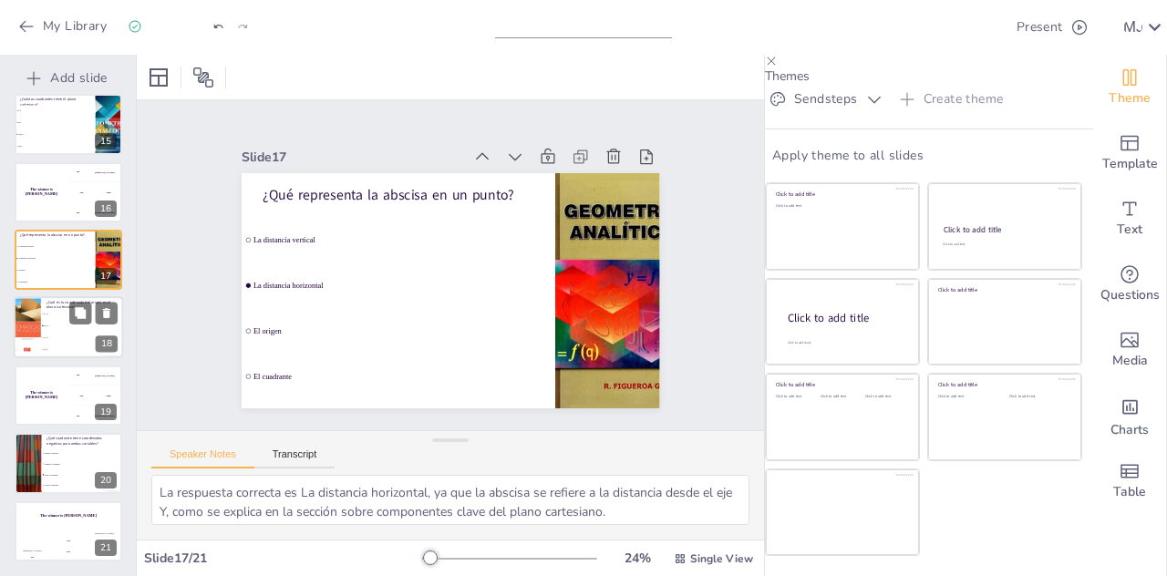
click at [36, 310] on div at bounding box center [28, 328] width 47 height 62
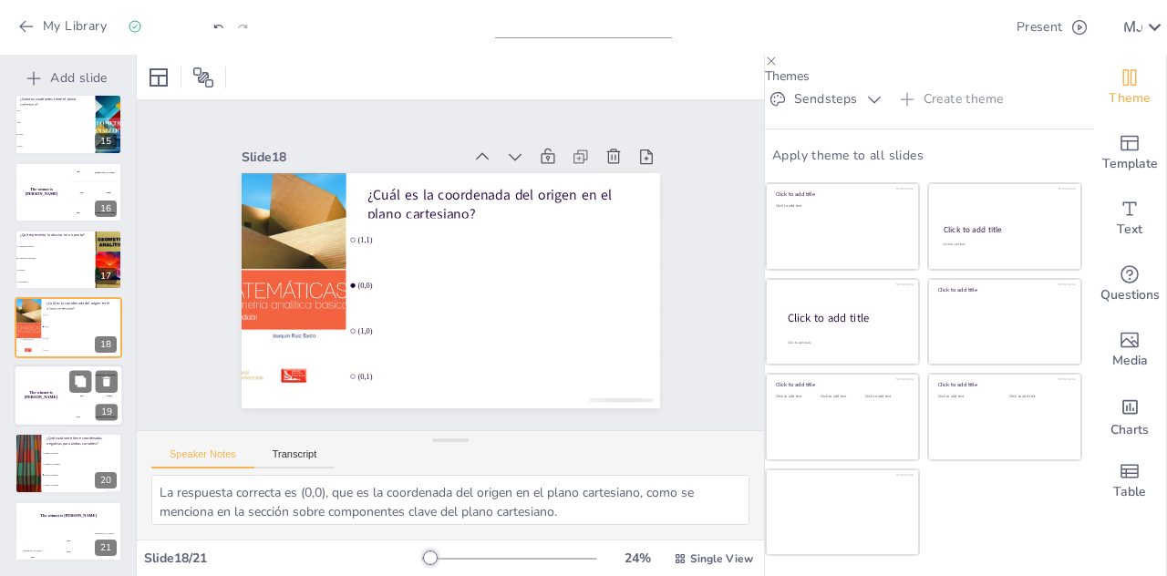
click at [49, 393] on h4 "The winner is [PERSON_NAME]" at bounding box center [41, 394] width 55 height 9
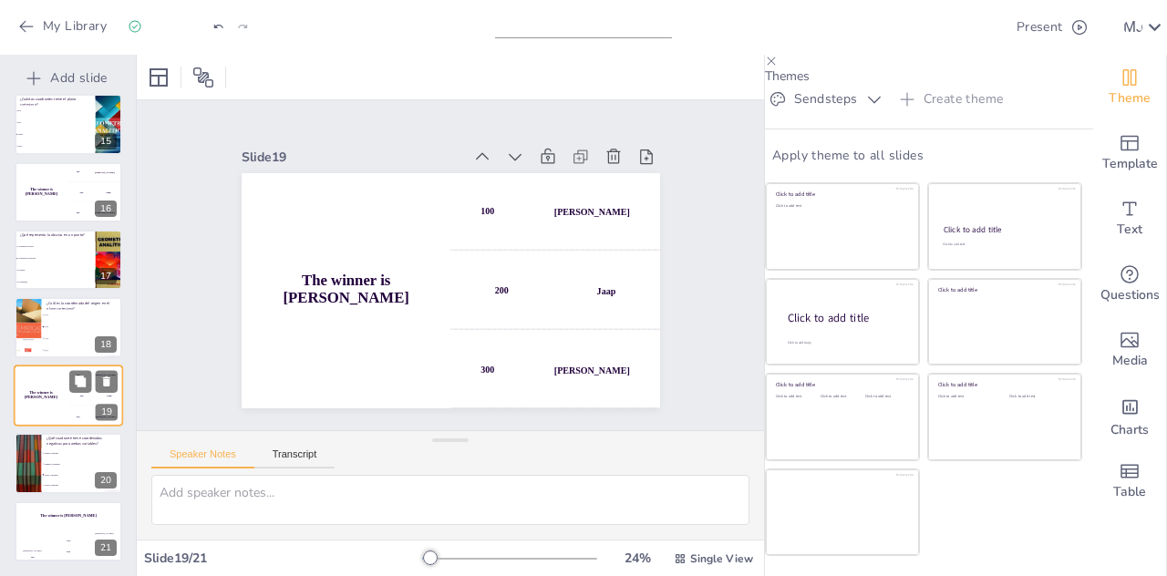
scroll to position [8, 0]
click at [55, 450] on li "Primer Cuadrante" at bounding box center [82, 454] width 82 height 11
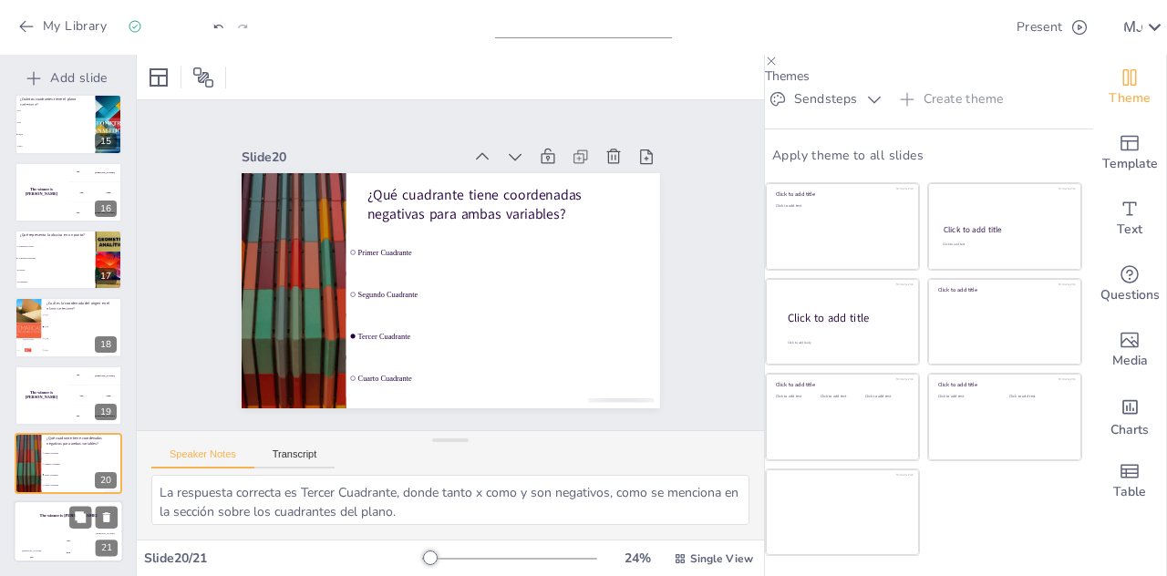
click at [57, 518] on div "The winner is [PERSON_NAME]" at bounding box center [68, 516] width 109 height 31
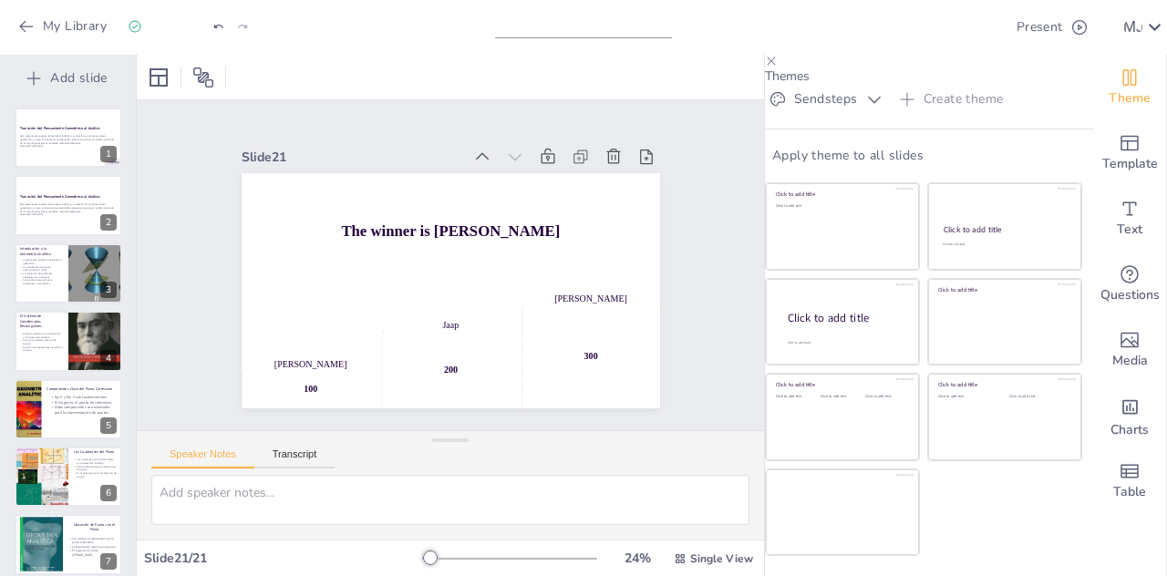
scroll to position [0, 0]
click at [47, 130] on strong "Transición del Pensamiento Geométrico al Análisis" at bounding box center [60, 128] width 82 height 5
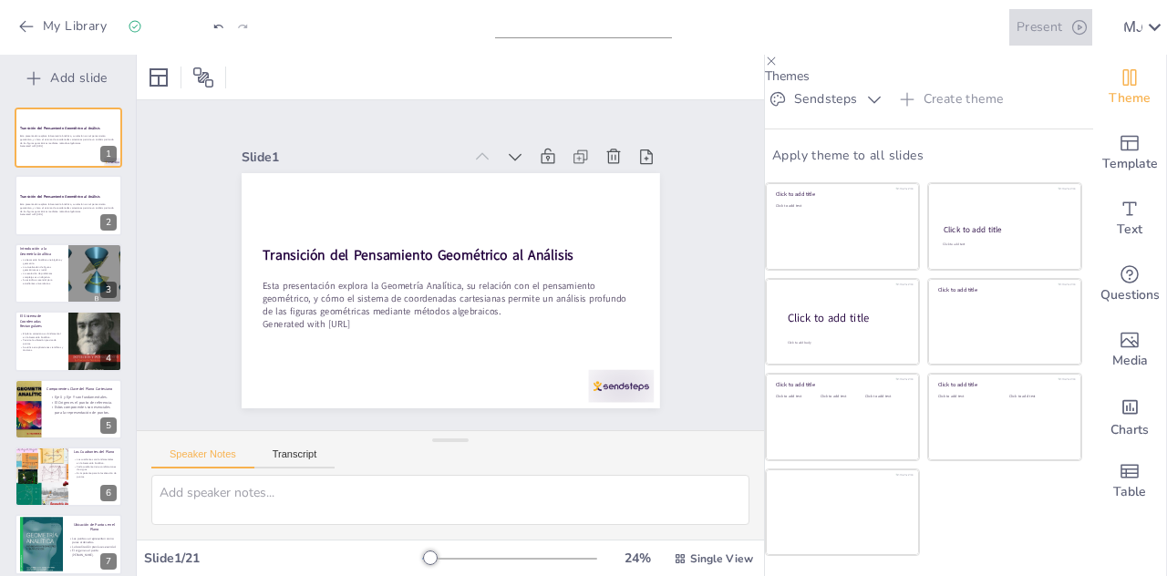
click at [1010, 26] on button "Present" at bounding box center [1051, 27] width 83 height 36
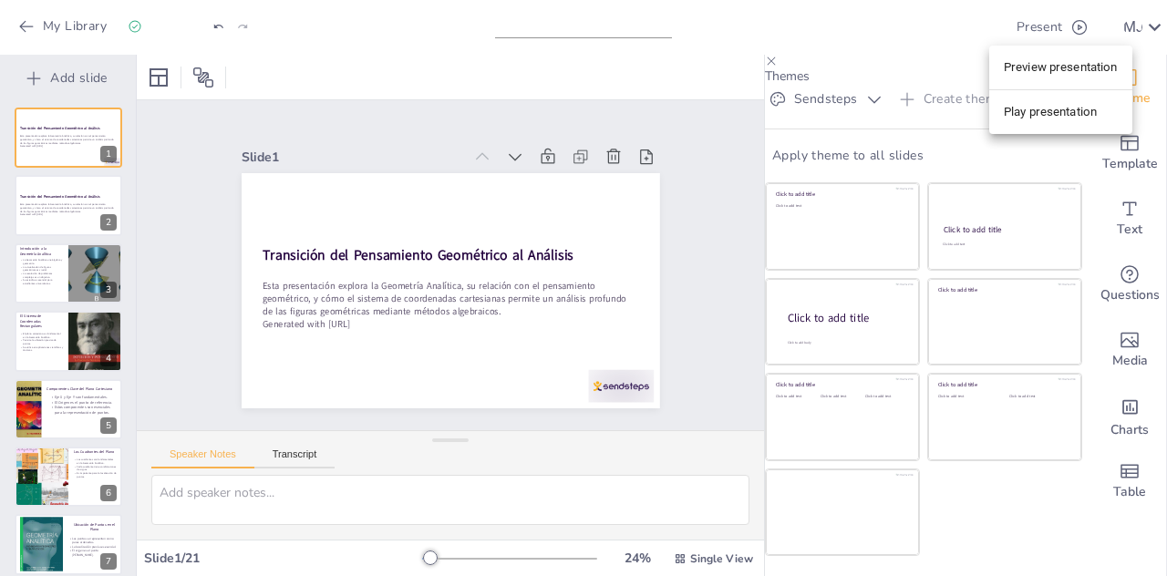
click at [1035, 114] on li "Play presentation" at bounding box center [1060, 112] width 143 height 29
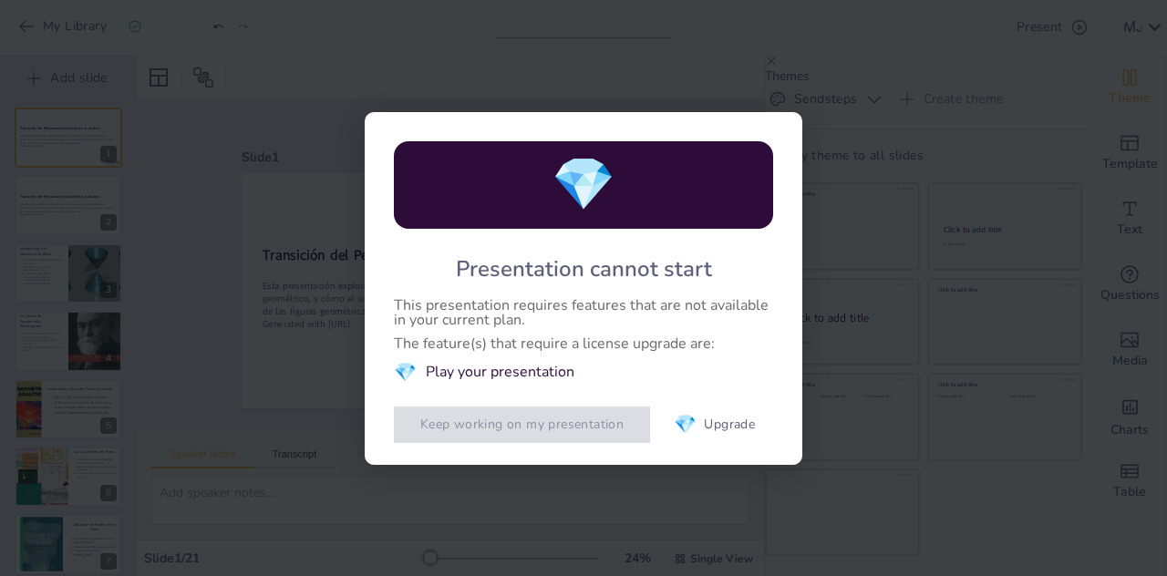
click at [517, 427] on button "Keep working on my presentation" at bounding box center [522, 425] width 256 height 36
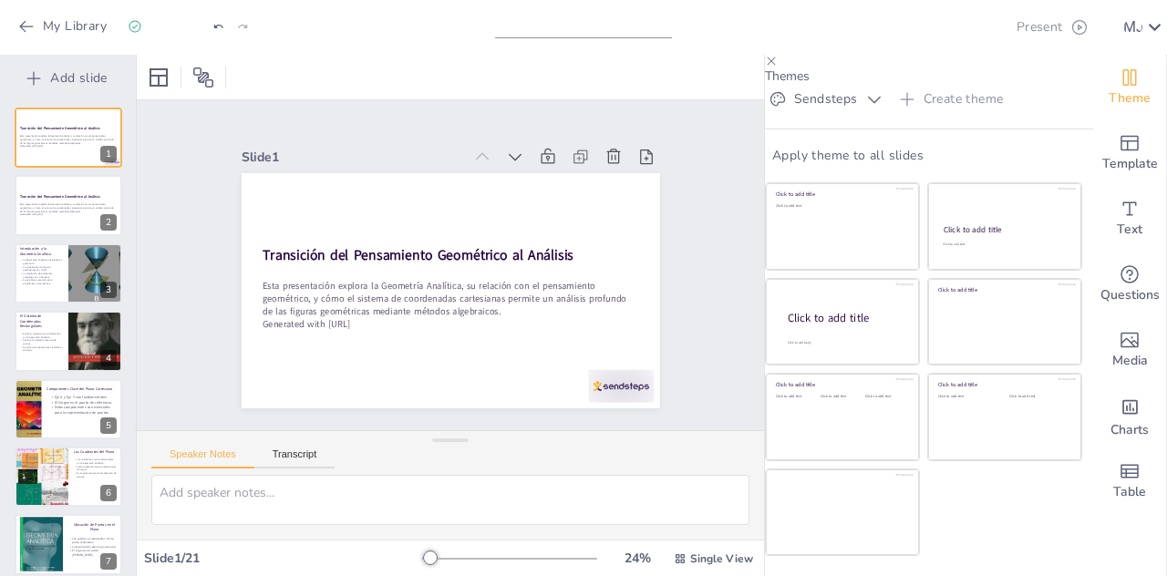
click at [1019, 39] on button "Present" at bounding box center [1051, 27] width 83 height 36
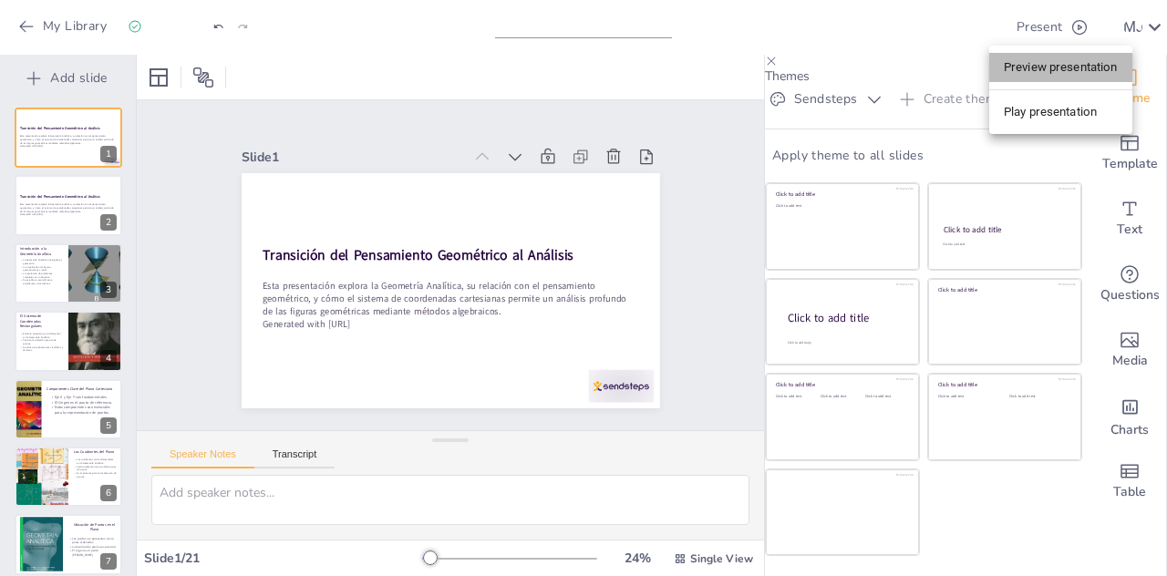
click at [1029, 70] on li "Preview presentation" at bounding box center [1060, 67] width 143 height 29
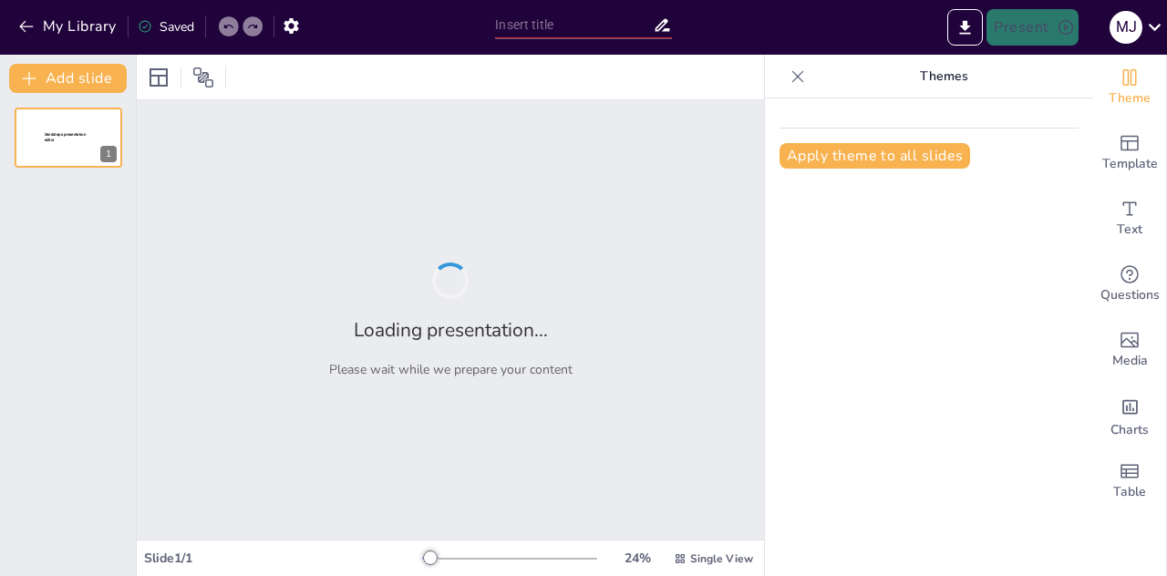
type input "Transición del Pensamiento Geométrico al Análisis: Fundamentos de la Geometría …"
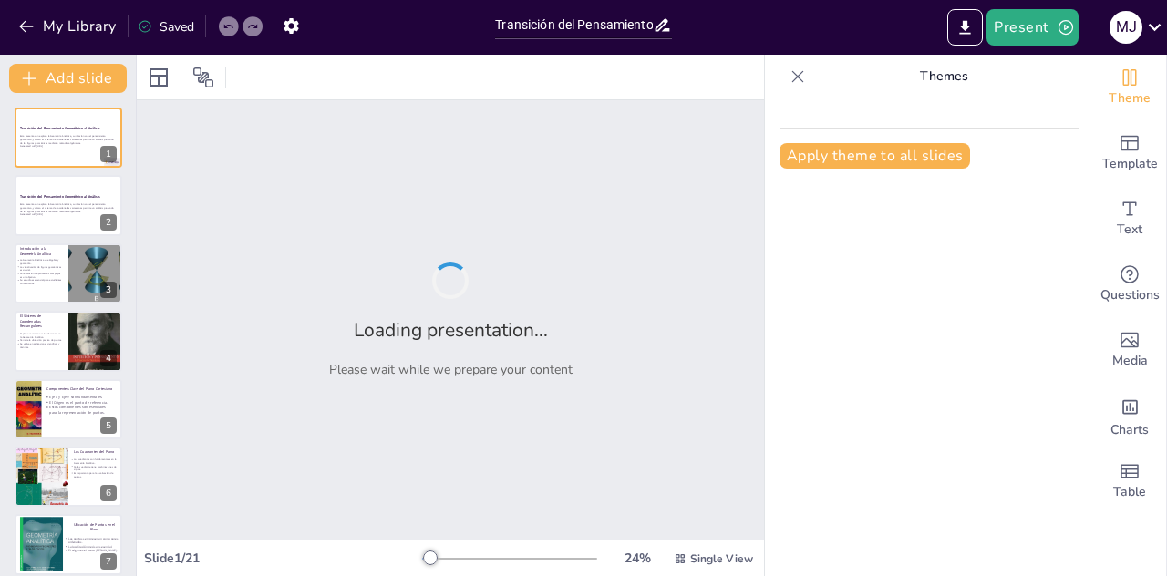
checkbox input "true"
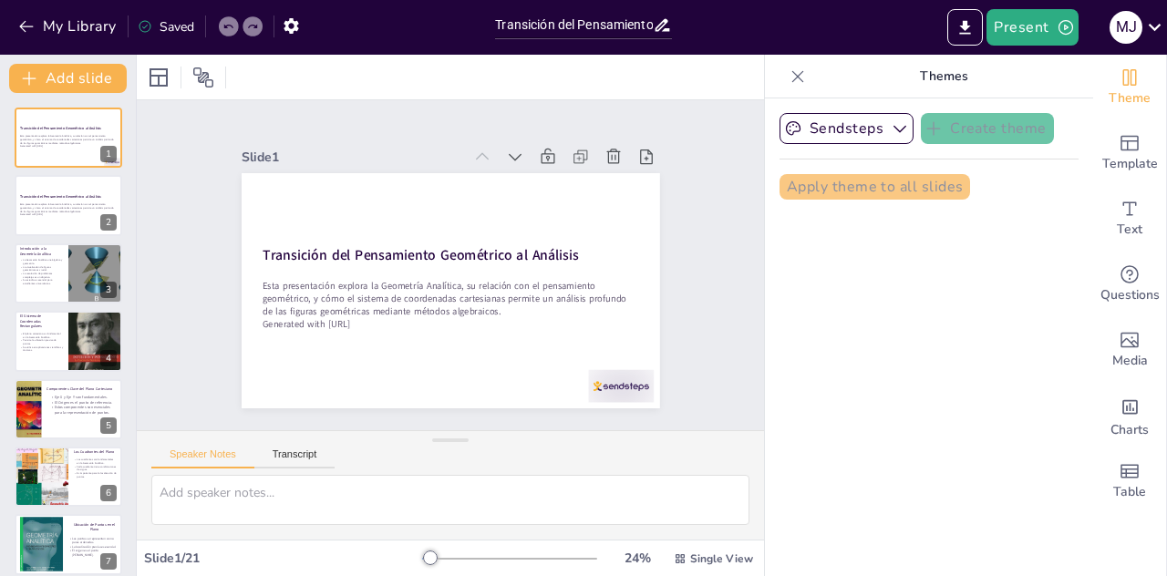
checkbox input "true"
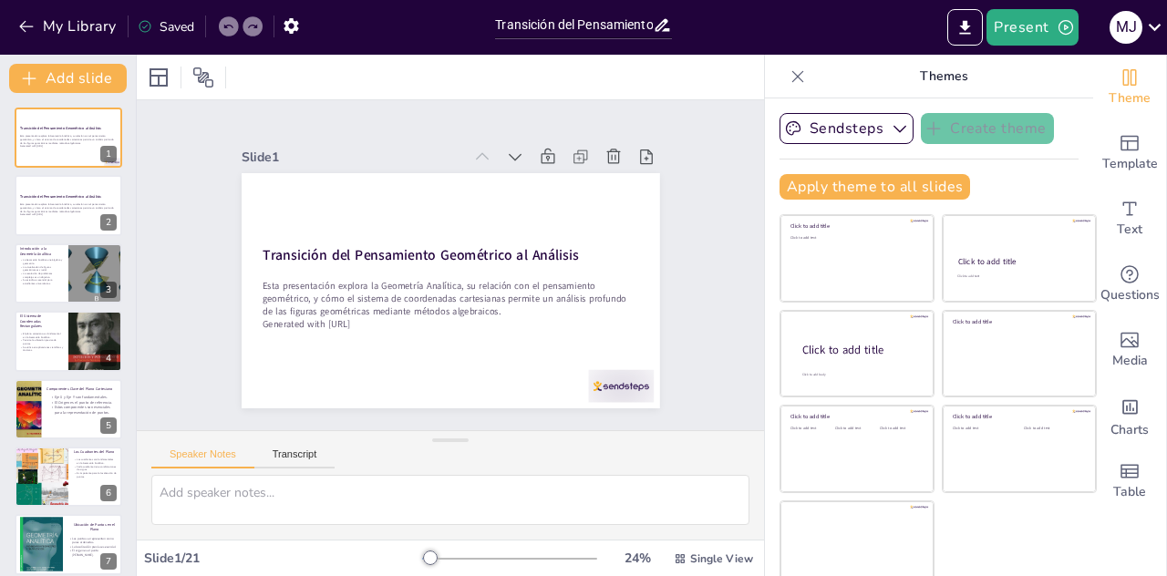
checkbox input "true"
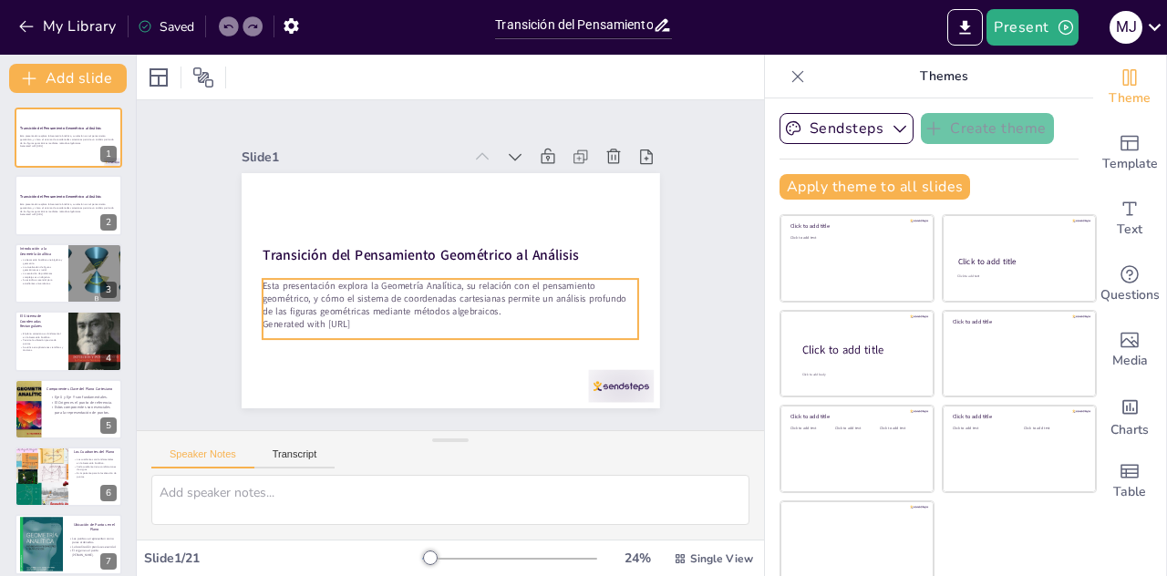
checkbox input "true"
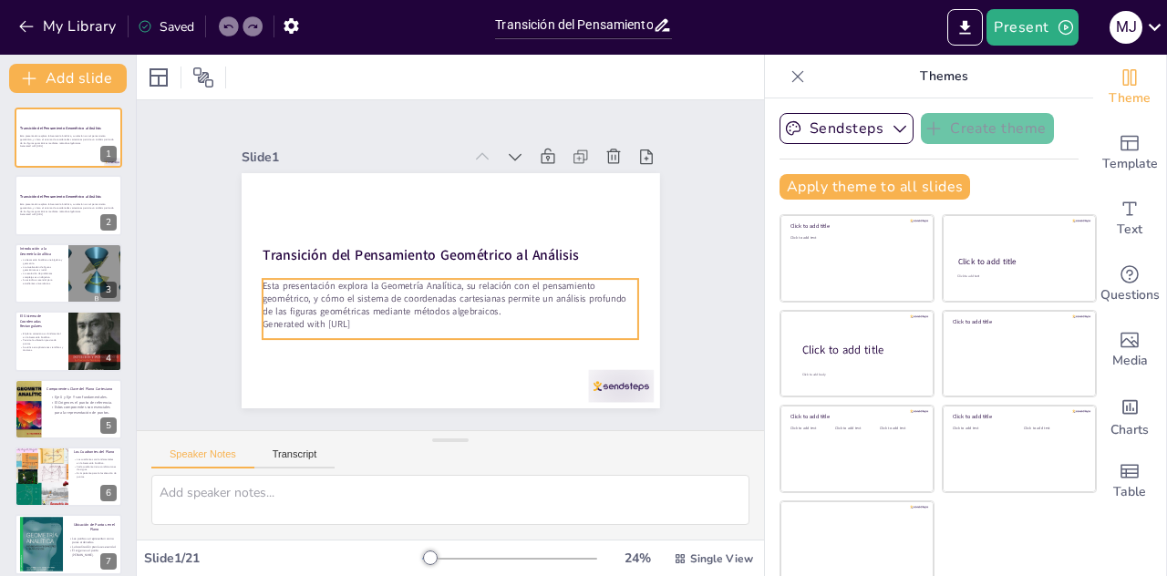
checkbox input "true"
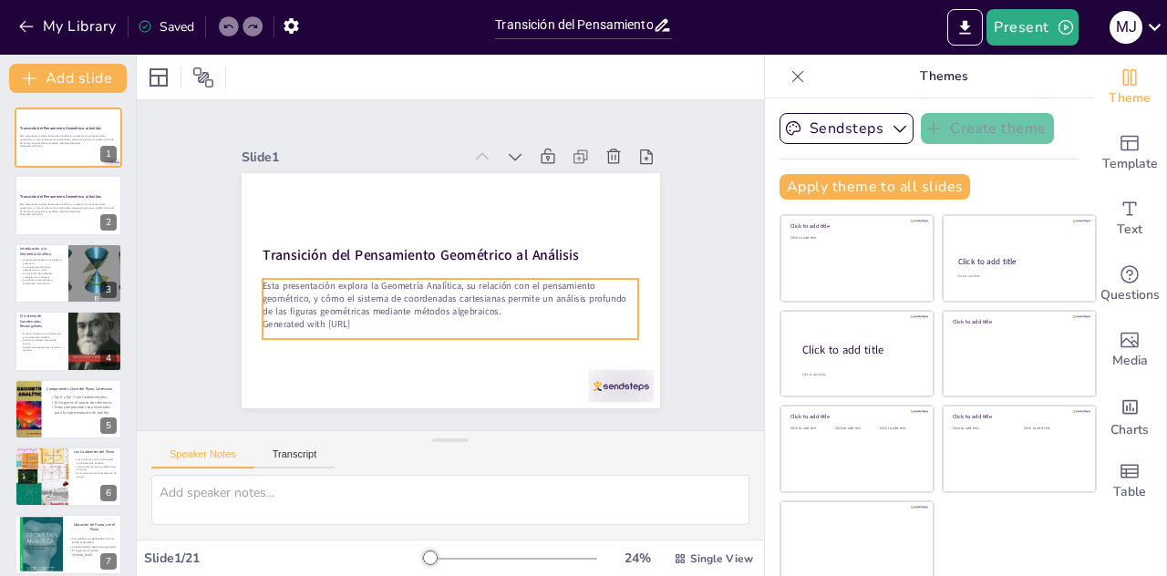
checkbox input "true"
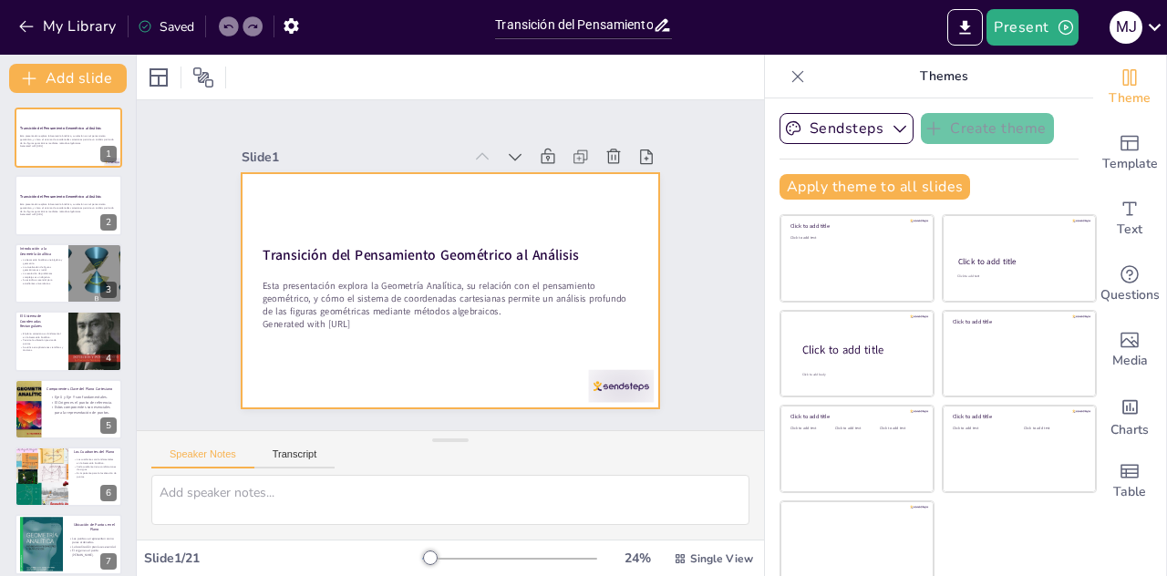
checkbox input "true"
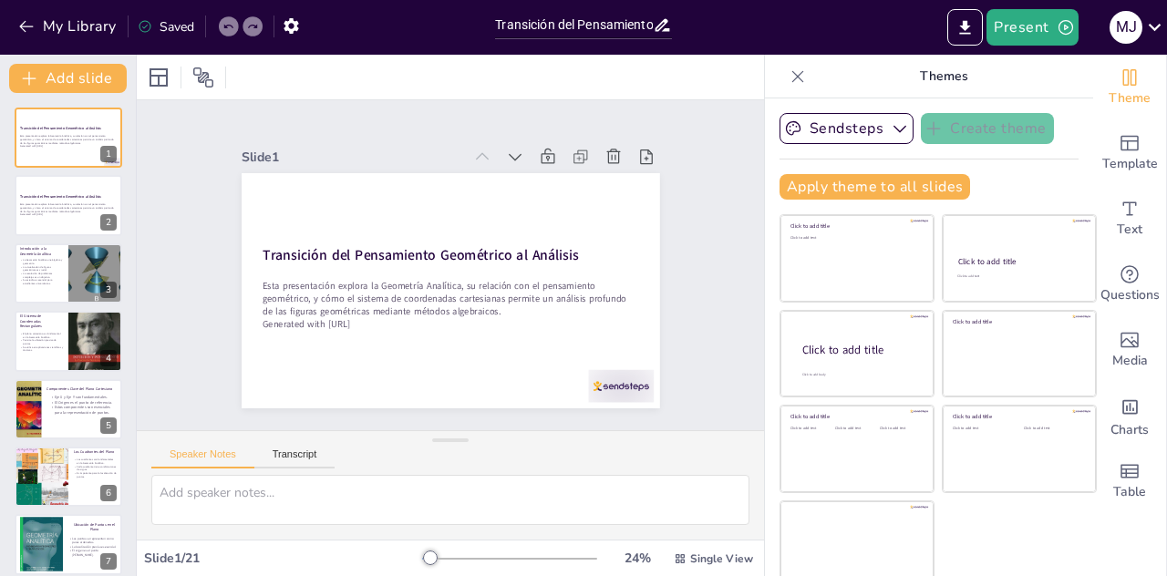
checkbox input "true"
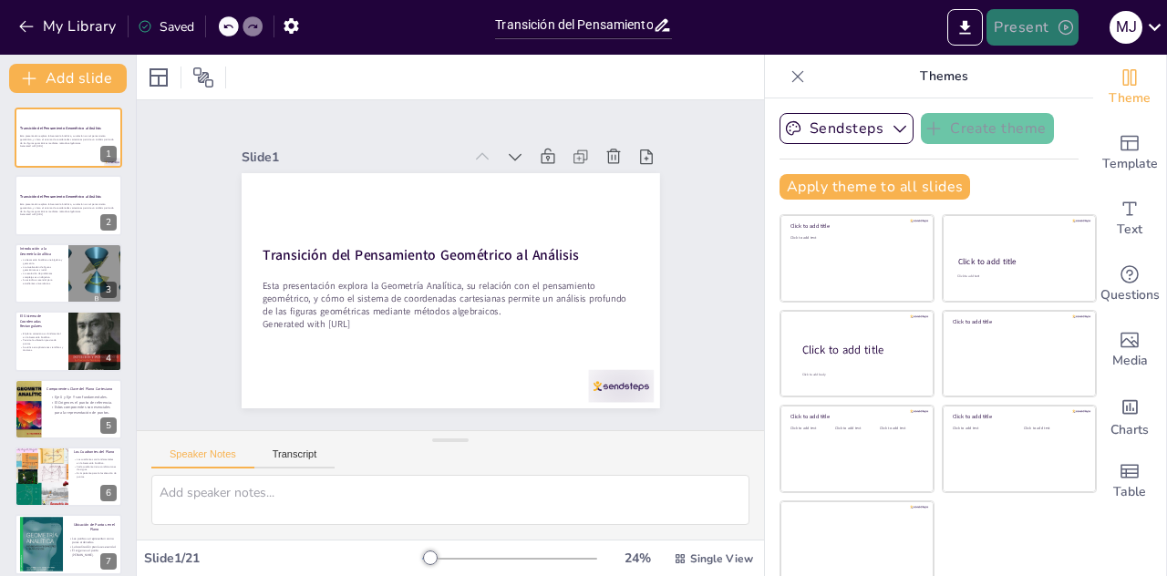
click at [1029, 37] on button "Present" at bounding box center [1032, 27] width 91 height 36
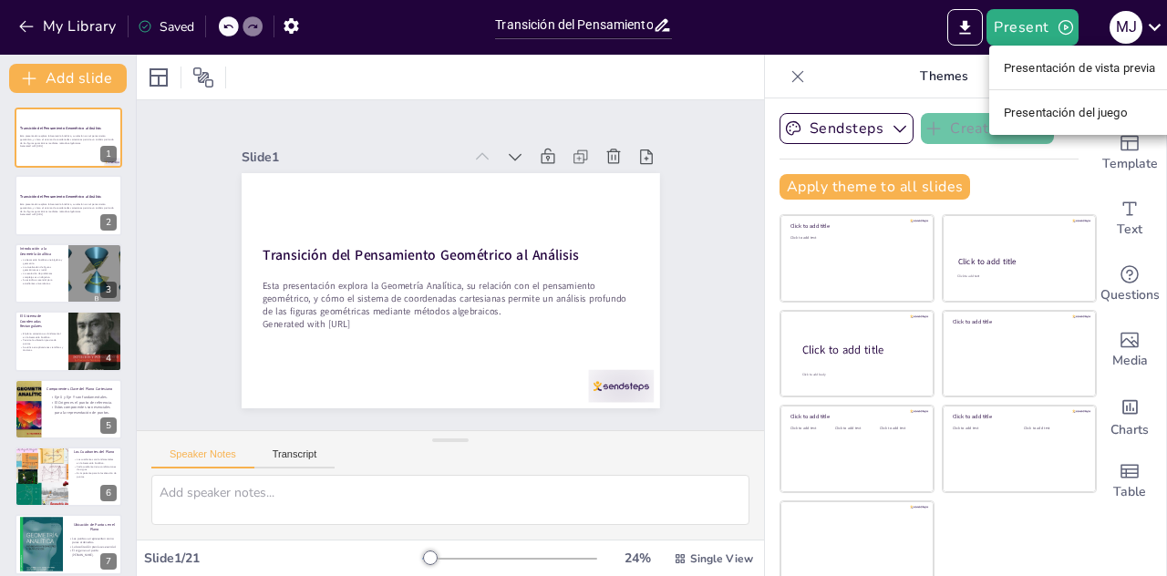
click at [1037, 113] on font "Presentación del juego" at bounding box center [1066, 113] width 124 height 14
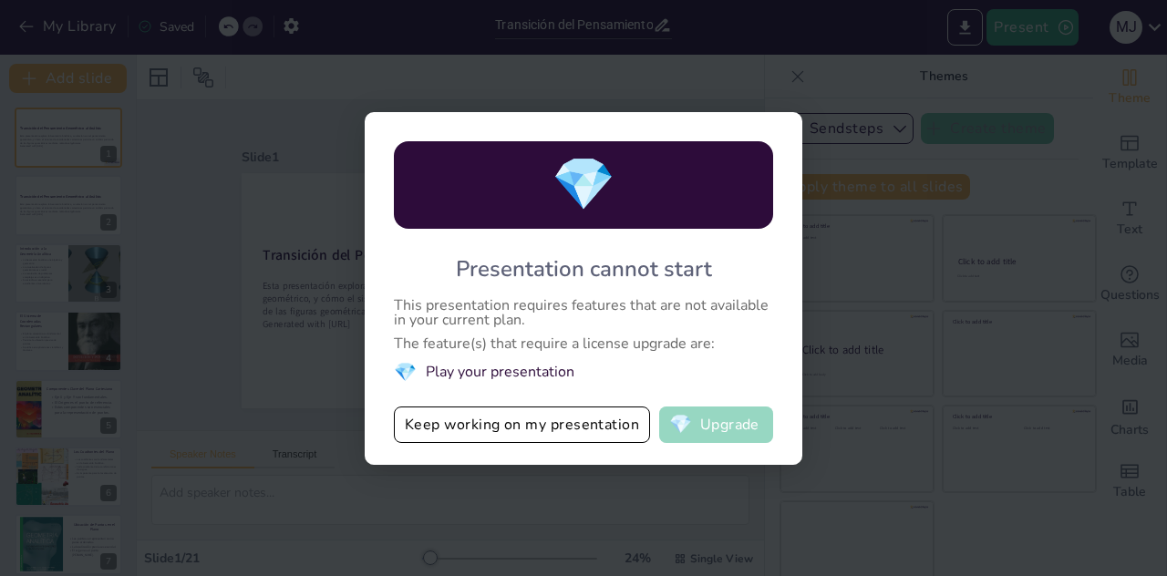
click at [730, 437] on button "💎 Upgrade" at bounding box center [716, 425] width 114 height 36
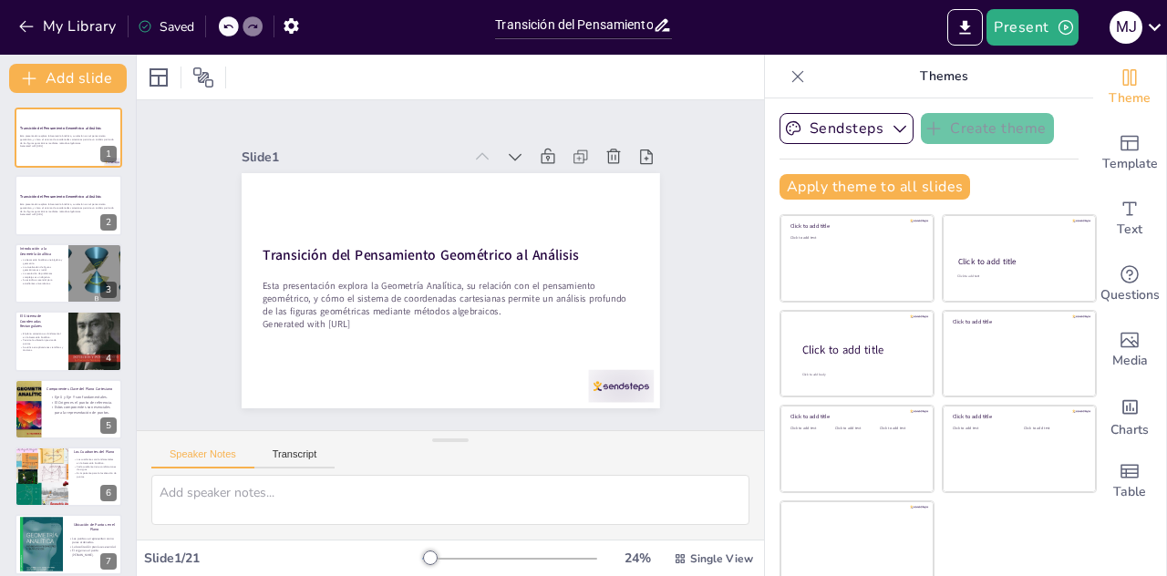
checkbox input "true"
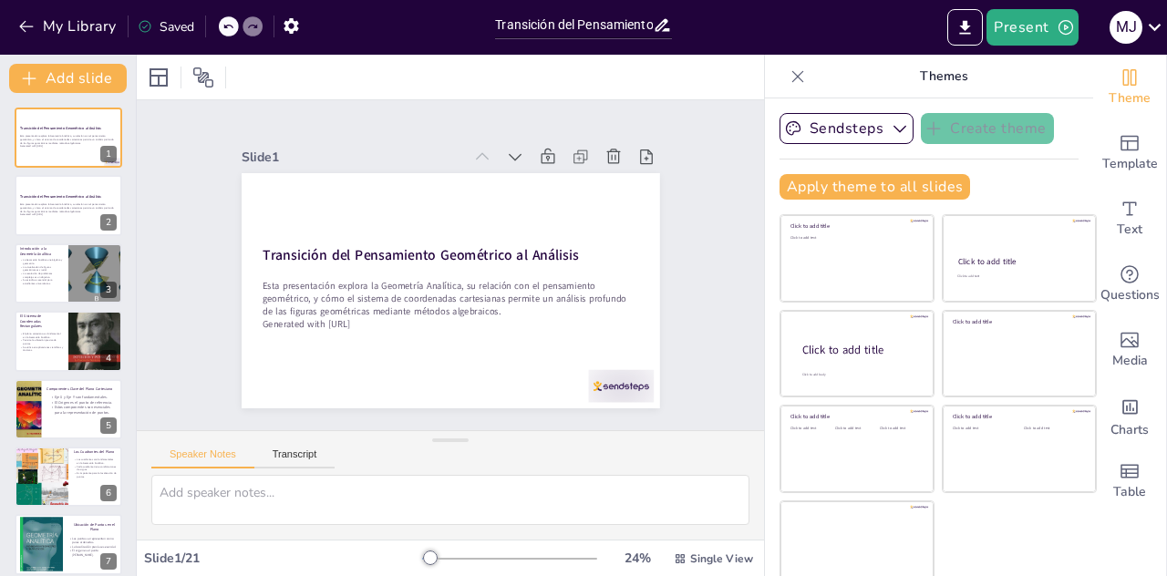
checkbox input "true"
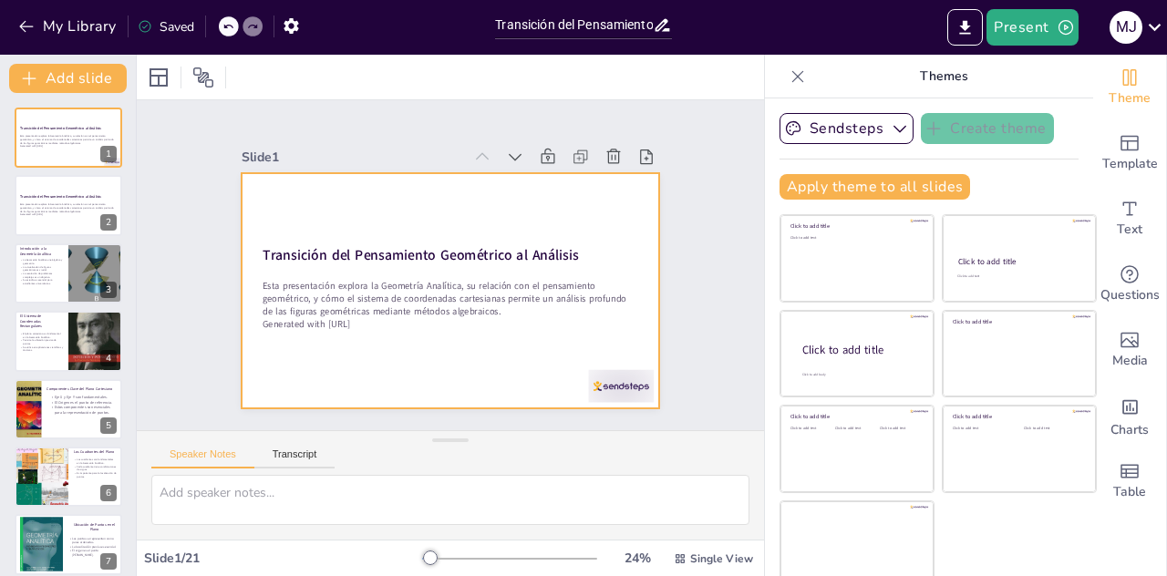
checkbox input "true"
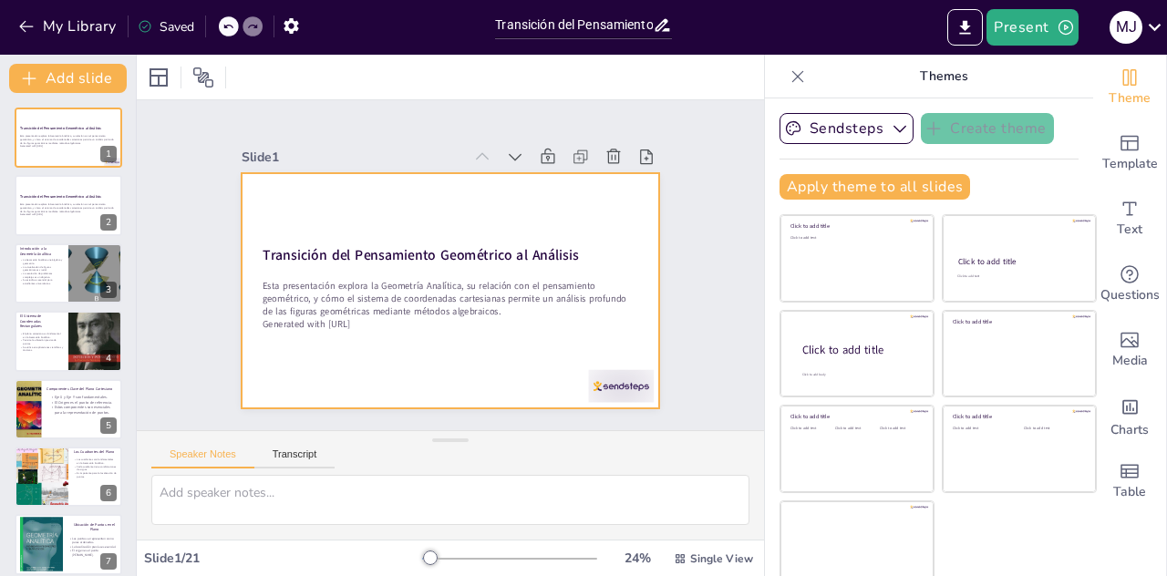
checkbox input "true"
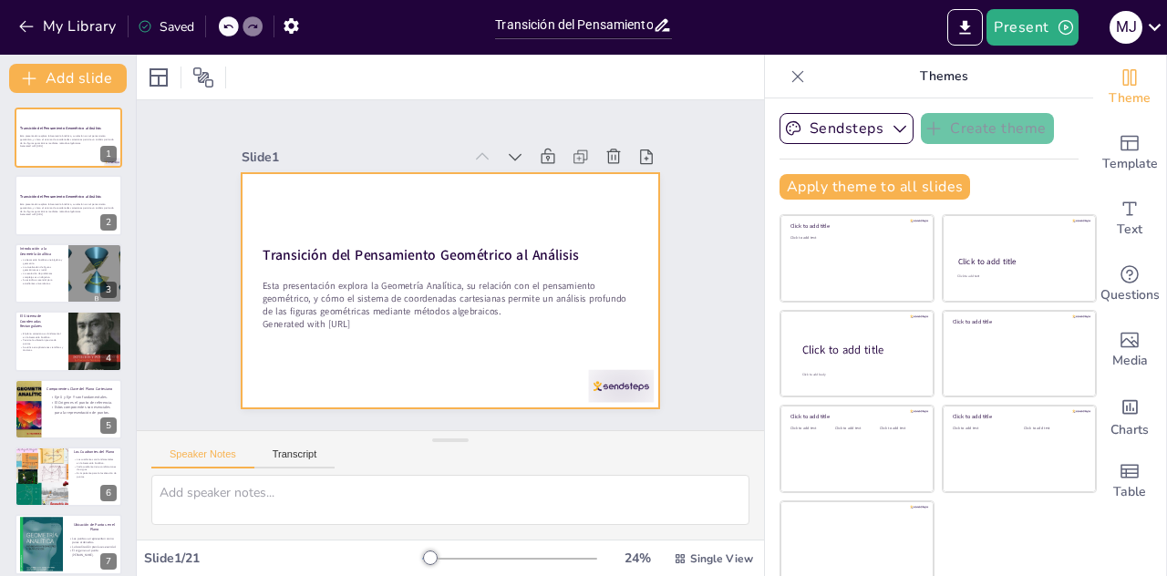
checkbox input "true"
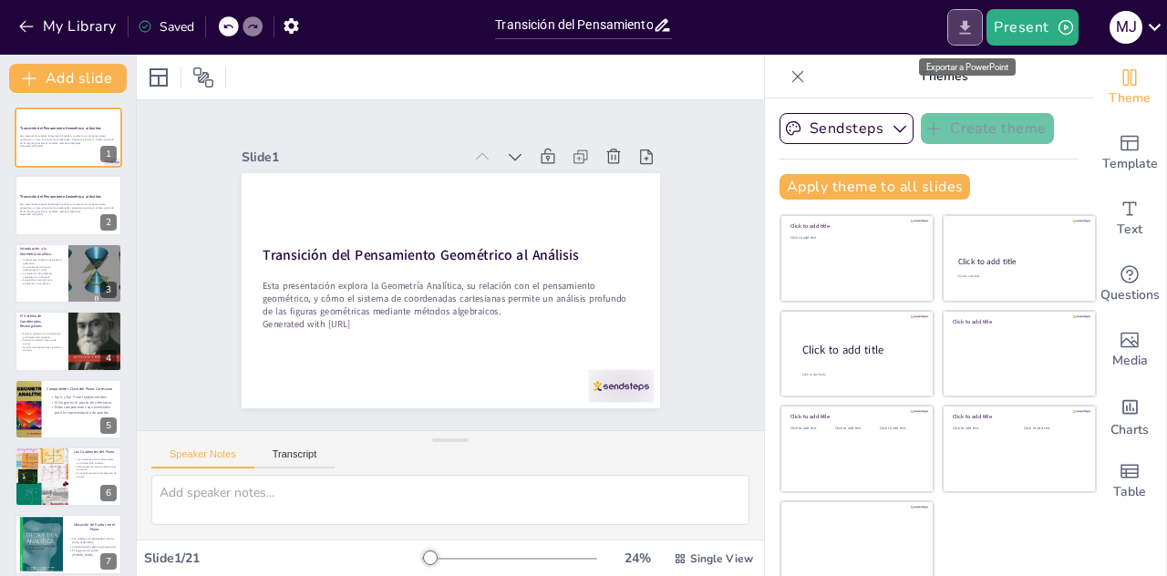
click at [967, 27] on icon "Export to PowerPoint" at bounding box center [965, 27] width 11 height 14
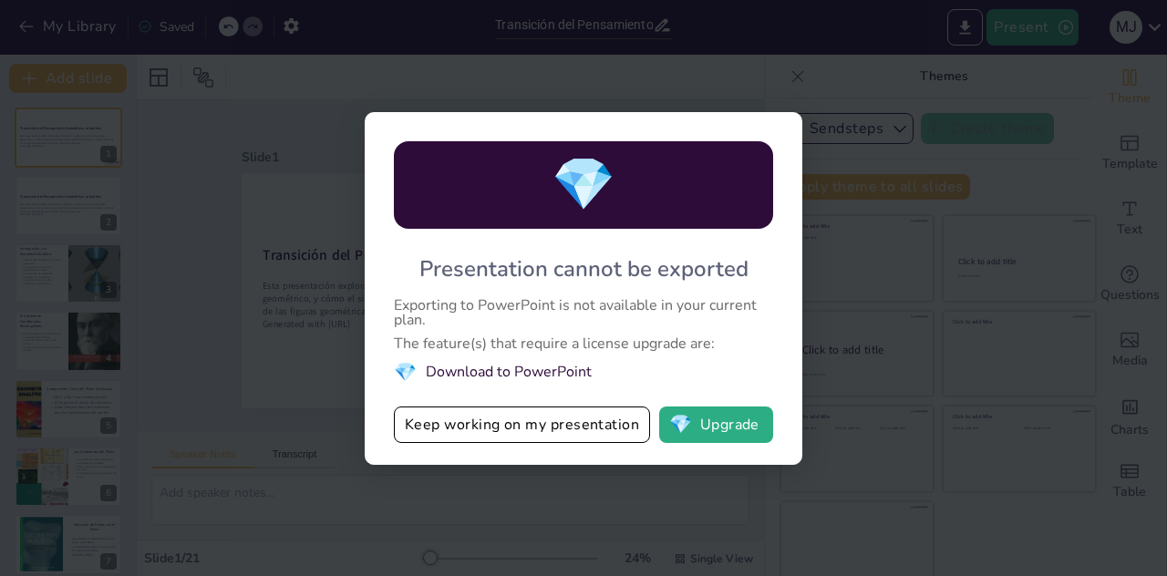
checkbox input "true"
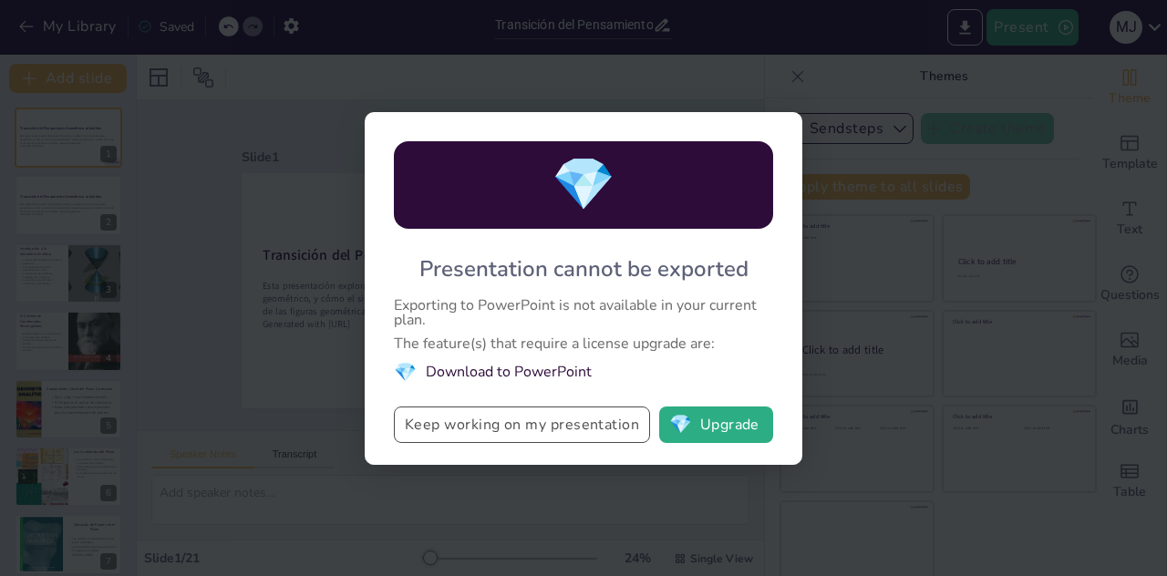
click at [536, 419] on button "Keep working on my presentation" at bounding box center [522, 425] width 256 height 36
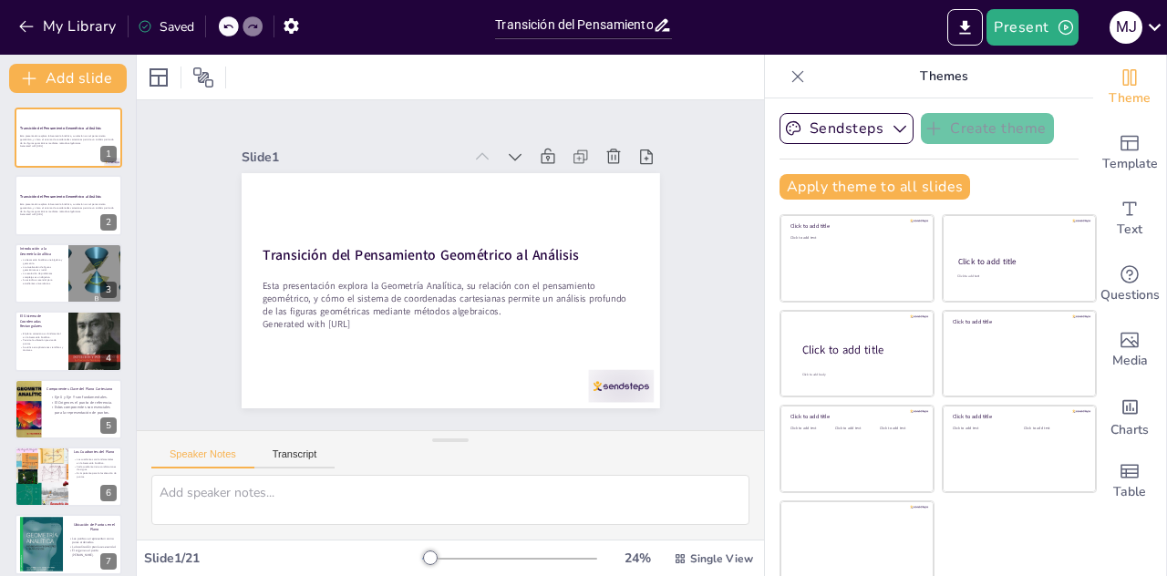
scroll to position [8, 0]
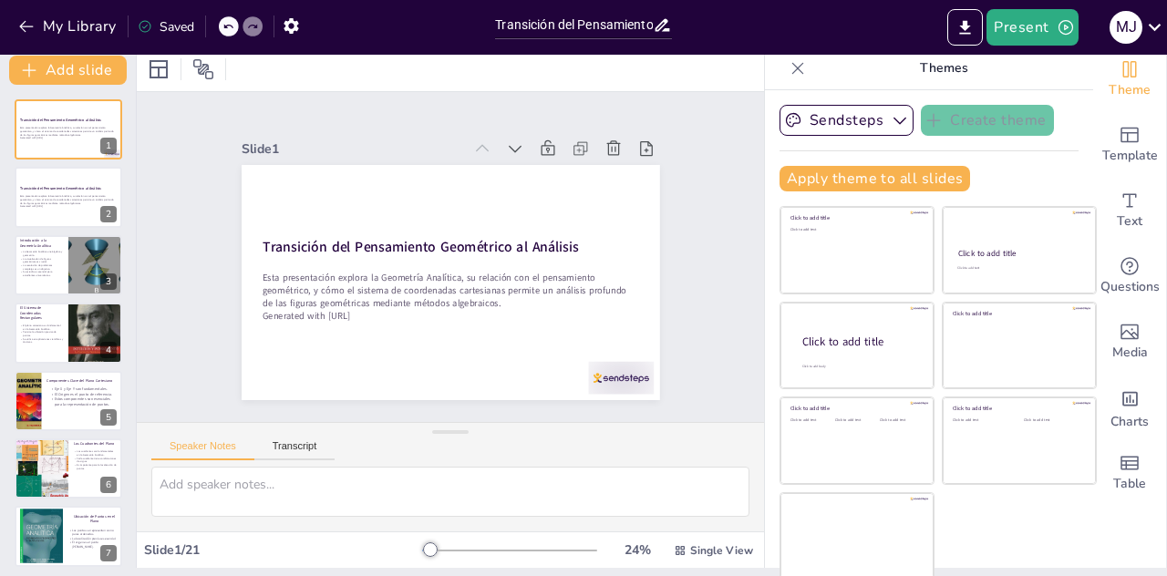
checkbox input "true"
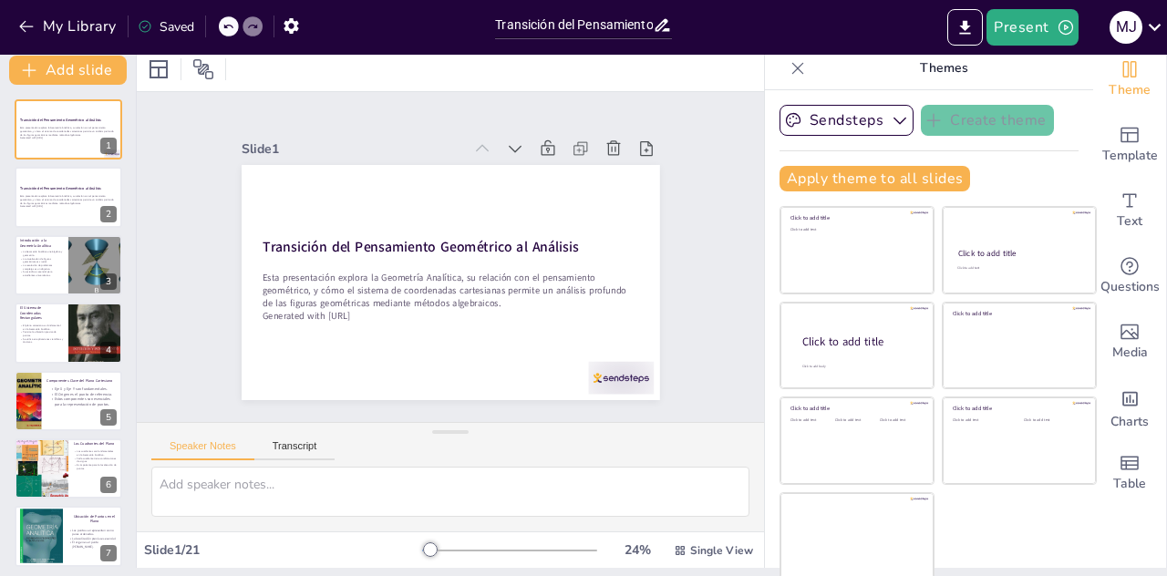
checkbox input "true"
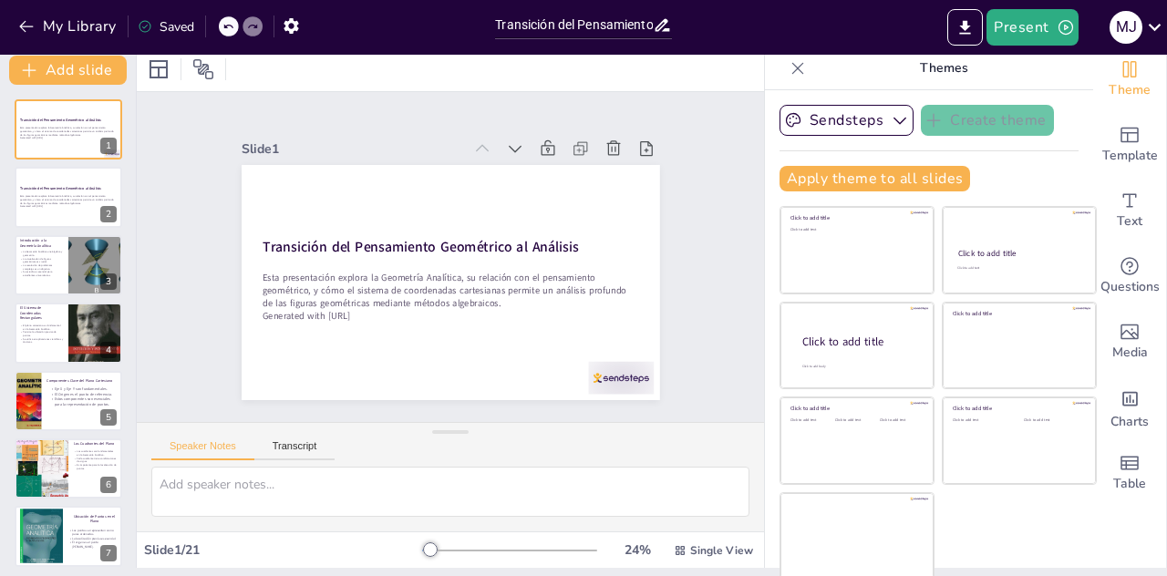
checkbox input "true"
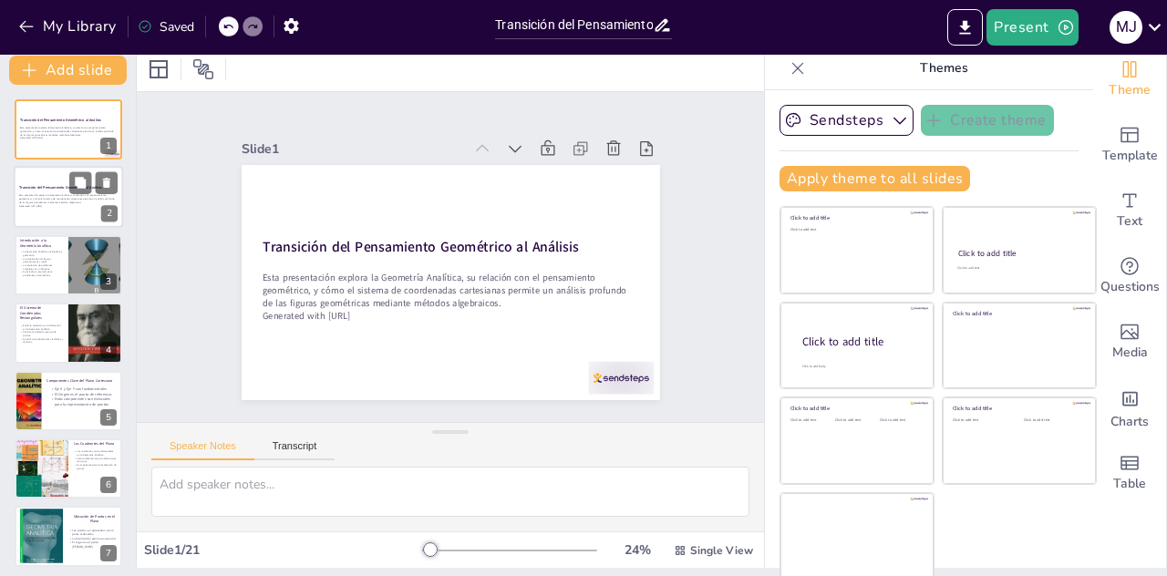
checkbox input "true"
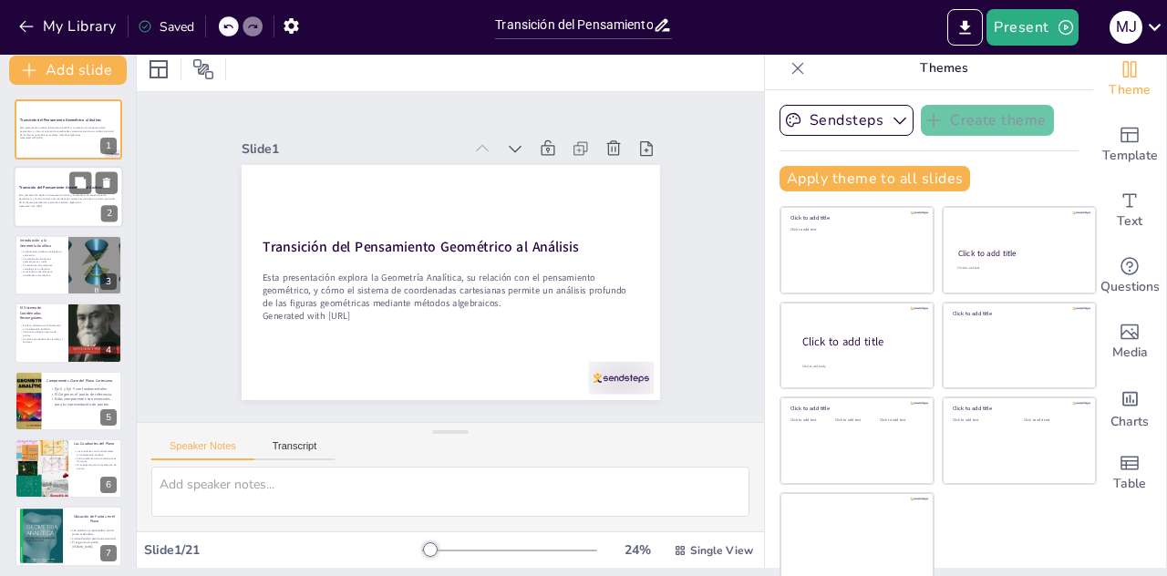
checkbox input "true"
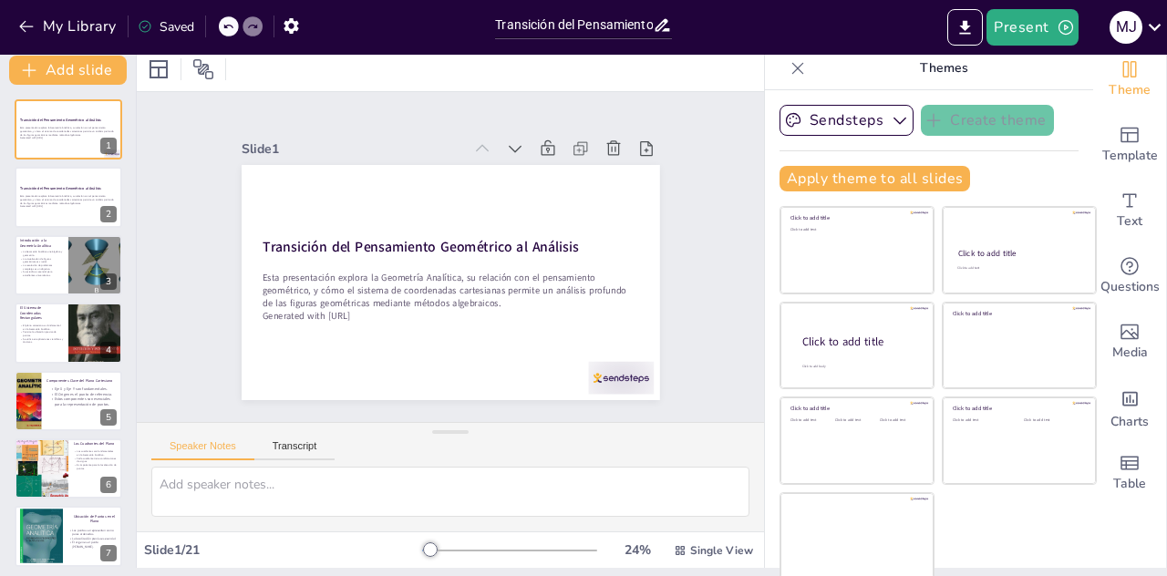
checkbox input "true"
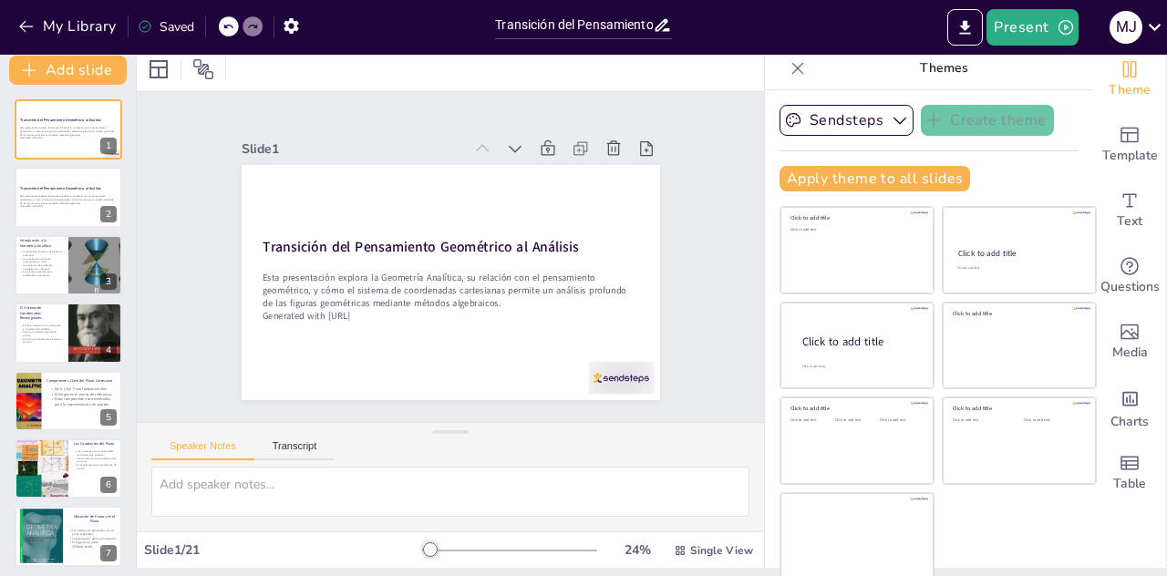
checkbox input "true"
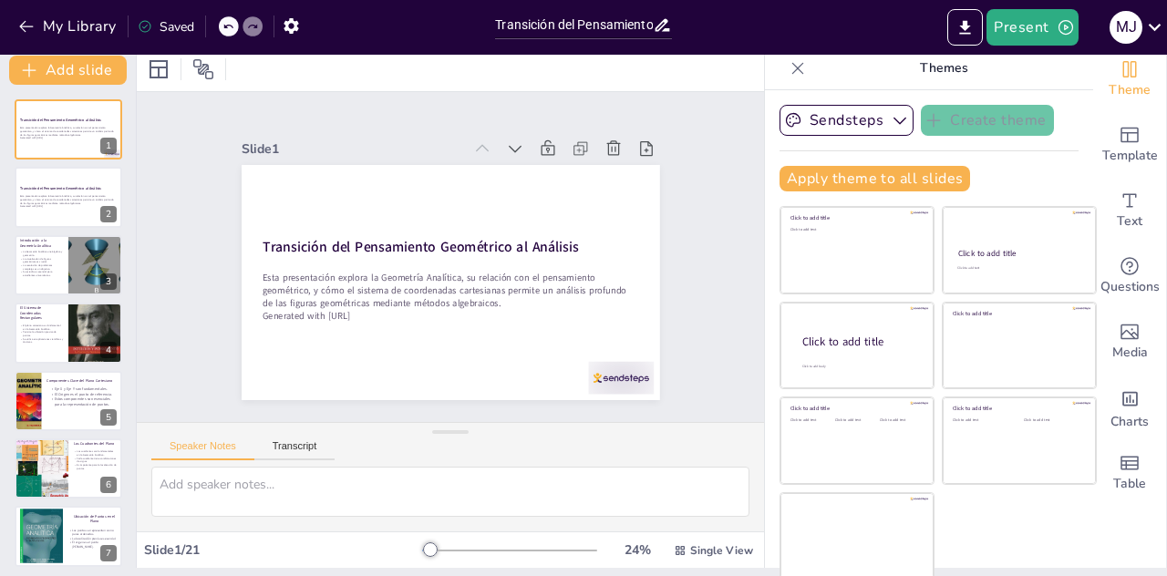
checkbox input "true"
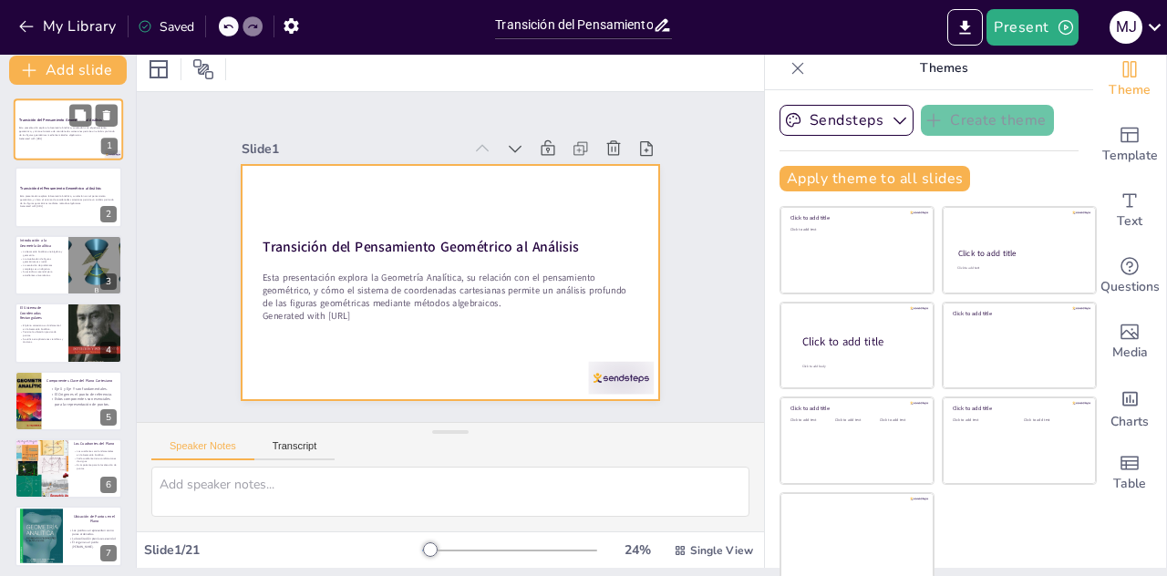
checkbox input "true"
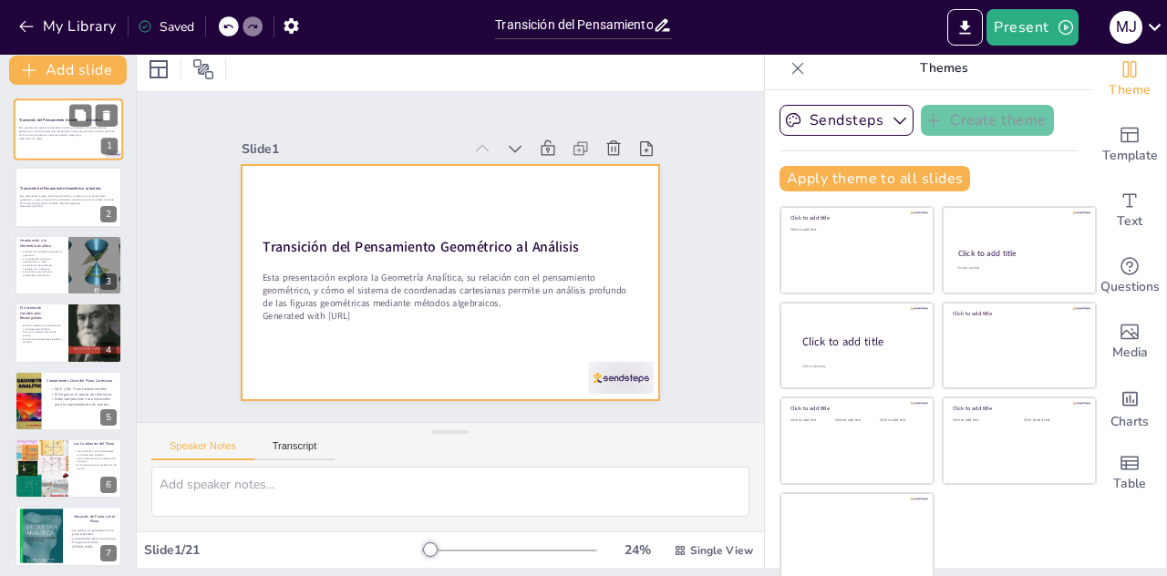
checkbox input "true"
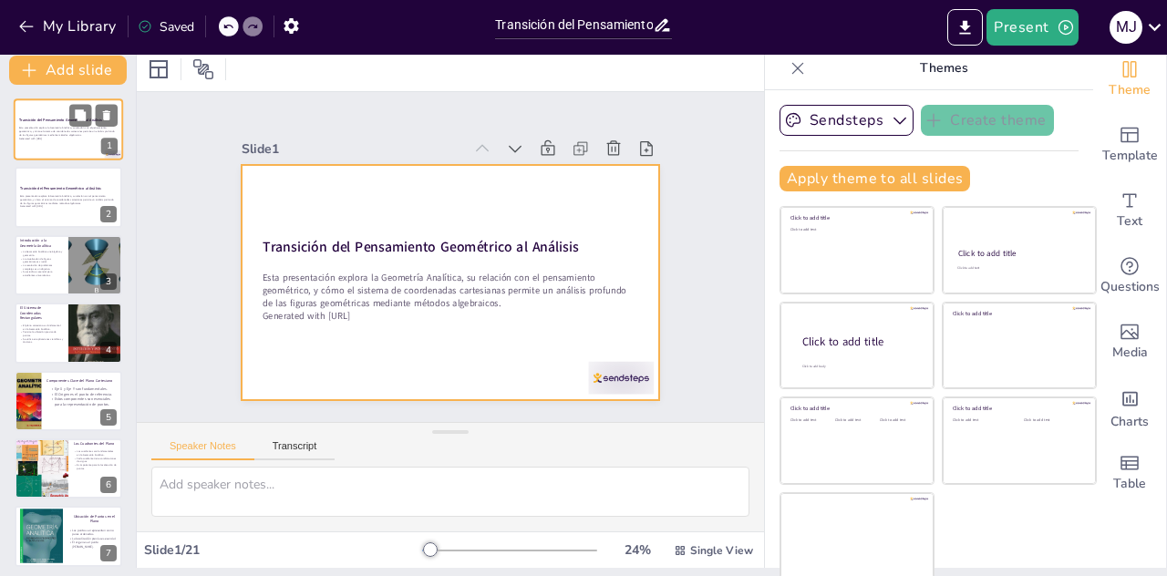
checkbox input "true"
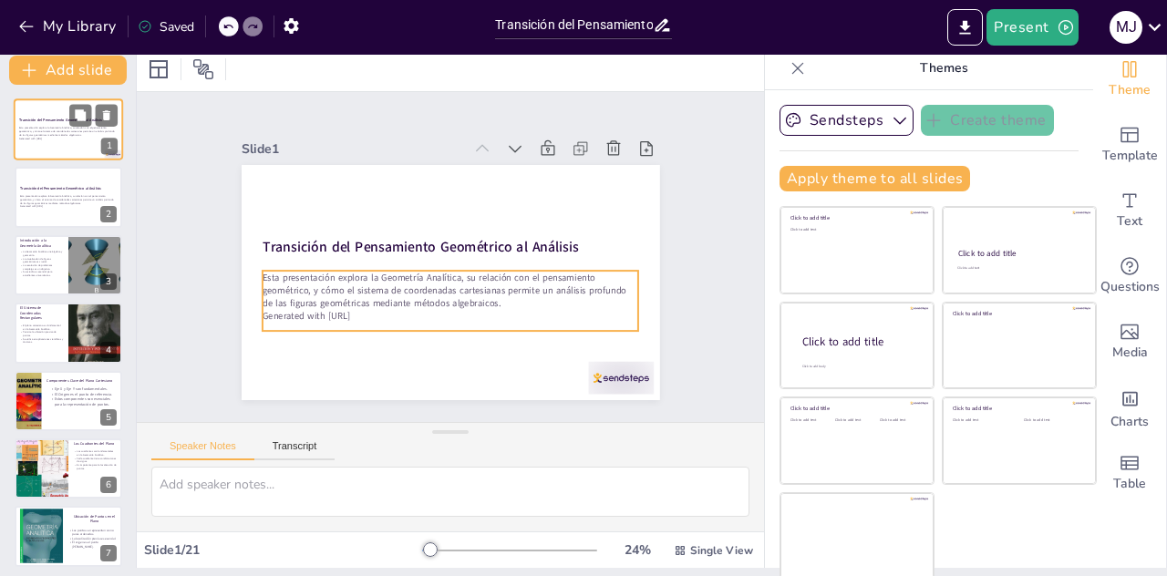
click at [65, 139] on p "Generated with [URL]" at bounding box center [68, 139] width 98 height 4
checkbox input "true"
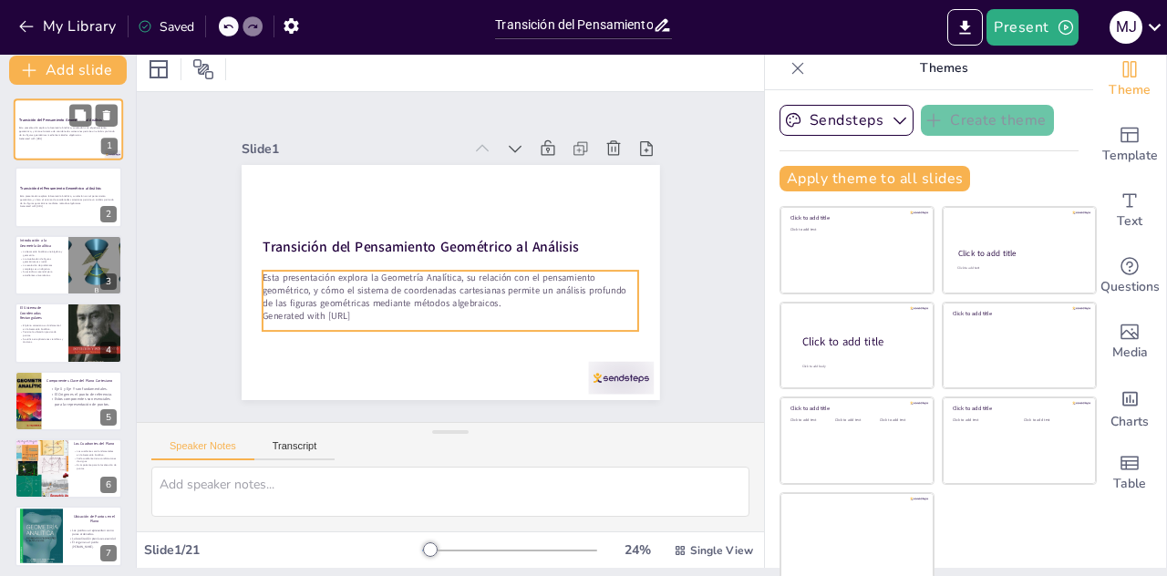
checkbox input "true"
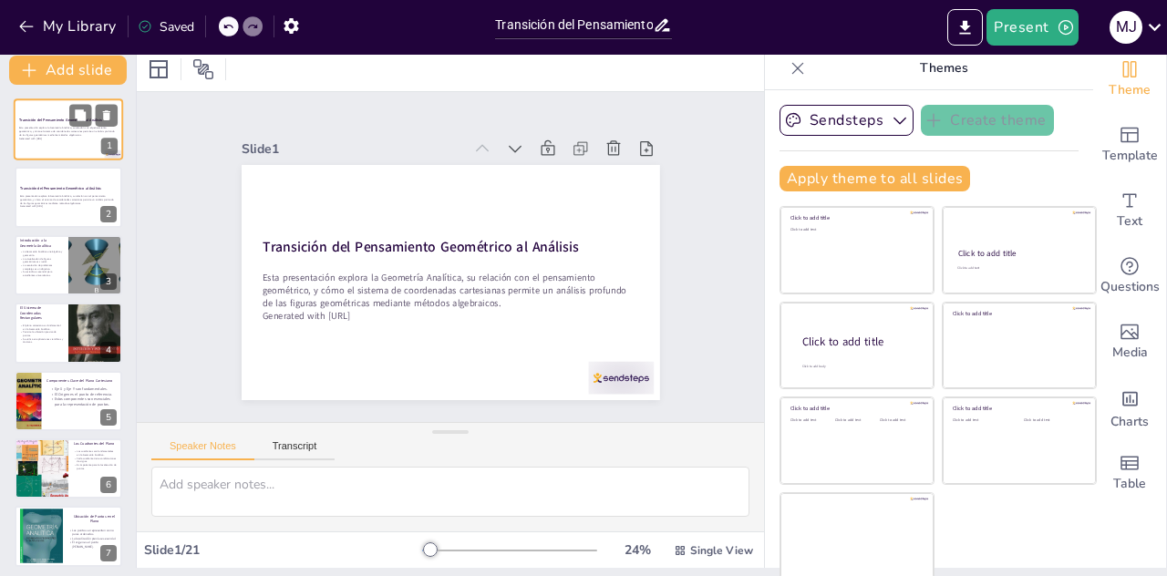
checkbox input "true"
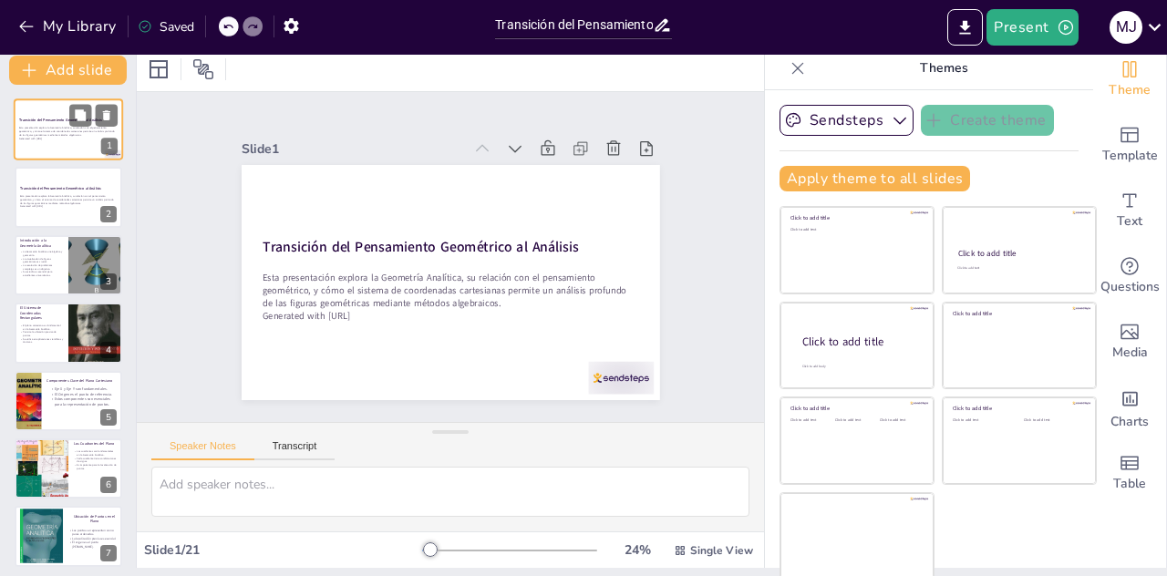
checkbox input "true"
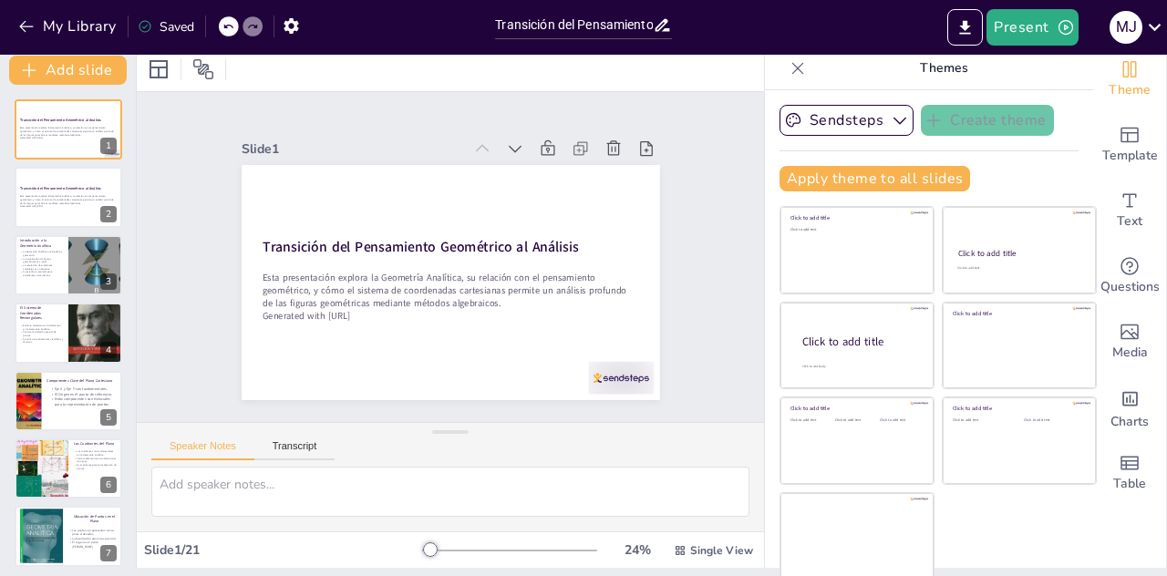
checkbox input "true"
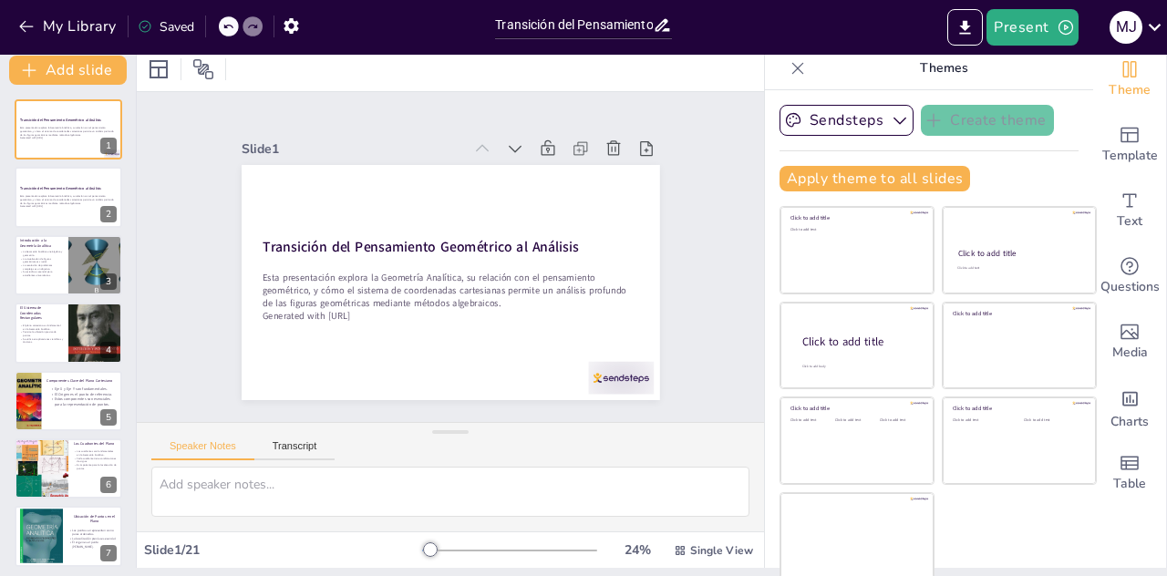
checkbox input "true"
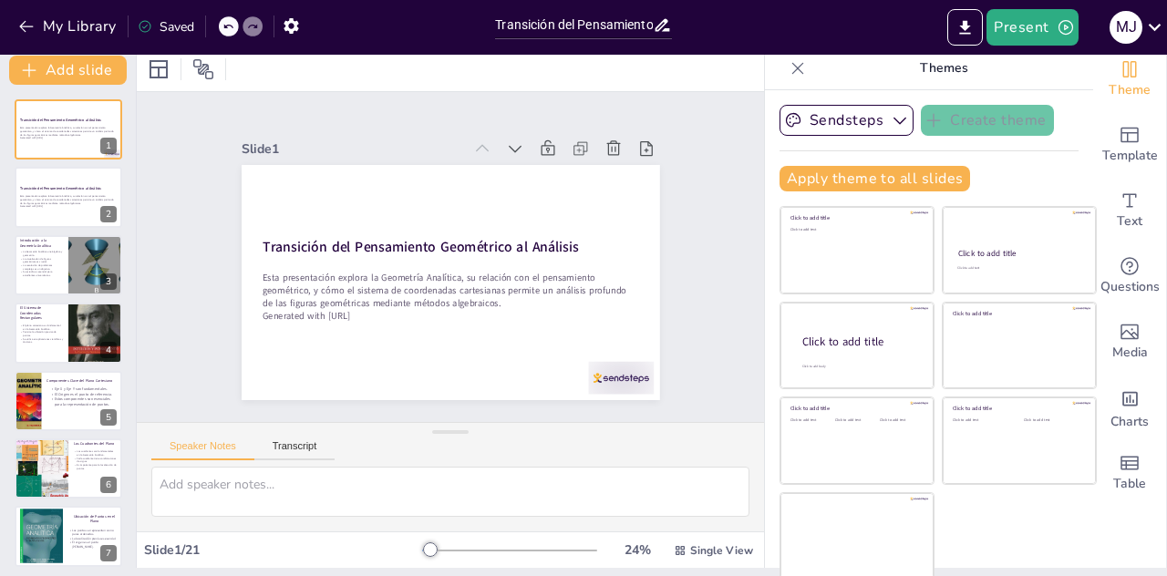
checkbox input "true"
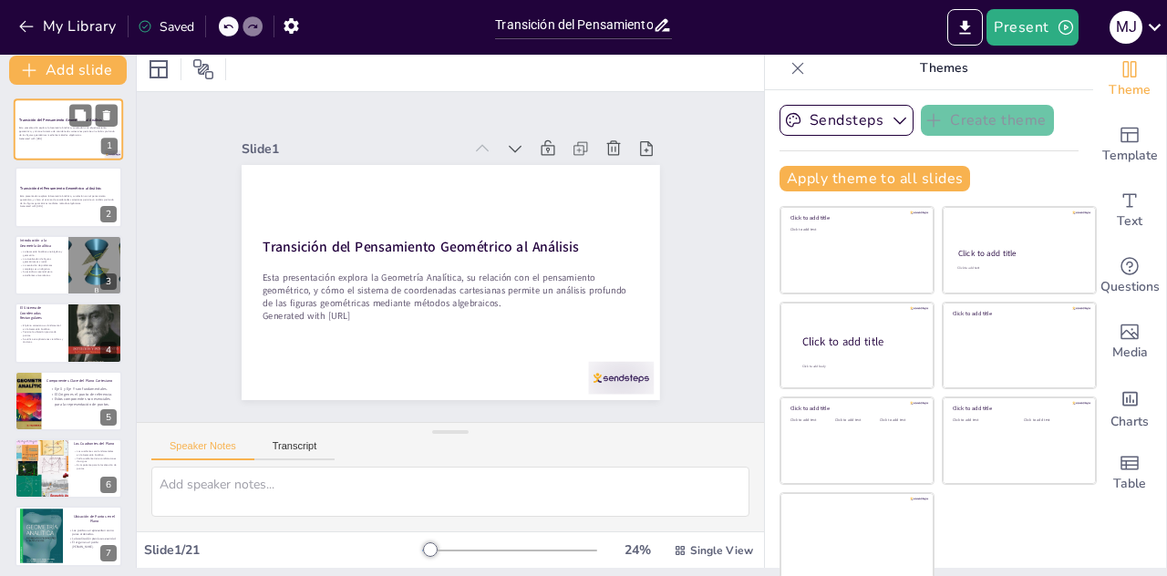
checkbox input "true"
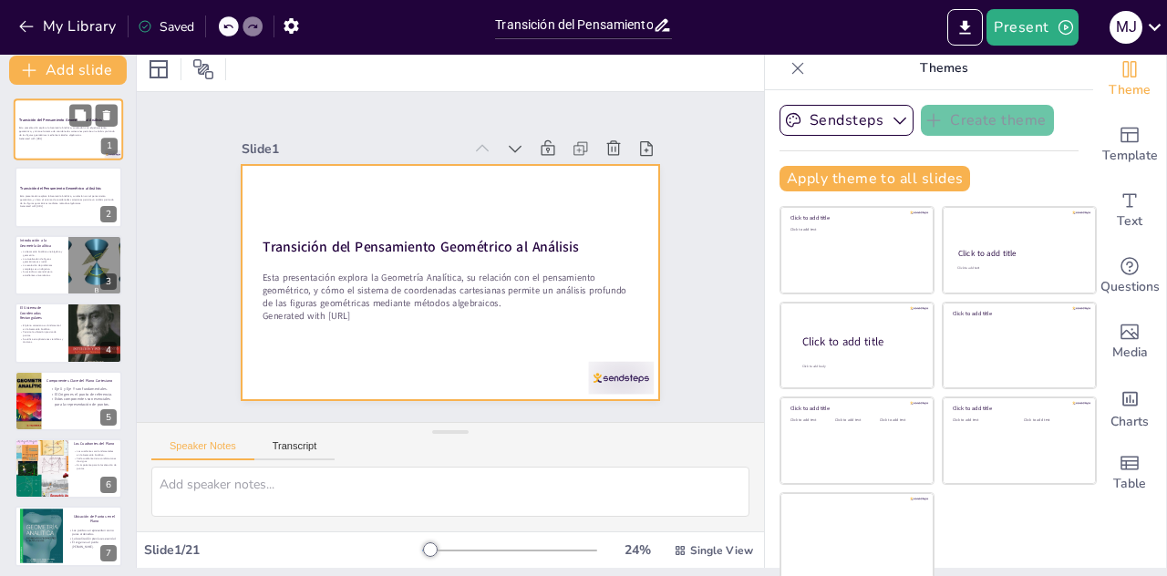
checkbox input "true"
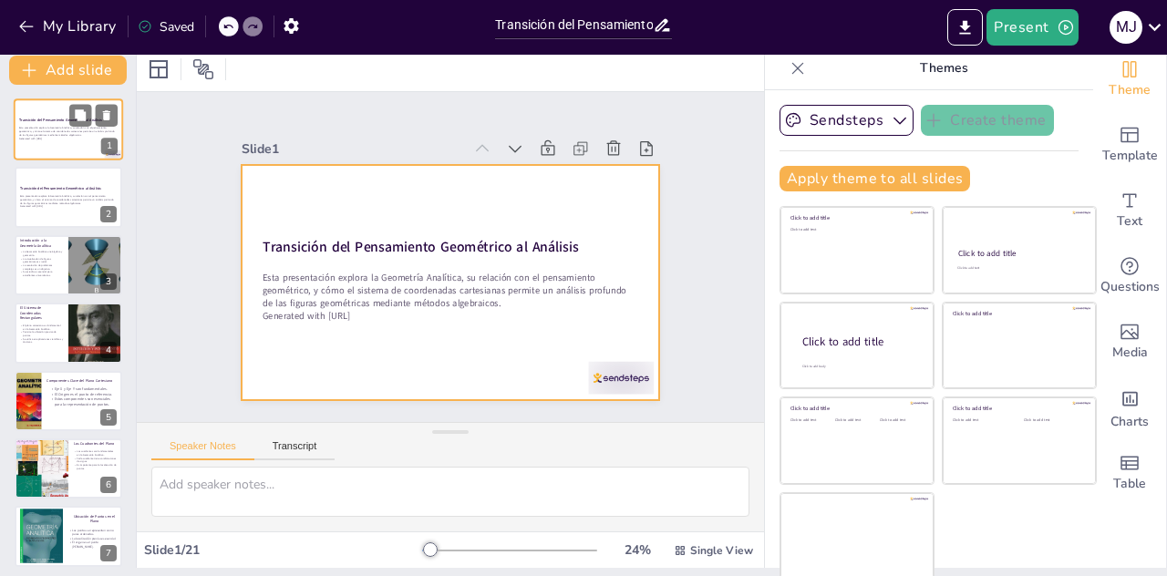
checkbox input "true"
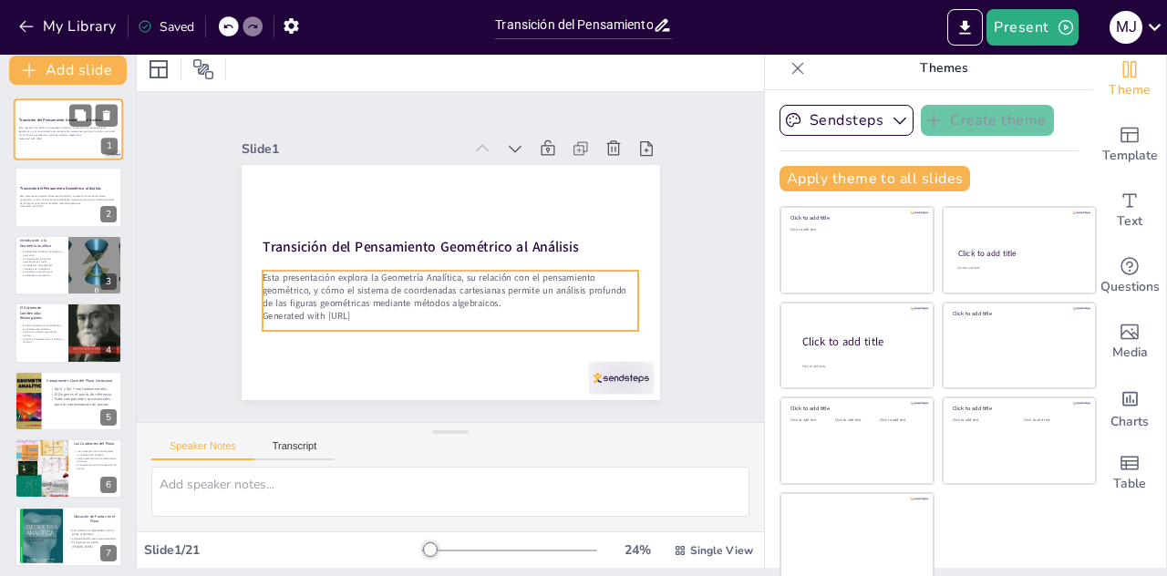
click at [51, 137] on p "Generated with [URL]" at bounding box center [68, 139] width 98 height 4
checkbox input "true"
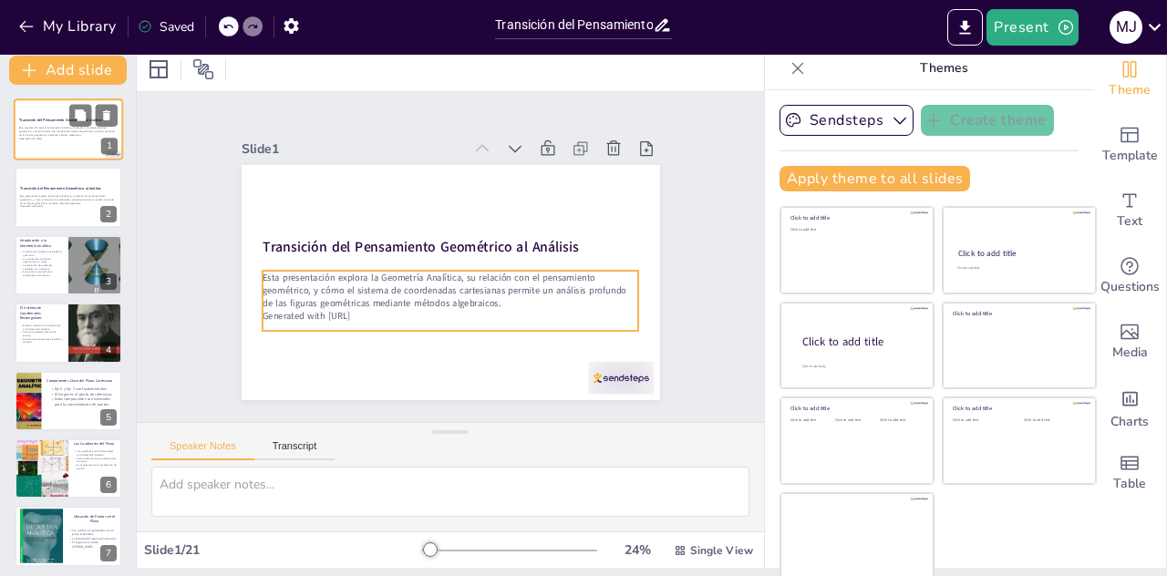
checkbox input "true"
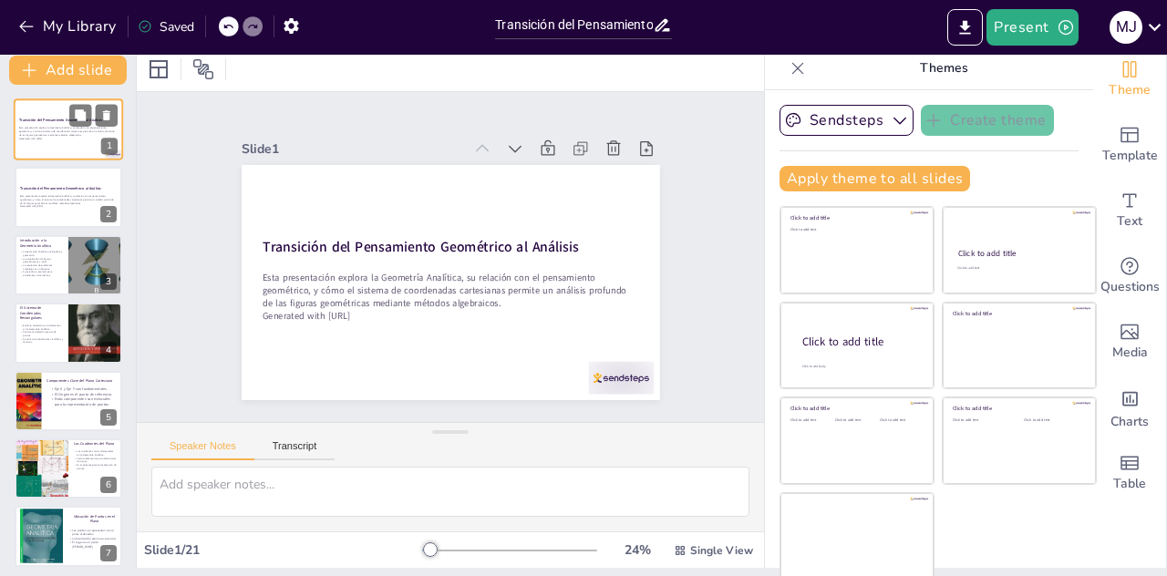
click at [51, 137] on p "Generated with [URL]" at bounding box center [68, 139] width 98 height 4
checkbox input "true"
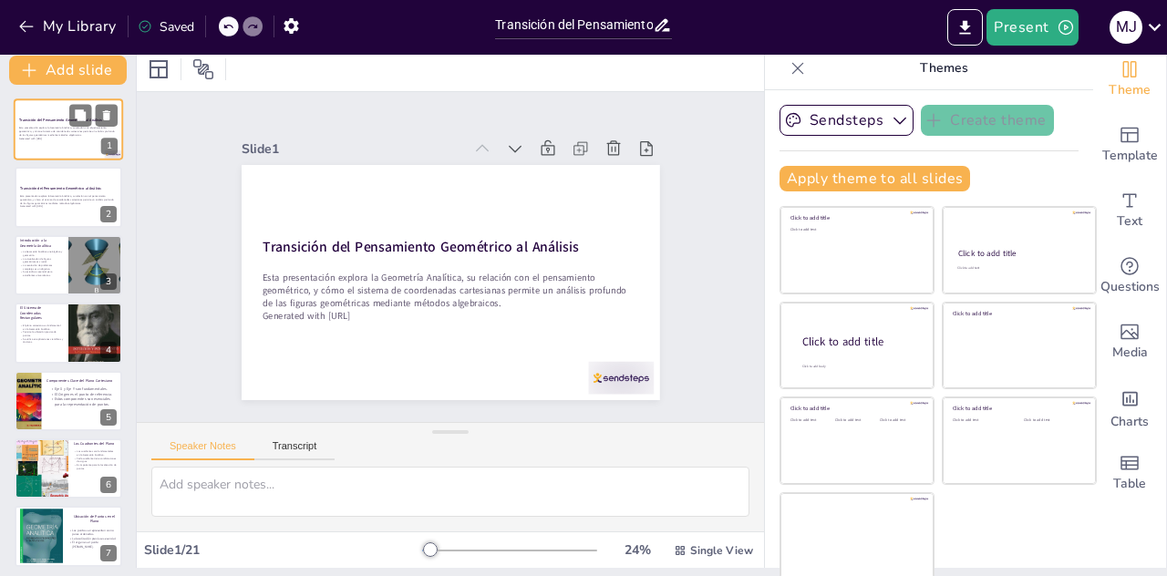
checkbox input "true"
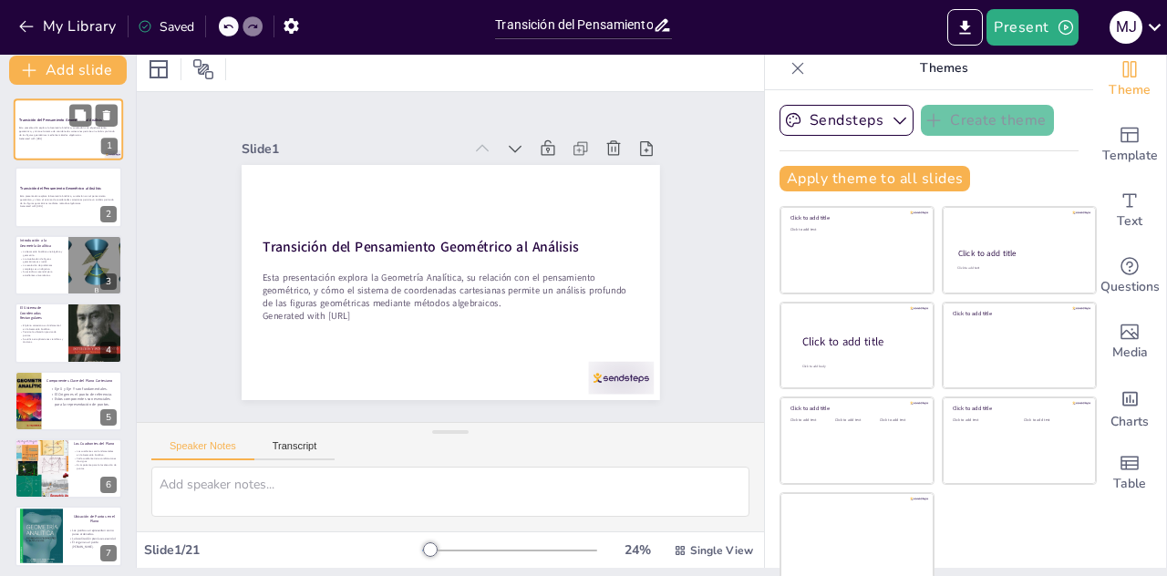
checkbox input "true"
drag, startPoint x: 51, startPoint y: 137, endPoint x: 41, endPoint y: 136, distance: 10.1
click at [41, 136] on p "Esta presentación explora la Geometría Analítica, su relación con el pensamient…" at bounding box center [68, 132] width 98 height 10
checkbox input "true"
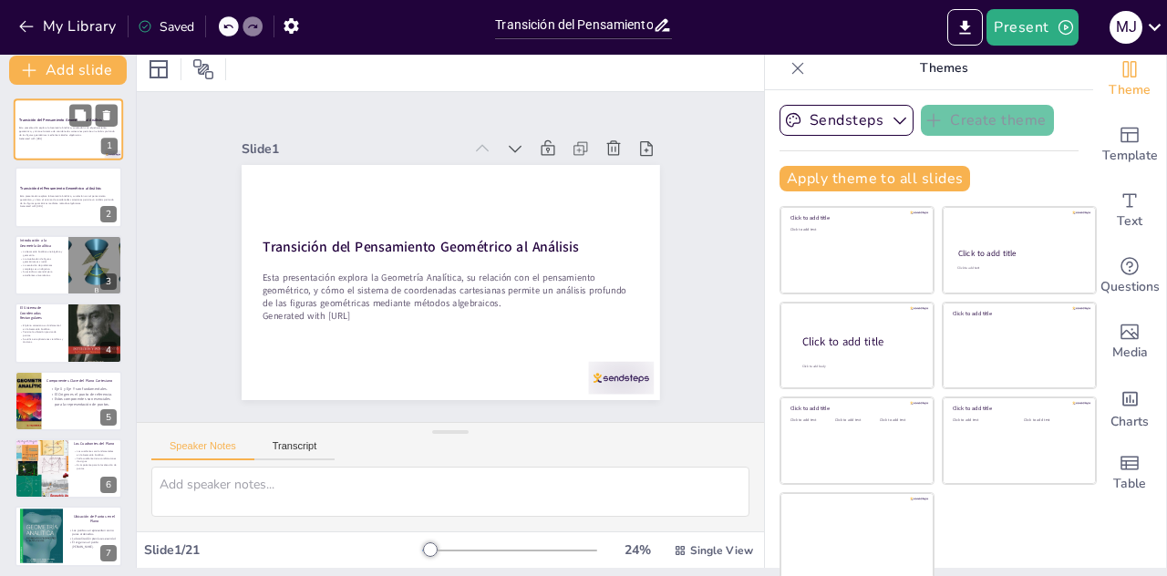
checkbox input "true"
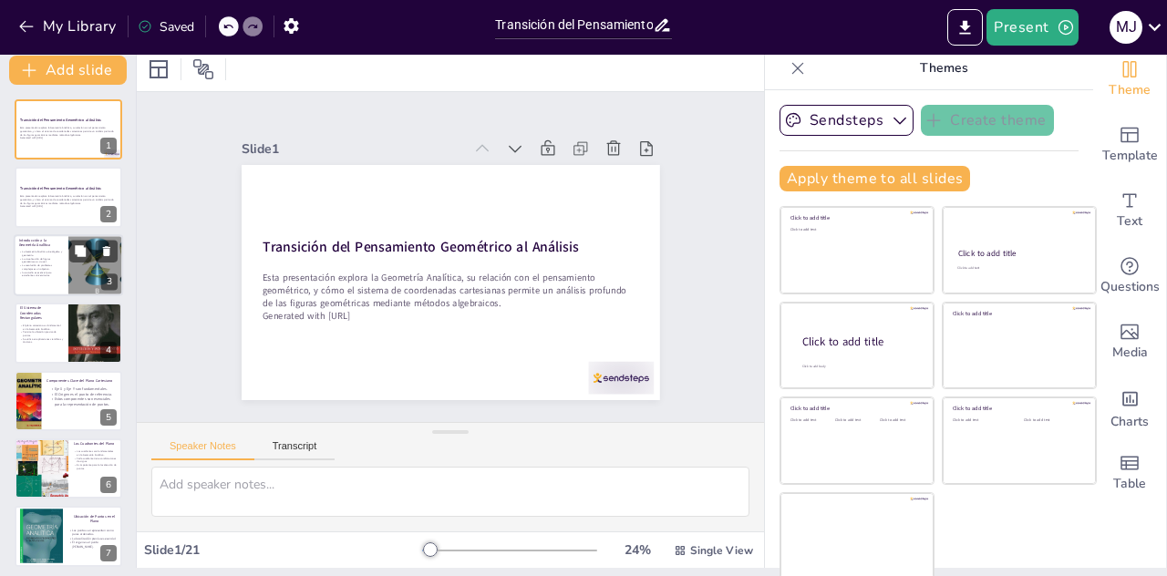
checkbox input "true"
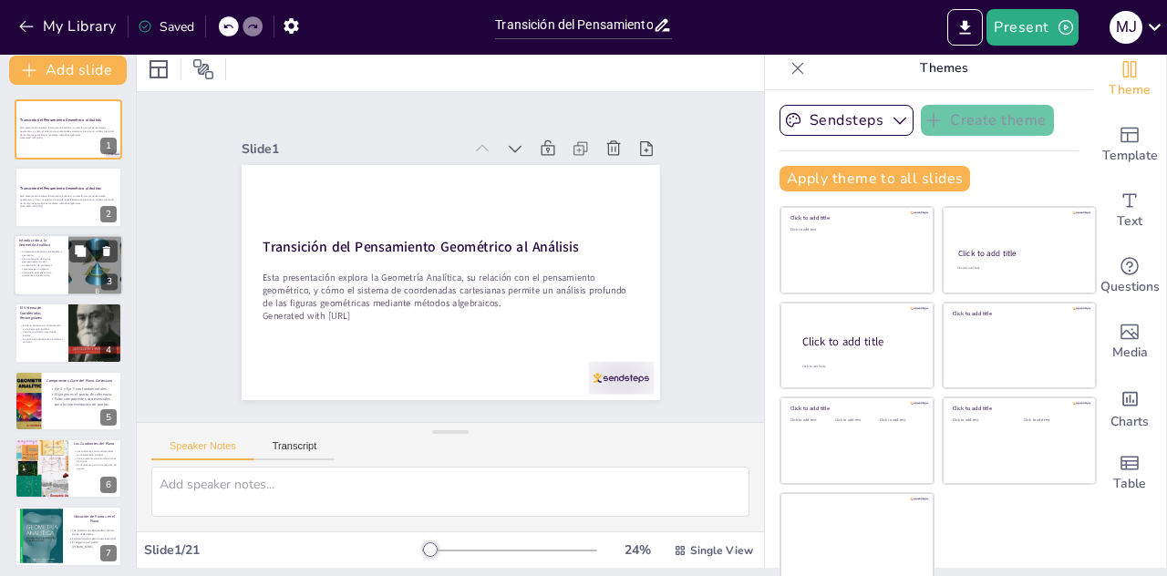
checkbox input "true"
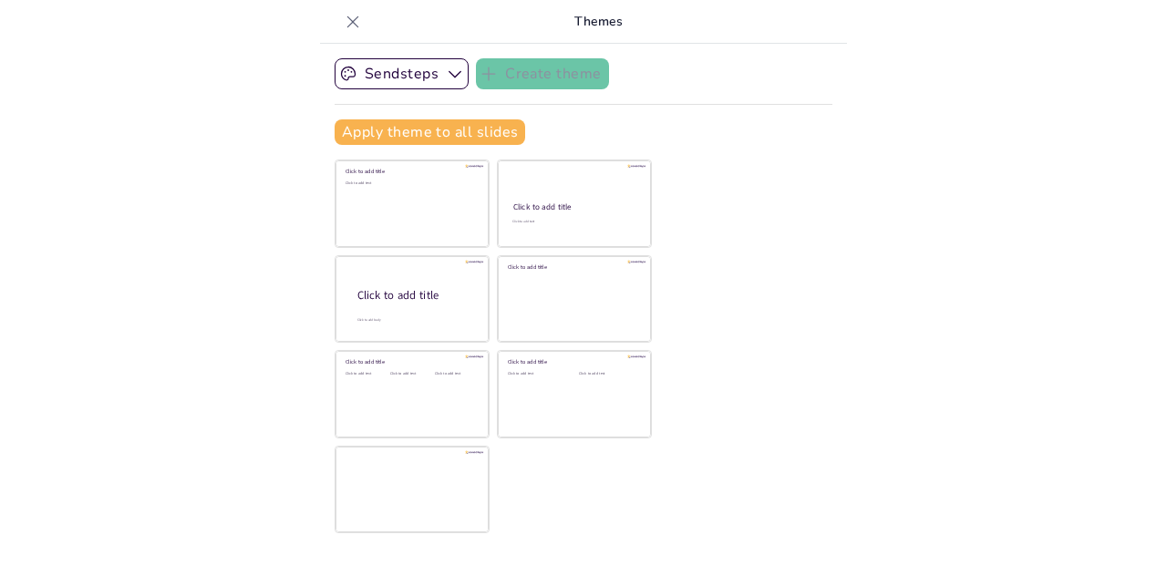
scroll to position [0, 0]
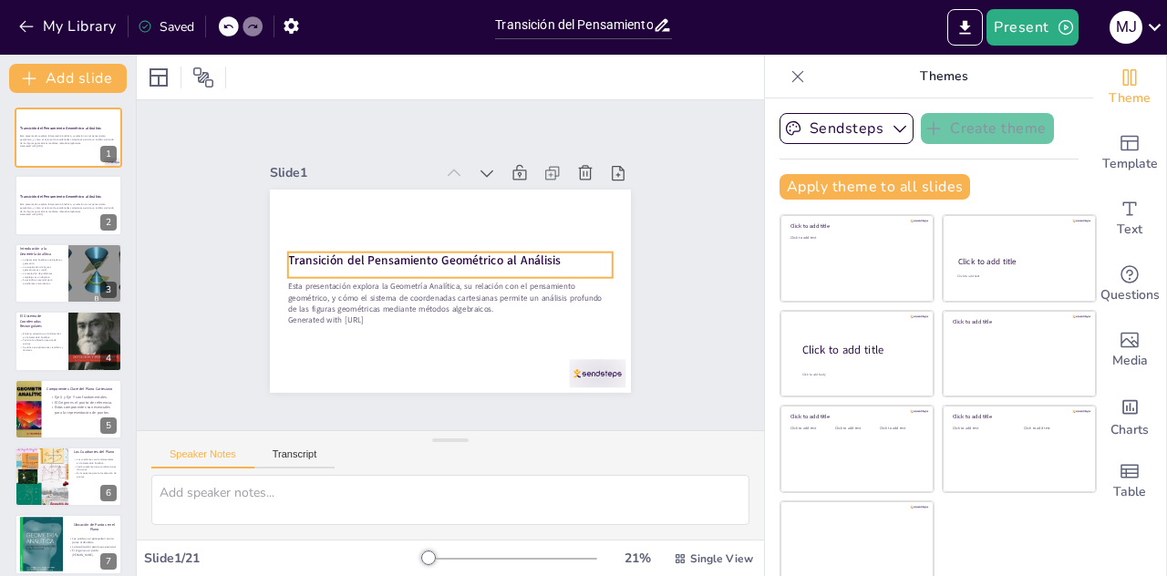
click at [342, 270] on div "Transición del Pensamiento Geométrico al Análisis Esta presentación explora la …" at bounding box center [448, 291] width 380 height 240
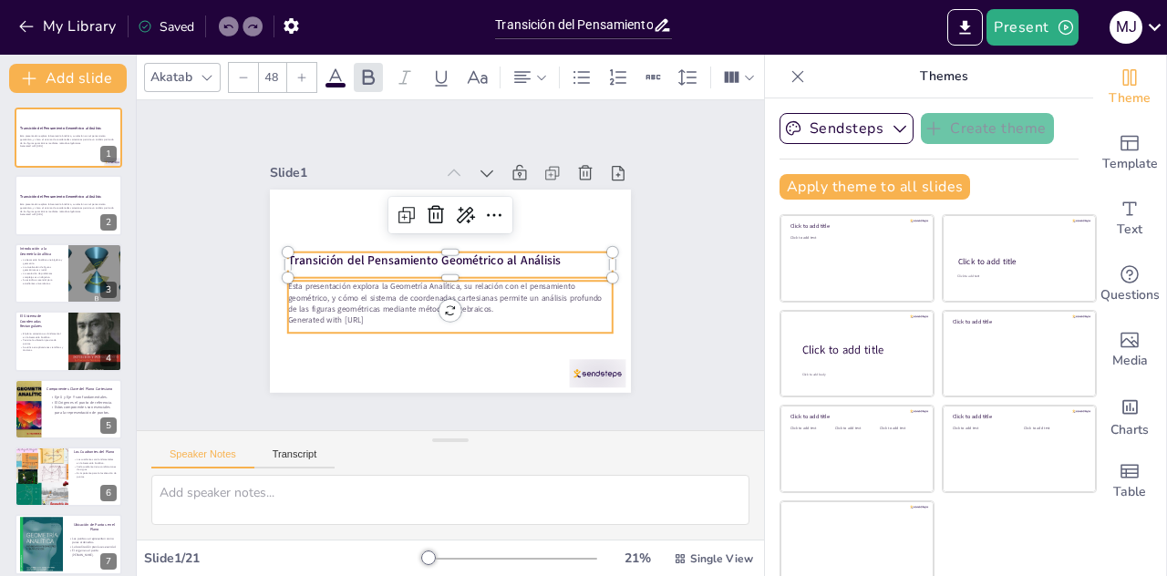
click at [344, 289] on p "Esta presentación explora la Geometría Analítica, su relación con el pensamient…" at bounding box center [437, 294] width 311 height 163
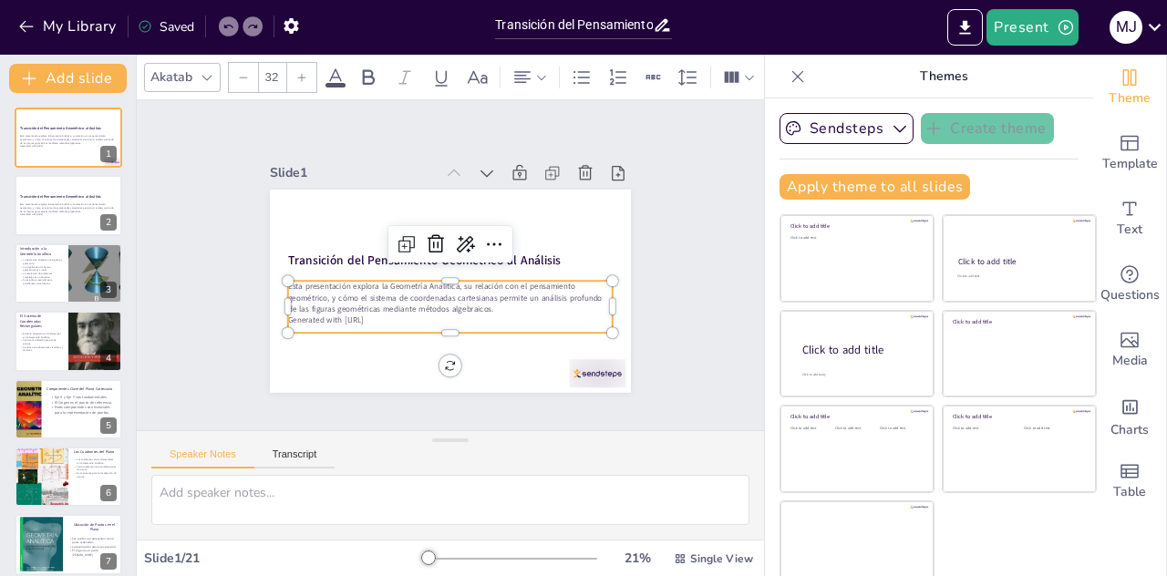
click at [342, 281] on p "Esta presentación explora la Geometría Analítica, su relación con el pensamient…" at bounding box center [450, 298] width 325 height 34
click at [345, 293] on p "Esta presentación explora la Geometría Analítica, su relación con el pensamient…" at bounding box center [444, 297] width 325 height 100
click at [377, 313] on p "Generated with [URL]" at bounding box center [439, 319] width 320 height 78
click at [461, 305] on p "Esta presentación explora la Geometría Analítica, su relación con el pensamient…" at bounding box center [440, 296] width 319 height 132
click at [461, 305] on p "Esta presentación explora la Geometría Analítica, su relación con el pensamient…" at bounding box center [447, 297] width 326 height 67
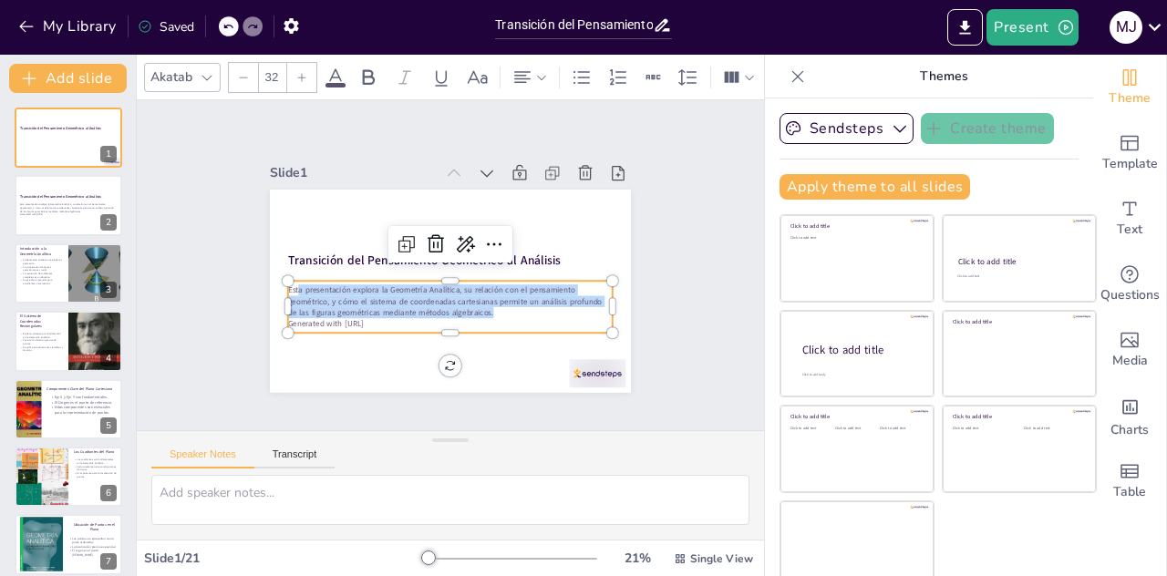
drag, startPoint x: 468, startPoint y: 302, endPoint x: 276, endPoint y: 282, distance: 192.6
click at [284, 282] on p "Esta presentación explora la Geometría Analítica, su relación con el pensamient…" at bounding box center [447, 300] width 326 height 67
copy p "a presentación explora la Geometría Analítica, su relación con el pensamiento g…"
click at [35, 198] on strong "Transición del Pensamiento Geométrico al Análisis" at bounding box center [60, 196] width 83 height 5
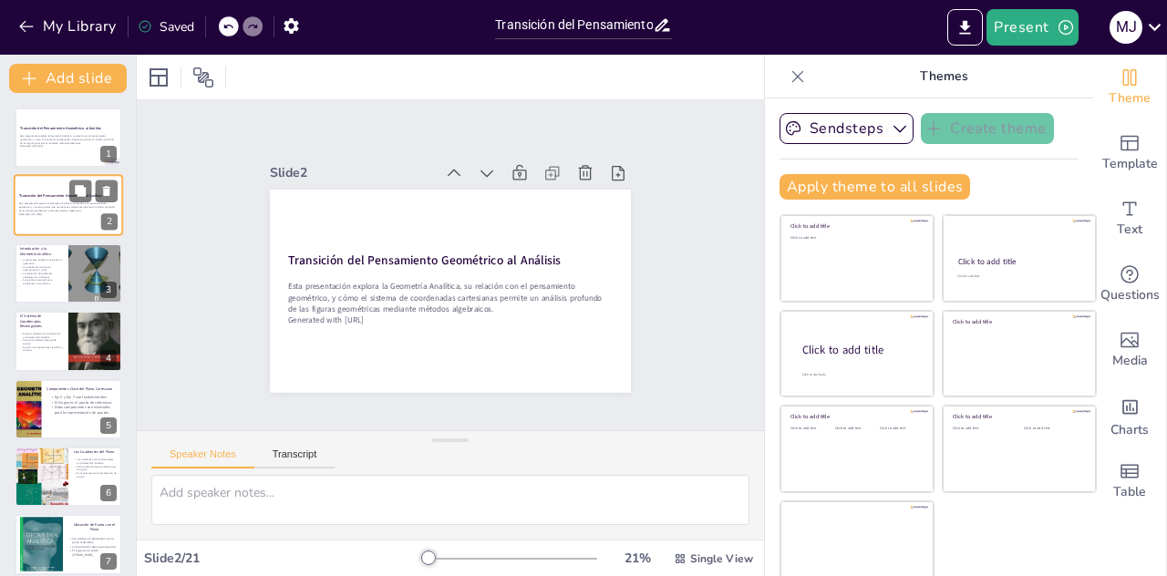
click at [35, 198] on strong "Transición del Pensamiento Geométrico al Análisis" at bounding box center [60, 196] width 83 height 5
click at [58, 132] on div "Transición del Pensamiento Geométrico al Análisis" at bounding box center [68, 130] width 98 height 8
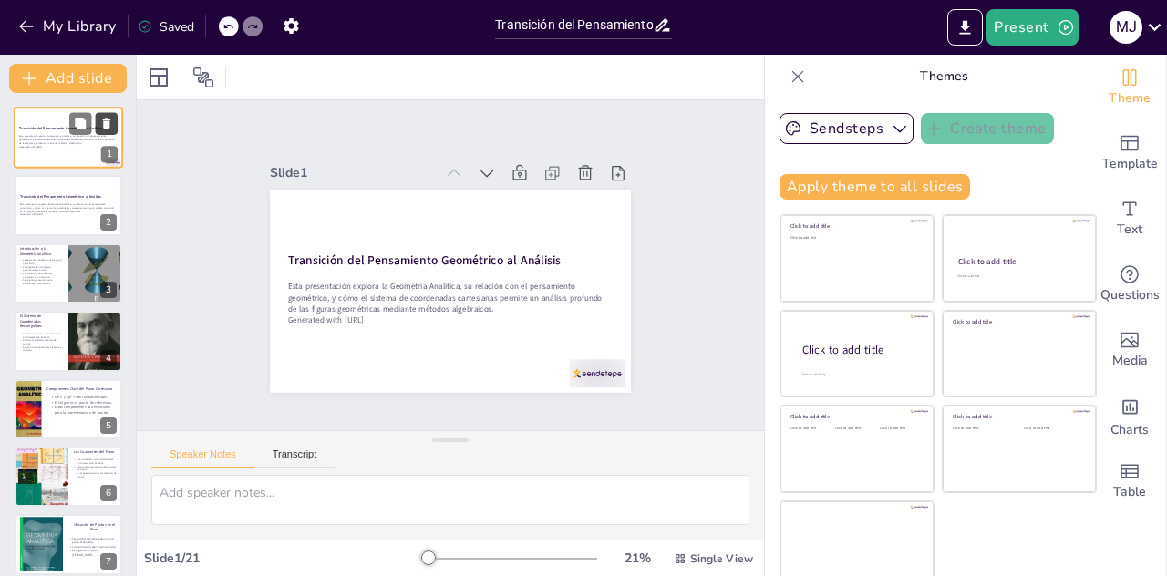
click at [109, 124] on icon at bounding box center [106, 124] width 7 height 10
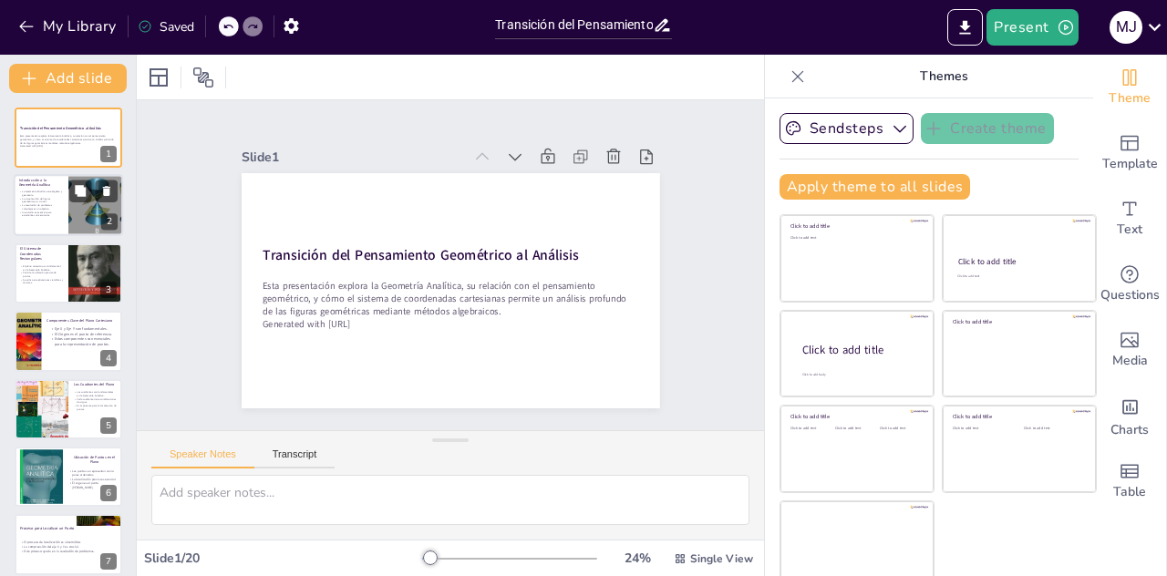
click at [46, 204] on p "La resolución de problemas complejos es un objetivo." at bounding box center [41, 207] width 44 height 6
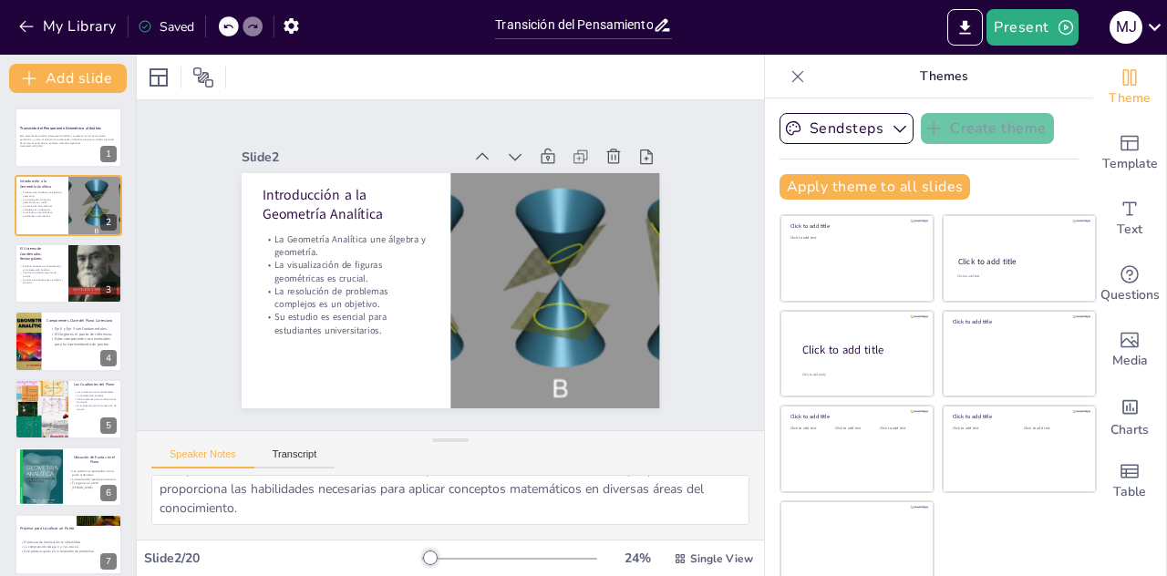
scroll to position [188, 0]
click at [159, 317] on div "Slide 1 Transición del Pensamiento Geométrico al Análisis Esta presentación exp…" at bounding box center [450, 265] width 682 height 453
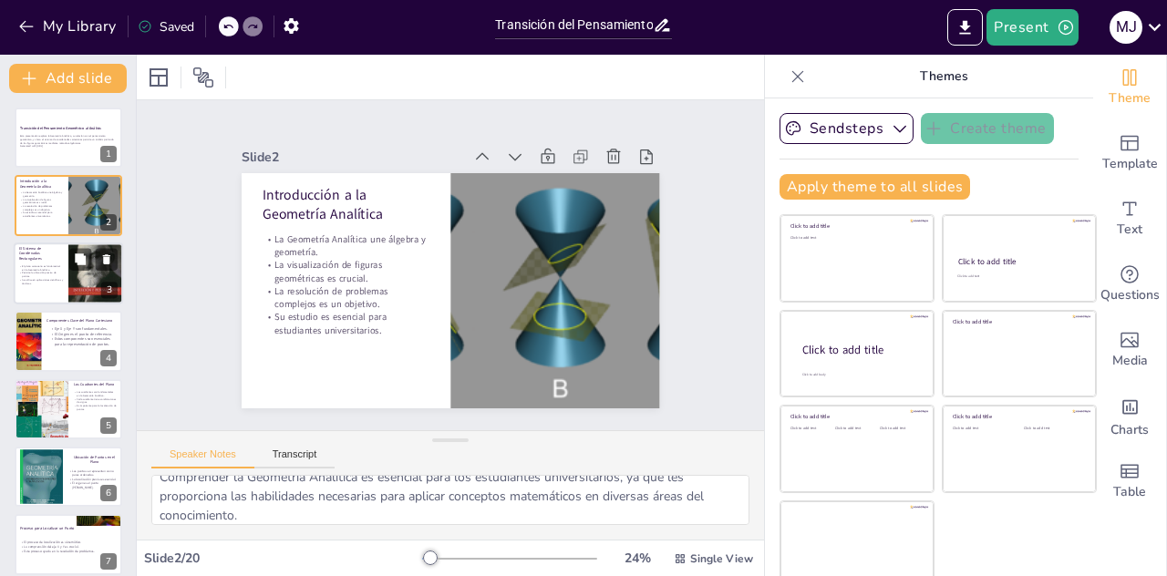
click at [26, 265] on p "El plano cartesiano es fundamental en la Geometría Analítica." at bounding box center [41, 267] width 44 height 6
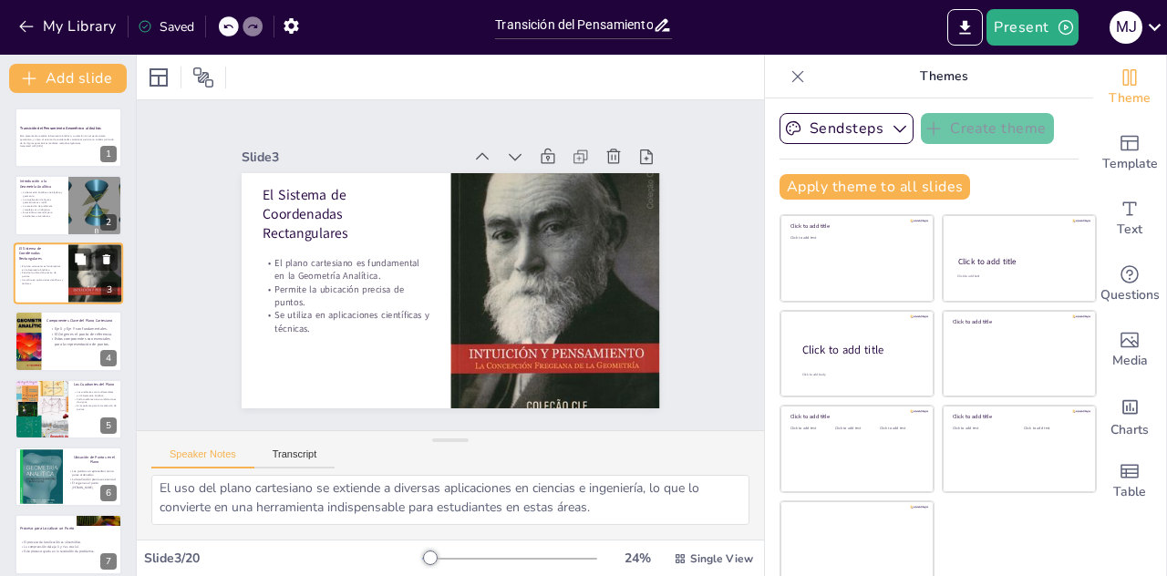
scroll to position [80, 0]
click at [26, 202] on p "La visualización de figuras geométricas es crucial." at bounding box center [41, 200] width 44 height 6
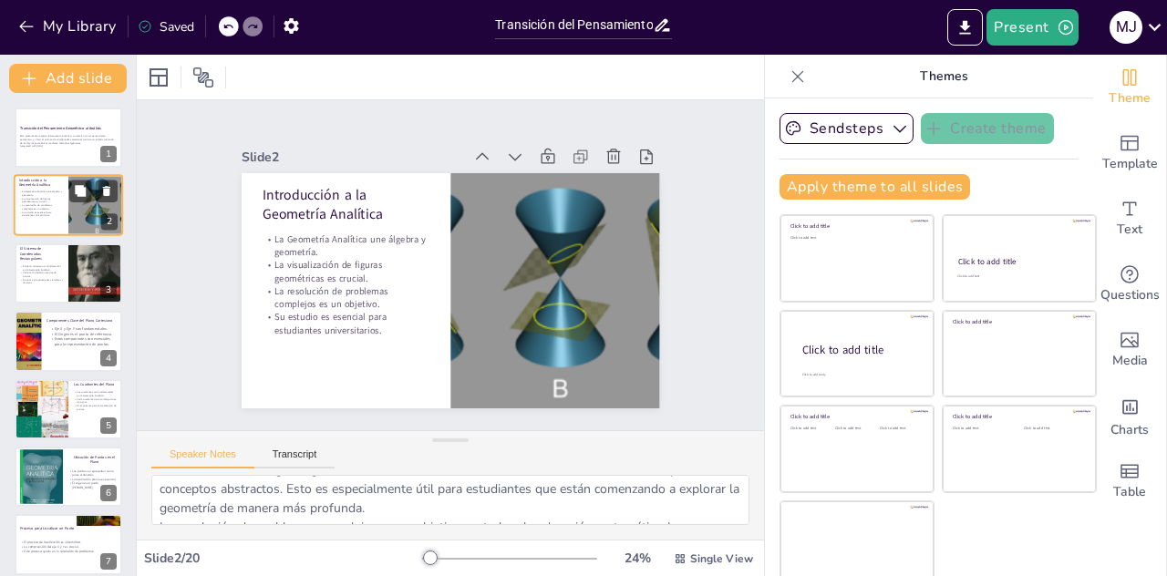
scroll to position [188, 0]
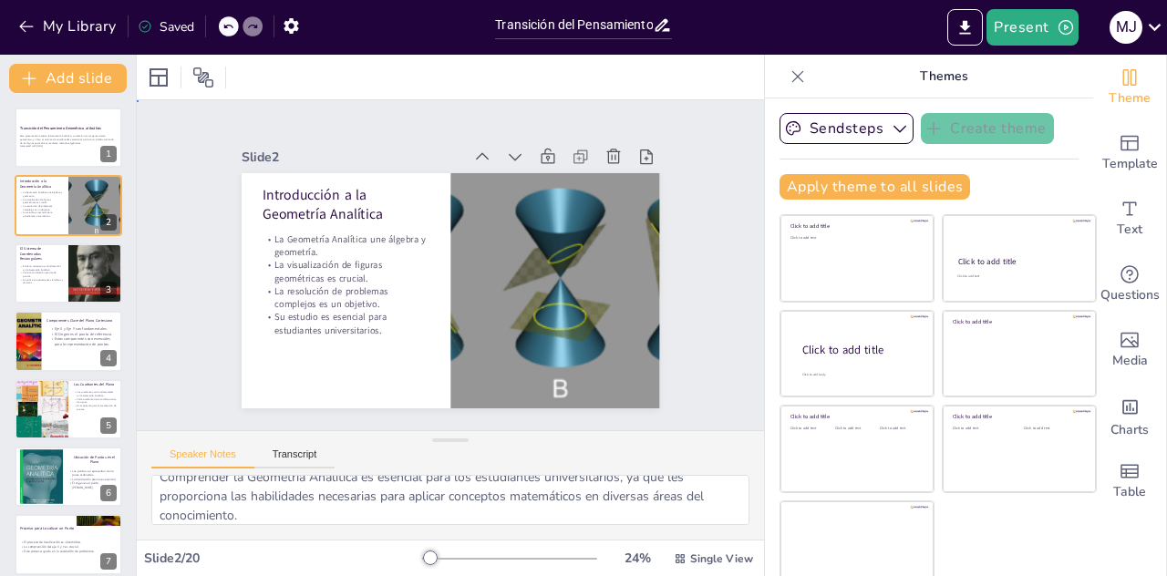
click at [181, 280] on div "Slide 1 Transición del Pensamiento Geométrico al Análisis Esta presentación exp…" at bounding box center [450, 265] width 538 height 589
click at [792, 80] on icon at bounding box center [798, 76] width 12 height 12
